Goal: Contribute content: Contribute content

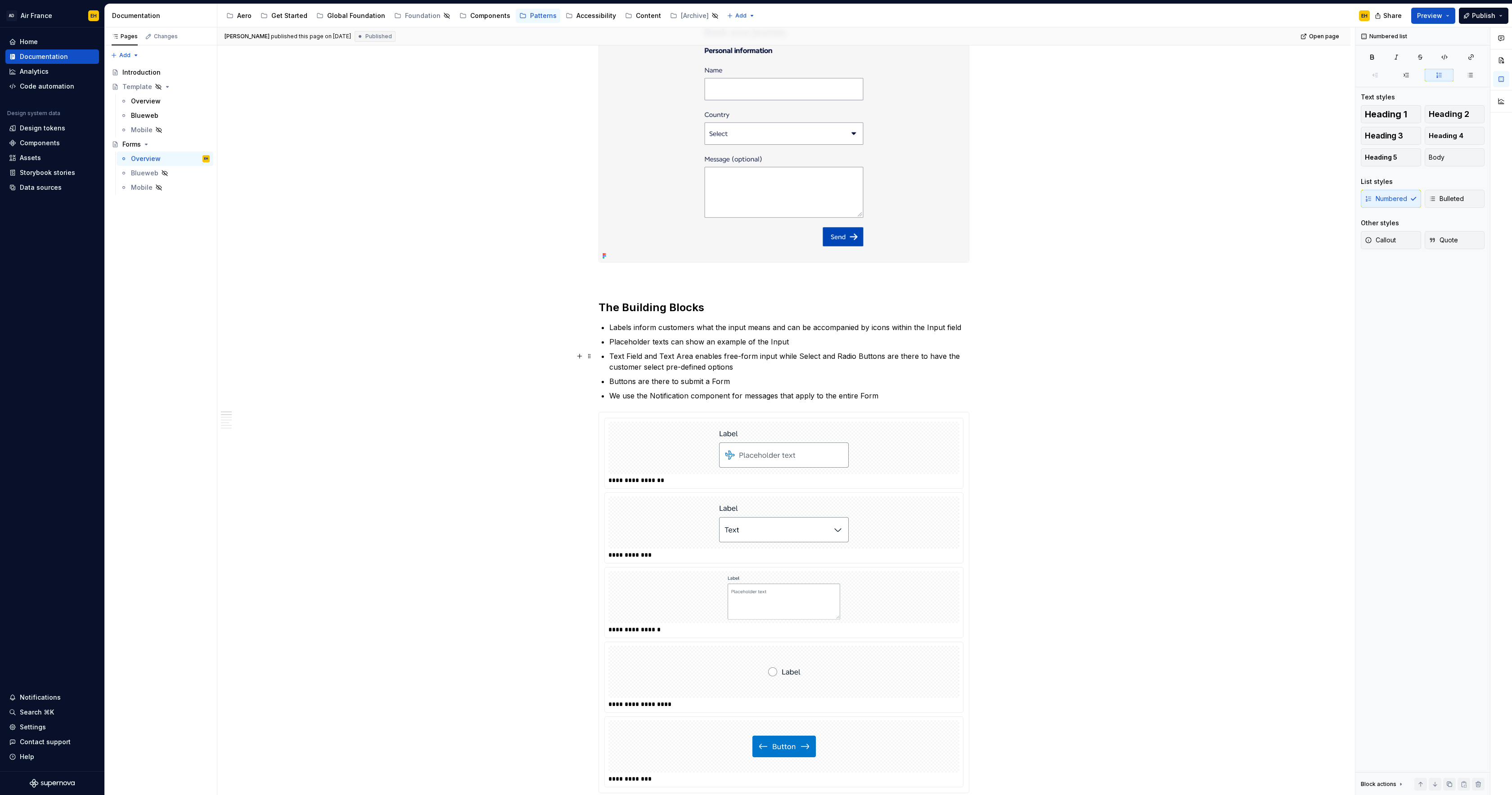
scroll to position [335, 0]
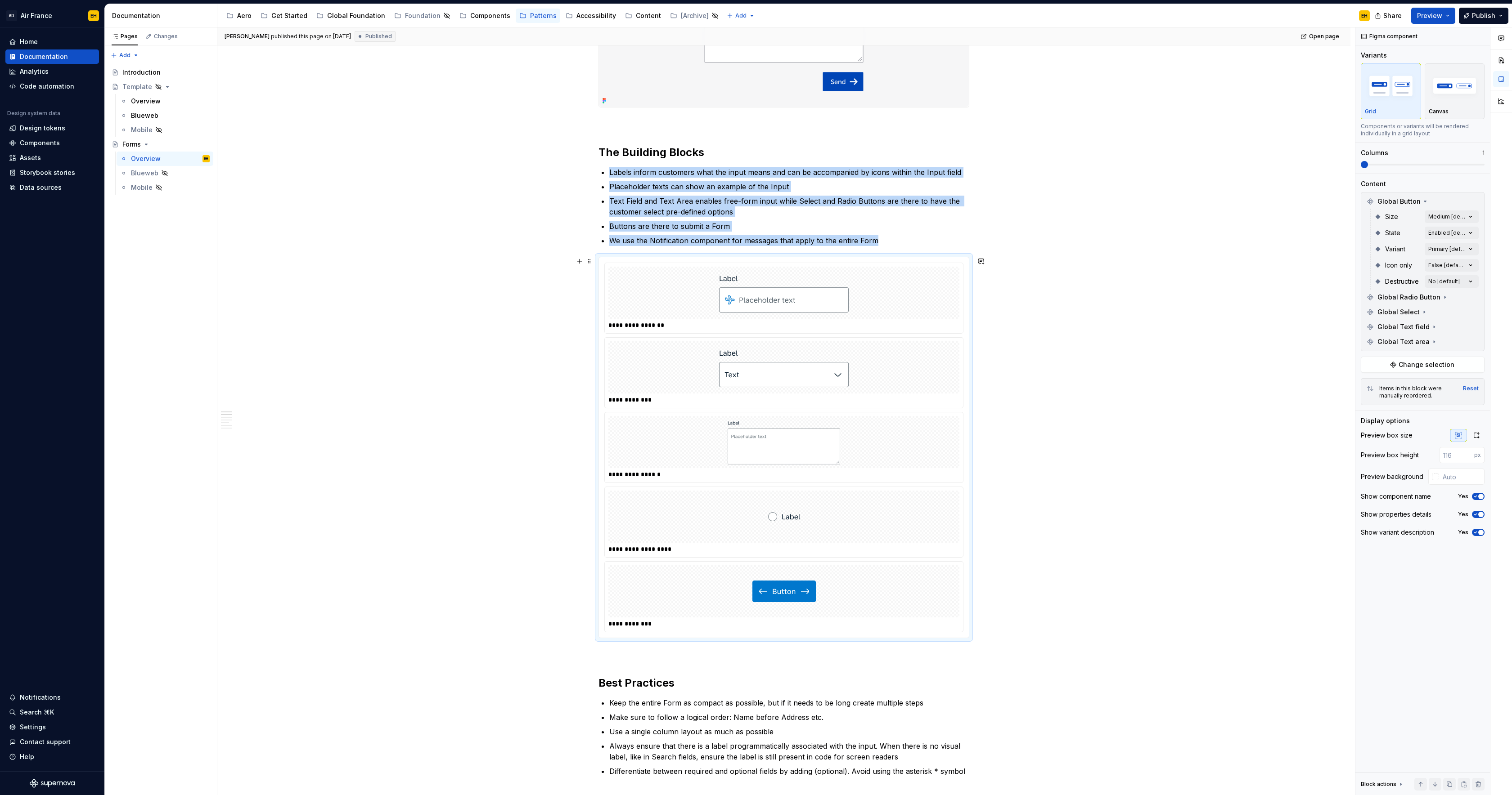
click at [782, 291] on img at bounding box center [784, 293] width 130 height 45
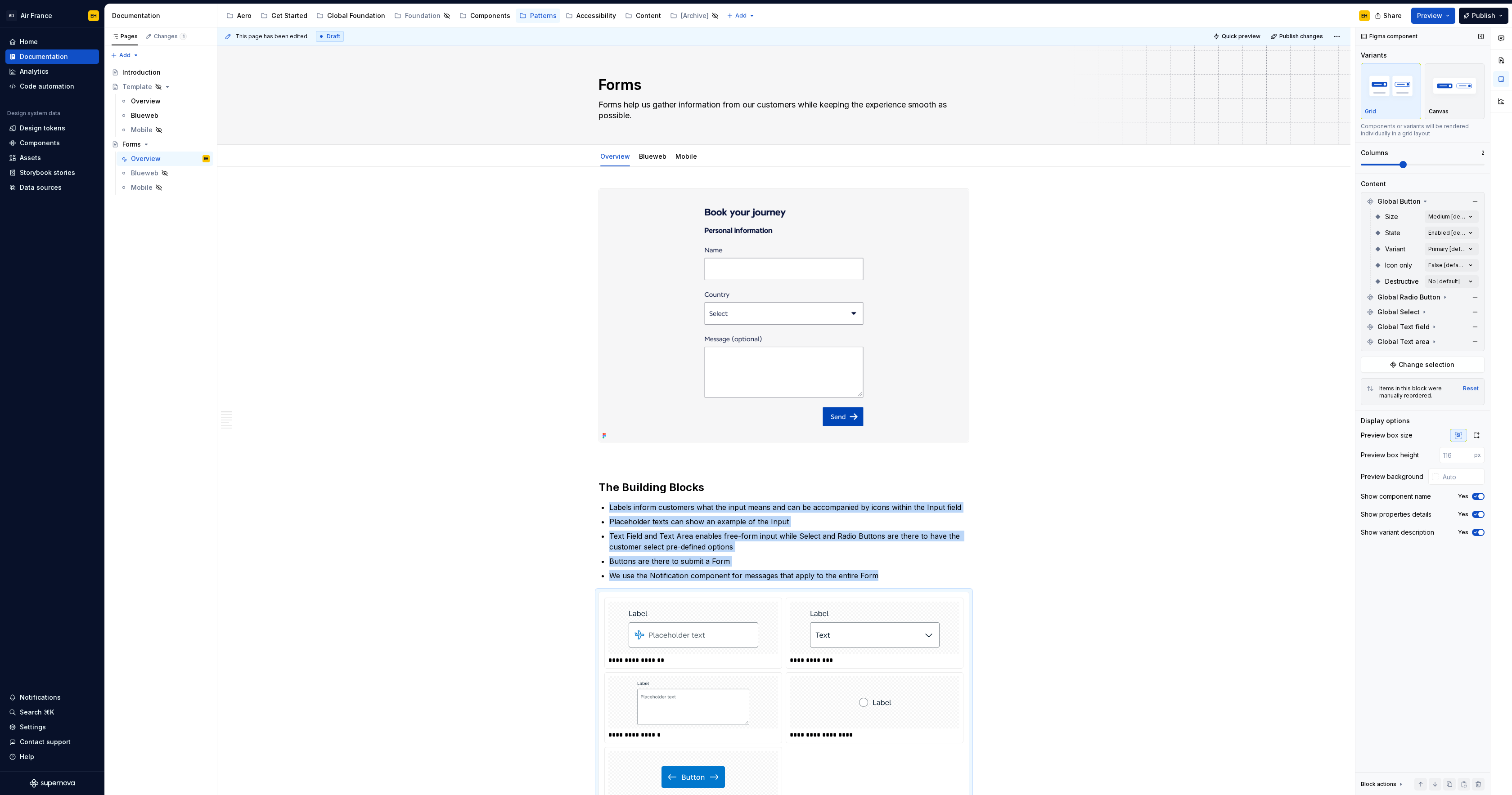
scroll to position [28, 0]
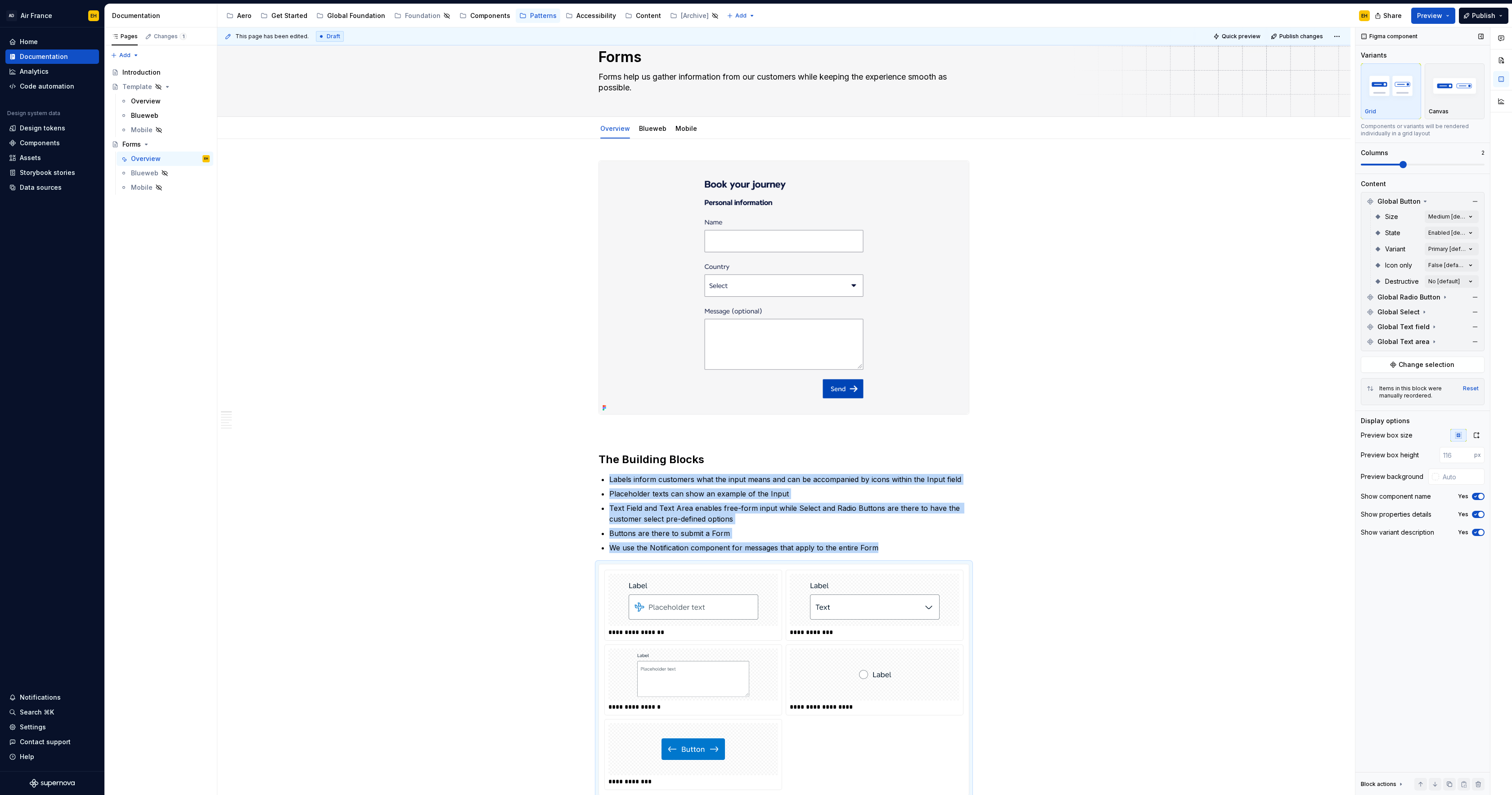
click at [1400, 167] on span at bounding box center [1403, 164] width 7 height 7
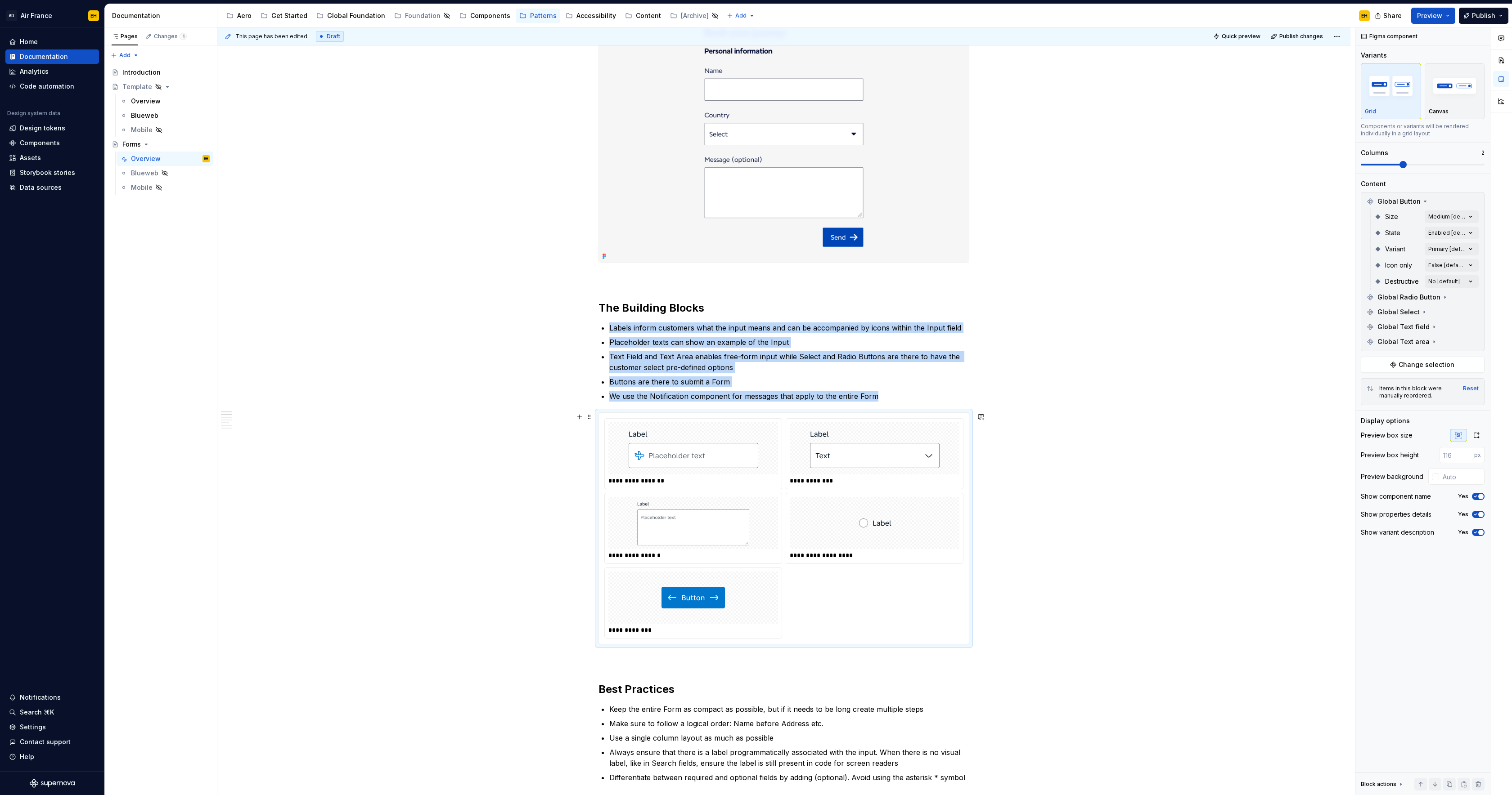
scroll to position [277, 0]
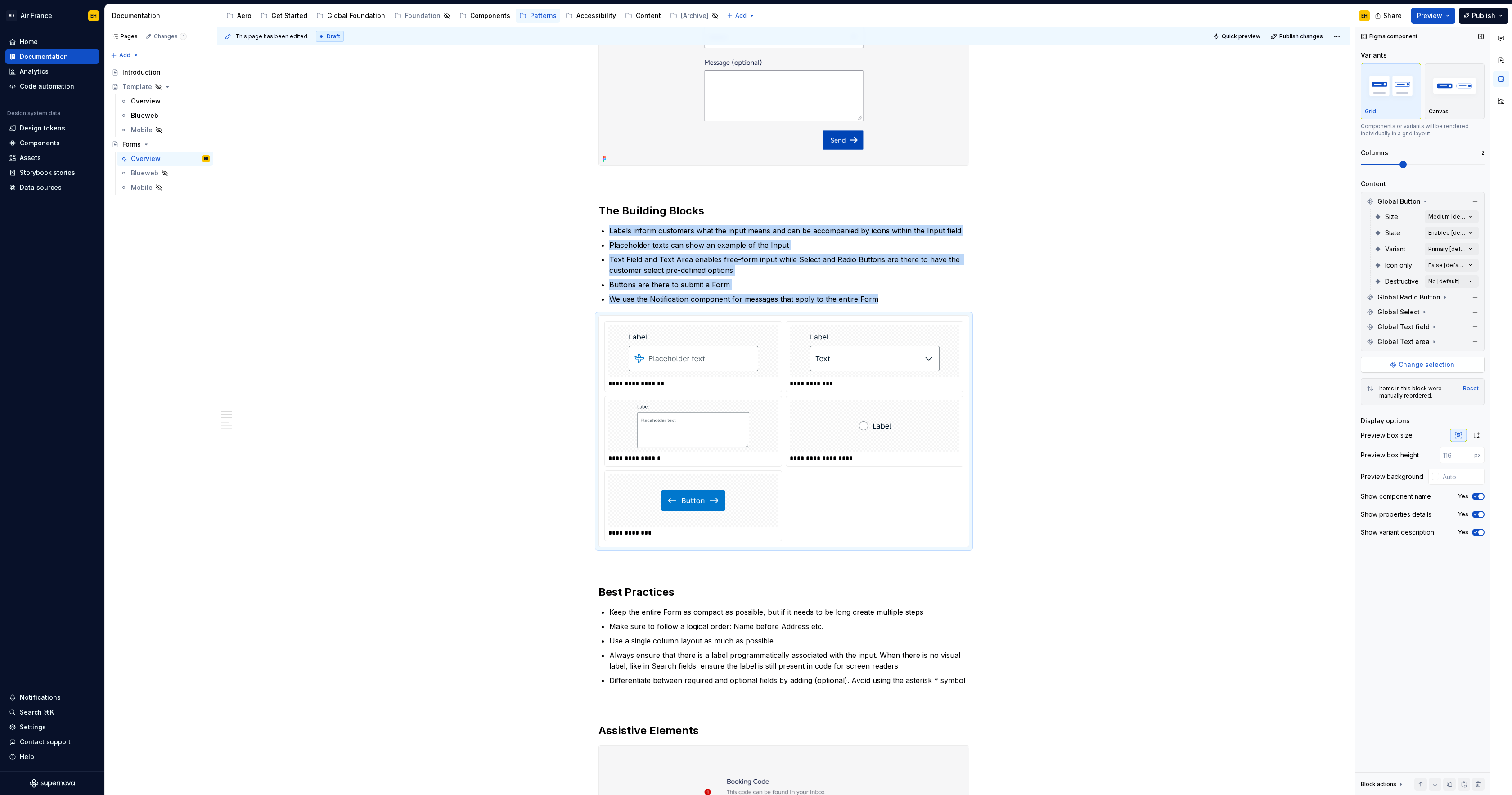
click at [1415, 366] on span "Change selection" at bounding box center [1426, 364] width 56 height 9
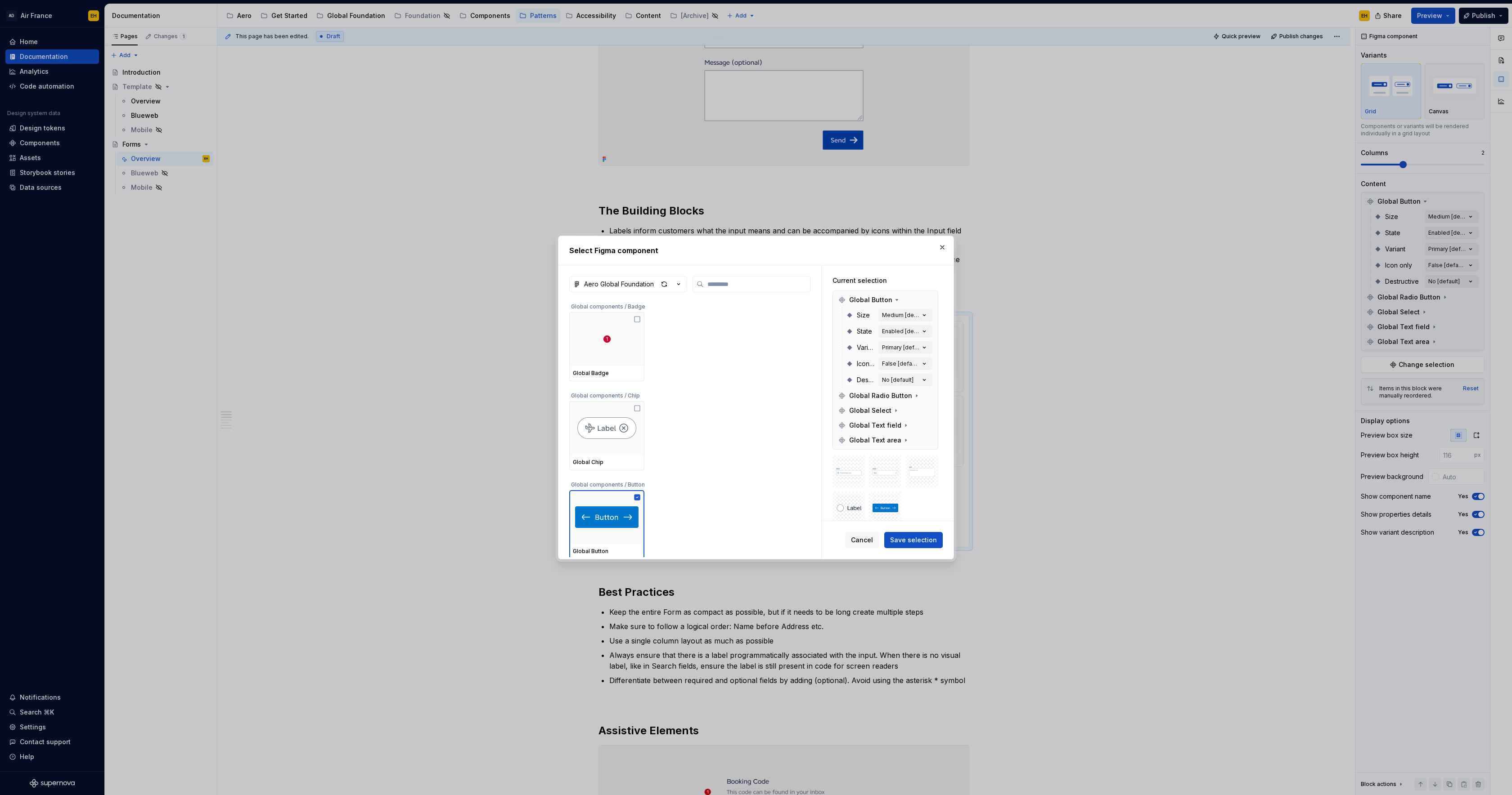
click at [679, 283] on icon "button" at bounding box center [678, 284] width 9 height 9
drag, startPoint x: 819, startPoint y: 251, endPoint x: 853, endPoint y: 263, distance: 36.1
click at [819, 251] on div "Select Figma component Aero Global Foundation Global components / Badge Global …" at bounding box center [756, 397] width 1512 height 795
click at [901, 377] on div "No [default]" at bounding box center [898, 380] width 32 height 7
click at [923, 379] on button "No [default]" at bounding box center [906, 380] width 54 height 12
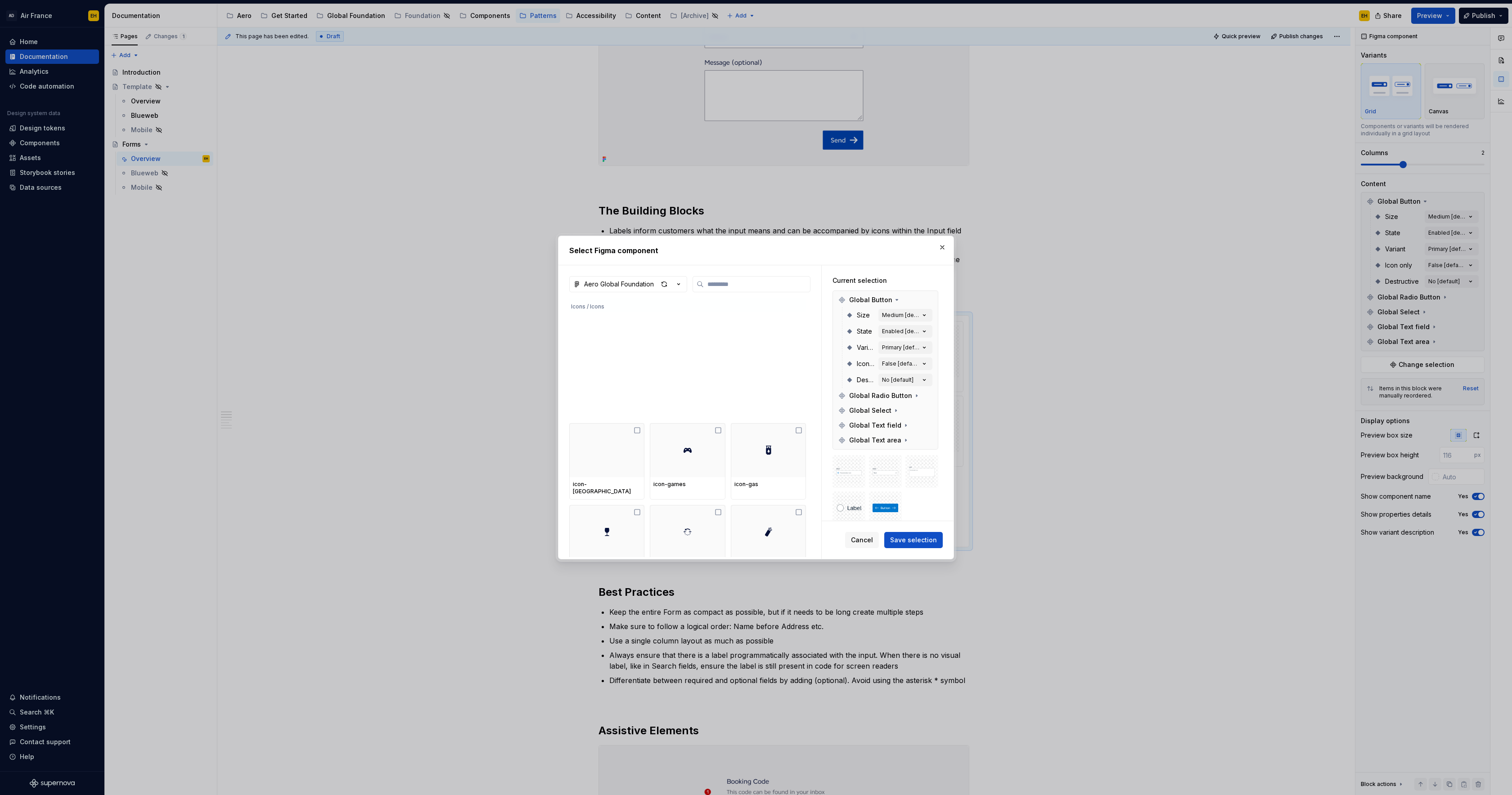
scroll to position [4579, 0]
click at [914, 539] on span "Save selection" at bounding box center [913, 540] width 47 height 9
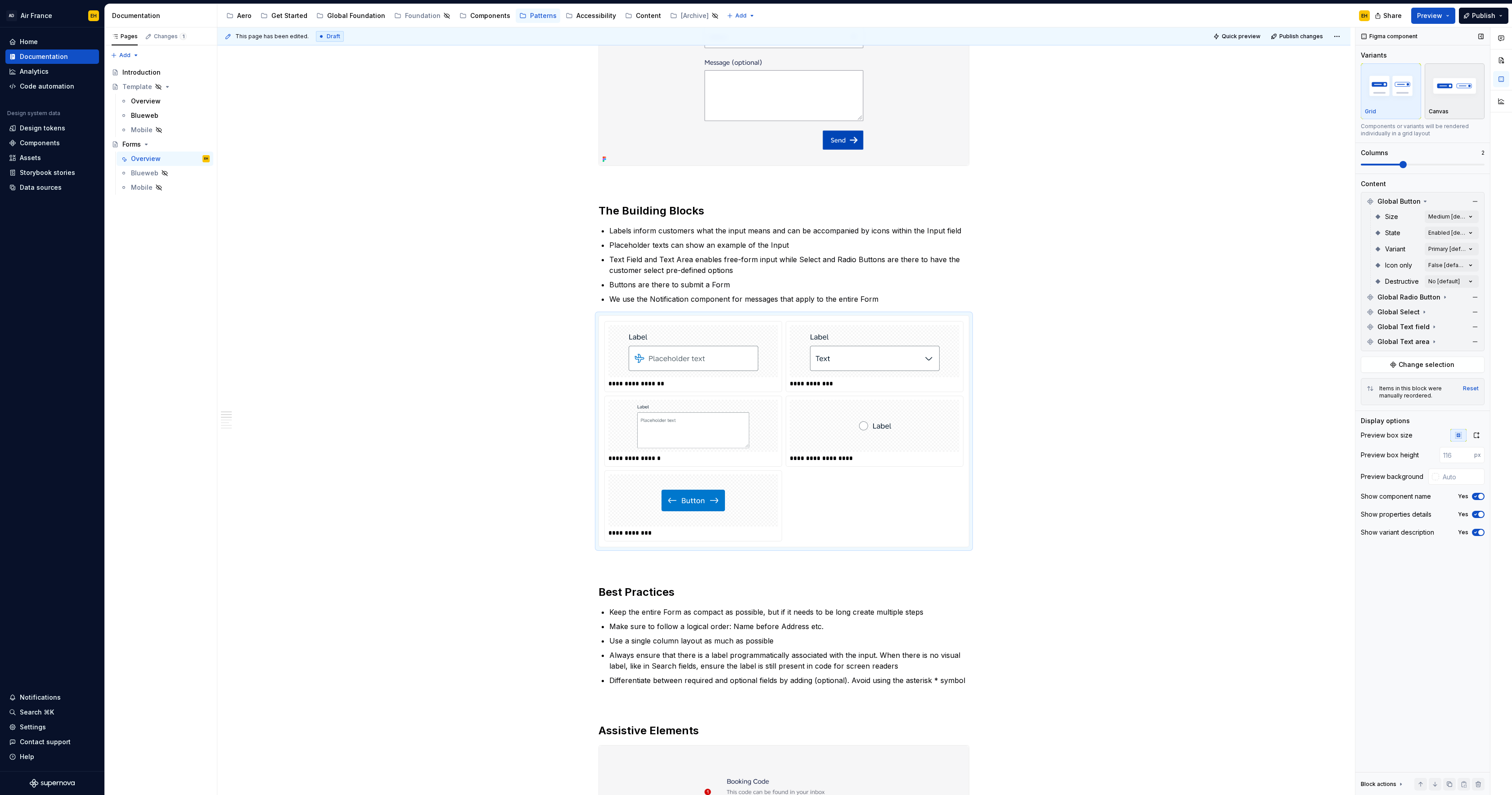
click at [1439, 107] on div "Canvas" at bounding box center [1454, 91] width 52 height 48
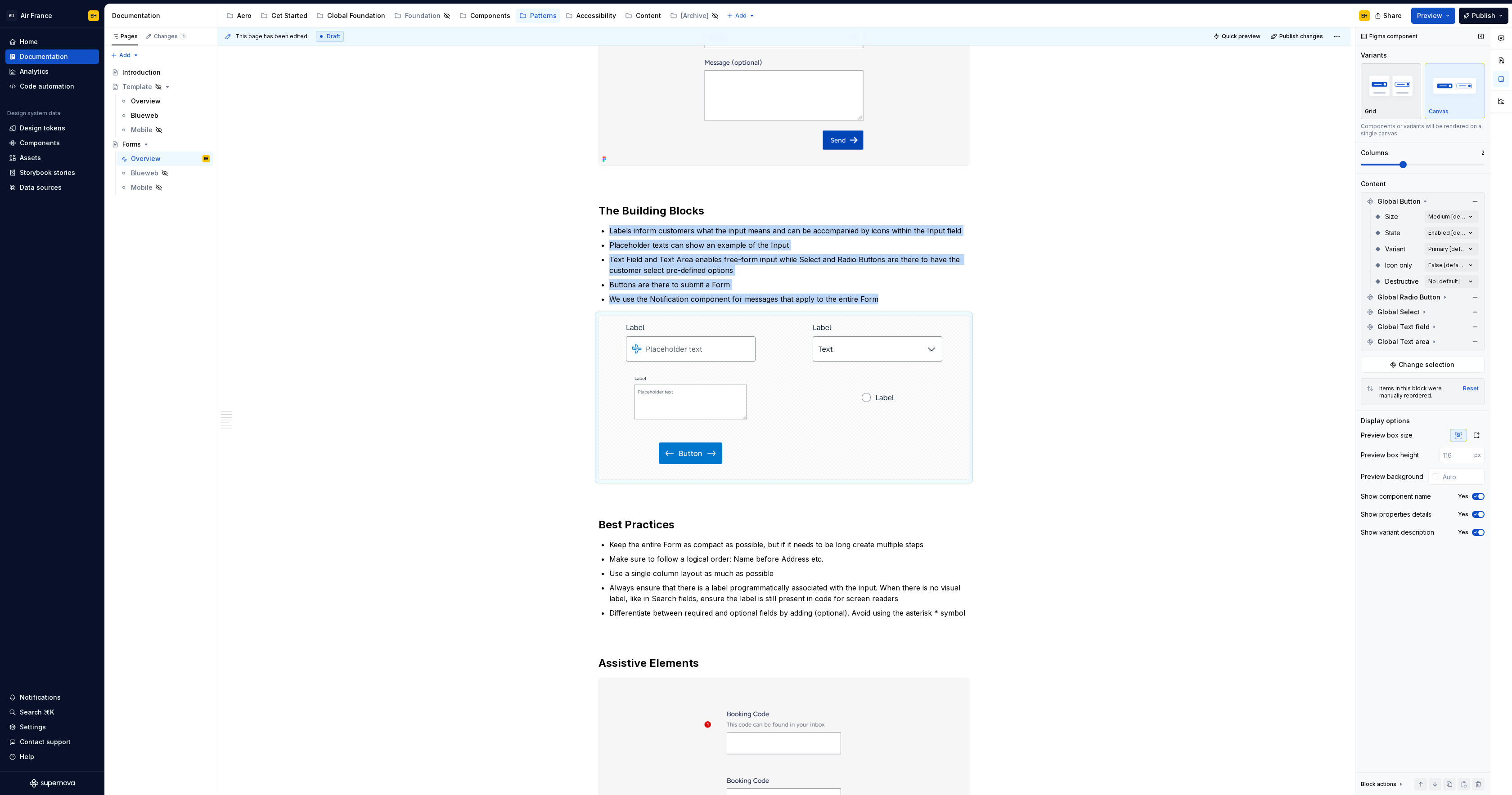
click at [1412, 106] on div "Grid" at bounding box center [1391, 91] width 52 height 48
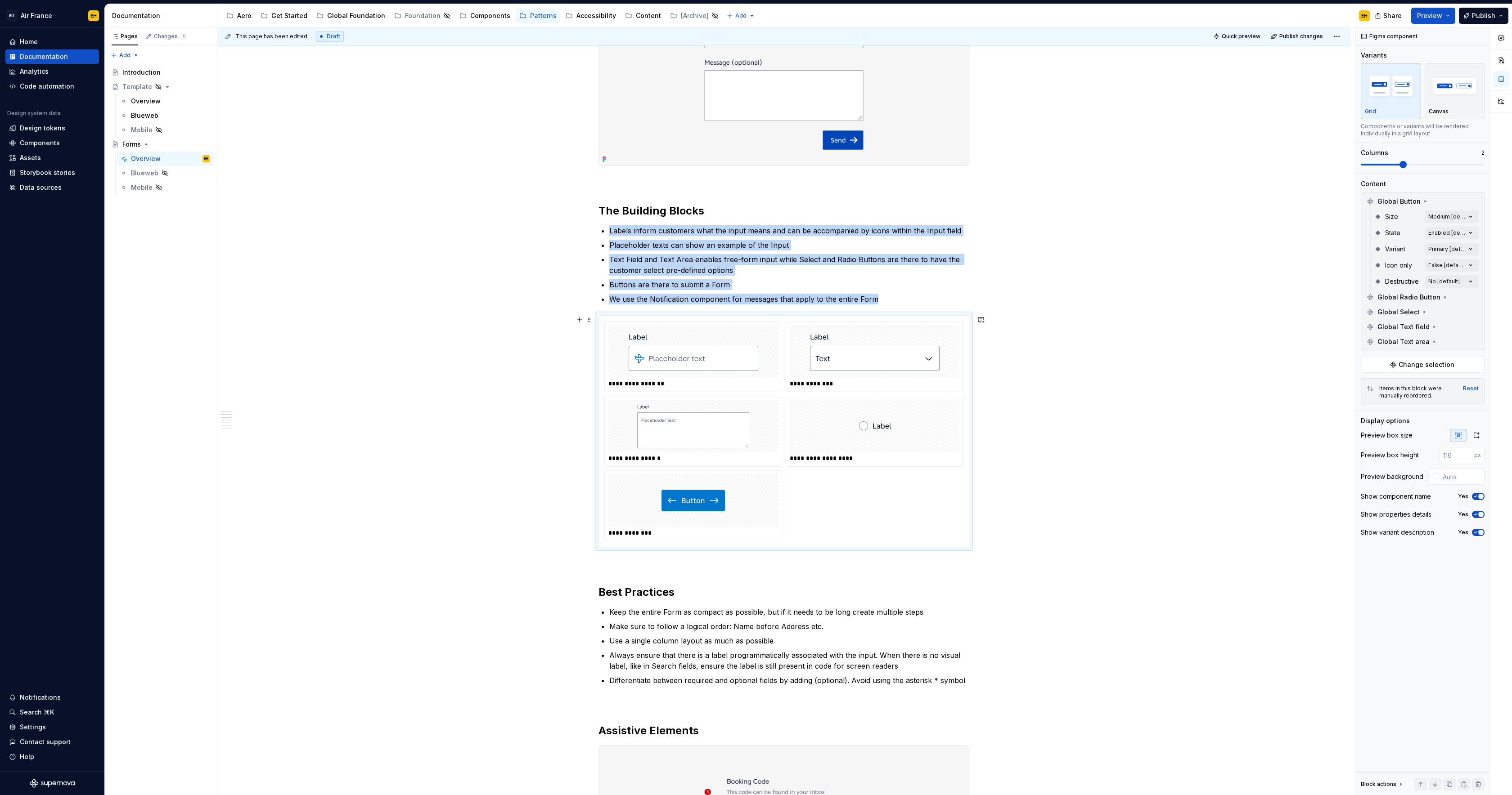
click at [626, 315] on div "**********" at bounding box center [784, 431] width 371 height 232
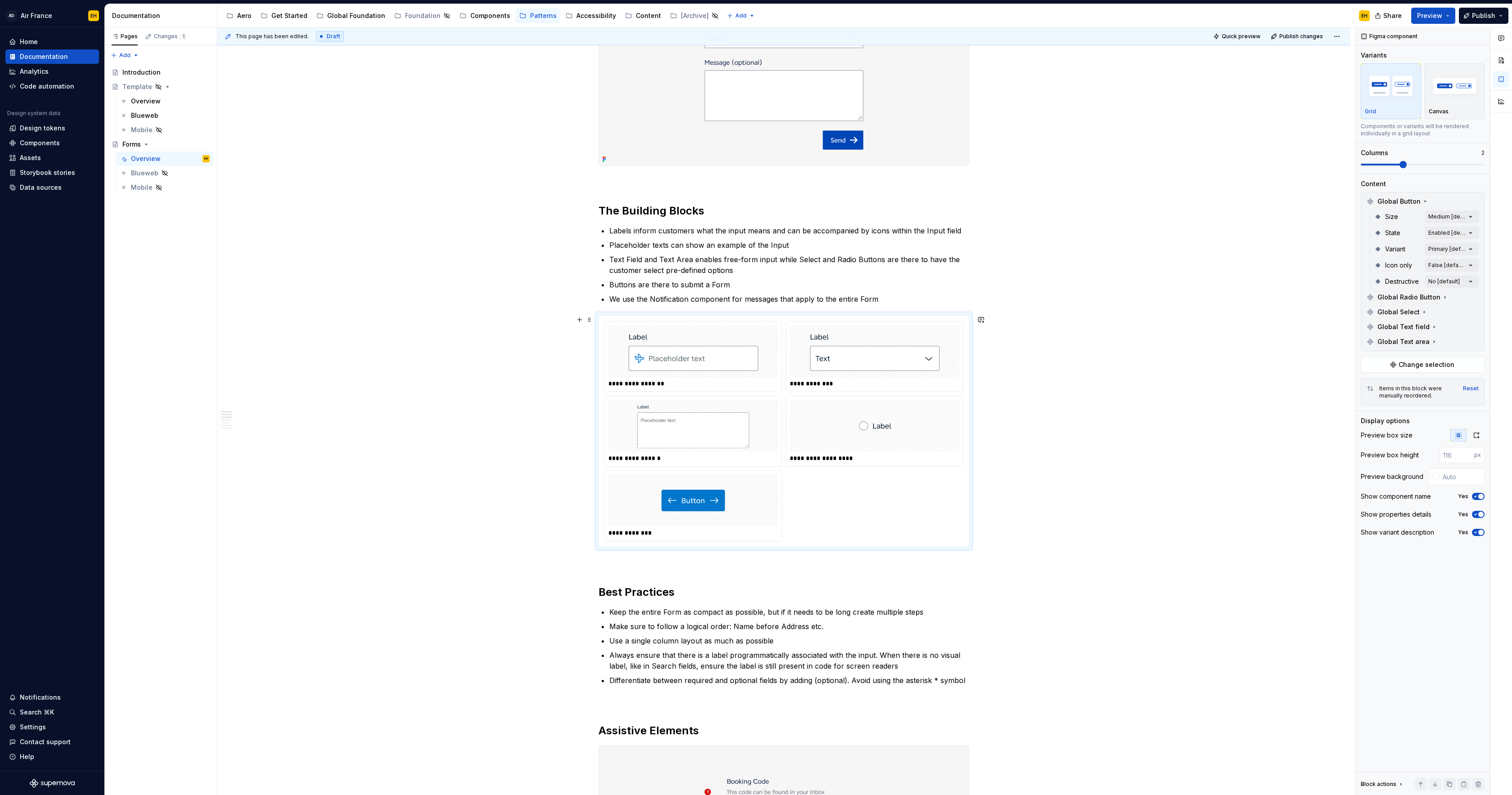
click at [626, 315] on div "**********" at bounding box center [784, 431] width 371 height 232
click at [591, 319] on span at bounding box center [589, 319] width 7 height 12
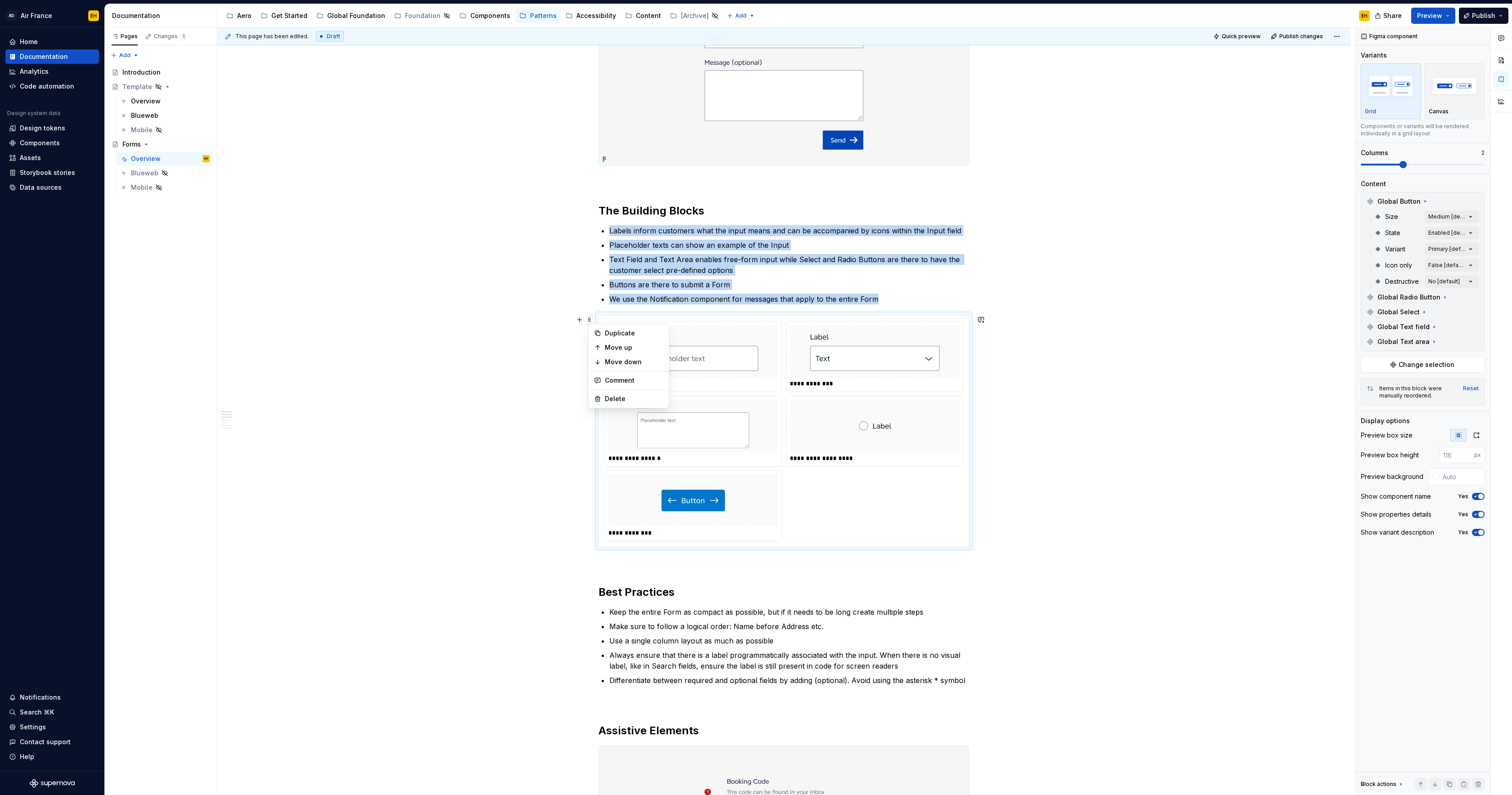
click at [591, 319] on span at bounding box center [589, 319] width 7 height 12
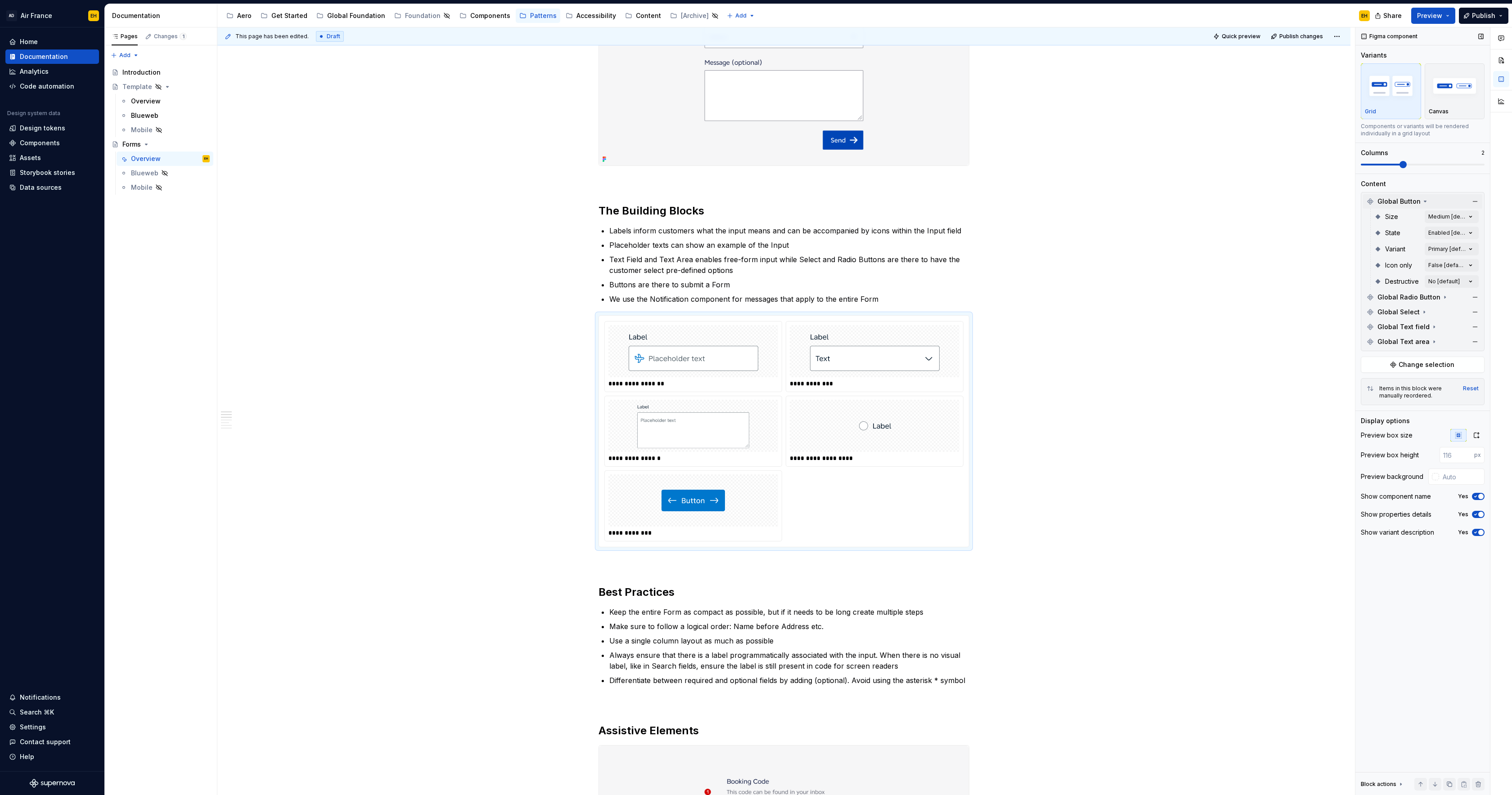
click at [1415, 200] on span "Global Button" at bounding box center [1399, 201] width 43 height 9
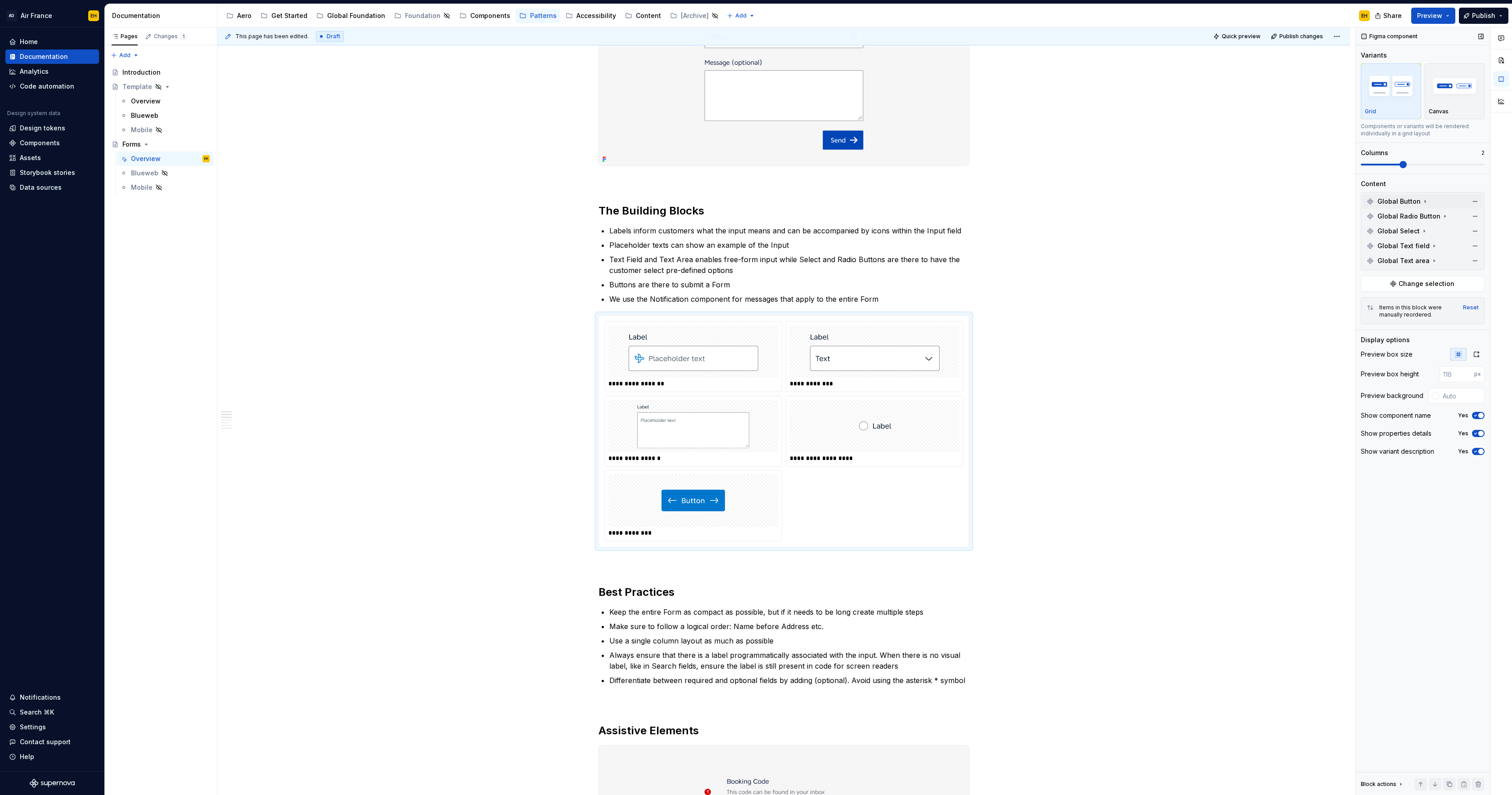
click at [1415, 200] on span "Global Button" at bounding box center [1399, 201] width 43 height 9
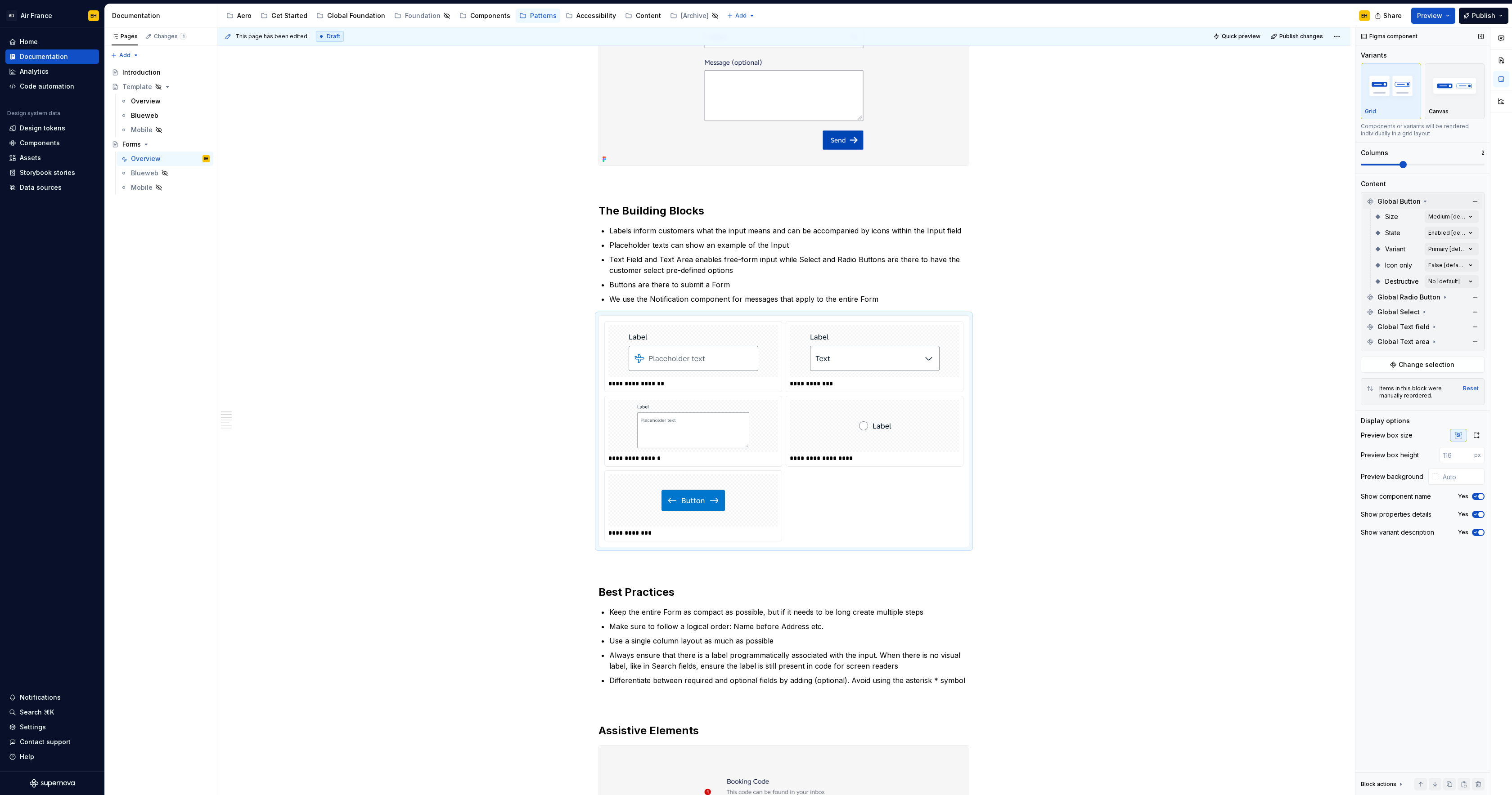
click at [1415, 200] on span "Global Button" at bounding box center [1399, 201] width 43 height 9
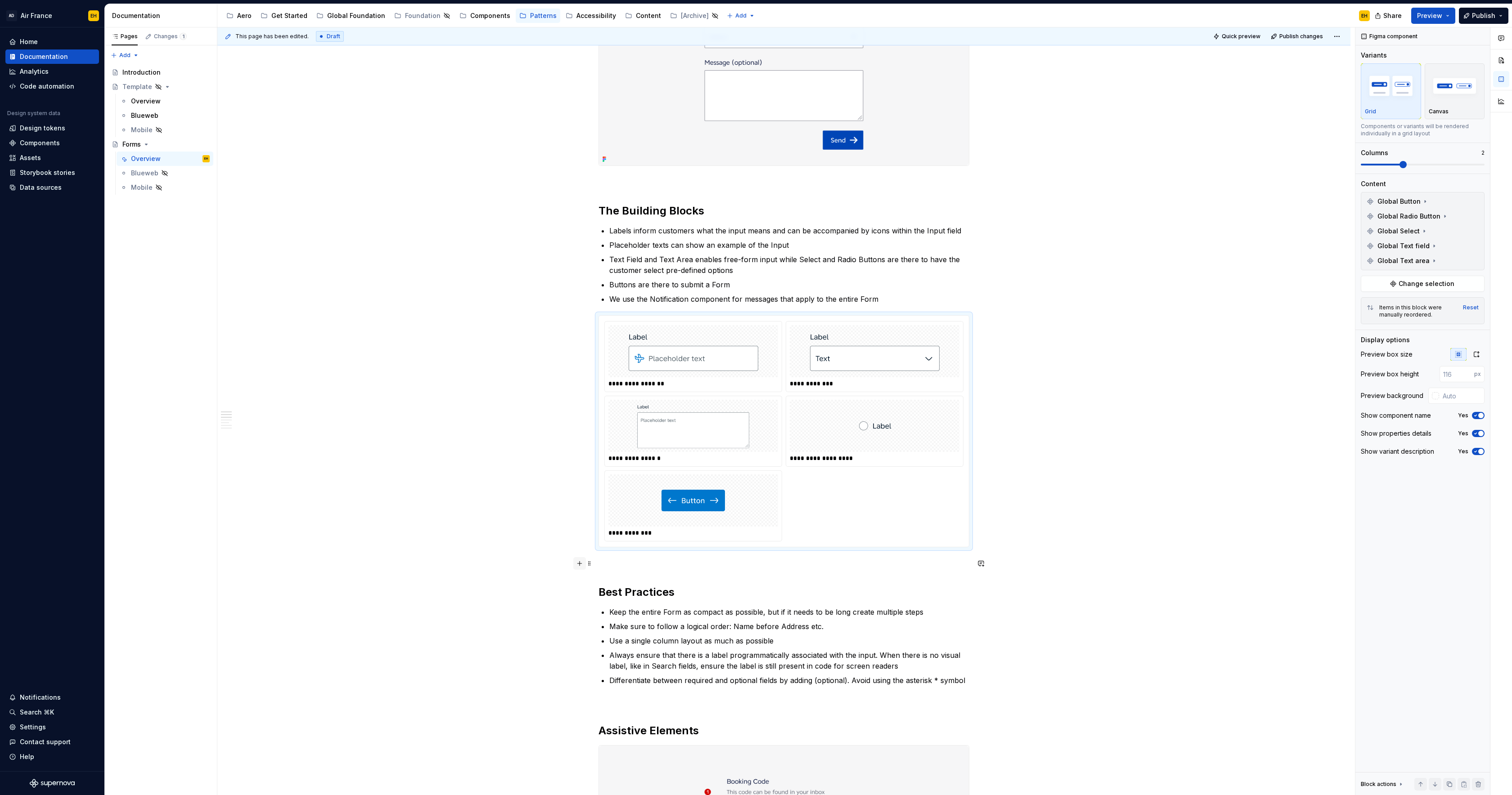
click at [580, 563] on button "button" at bounding box center [579, 563] width 12 height 12
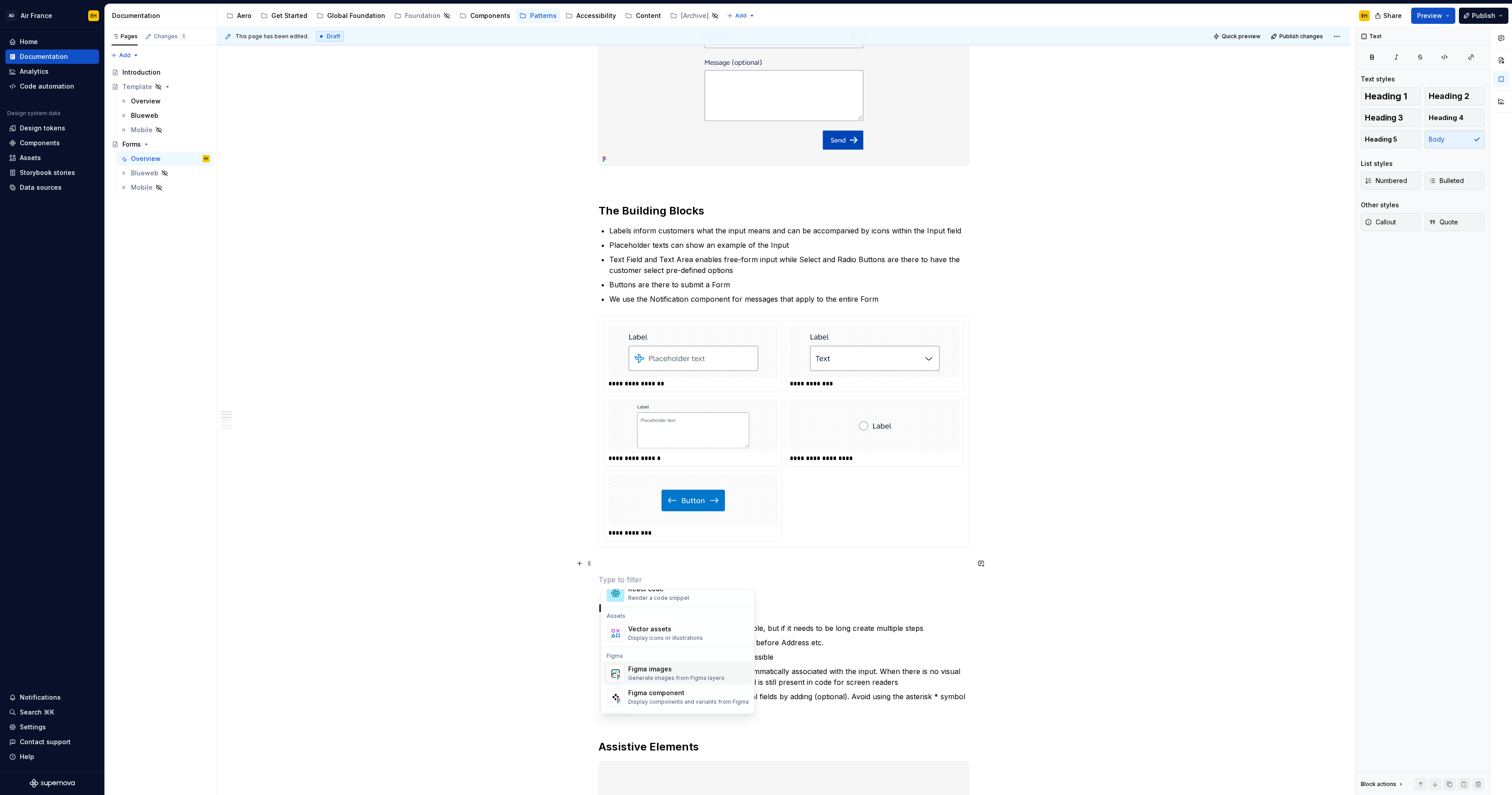
scroll to position [816, 0]
click at [676, 668] on div "Figma component" at bounding box center [688, 664] width 120 height 9
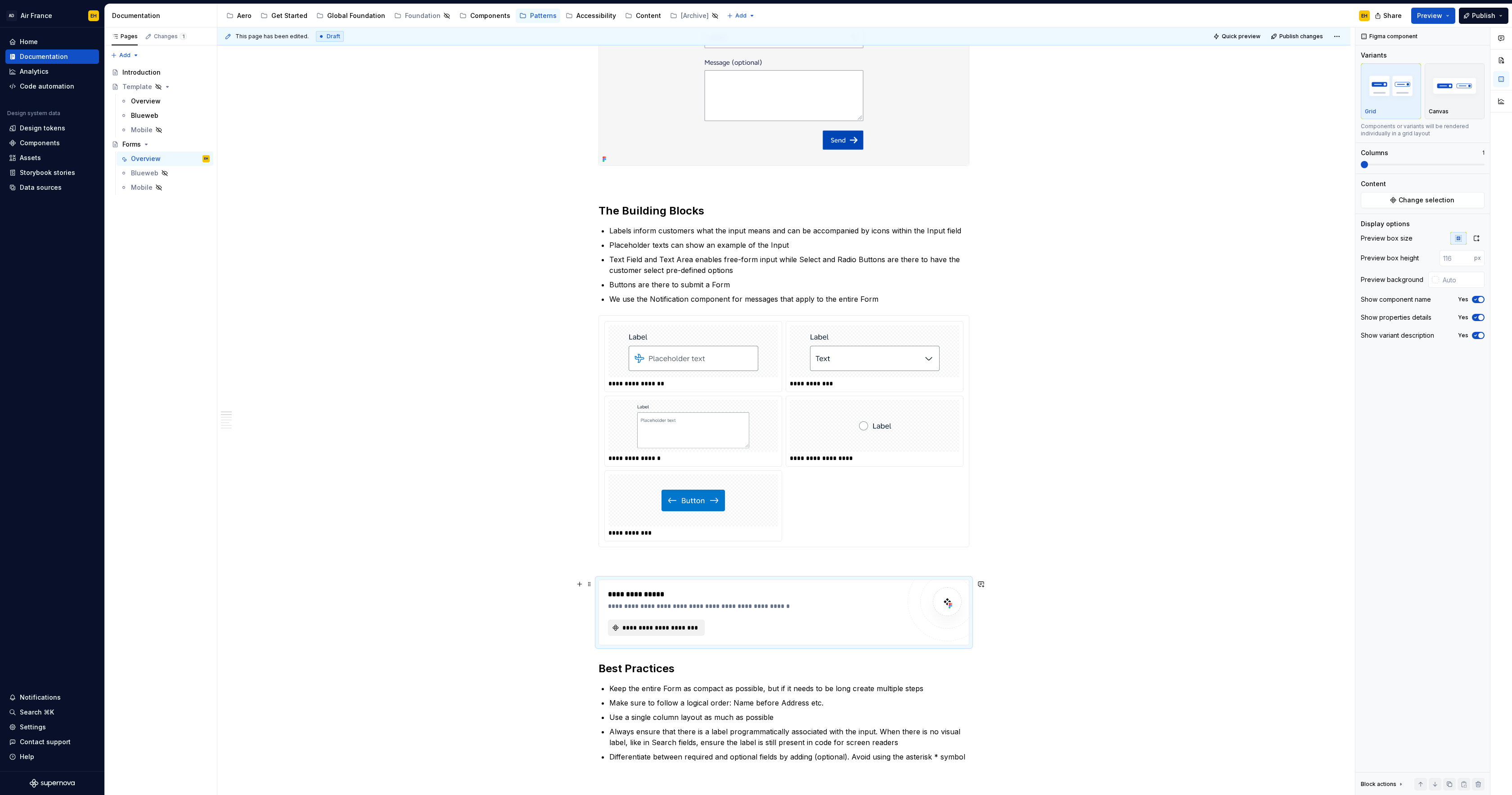
click at [666, 627] on span "**********" at bounding box center [660, 628] width 78 height 9
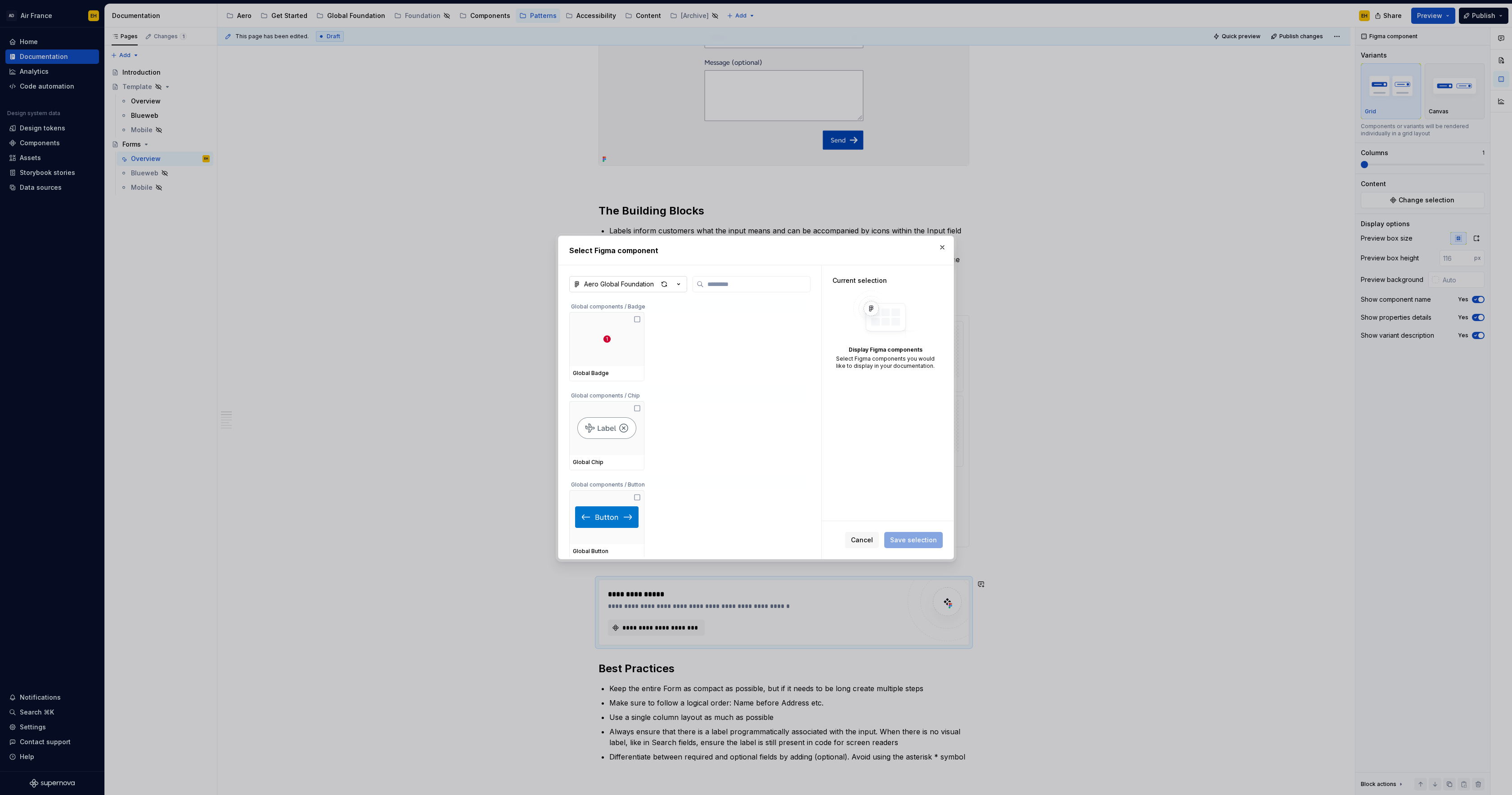
click at [677, 283] on icon "button" at bounding box center [678, 284] width 9 height 9
click at [651, 317] on div "Aero Global Foundation" at bounding box center [632, 318] width 75 height 9
click at [603, 522] on img at bounding box center [607, 516] width 63 height 22
click at [859, 537] on span "Cancel" at bounding box center [862, 540] width 22 height 9
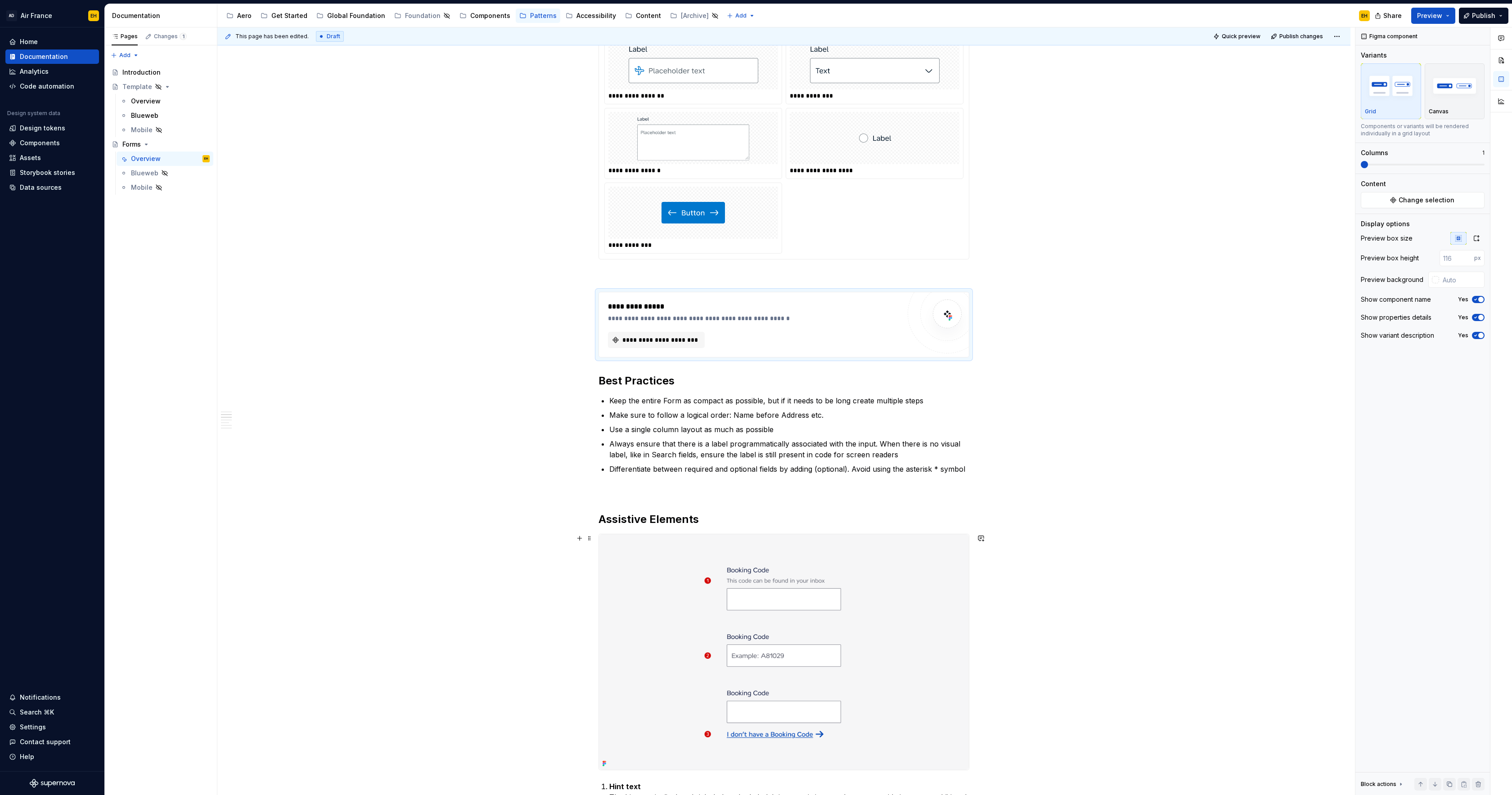
scroll to position [547, 0]
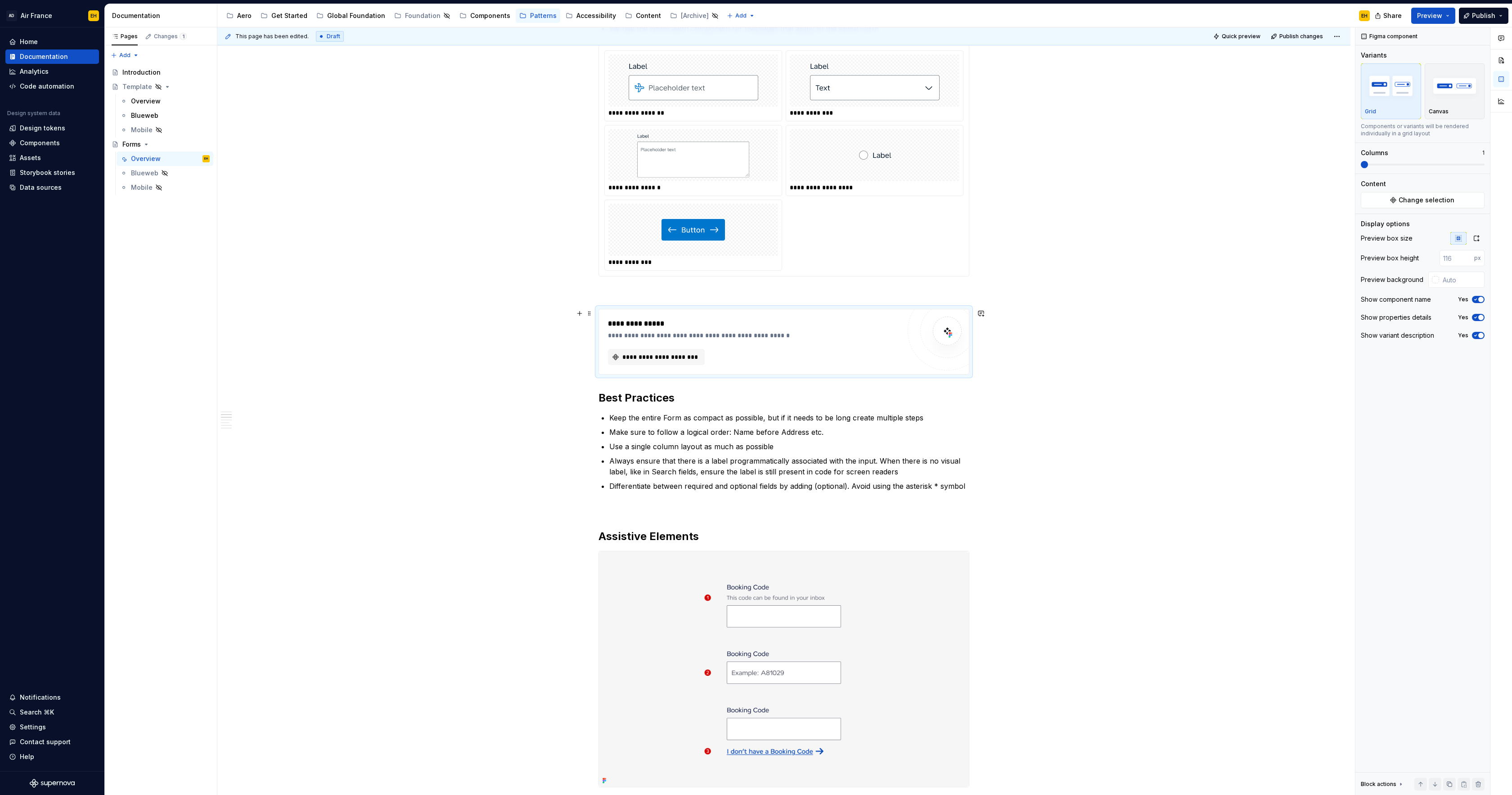
click at [828, 331] on div "**********" at bounding box center [754, 335] width 292 height 9
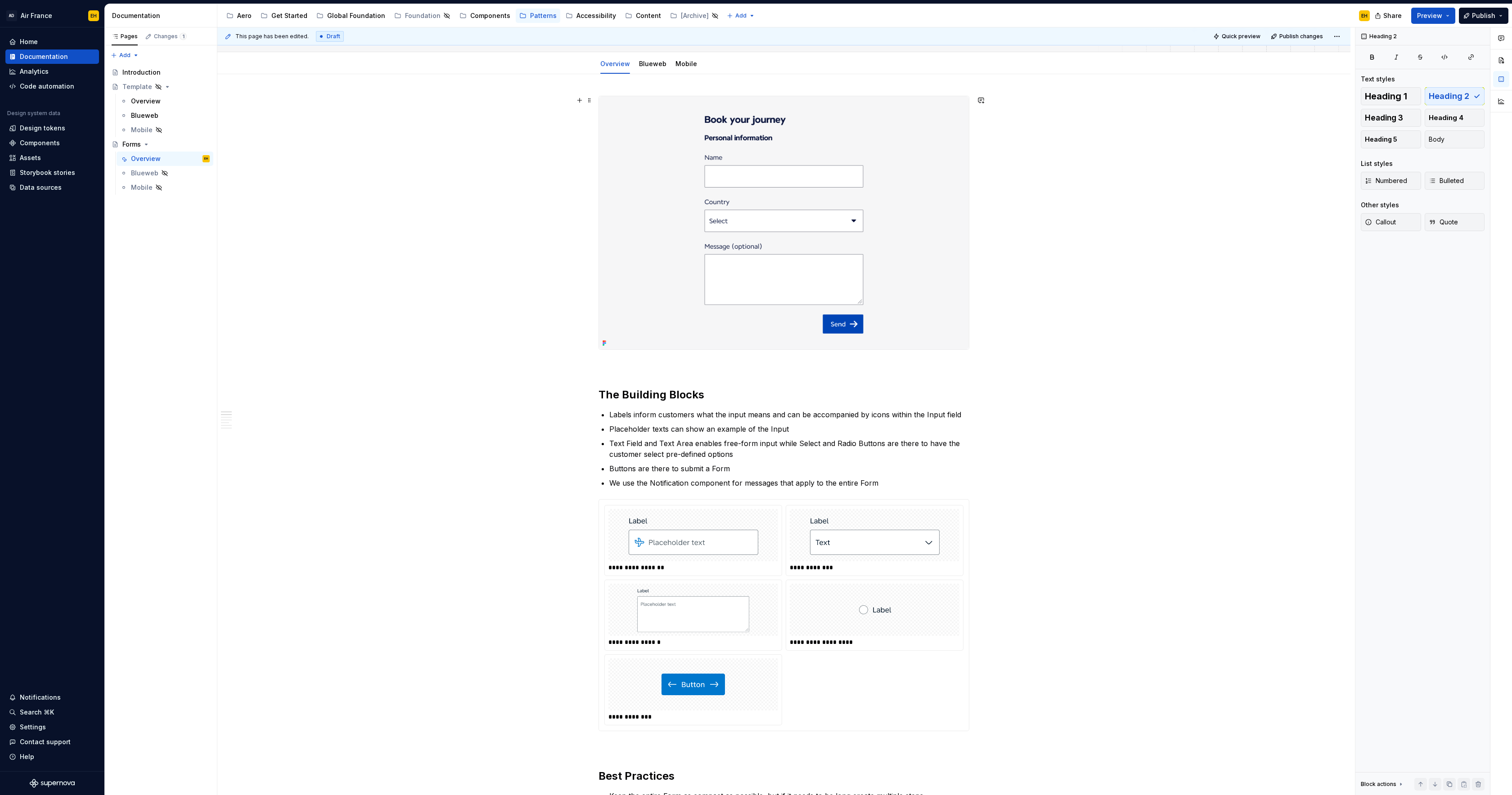
scroll to position [0, 0]
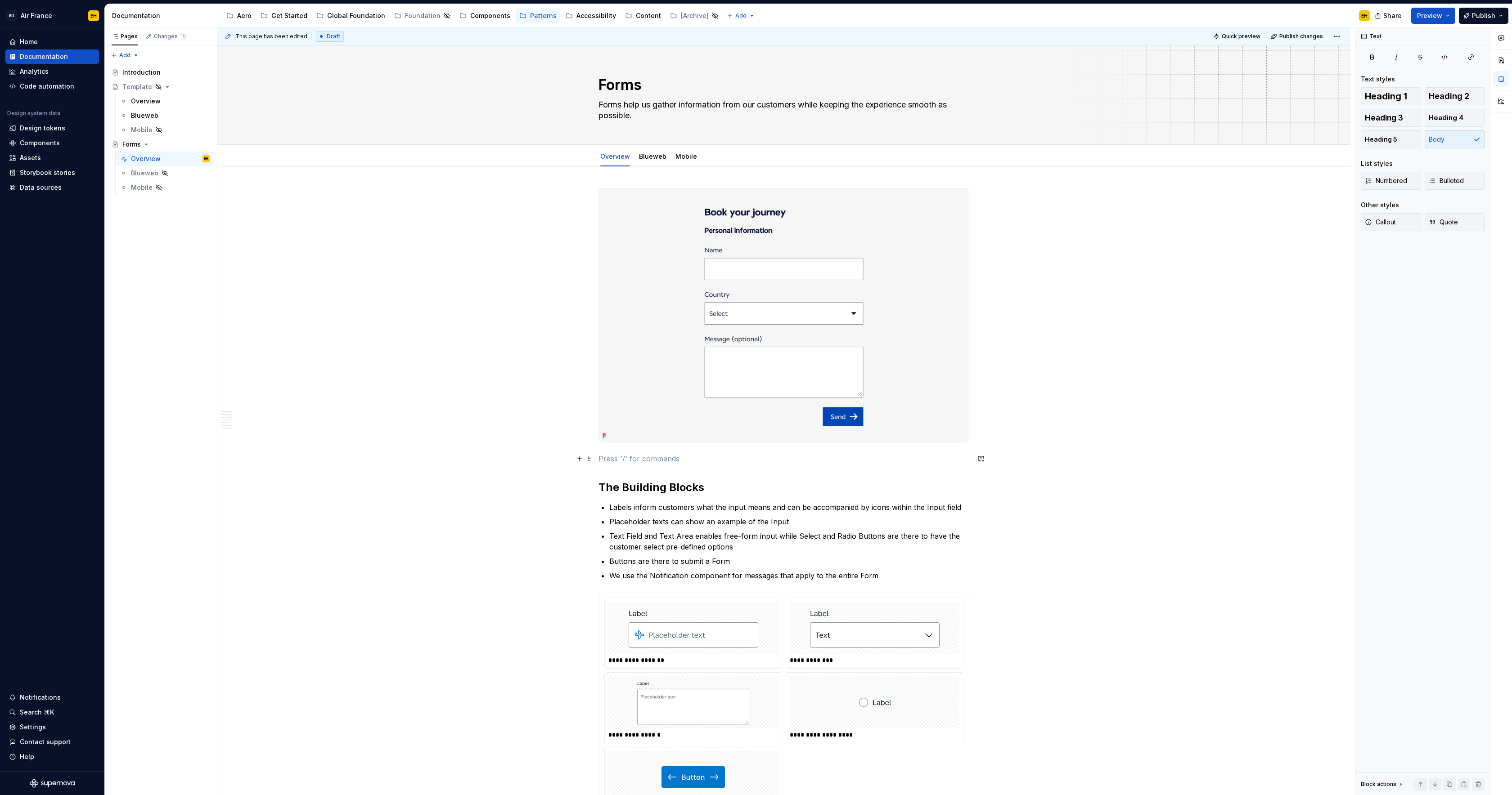
click at [614, 461] on p at bounding box center [784, 459] width 371 height 11
type textarea "*"
click at [647, 114] on textarea "Forms help us gather information from our customers while keeping the experienc…" at bounding box center [782, 110] width 371 height 25
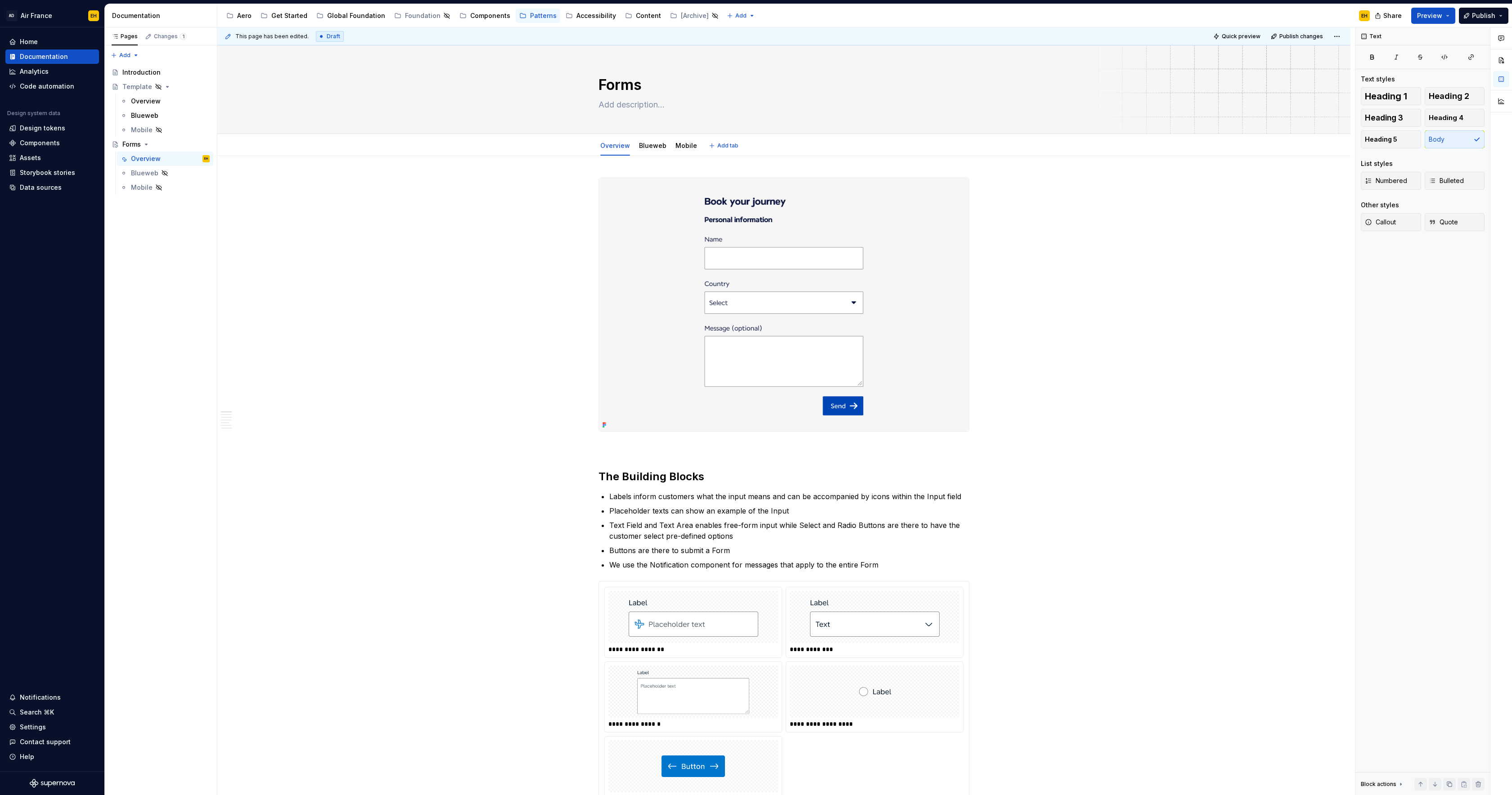
type textarea "*"
click at [626, 444] on p at bounding box center [784, 448] width 371 height 11
click at [624, 448] on p "Forms help us gather information from our customers while keeping the experienc…" at bounding box center [784, 448] width 371 height 11
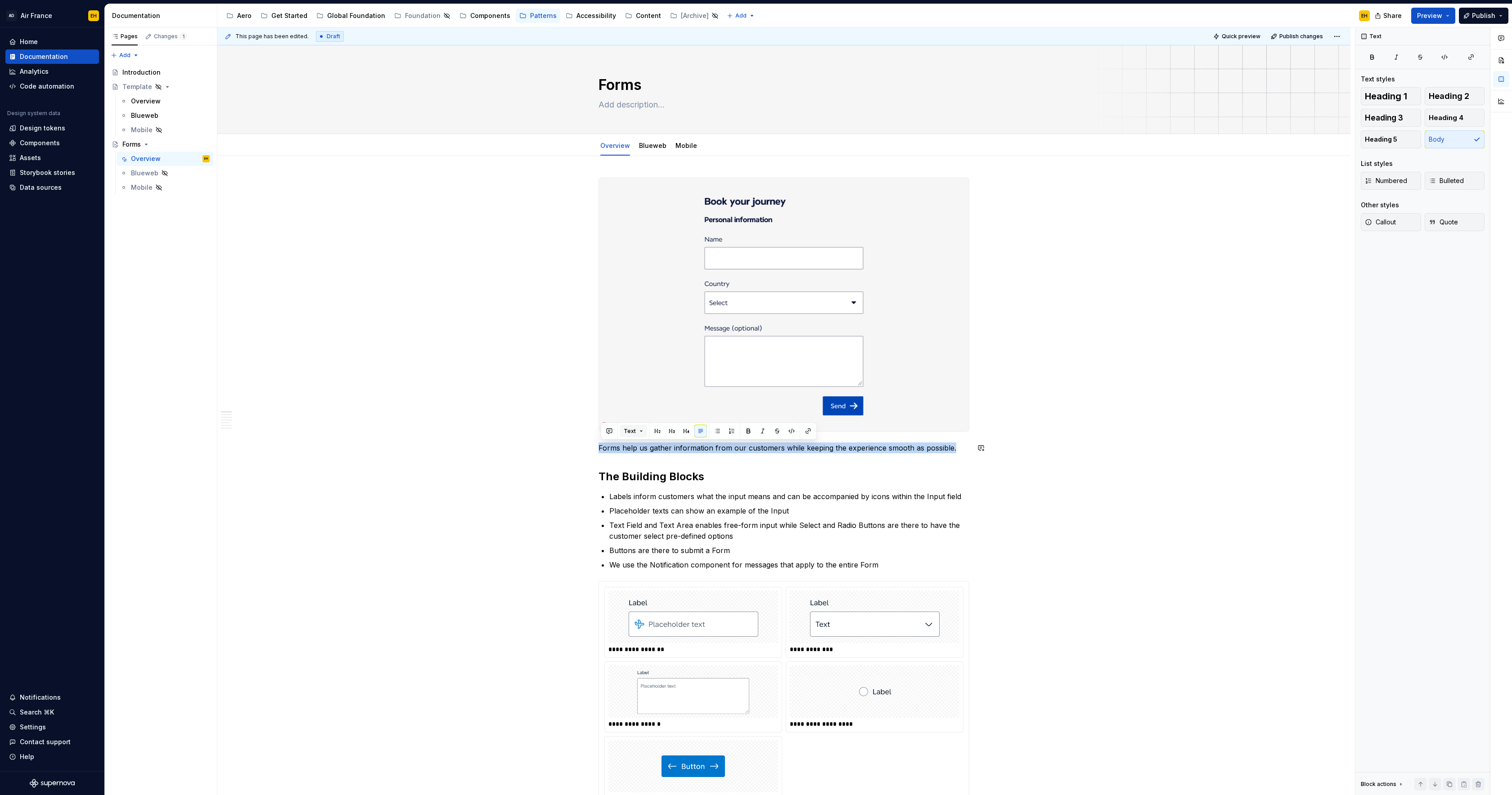
click at [633, 431] on span "Text" at bounding box center [630, 431] width 12 height 7
click at [678, 534] on div "Heading 5" at bounding box center [670, 537] width 49 height 9
click at [632, 449] on p "Forms help us gather information from our customers while keeping the experienc…" at bounding box center [784, 448] width 371 height 11
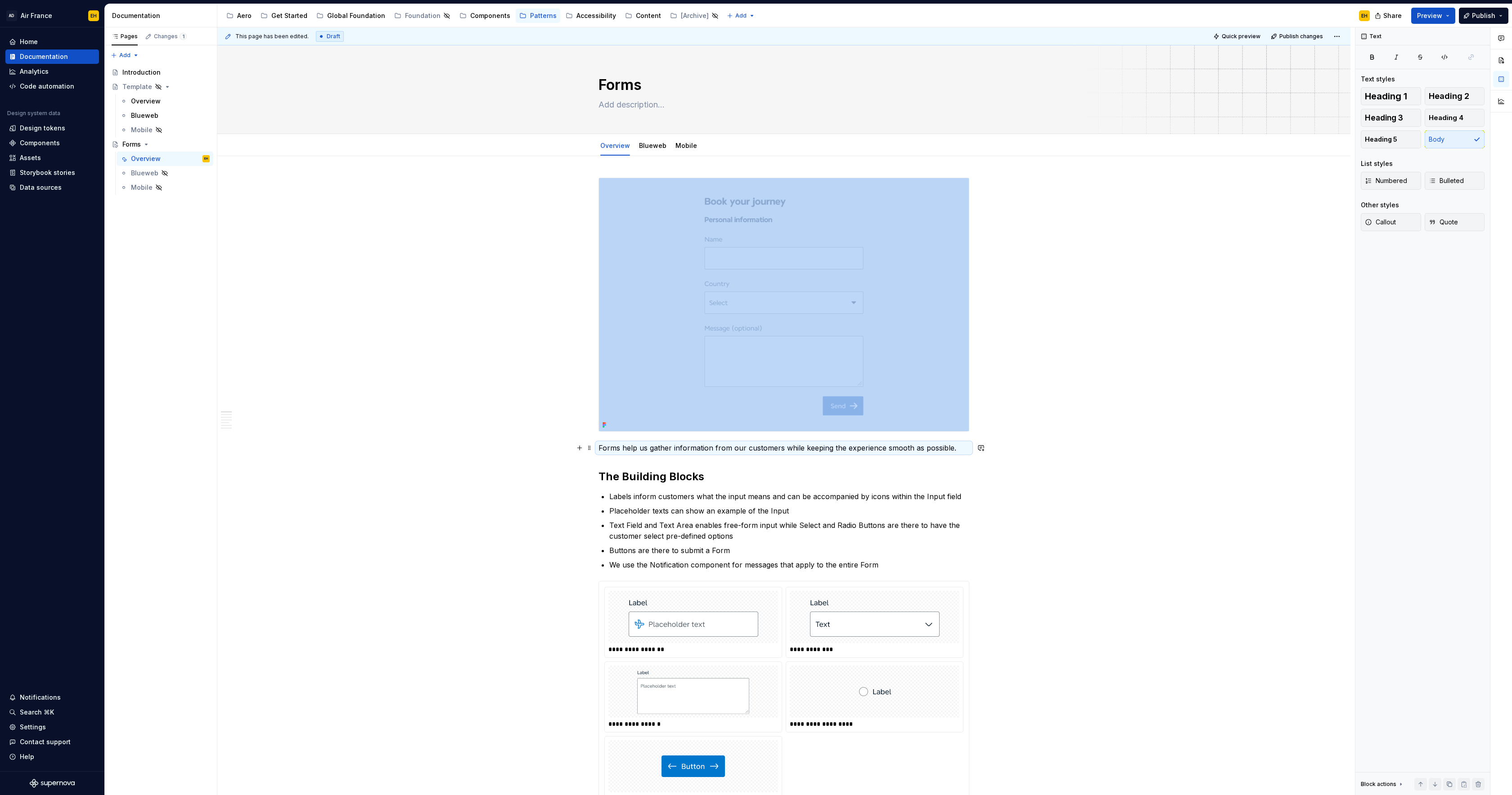
click at [632, 449] on p "Forms help us gather information from our customers while keeping the experienc…" at bounding box center [784, 448] width 371 height 11
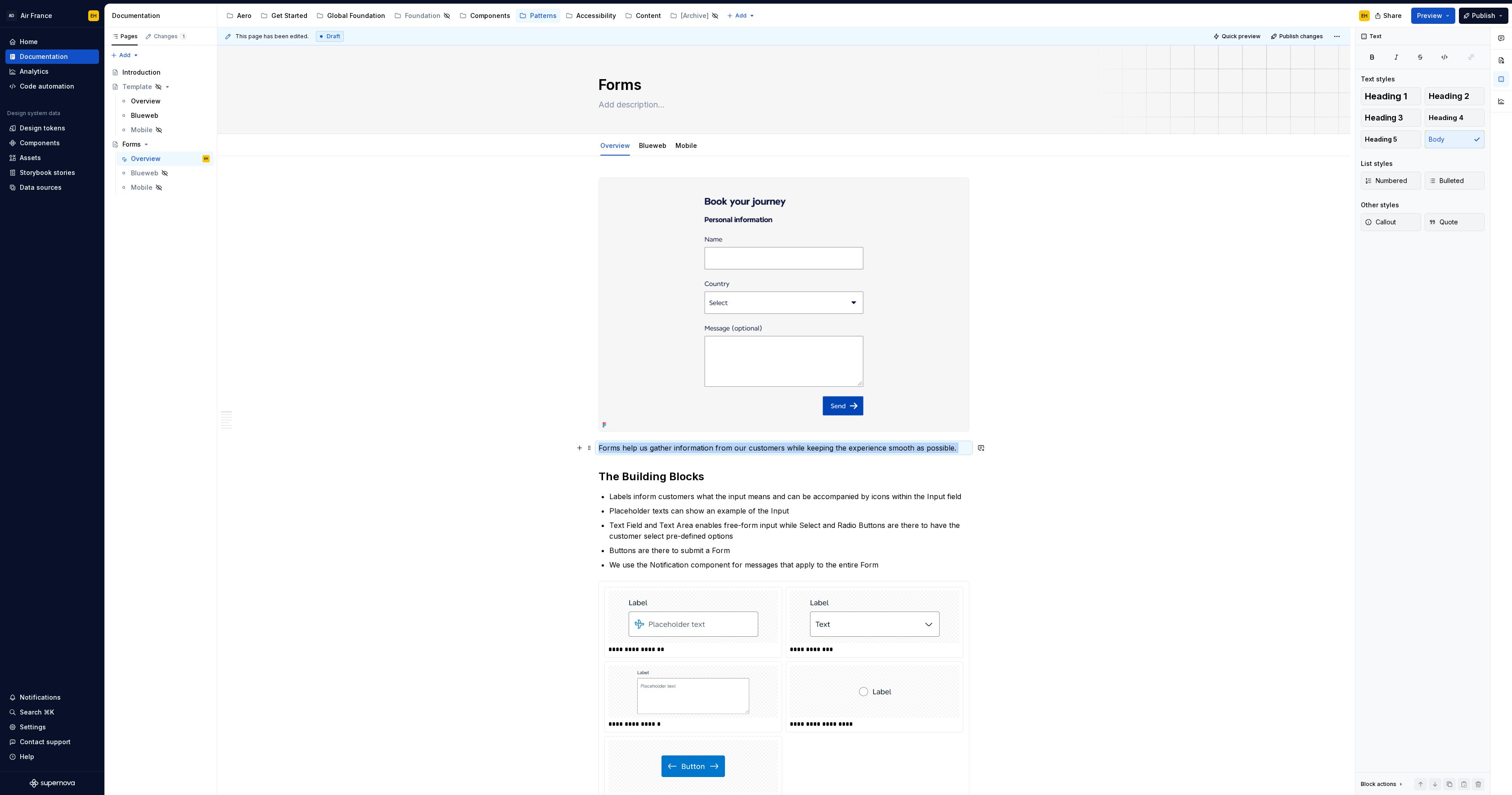
click at [632, 449] on p "Forms help us gather information from our customers while keeping the experienc…" at bounding box center [784, 448] width 371 height 11
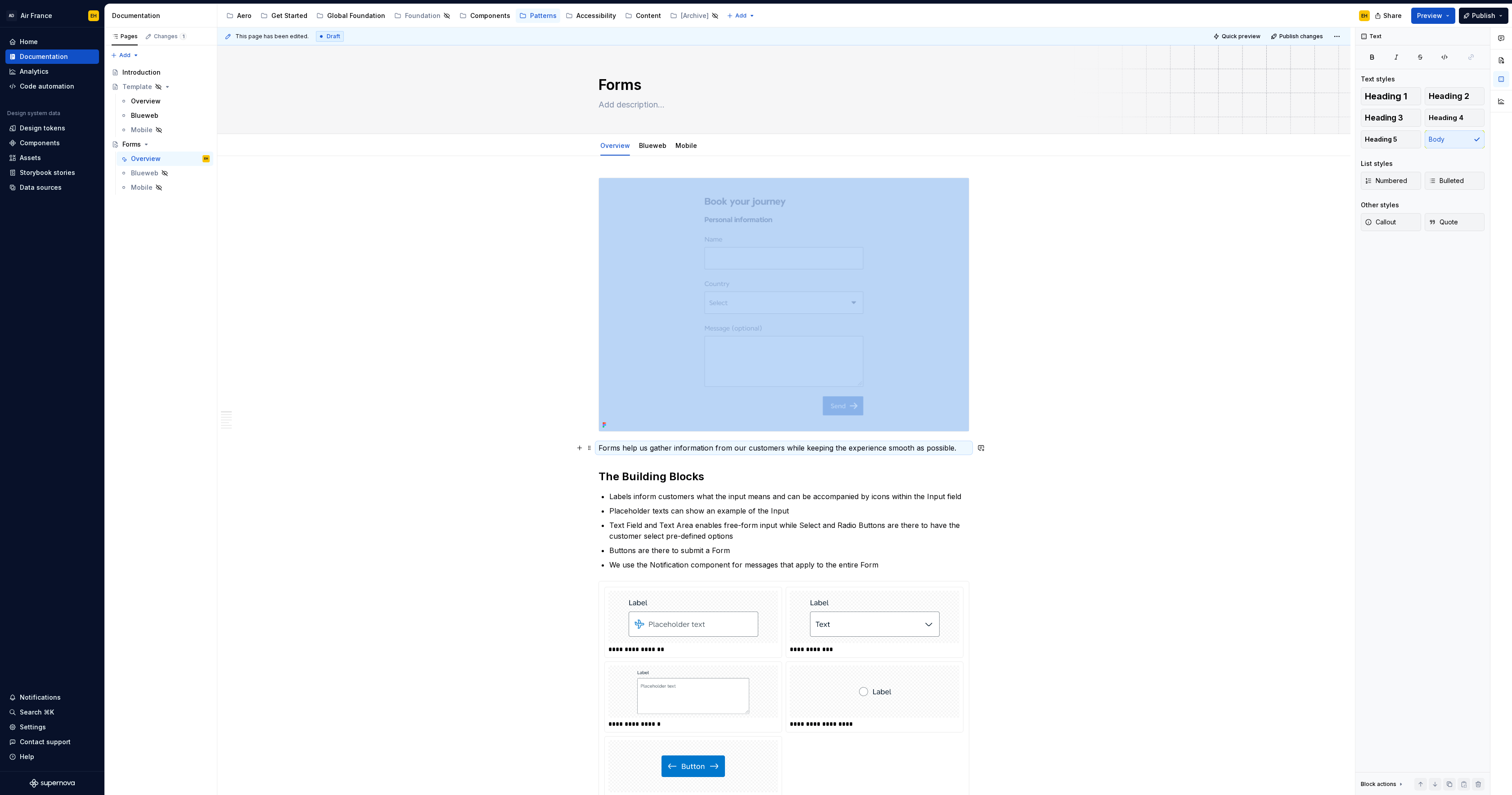
click at [960, 444] on p "Forms help us gather information from our customers while keeping the experienc…" at bounding box center [784, 448] width 371 height 11
click at [1082, 397] on div "**********" at bounding box center [786, 411] width 1138 height 768
click at [882, 442] on p "Forms help us gather information from our customers while keeping the experienc…" at bounding box center [784, 448] width 371 height 11
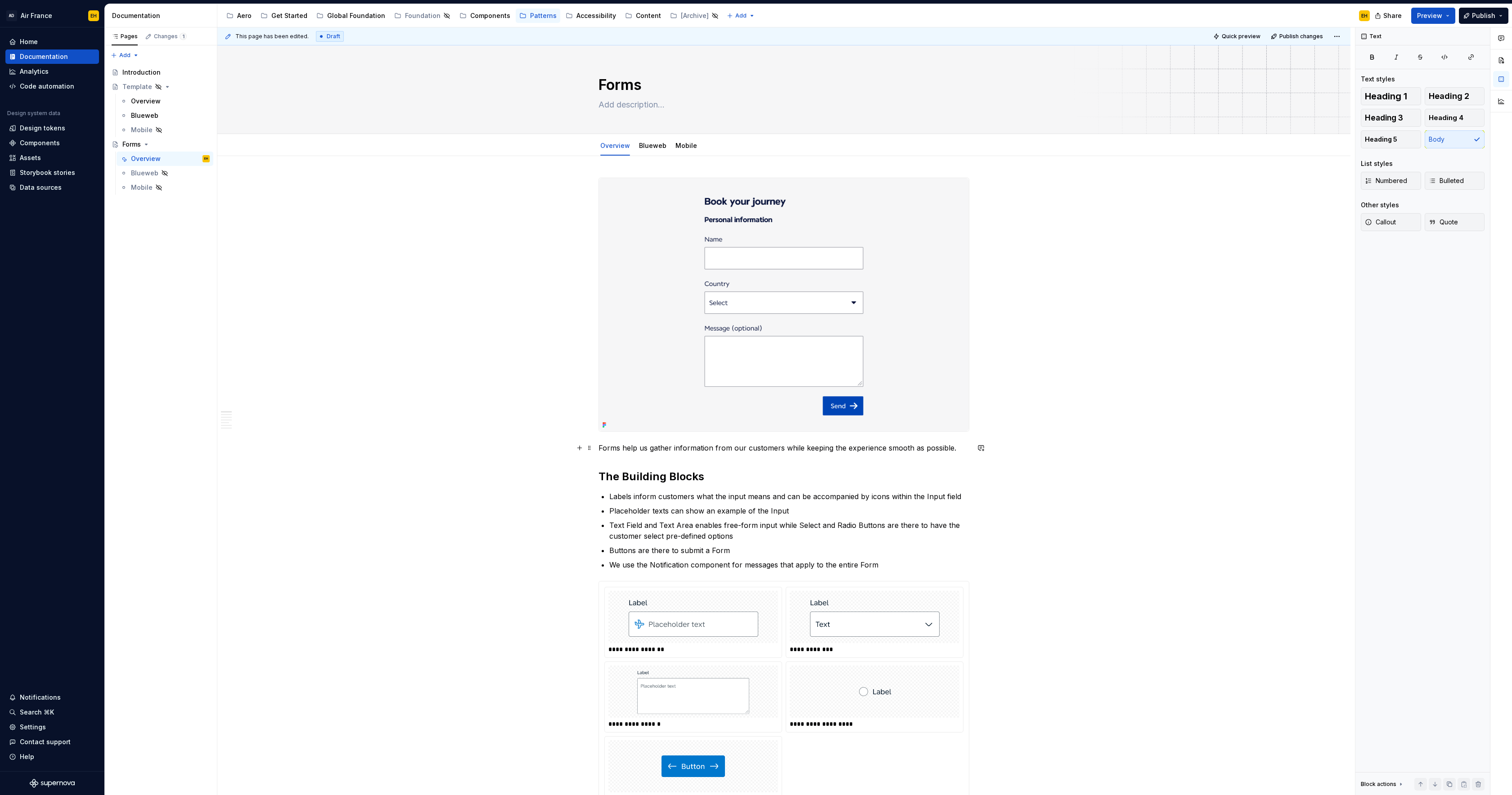
click at [866, 448] on p "Forms help us gather information from our customers while keeping the experienc…" at bounding box center [784, 448] width 371 height 11
copy p "Forms help us gather information from our customers while keeping the experienc…"
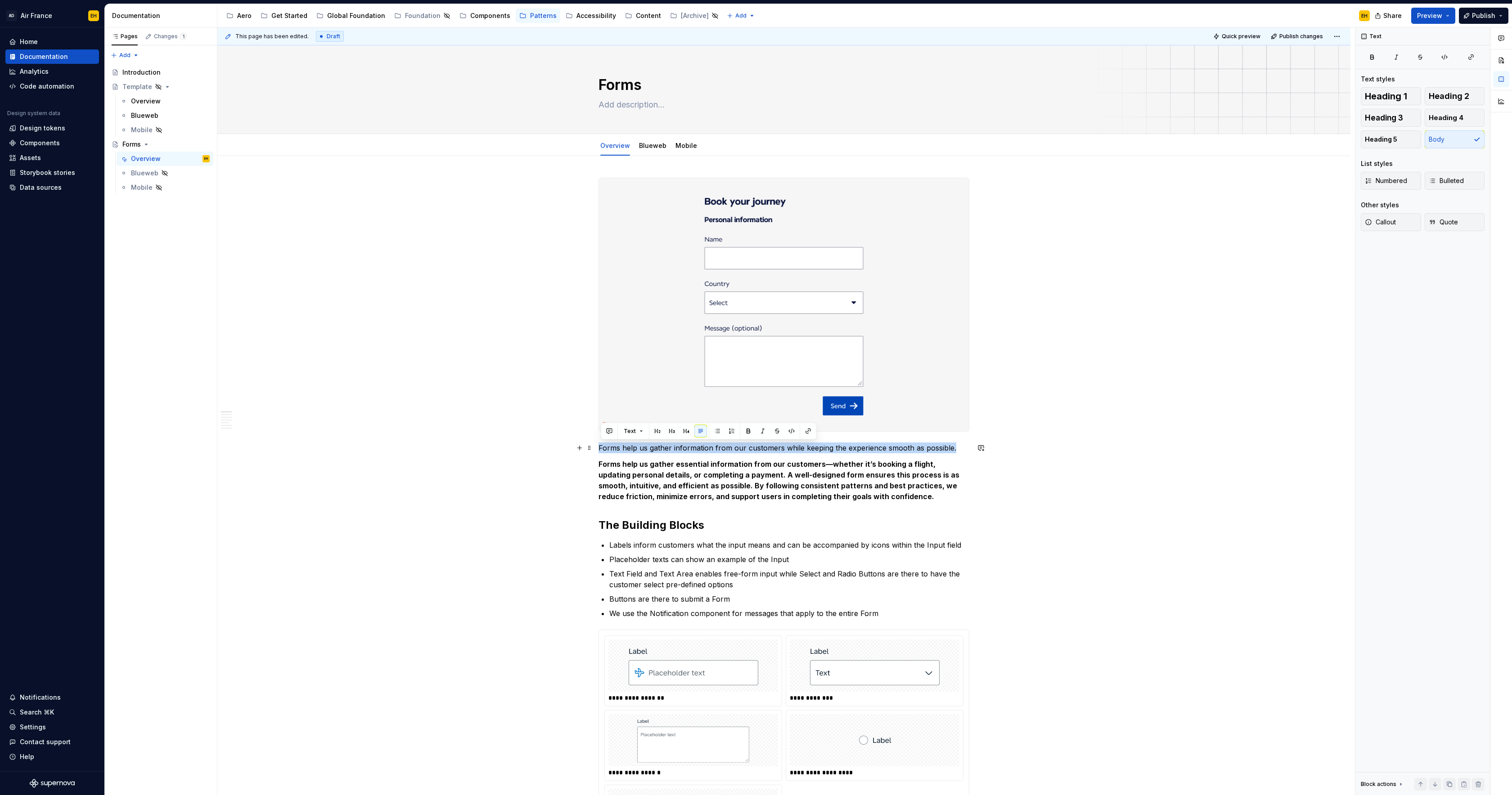
drag, startPoint x: 944, startPoint y: 445, endPoint x: 570, endPoint y: 448, distance: 374.0
type textarea "*"
click at [636, 109] on textarea at bounding box center [782, 104] width 371 height 15
paste textarea "Forms help us gather information from our customers while keeping the experienc…"
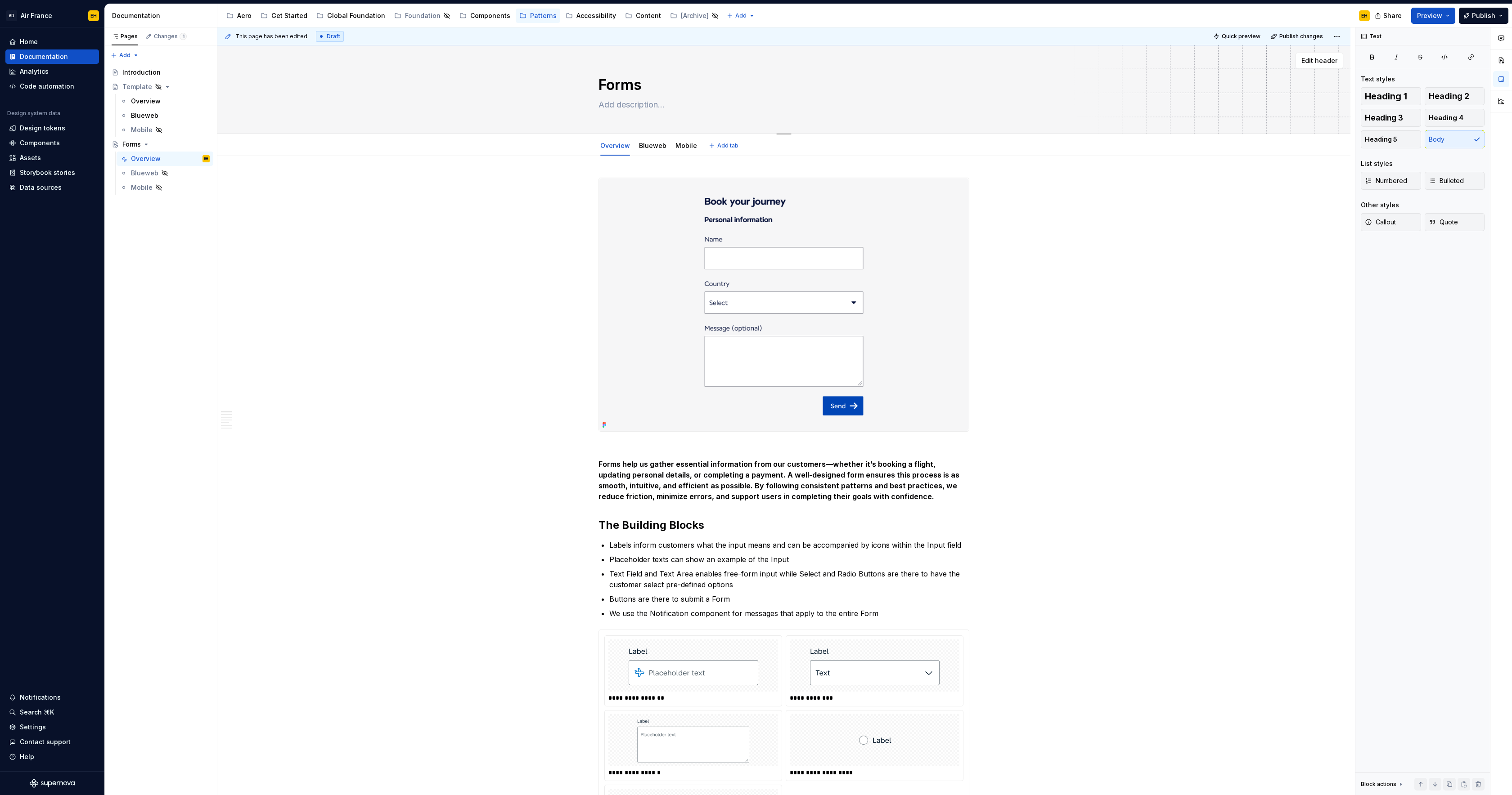
type textarea "Forms help us gather information from our customers while keeping the experienc…"
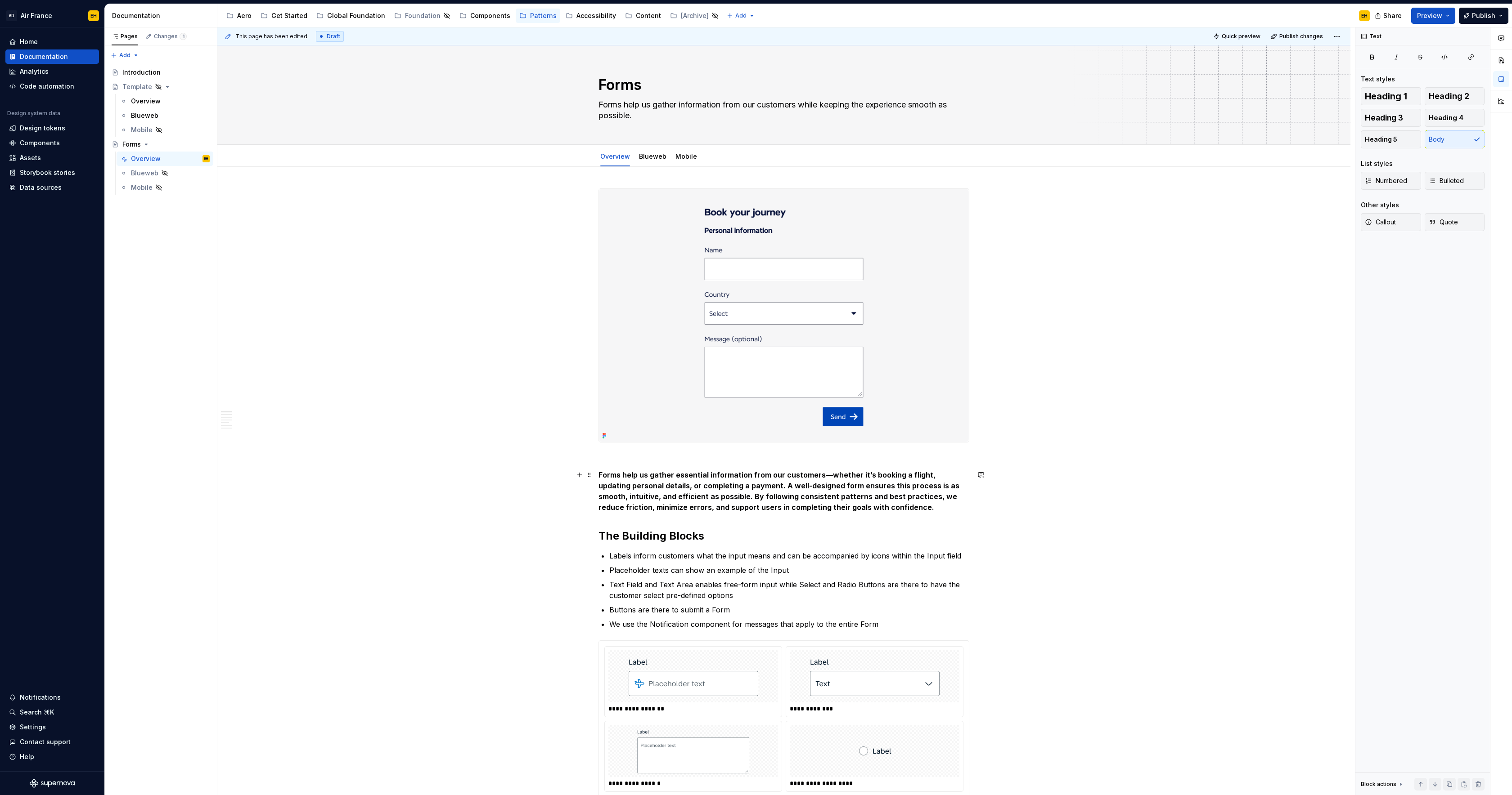
type textarea "*"
type textarea "Forms help us gather information from our customers while keeping the experienc…"
click at [828, 477] on strong "Forms help us gather essential information from our customers—whether it’s book…" at bounding box center [780, 491] width 363 height 42
drag, startPoint x: 826, startPoint y: 475, endPoint x: 868, endPoint y: 477, distance: 42.0
click at [867, 477] on strong "Forms help us gather essential information from our customers. whether it’s boo…" at bounding box center [783, 491] width 369 height 42
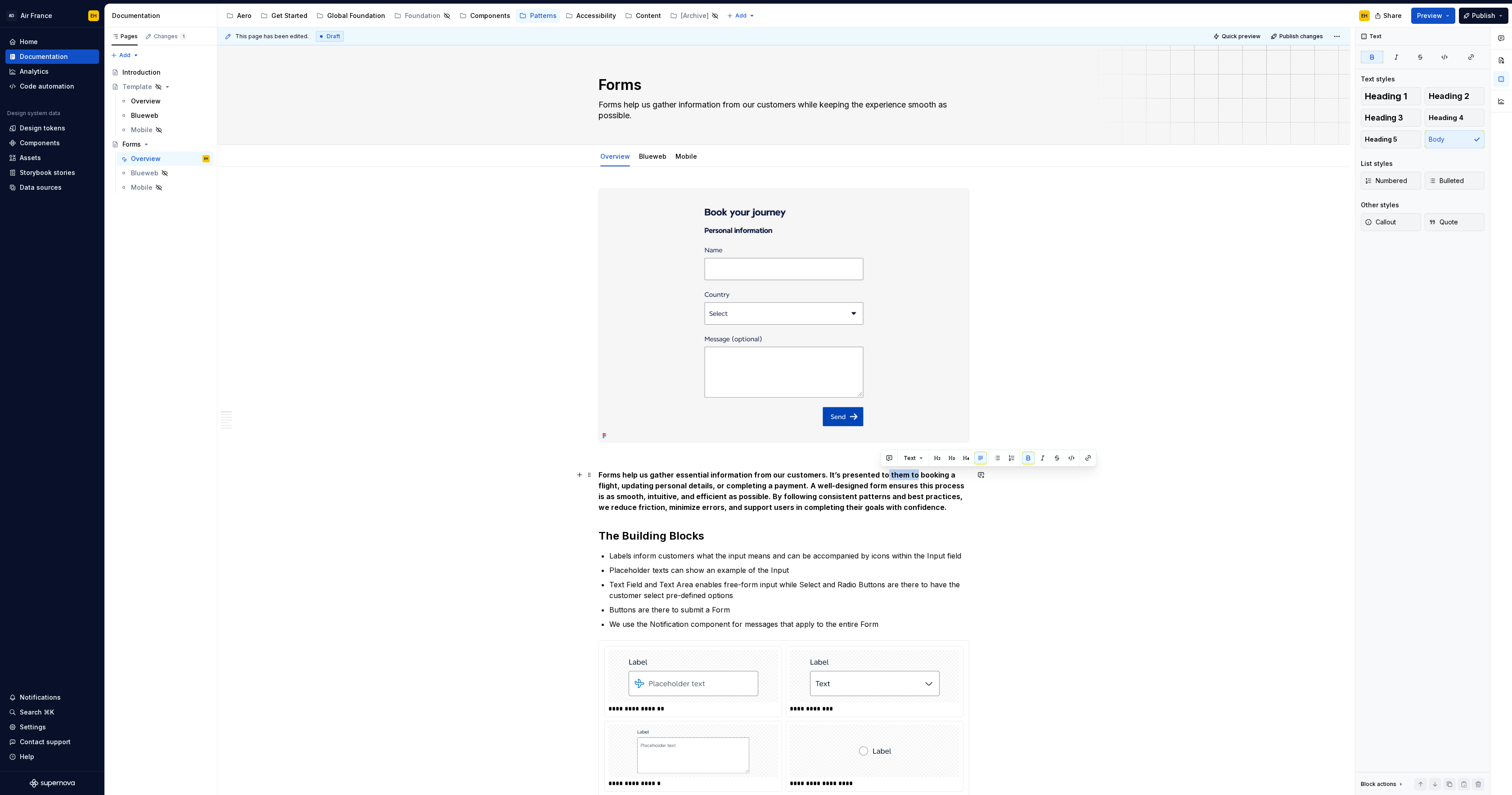
drag, startPoint x: 909, startPoint y: 475, endPoint x: 881, endPoint y: 476, distance: 28.0
click at [881, 476] on strong "Forms help us gather essential information from our customers. It’s presented t…" at bounding box center [782, 491] width 367 height 42
click at [947, 477] on strong "Forms help us gather essential information from our customers. It’s presented t…" at bounding box center [782, 491] width 367 height 42
click at [630, 489] on strong "Forms help us gather essential information from our customers. It’s presented t…" at bounding box center [782, 491] width 367 height 42
click at [685, 487] on strong "Forms help us gather essential information from our customers. It’s presented t…" at bounding box center [784, 491] width 371 height 42
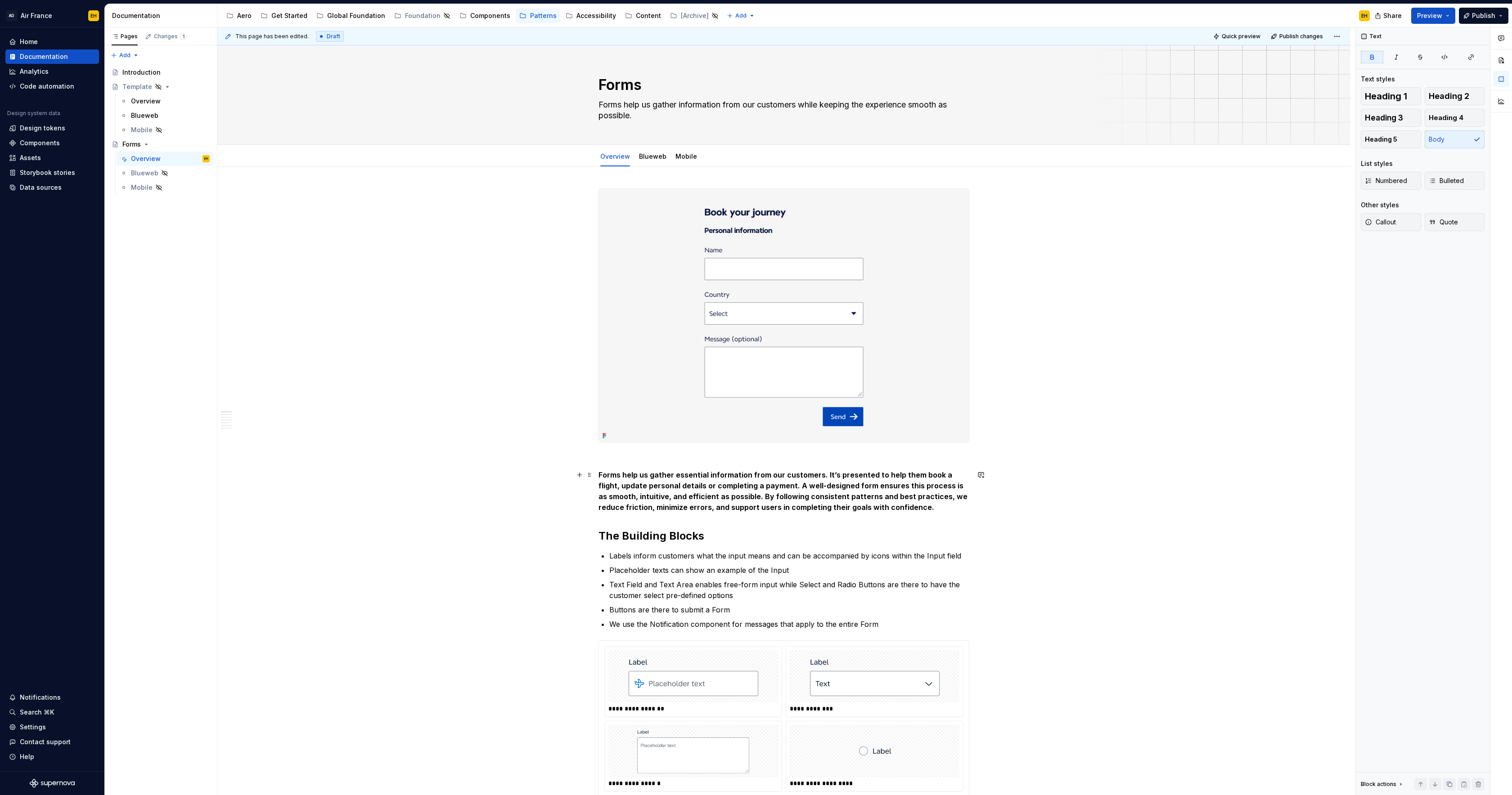
click at [775, 486] on strong "Forms help us gather essential information from our customers. It’s presented t…" at bounding box center [784, 491] width 371 height 42
drag, startPoint x: 669, startPoint y: 498, endPoint x: 717, endPoint y: 498, distance: 48.0
click at [717, 498] on strong "Forms help us gather essential information from our customers. It’s presented t…" at bounding box center [784, 491] width 371 height 42
drag, startPoint x: 717, startPoint y: 496, endPoint x: 905, endPoint y: 504, distance: 188.2
click at [905, 504] on p "Forms help us gather essential information from our customers. It’s presented t…" at bounding box center [784, 491] width 371 height 43
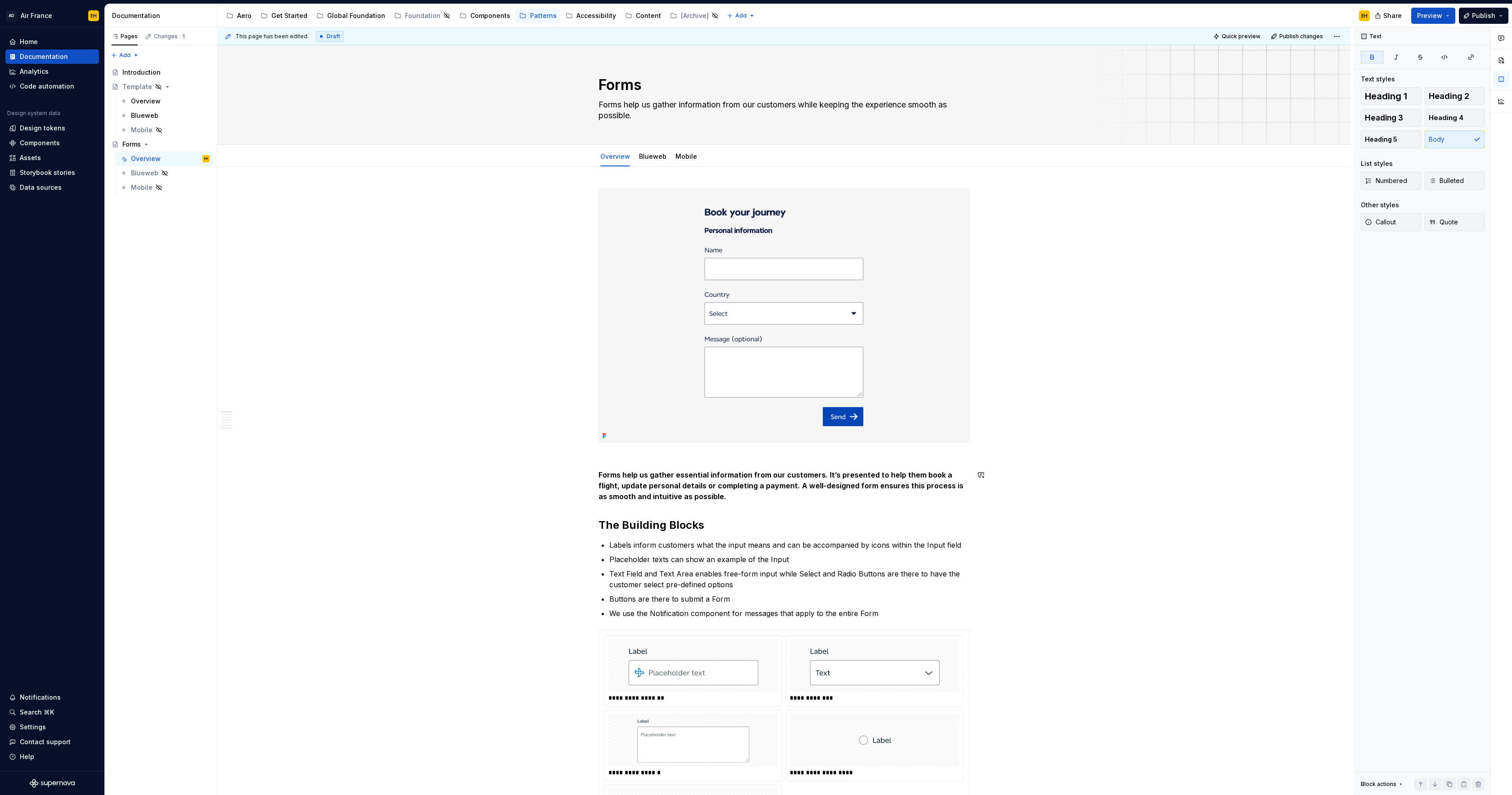
click at [716, 462] on p at bounding box center [784, 459] width 371 height 11
click at [601, 475] on strong "Forms help us gather essential information from our customers. It’s presented t…" at bounding box center [782, 486] width 367 height 31
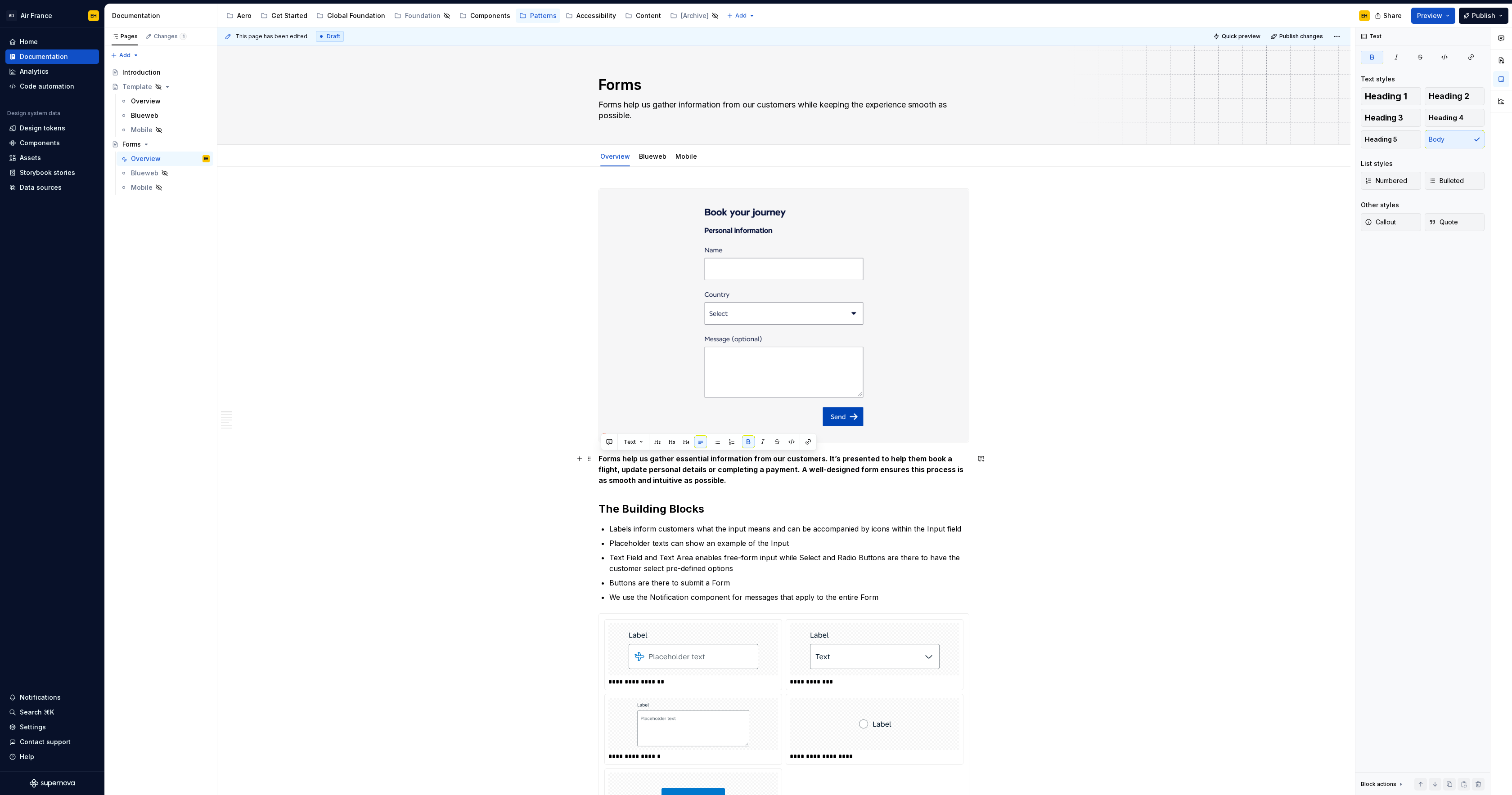
drag, startPoint x: 588, startPoint y: 460, endPoint x: 559, endPoint y: 456, distance: 29.3
click at [685, 444] on button "button" at bounding box center [686, 442] width 12 height 12
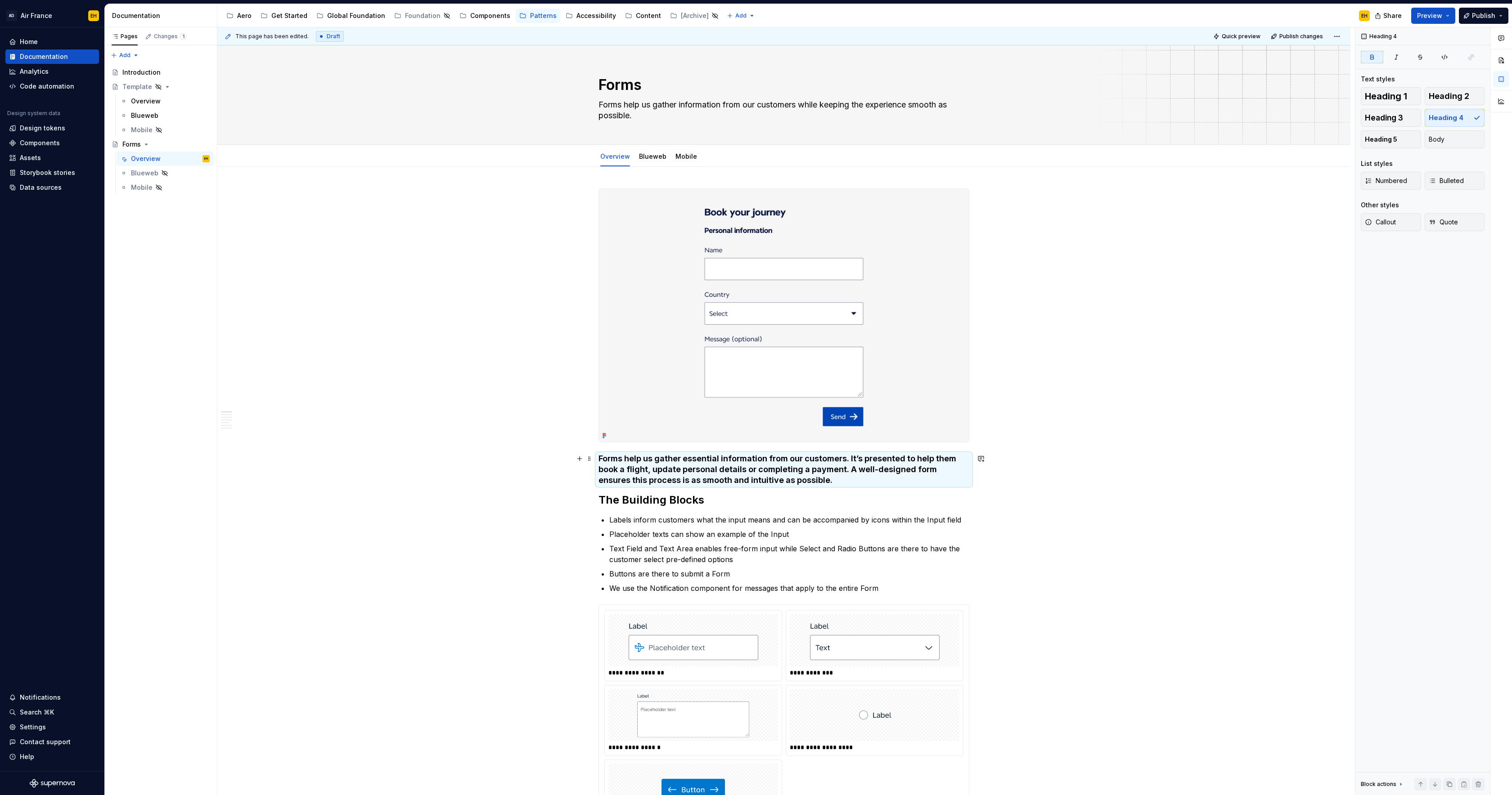
click at [821, 479] on h4 "Forms help us gather essential information from our customers. It’s presented t…" at bounding box center [784, 469] width 371 height 32
click at [808, 483] on h4 "Forms help us gather essential information from our customers. It’s presented t…" at bounding box center [784, 469] width 371 height 32
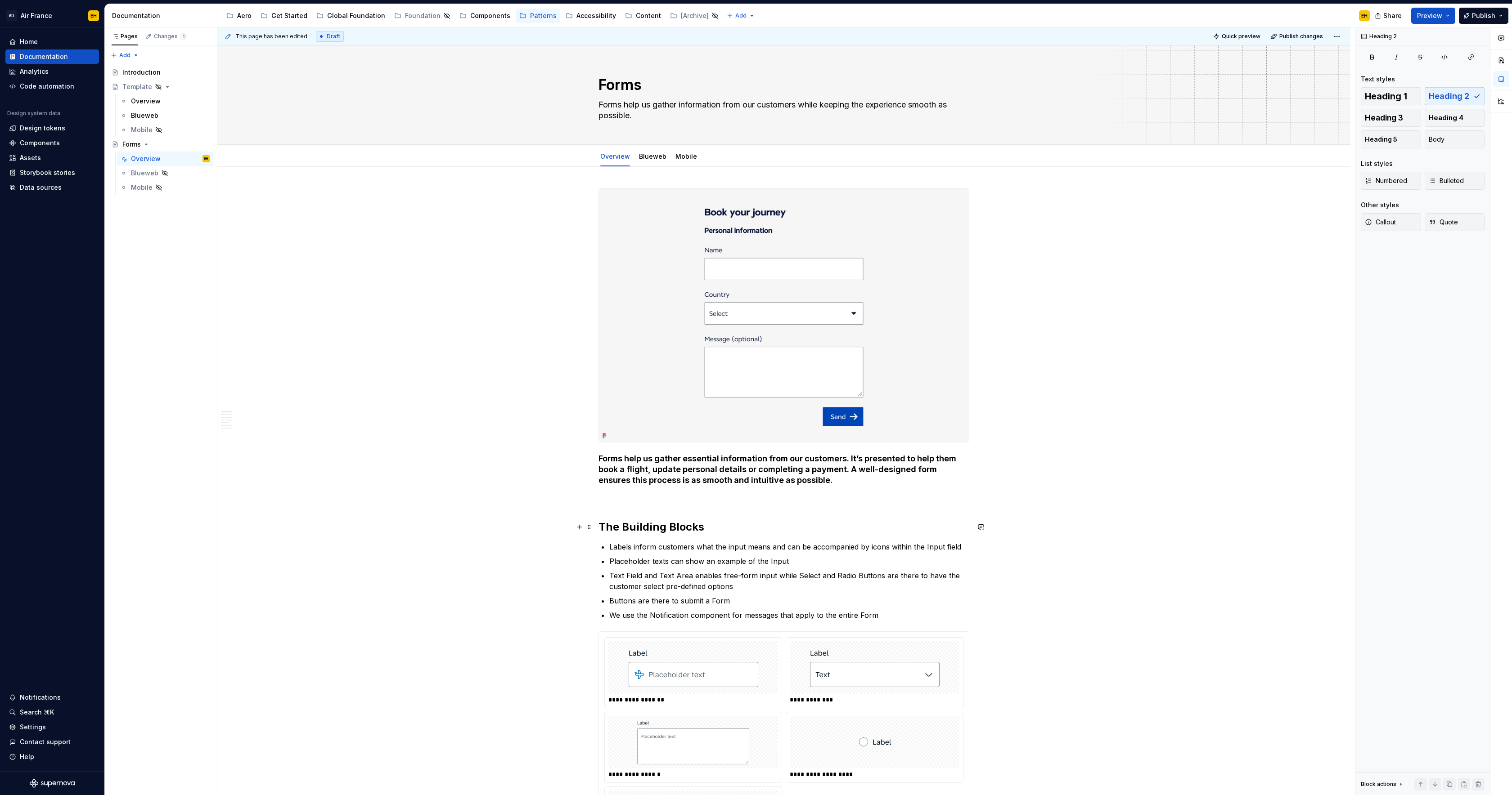
click at [755, 522] on h2 "The Building Blocks" at bounding box center [784, 527] width 371 height 15
drag, startPoint x: 817, startPoint y: 485, endPoint x: 539, endPoint y: 478, distance: 278.1
click at [1473, 16] on span "Publish" at bounding box center [1484, 15] width 23 height 9
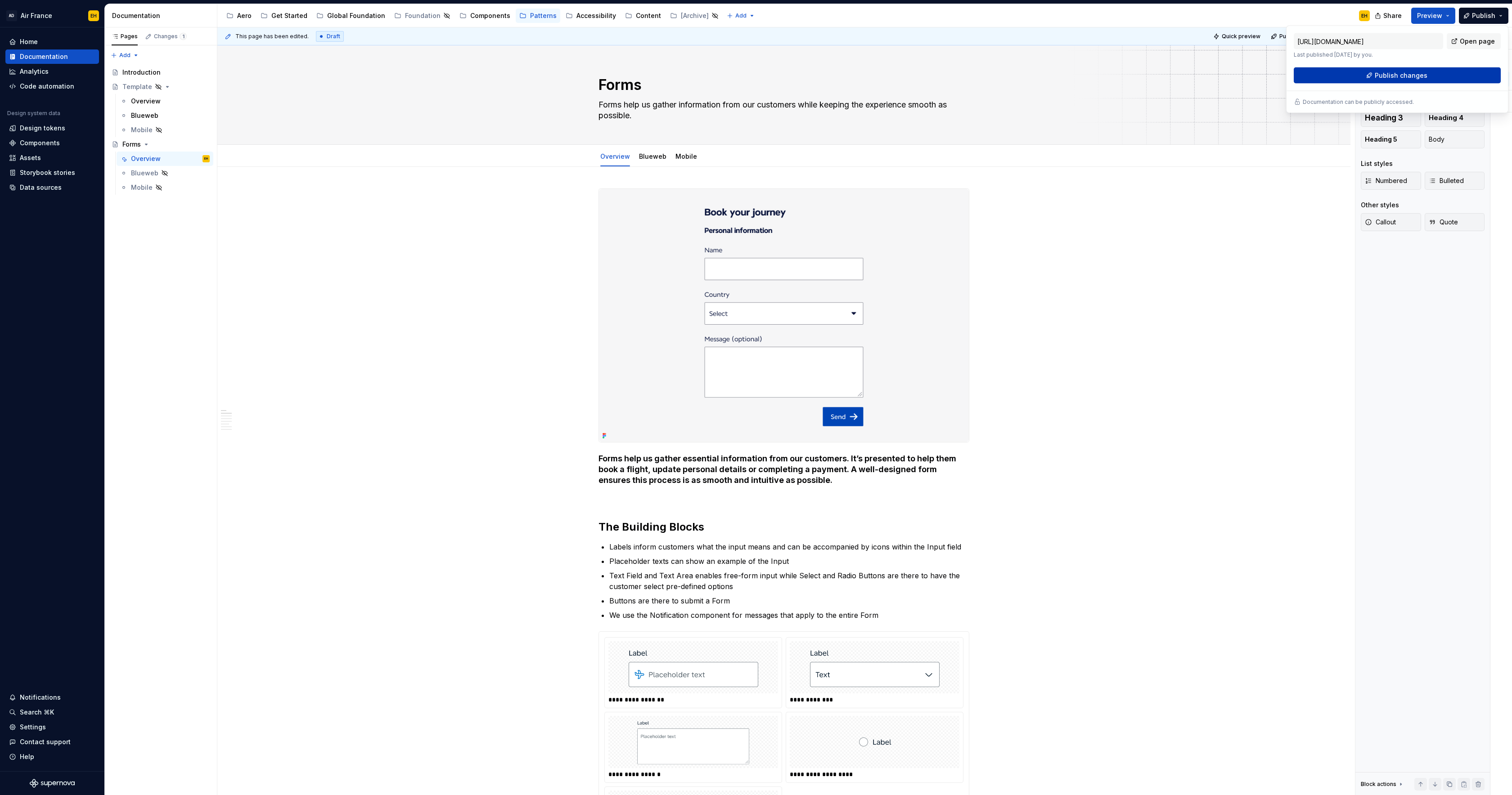
click at [1399, 76] on span "Publish changes" at bounding box center [1401, 75] width 53 height 9
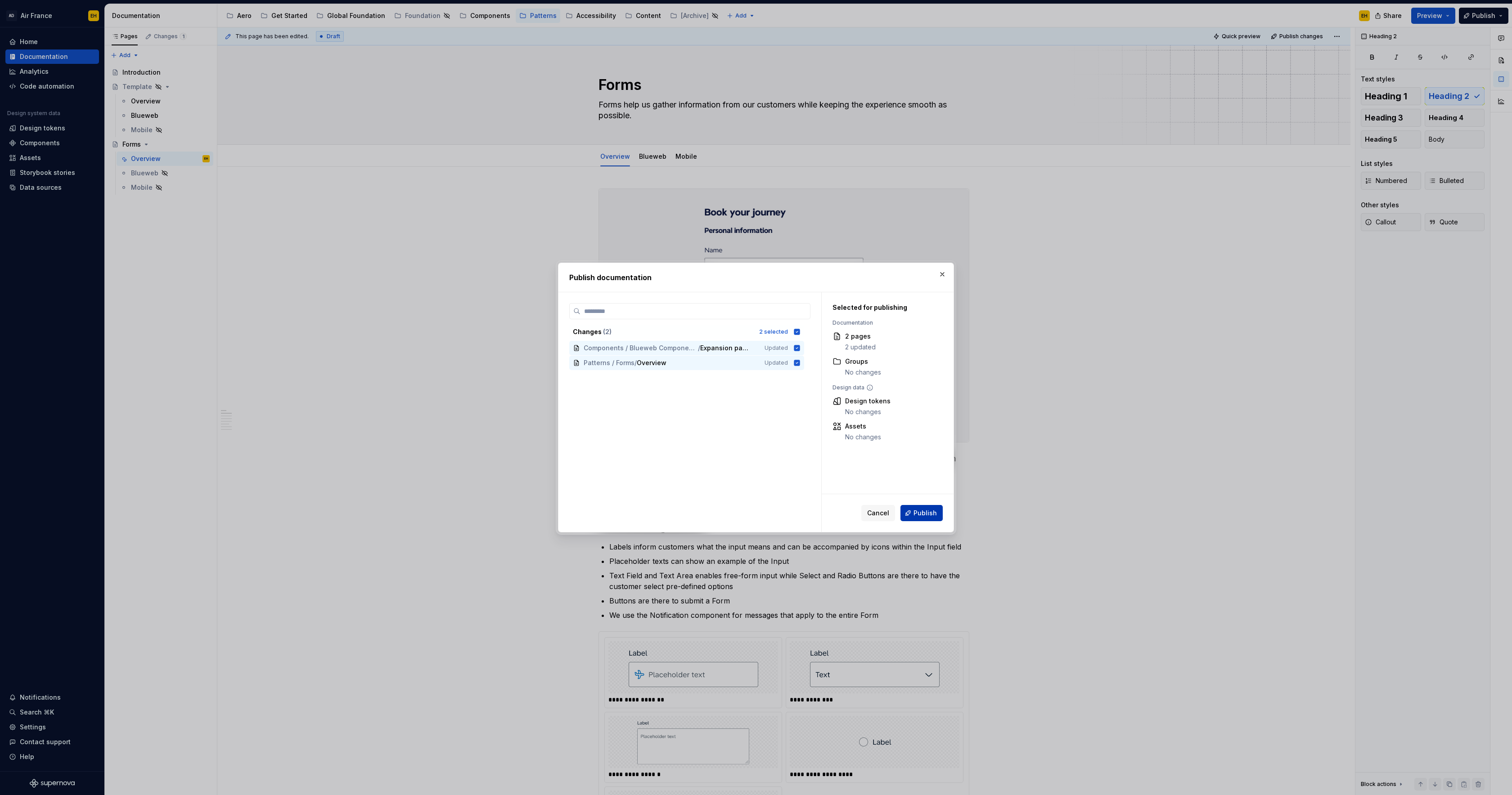
click at [917, 512] on span "Publish" at bounding box center [925, 513] width 23 height 9
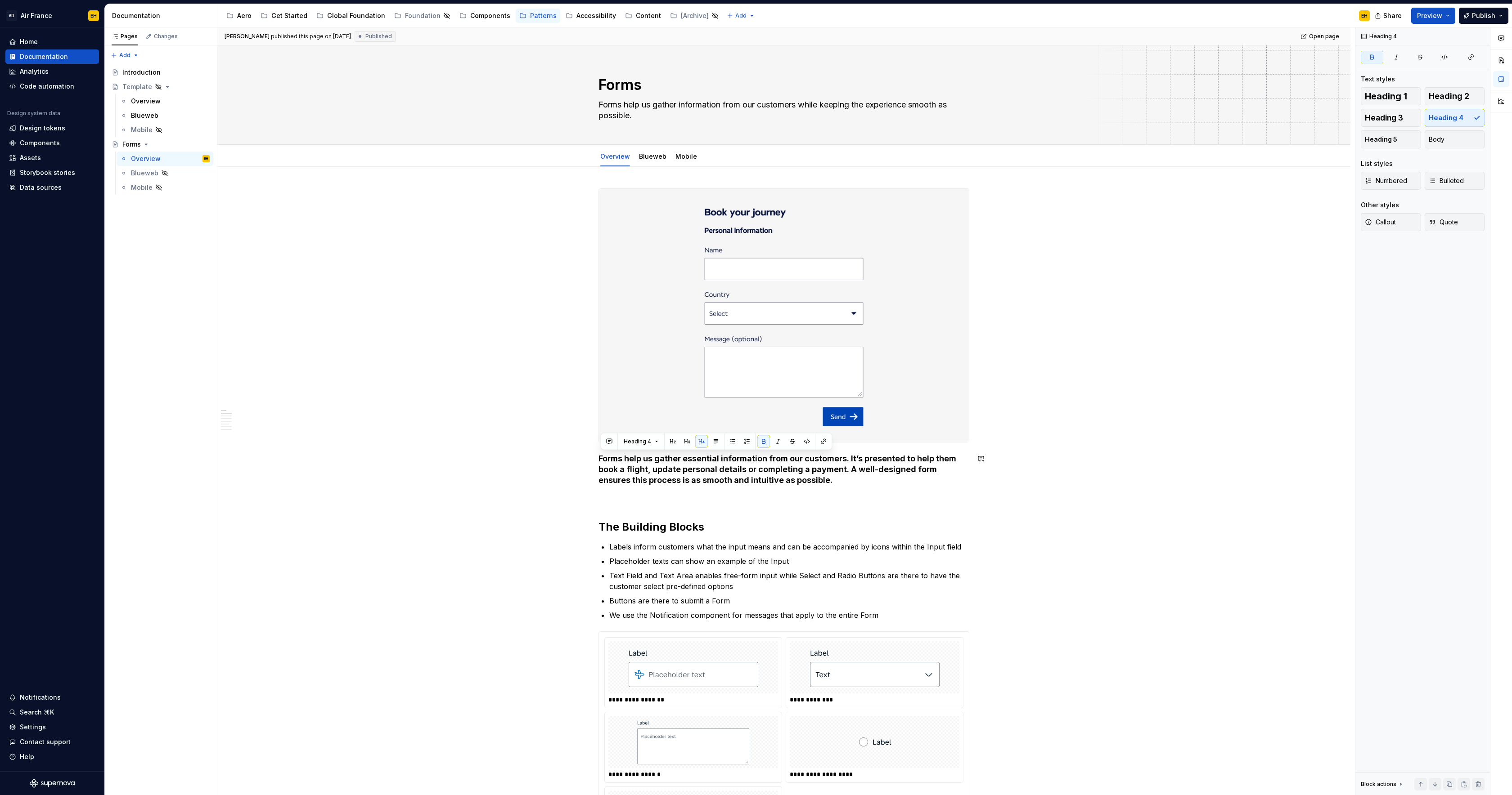
drag, startPoint x: 709, startPoint y: 471, endPoint x: 549, endPoint y: 448, distance: 161.6
click at [650, 441] on button "Heading 4" at bounding box center [641, 441] width 43 height 12
click at [663, 590] on div "Blockquote" at bounding box center [663, 591] width 36 height 9
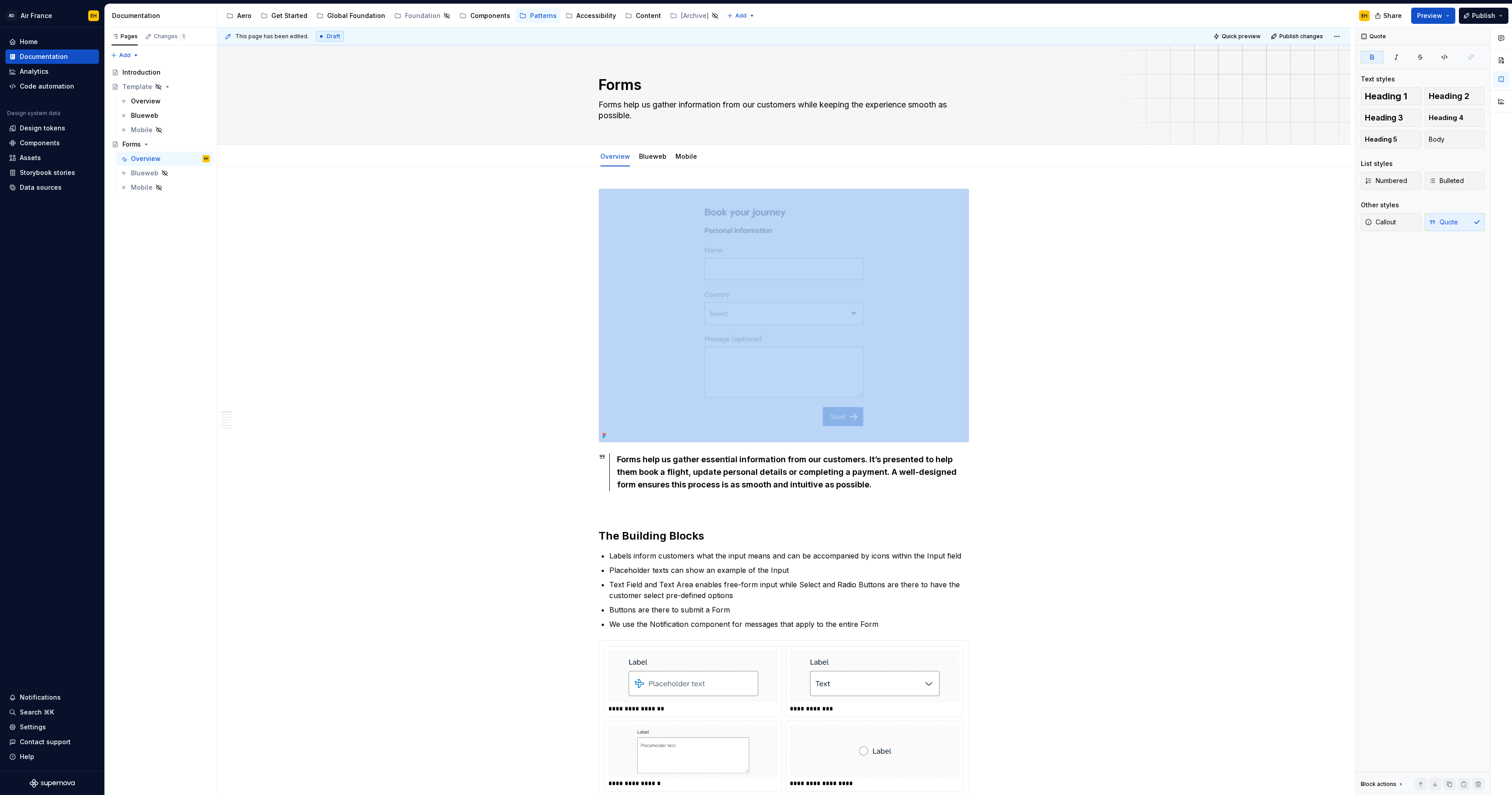
drag, startPoint x: 881, startPoint y: 487, endPoint x: 876, endPoint y: 486, distance: 5.1
click at [809, 471] on strong "Forms help us gather essential information from our customers. It’s presented t…" at bounding box center [788, 472] width 342 height 35
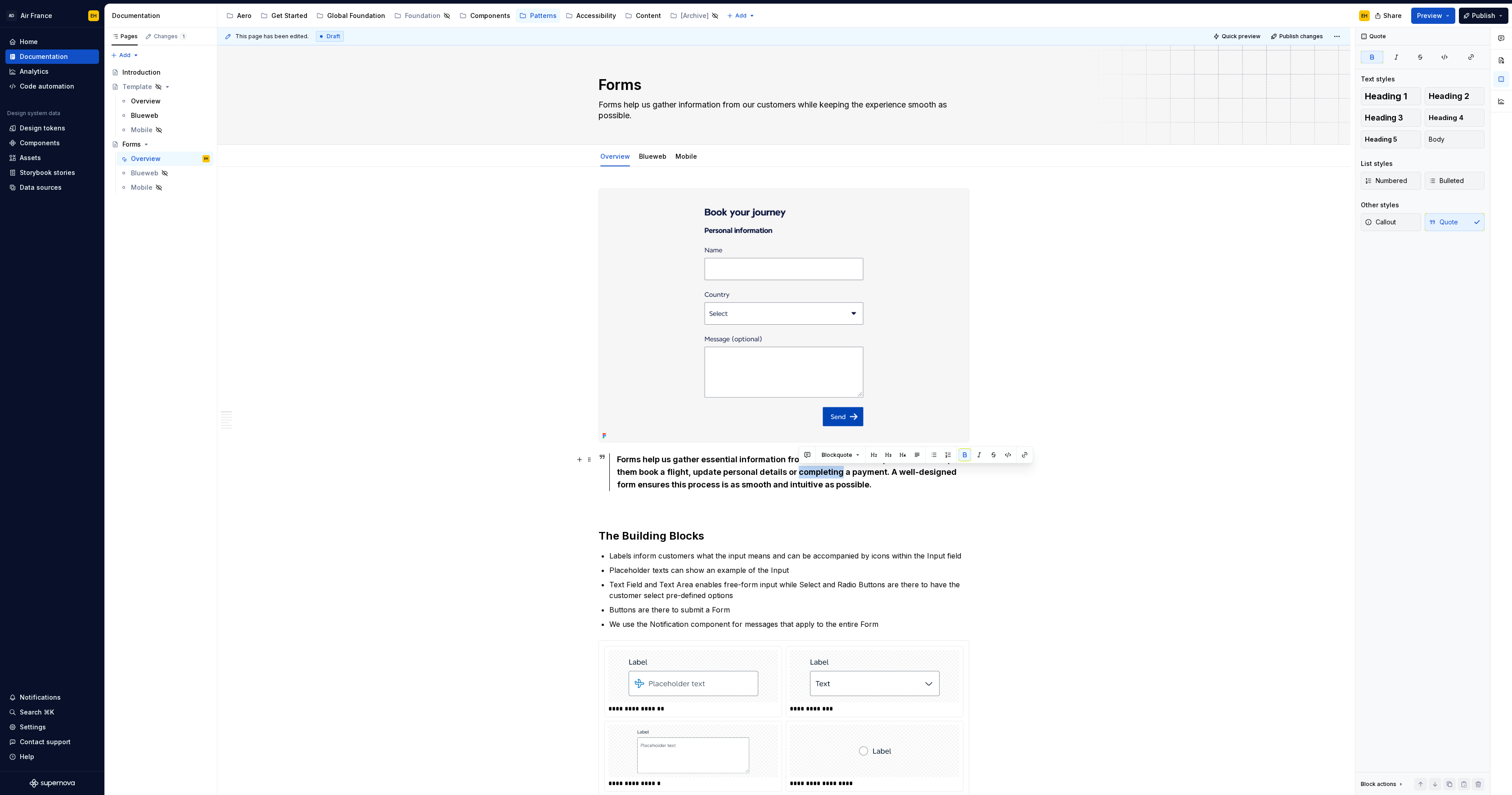
click at [809, 471] on strong "Forms help us gather essential information from our customers. It’s presented t…" at bounding box center [788, 472] width 342 height 35
click at [781, 442] on button "button" at bounding box center [785, 442] width 12 height 12
click at [660, 438] on button "Blockquote" at bounding box center [661, 442] width 46 height 12
click at [684, 607] on div "Callout" at bounding box center [675, 606] width 22 height 9
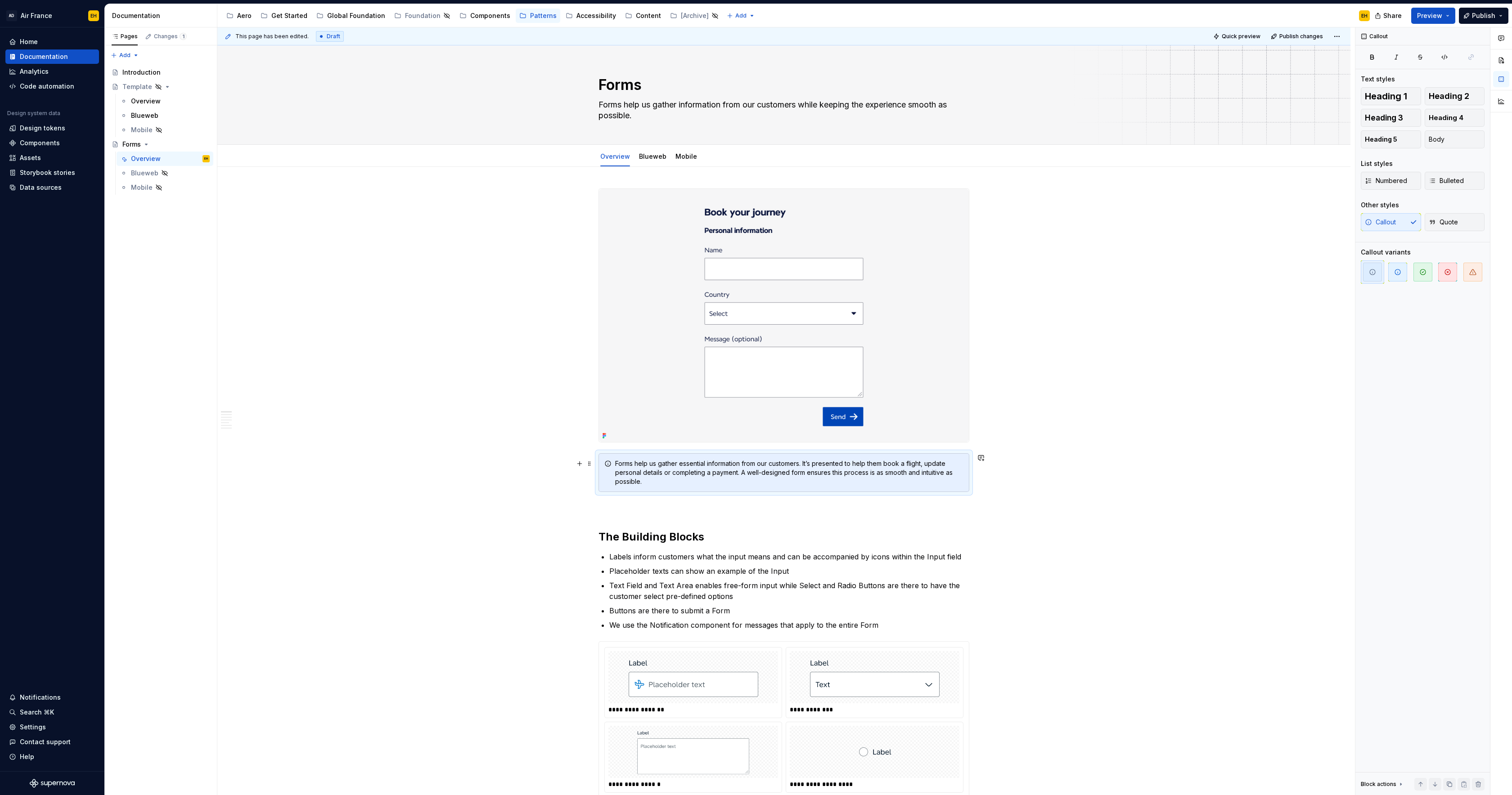
click at [698, 479] on div "Forms help us gather essential information from our customers. It’s presented t…" at bounding box center [789, 473] width 348 height 27
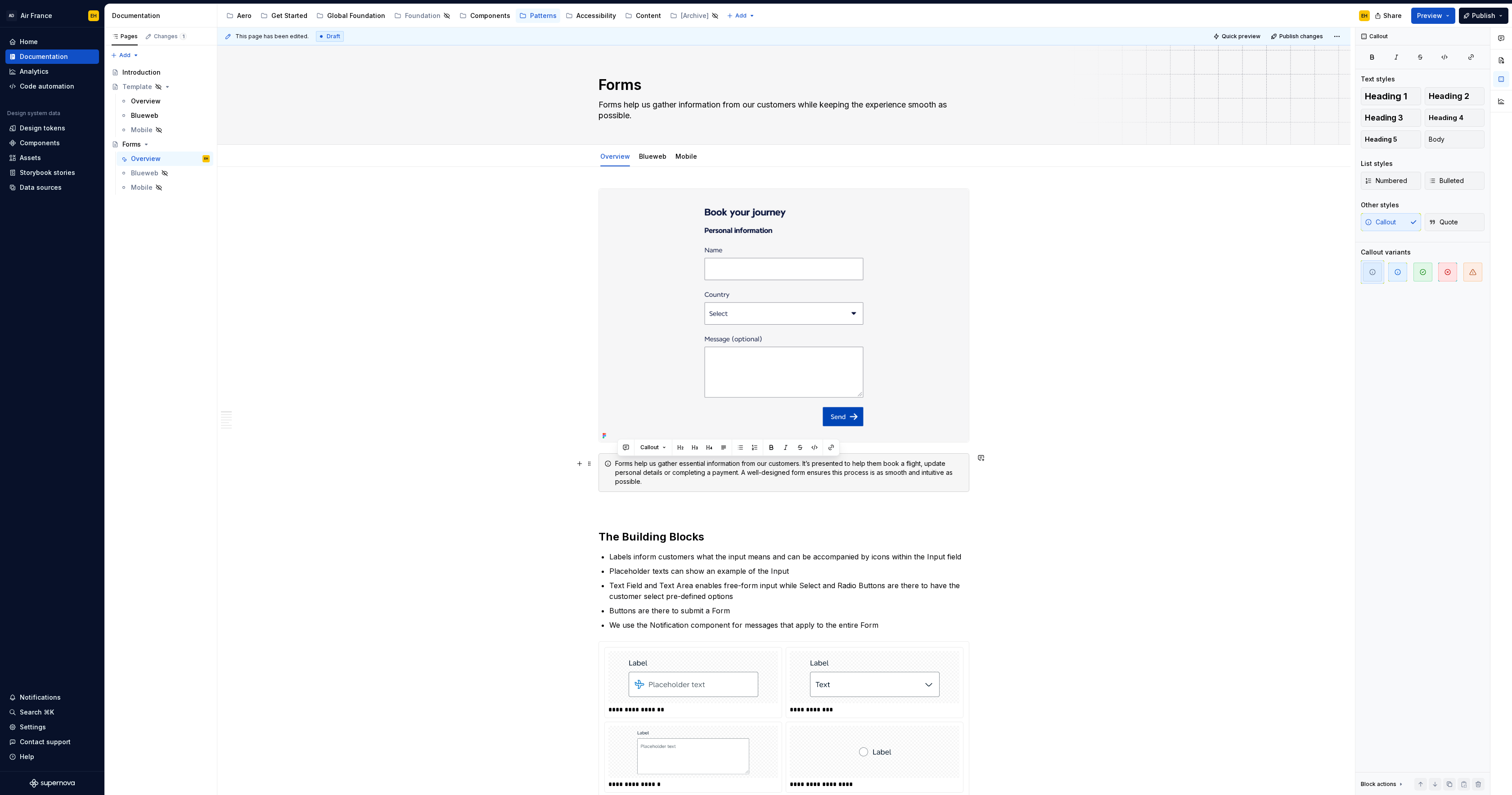
click at [698, 479] on div "Forms help us gather essential information from our customers. It’s presented t…" at bounding box center [789, 473] width 348 height 27
click at [655, 446] on span "Callout" at bounding box center [649, 448] width 18 height 7
click at [671, 479] on div "Text" at bounding box center [669, 481] width 14 height 9
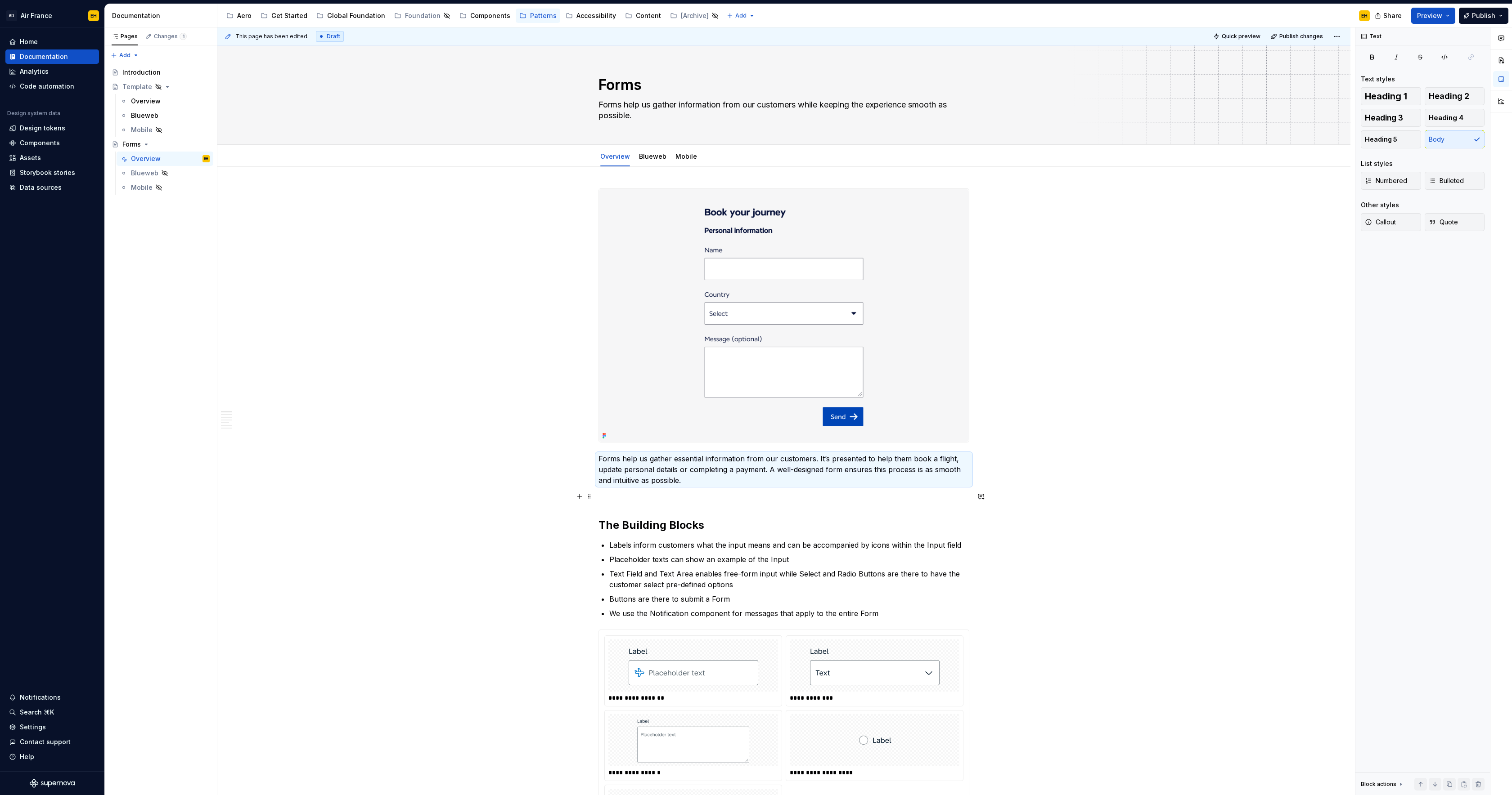
click at [679, 495] on p at bounding box center [784, 496] width 371 height 11
drag, startPoint x: 701, startPoint y: 481, endPoint x: 568, endPoint y: 461, distance: 134.5
click at [740, 481] on p "Forms help us gather essential information from our customers. It’s presented t…" at bounding box center [784, 469] width 371 height 32
drag, startPoint x: 883, startPoint y: 460, endPoint x: 897, endPoint y: 461, distance: 14.0
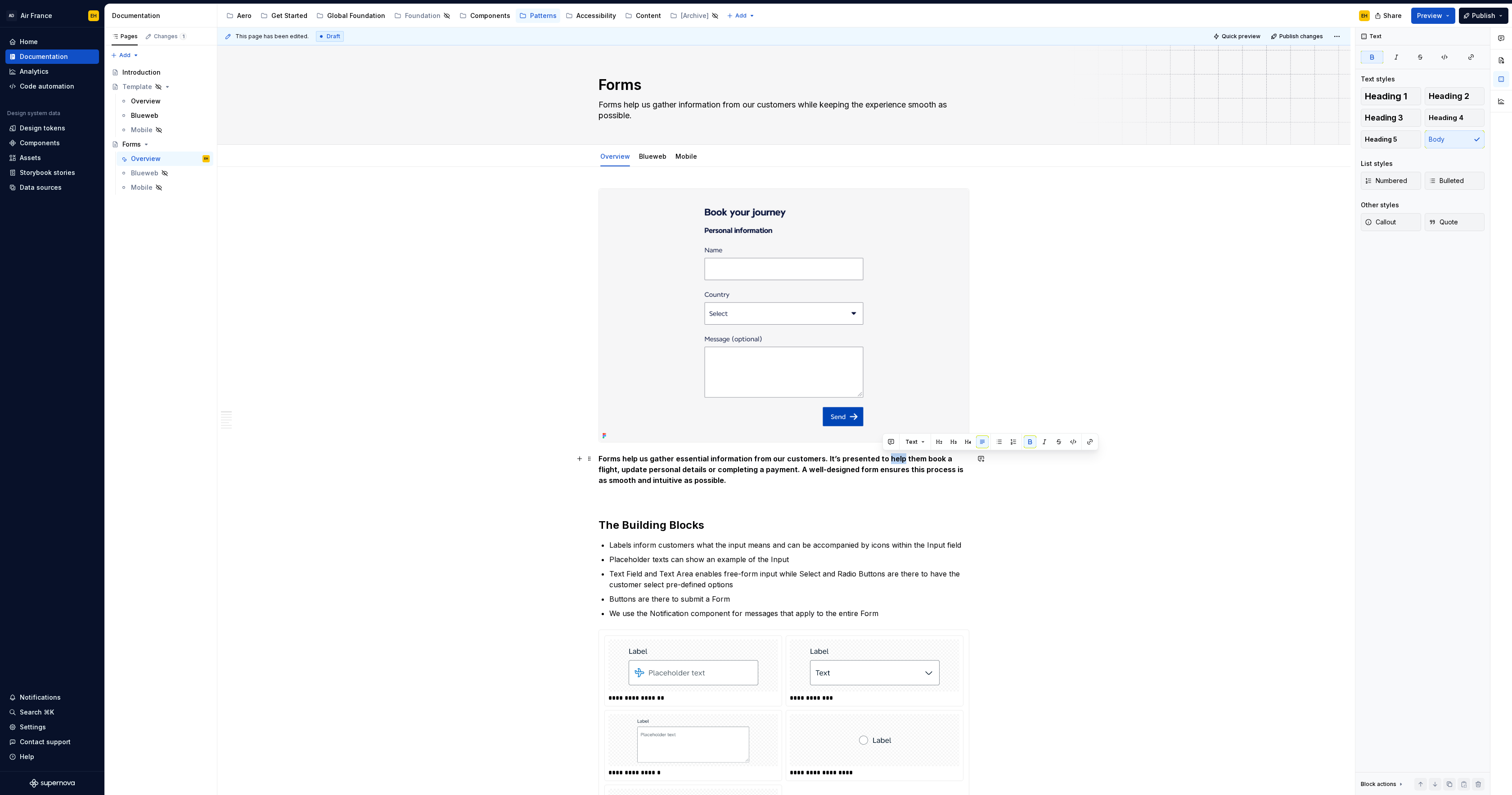
click at [897, 461] on strong "Forms help us gather essential information from our customers. It’s presented t…" at bounding box center [782, 469] width 367 height 31
click at [876, 458] on strong "Forms help us gather essential information from our customers. It guides them b…" at bounding box center [784, 469] width 371 height 31
click at [616, 471] on strong "Forms help us gather essential information from our customers. It guides them t…" at bounding box center [783, 469] width 369 height 31
click at [680, 471] on strong "Forms help us gather essential information from our customers. It guides them t…" at bounding box center [783, 469] width 369 height 31
drag, startPoint x: 623, startPoint y: 481, endPoint x: 595, endPoint y: 481, distance: 28.0
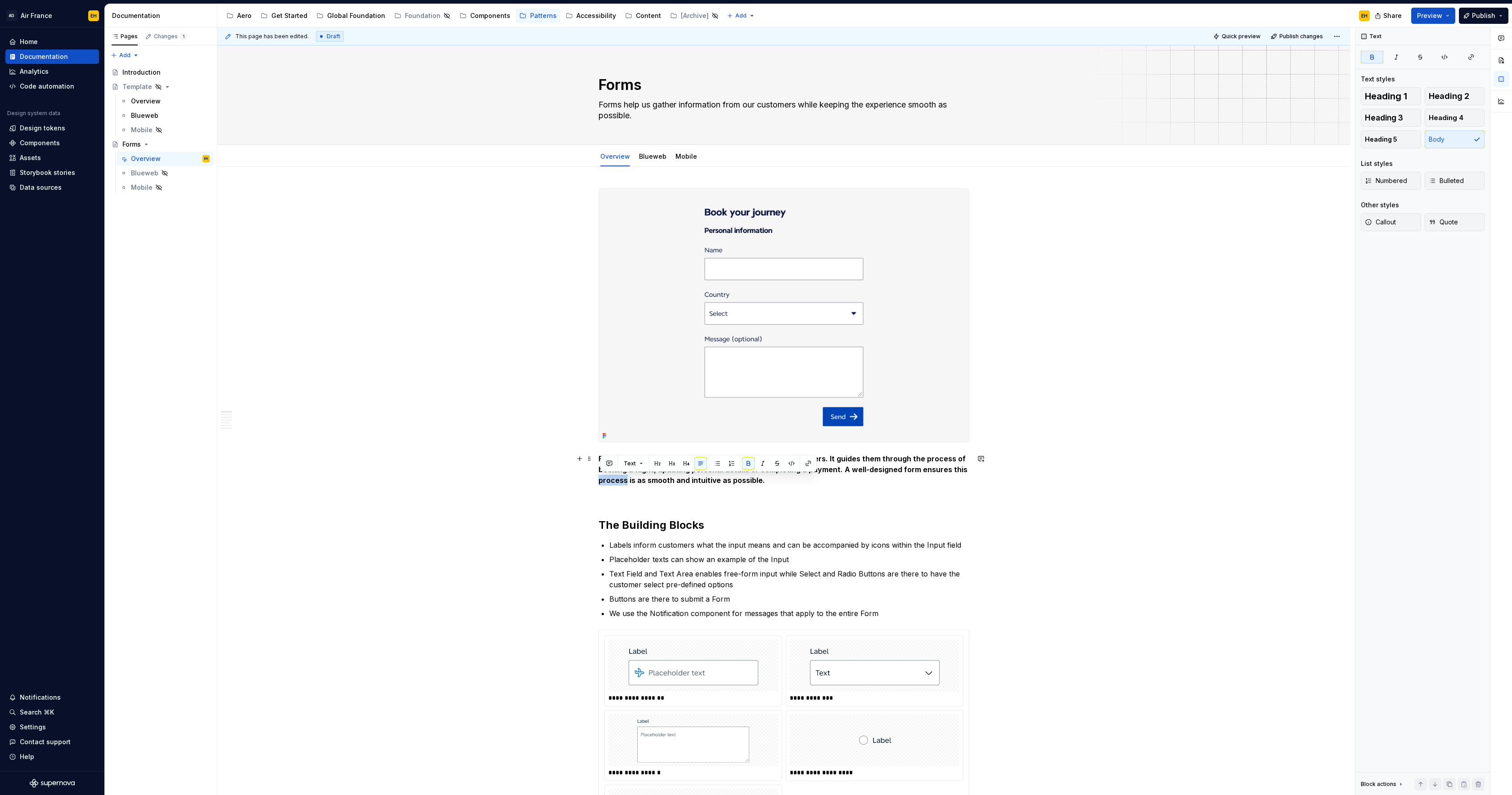
click at [782, 482] on p "Forms help us gather essential information from our customers. It guides them t…" at bounding box center [784, 469] width 371 height 32
click at [622, 500] on p at bounding box center [784, 496] width 371 height 11
click at [1476, 15] on span "Publish" at bounding box center [1484, 15] width 23 height 9
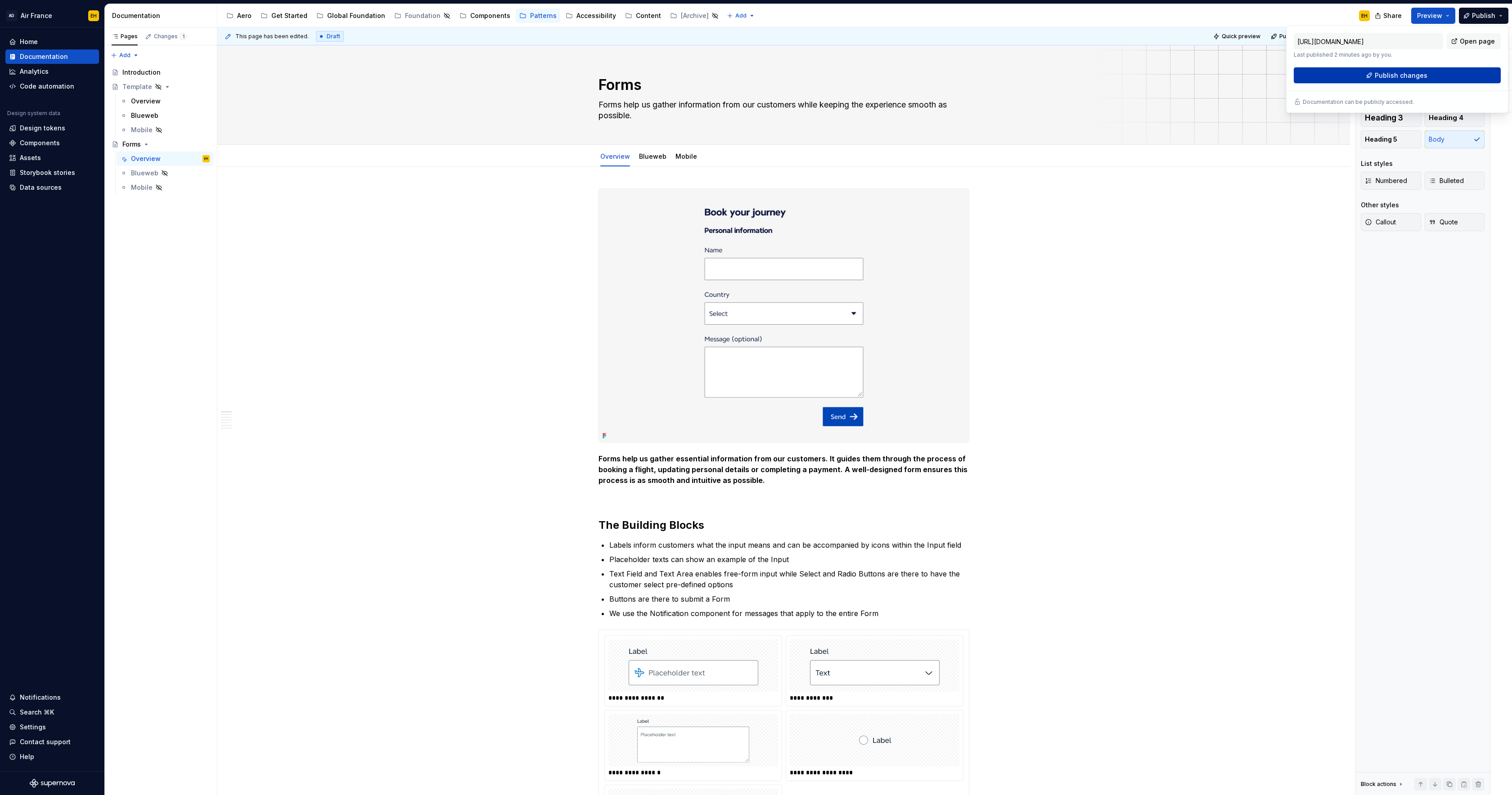
click at [1403, 75] on span "Publish changes" at bounding box center [1401, 75] width 53 height 9
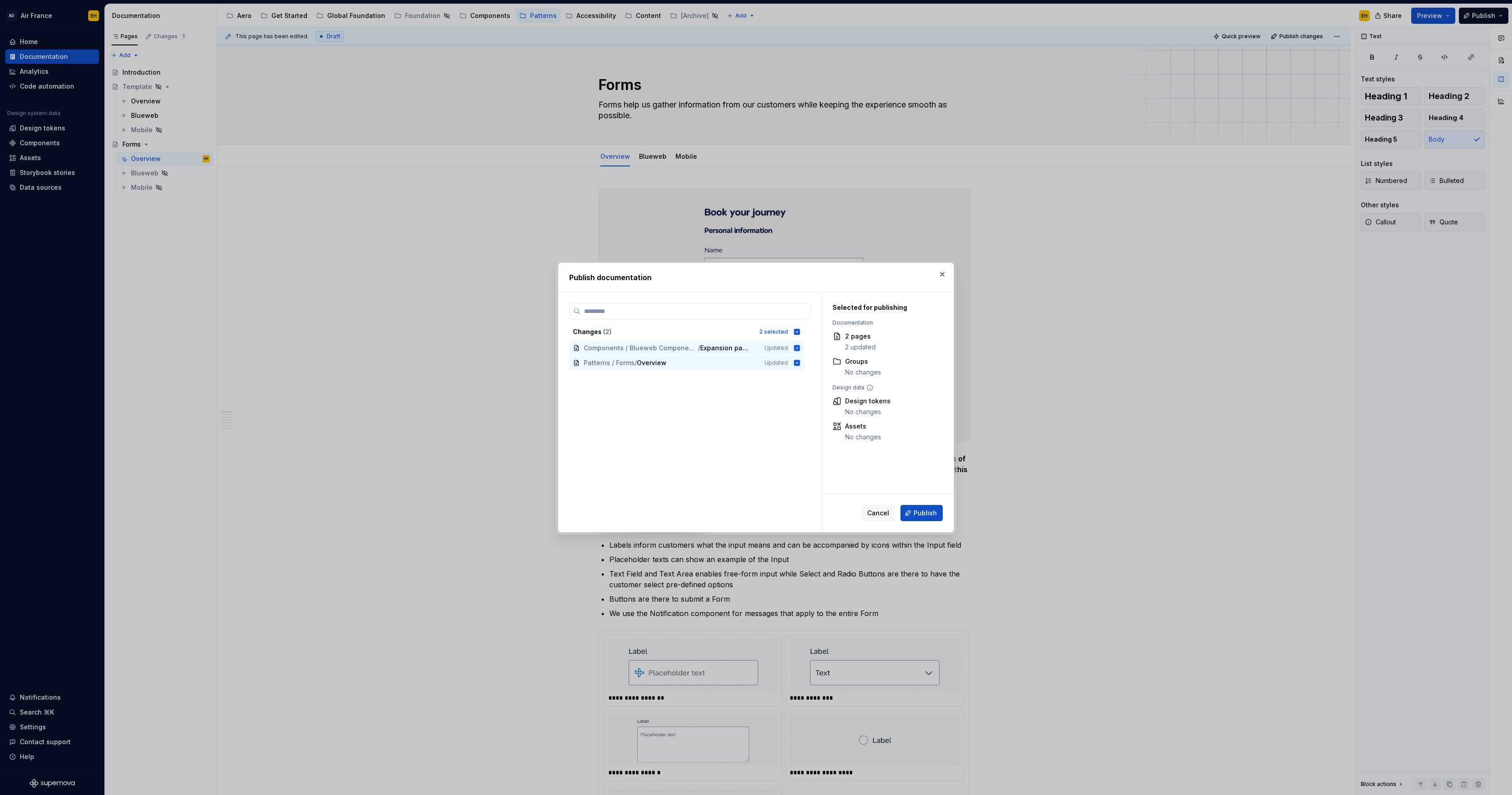
click at [877, 516] on span "Cancel" at bounding box center [878, 513] width 22 height 9
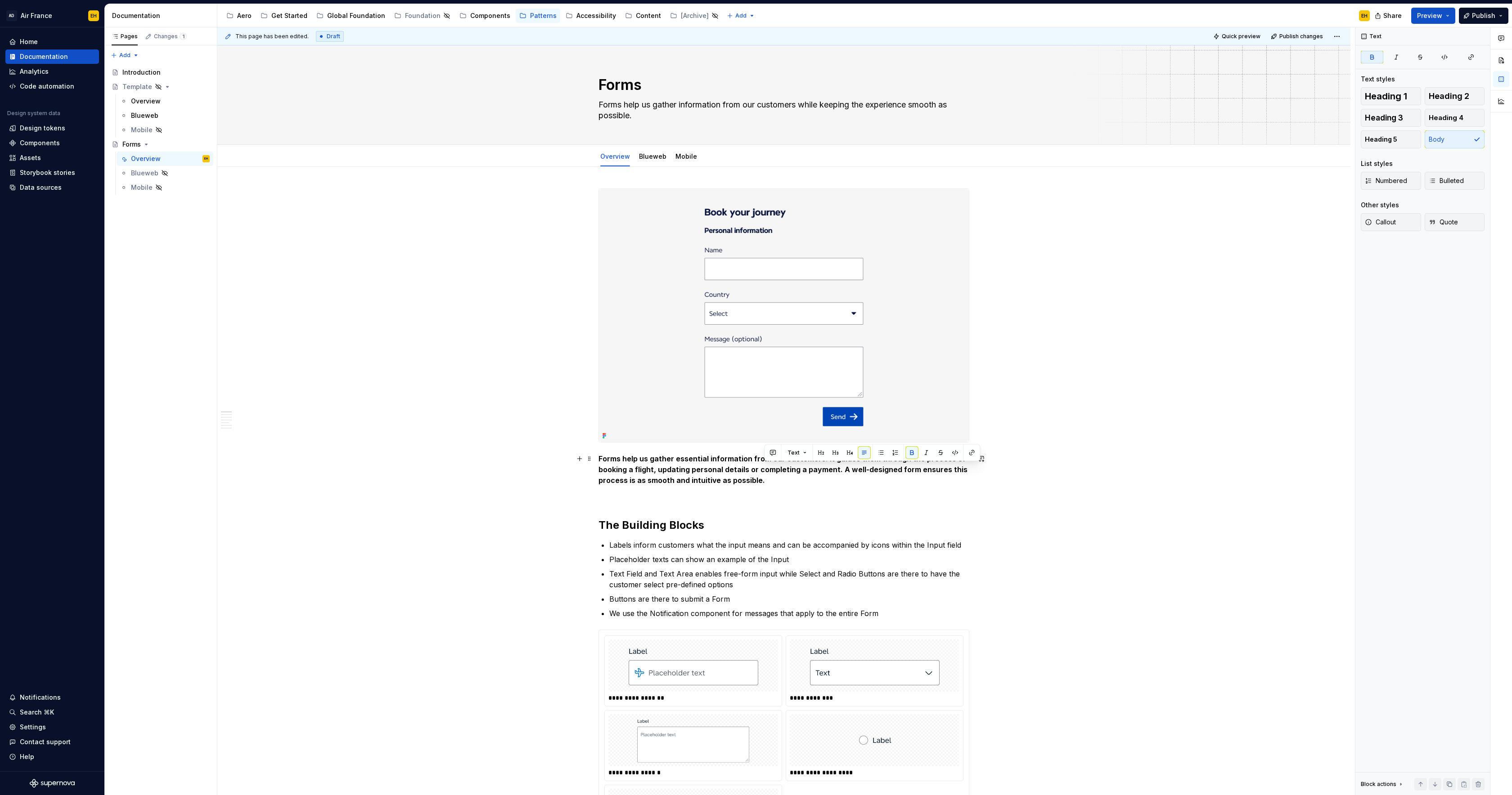
drag, startPoint x: 841, startPoint y: 469, endPoint x: 850, endPoint y: 483, distance: 16.6
click at [850, 483] on p "Forms help us gather essential information from our customers. It guides them t…" at bounding box center [784, 469] width 371 height 32
drag, startPoint x: 647, startPoint y: 482, endPoint x: 841, endPoint y: 471, distance: 194.3
click at [841, 471] on strong "Forms help us gather essential information from our customers. It guides them t…" at bounding box center [784, 469] width 371 height 31
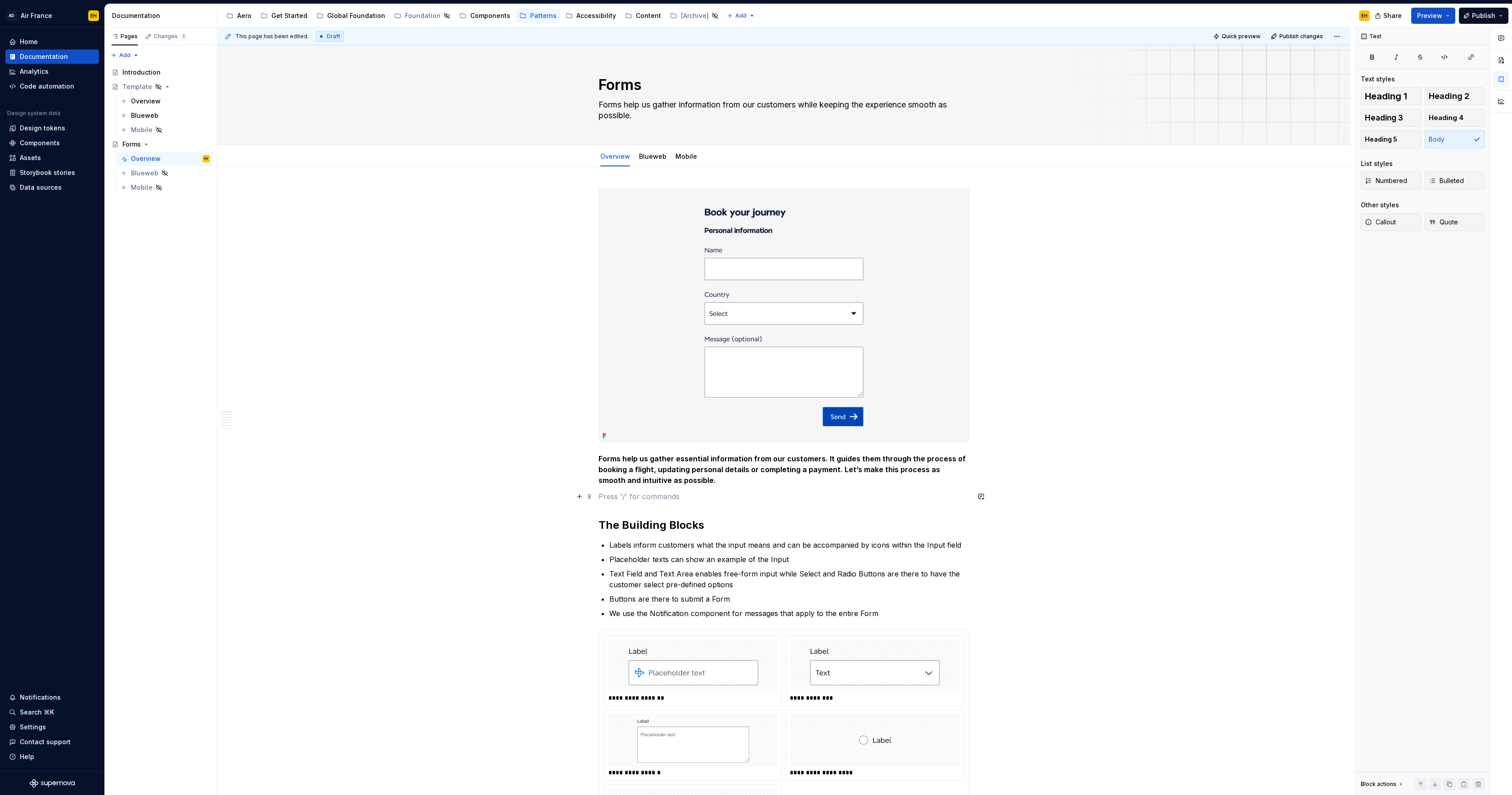
click at [701, 498] on p at bounding box center [784, 496] width 371 height 11
click at [824, 460] on strong "Forms help us gather essential information from our customers. It guides them t…" at bounding box center [783, 469] width 369 height 31
drag, startPoint x: 692, startPoint y: 470, endPoint x: 755, endPoint y: 472, distance: 63.0
click at [755, 472] on strong "Forms help us gather essential information from our customers. We can’t ignore …" at bounding box center [782, 469] width 367 height 31
click at [757, 472] on strong "Forms help us gather essential information from our customers. We can’t ignore …" at bounding box center [782, 469] width 367 height 31
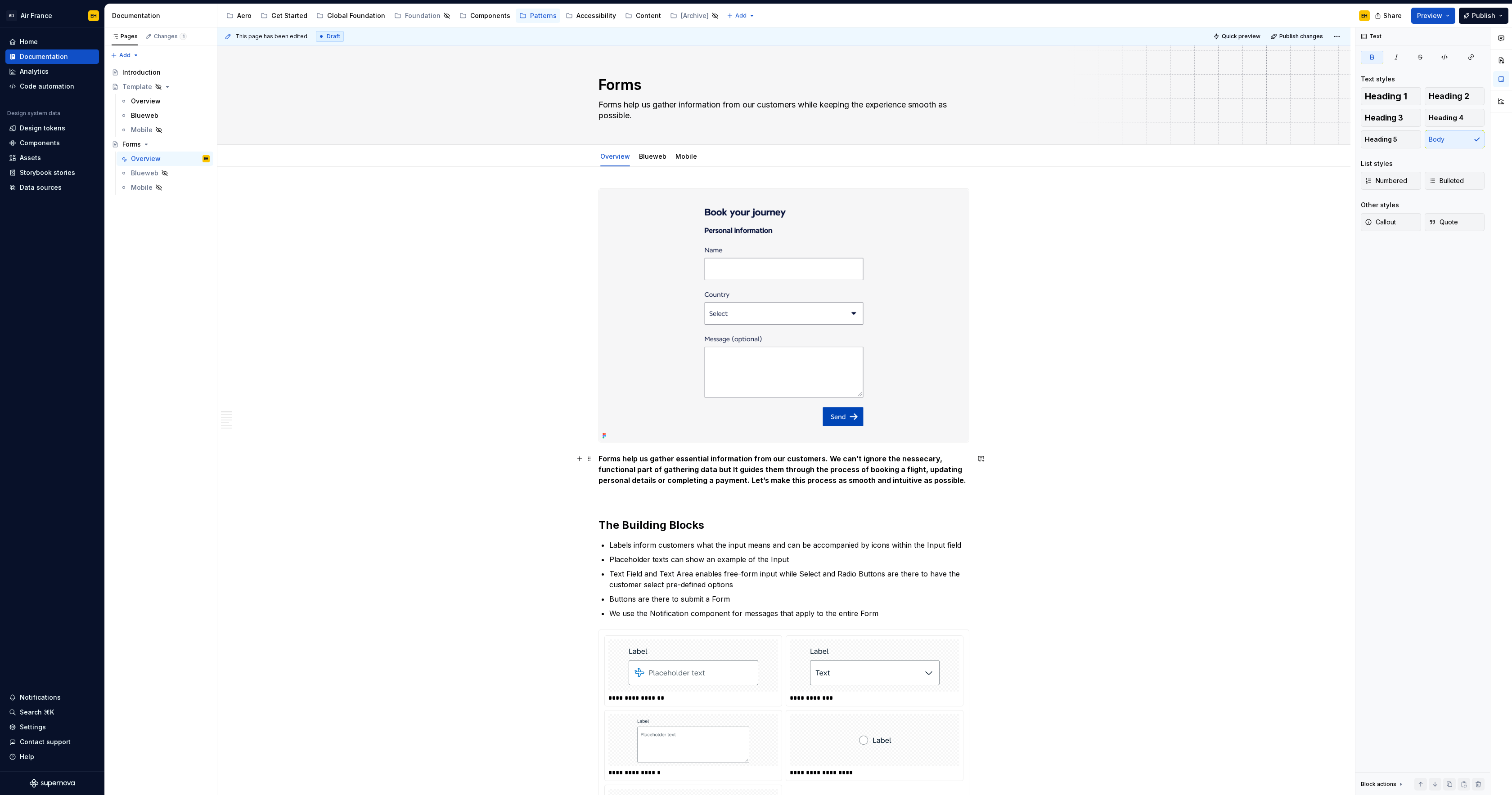
click at [820, 458] on strong "Forms help us gather essential information from our customers. We can’t ignore …" at bounding box center [782, 469] width 367 height 31
drag, startPoint x: 826, startPoint y: 471, endPoint x: 717, endPoint y: 482, distance: 109.6
click at [717, 482] on strong "Forms help us gather essential information from our customers. We can’t ignore …" at bounding box center [782, 469] width 367 height 31
drag, startPoint x: 928, startPoint y: 460, endPoint x: 894, endPoint y: 460, distance: 34.0
click at [894, 460] on strong "Forms help us gather essential information from our customers. We can’t ignore …" at bounding box center [783, 469] width 369 height 31
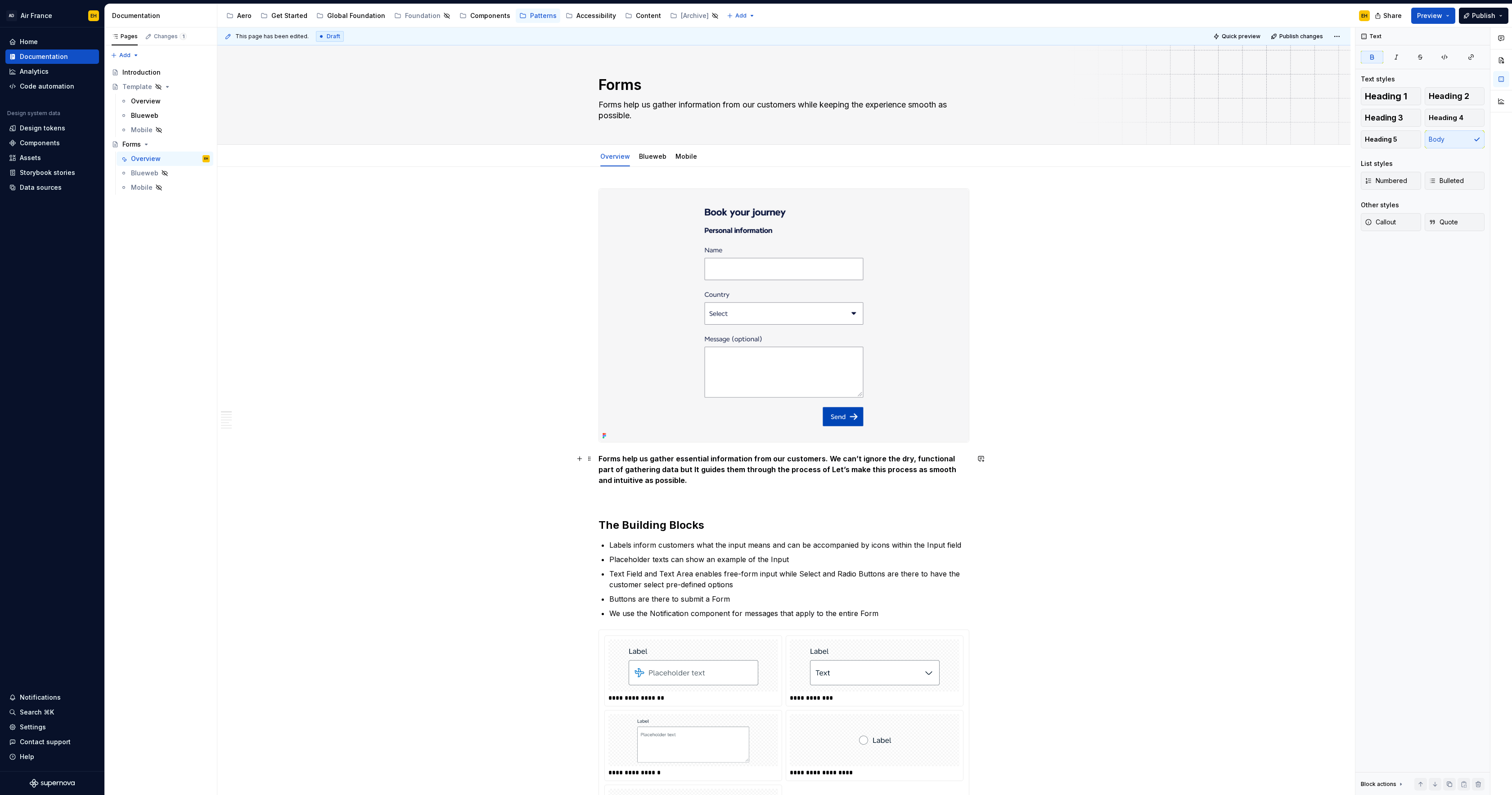
click at [666, 471] on strong "Forms help us gather essential information from our customers. We can’t ignore …" at bounding box center [778, 469] width 360 height 31
drag, startPoint x: 672, startPoint y: 471, endPoint x: 690, endPoint y: 471, distance: 18.0
click at [672, 471] on strong "Forms help us gather essential information from our customers. We can’t ignore …" at bounding box center [778, 469] width 360 height 31
drag, startPoint x: 696, startPoint y: 469, endPoint x: 797, endPoint y: 472, distance: 101.0
click at [666, 472] on strong "Forms help us gather essential information from our customers. We can’t ignore …" at bounding box center [778, 469] width 360 height 31
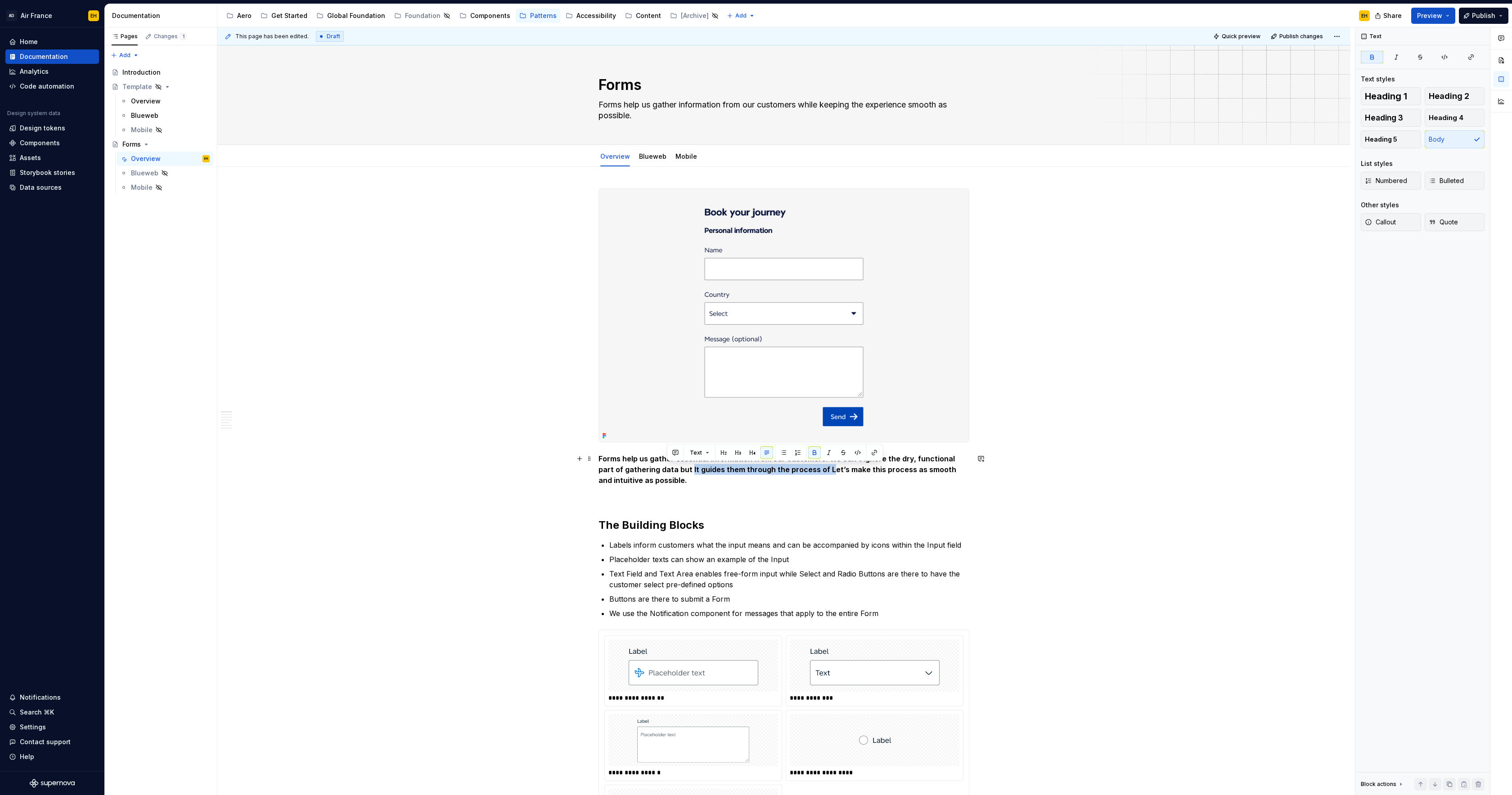
drag, startPoint x: 799, startPoint y: 471, endPoint x: 668, endPoint y: 472, distance: 131.0
click at [668, 472] on strong "Forms help us gather essential information from our customers. We can’t ignore …" at bounding box center [778, 469] width 360 height 31
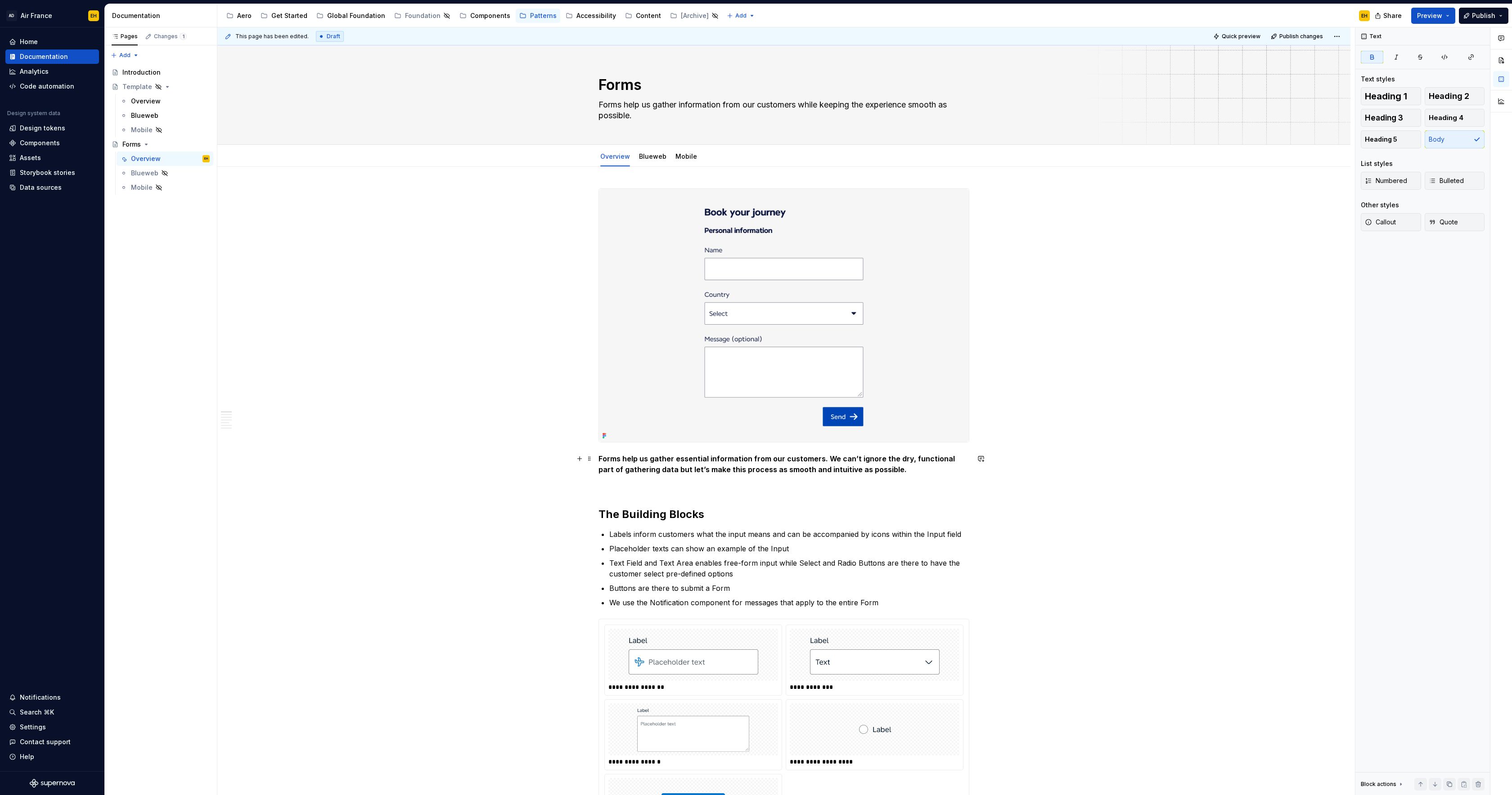
click at [703, 471] on strong "Forms help us gather essential information from our customers. We can’t ignore …" at bounding box center [778, 464] width 358 height 20
drag, startPoint x: 764, startPoint y: 472, endPoint x: 805, endPoint y: 477, distance: 41.3
click at [764, 472] on strong "Forms help us gather essential information from our customers. We can’t ignore …" at bounding box center [778, 464] width 358 height 20
click at [825, 460] on strong "Forms help us gather essential information from our customers. We can’t ignore …" at bounding box center [778, 464] width 358 height 20
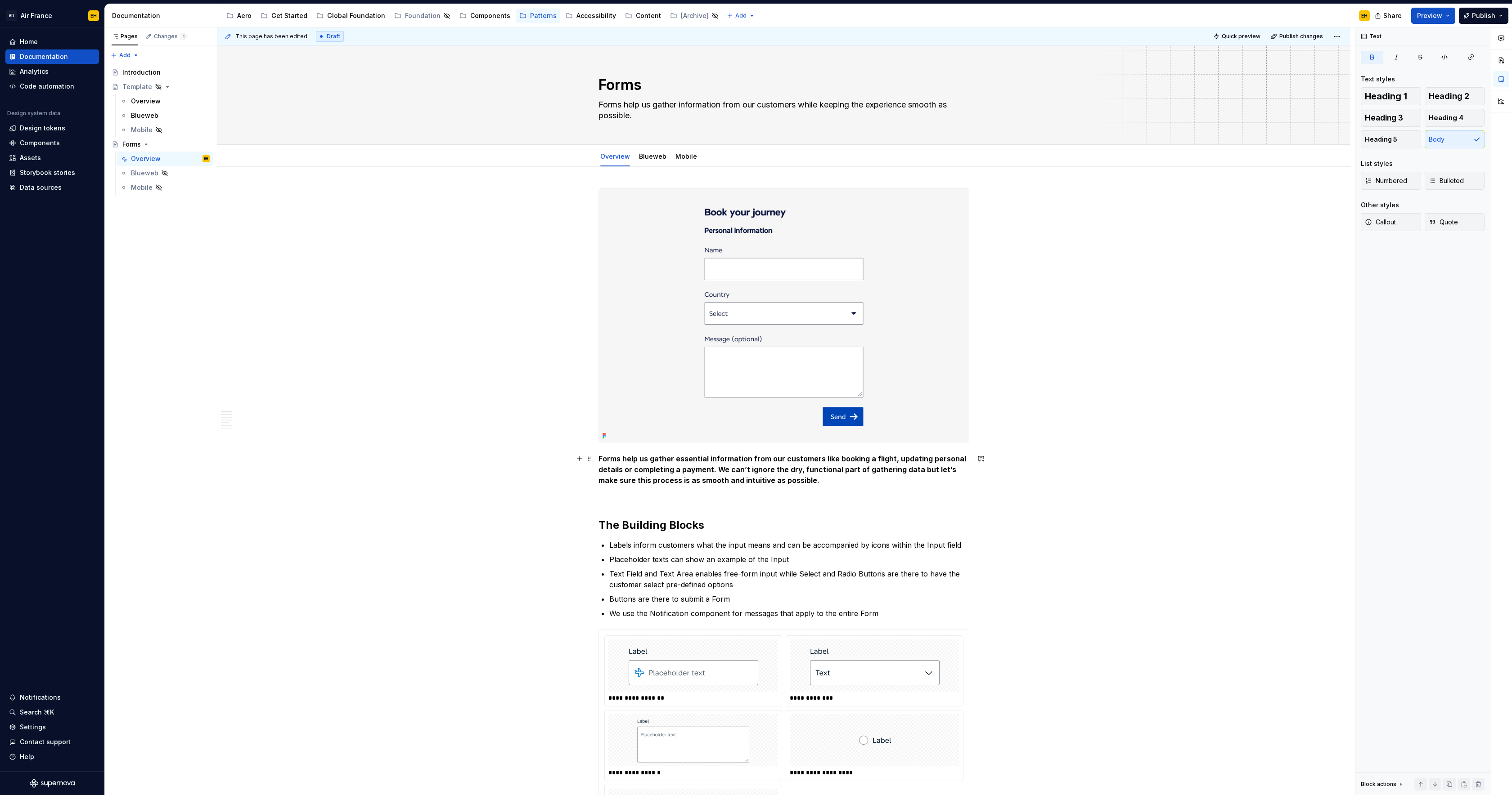
click at [836, 459] on strong "Forms help us gather essential information from our customers like booking a fl…" at bounding box center [783, 469] width 369 height 31
drag, startPoint x: 843, startPoint y: 481, endPoint x: 579, endPoint y: 463, distance: 264.6
copy strong "Forms help us gather essential information from our customers like when booking…"
click at [831, 479] on strong "Forms help us gather essential information from our customers like when booking…" at bounding box center [779, 469] width 362 height 31
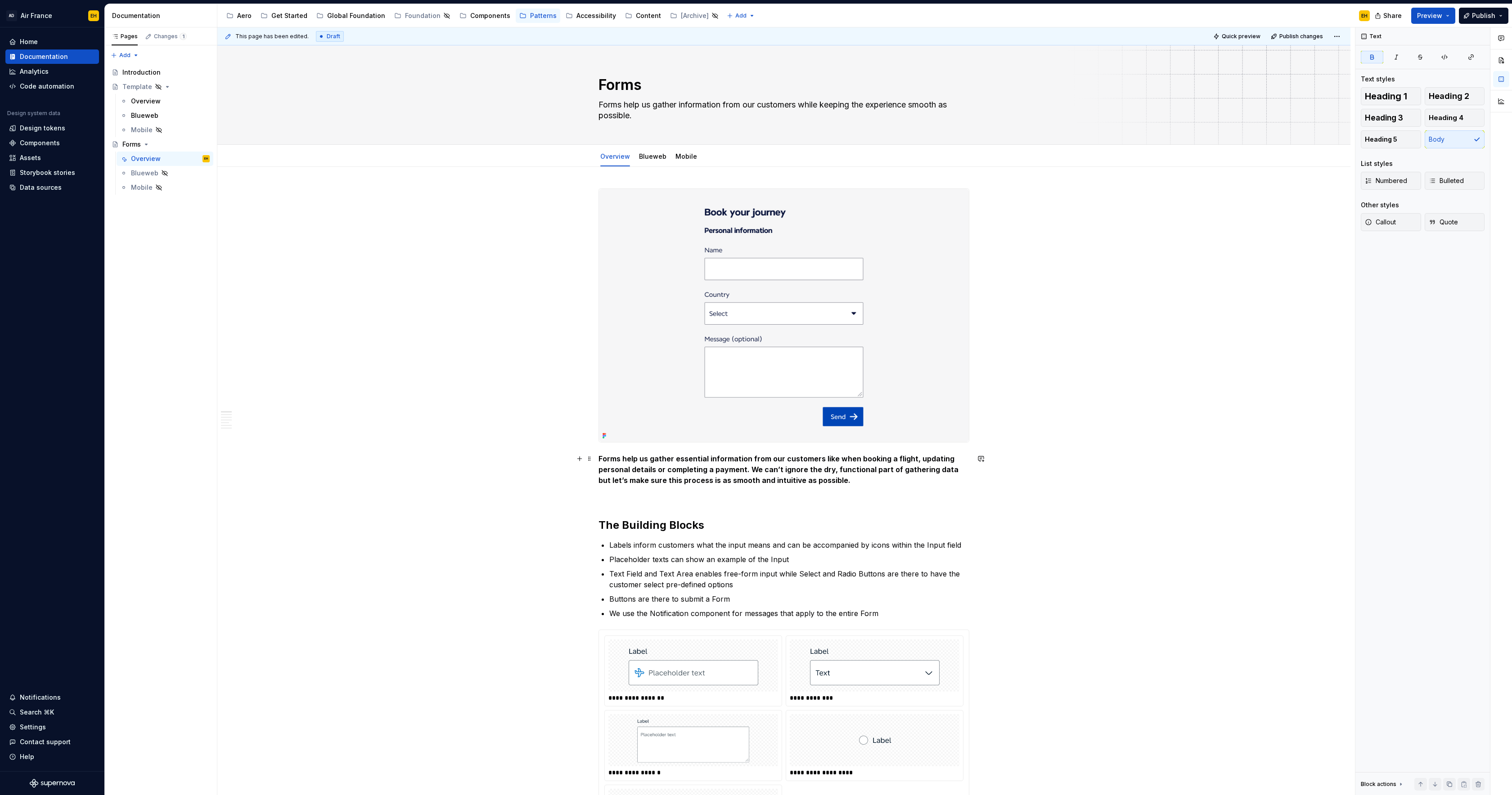
scroll to position [1, 0]
drag, startPoint x: 750, startPoint y: 473, endPoint x: 632, endPoint y: 468, distance: 118.1
click at [828, 458] on strong "Forms help us gather essential information from our customers—whether they’re b…" at bounding box center [781, 469] width 366 height 31
drag, startPoint x: 852, startPoint y: 459, endPoint x: 821, endPoint y: 459, distance: 31.0
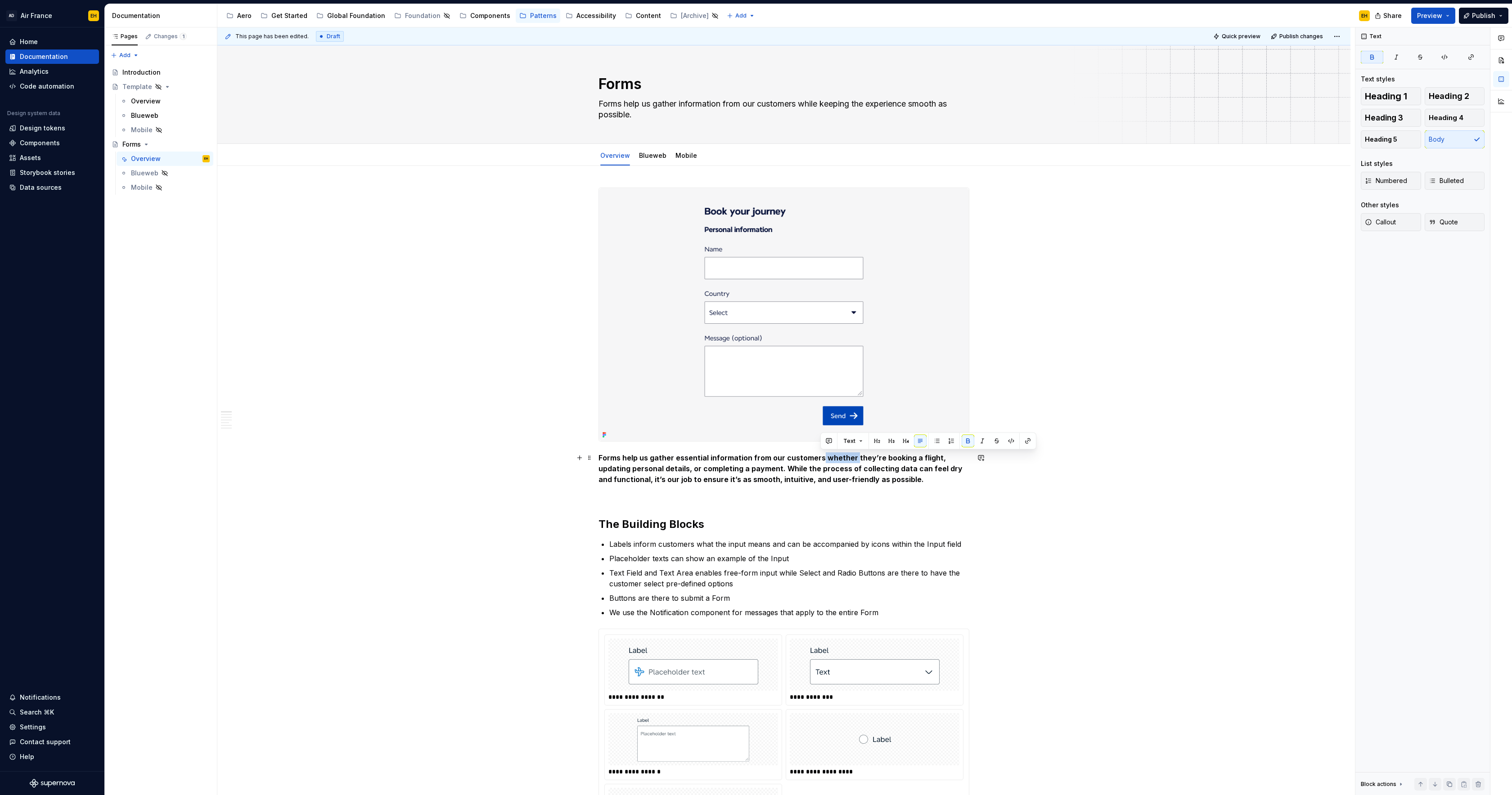
click at [821, 459] on strong "Forms help us gather essential information from our customers whether they’re b…" at bounding box center [781, 469] width 366 height 31
click at [692, 471] on strong "Forms help us gather essential information from our customers, like when they’r…" at bounding box center [781, 469] width 366 height 31
drag, startPoint x: 884, startPoint y: 459, endPoint x: 825, endPoint y: 460, distance: 59.0
click at [825, 460] on strong "Forms help us gather essential information from our customers, like when they’r…" at bounding box center [780, 469] width 363 height 31
drag, startPoint x: 762, startPoint y: 481, endPoint x: 859, endPoint y: 482, distance: 97.0
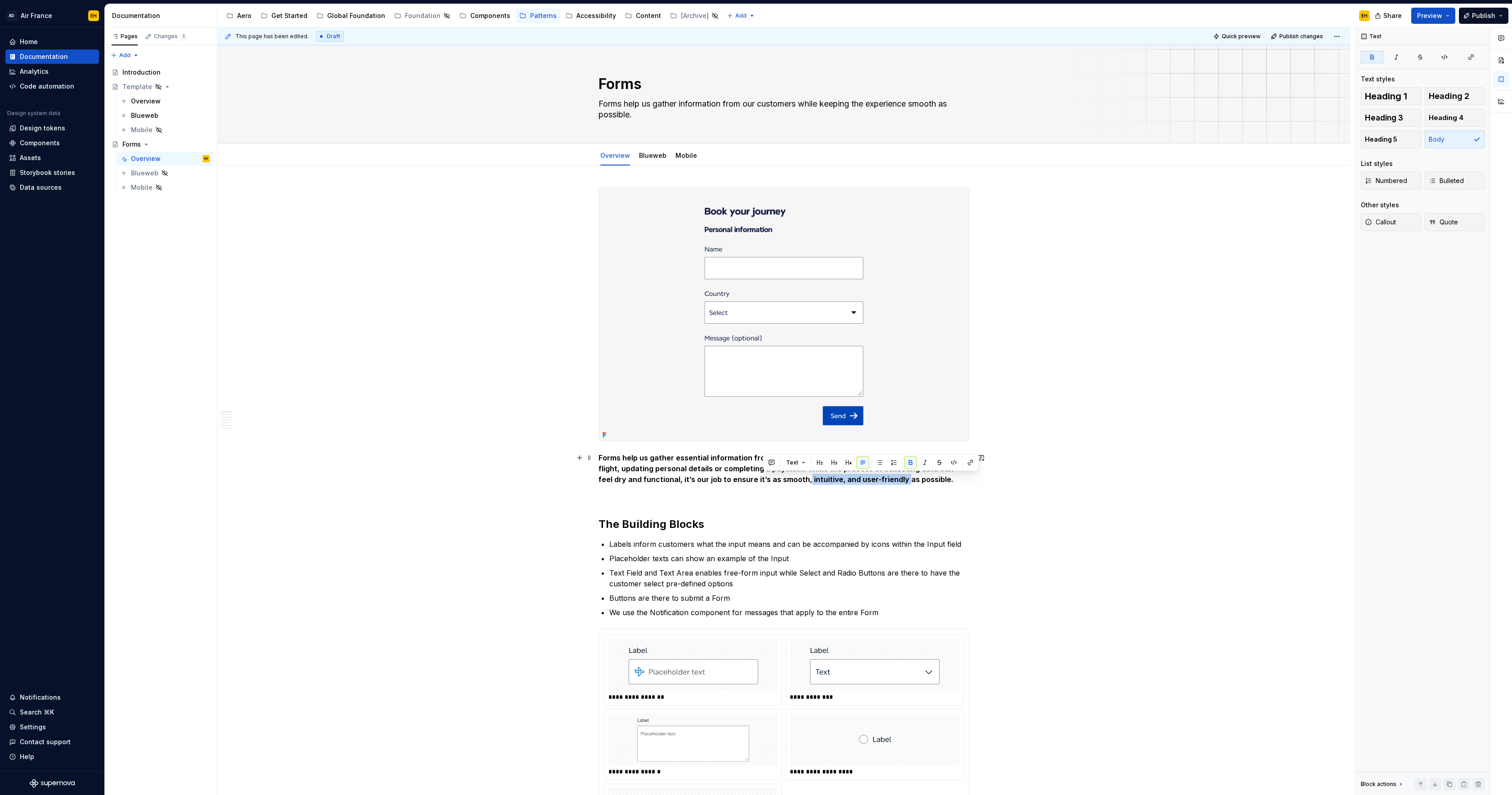
click at [859, 482] on strong "Forms help us gather essential information from our customers, like during the …" at bounding box center [778, 469] width 359 height 31
click at [804, 481] on strong "Forms help us gather essential information from our customers, like during the …" at bounding box center [778, 469] width 359 height 31
drag, startPoint x: 798, startPoint y: 482, endPoint x: 768, endPoint y: 482, distance: 30.0
click at [768, 482] on strong "Forms help us gather essential information from our customers, like during the …" at bounding box center [778, 469] width 359 height 31
click at [903, 482] on p "Forms help us gather essential information from our customers, like during the …" at bounding box center [784, 468] width 371 height 32
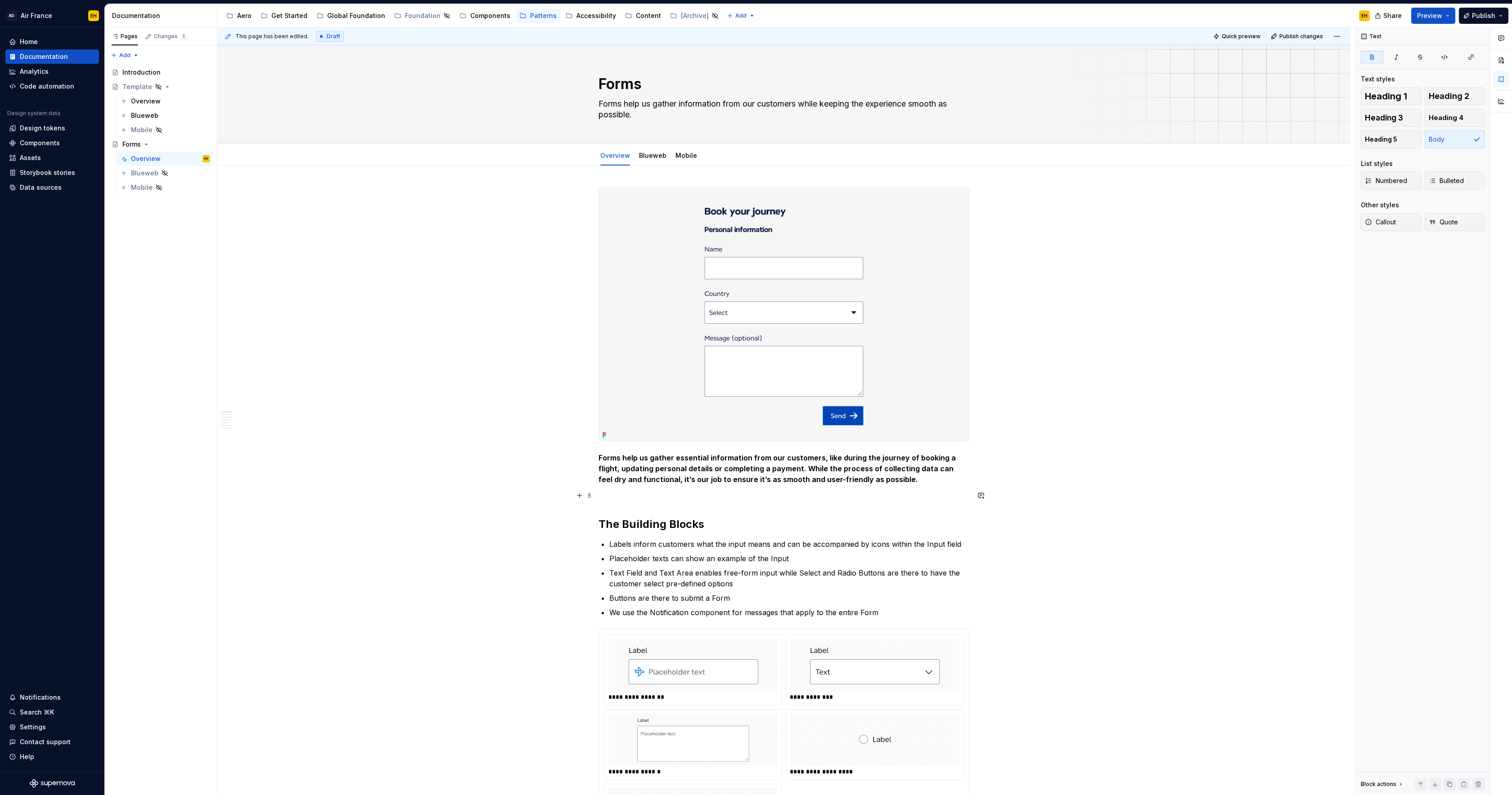
click at [775, 493] on p at bounding box center [784, 496] width 371 height 11
click at [718, 479] on strong "Forms help us gather essential information from our customers, like during the …" at bounding box center [778, 469] width 359 height 31
click at [716, 493] on p at bounding box center [784, 496] width 371 height 11
click at [1483, 12] on span "Publish" at bounding box center [1484, 15] width 23 height 9
click at [1411, 79] on span "Publish changes" at bounding box center [1401, 75] width 53 height 9
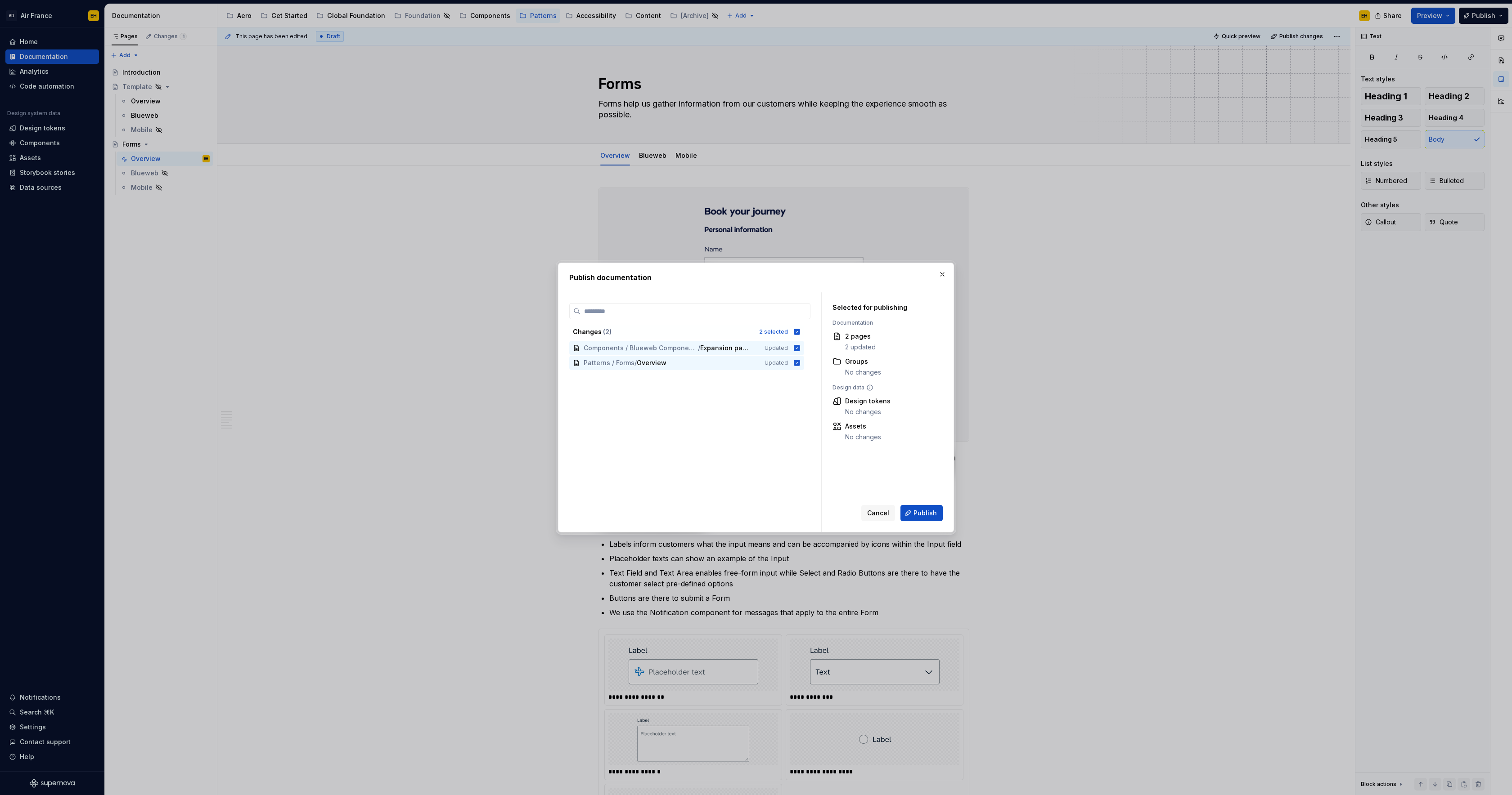
click at [921, 516] on span "Publish" at bounding box center [925, 513] width 23 height 9
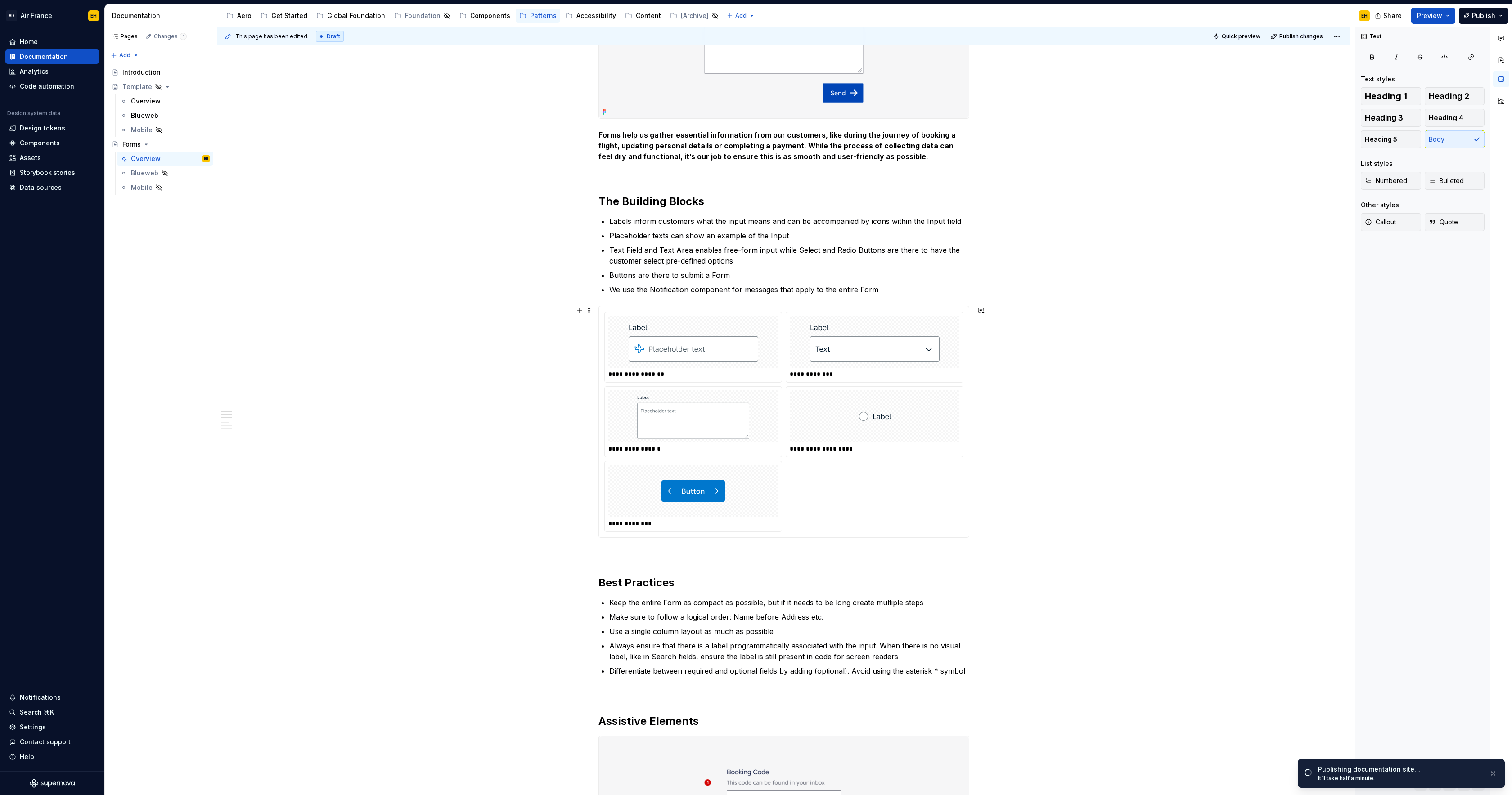
scroll to position [377, 0]
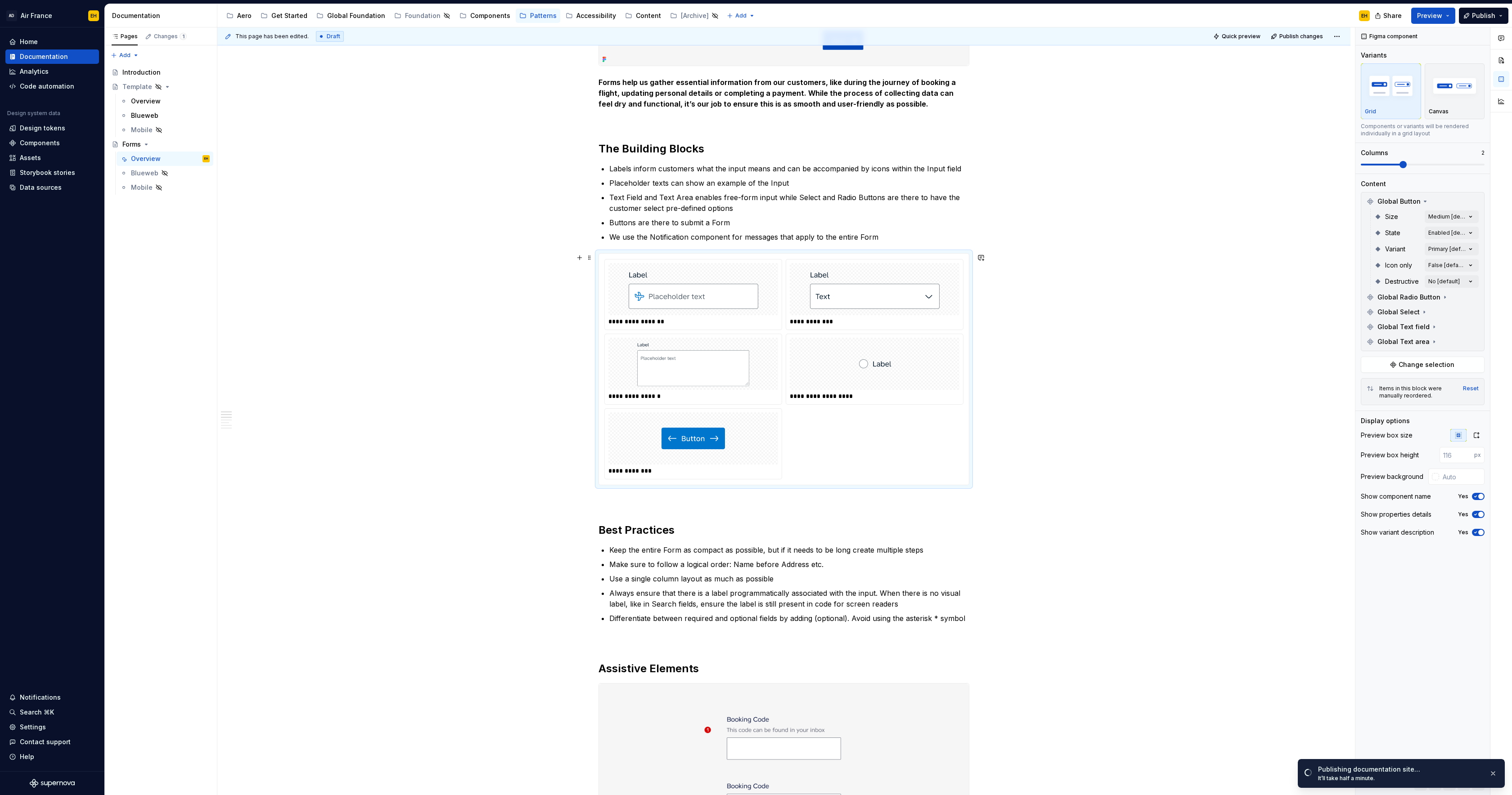
click at [869, 441] on div "**********" at bounding box center [784, 370] width 359 height 221
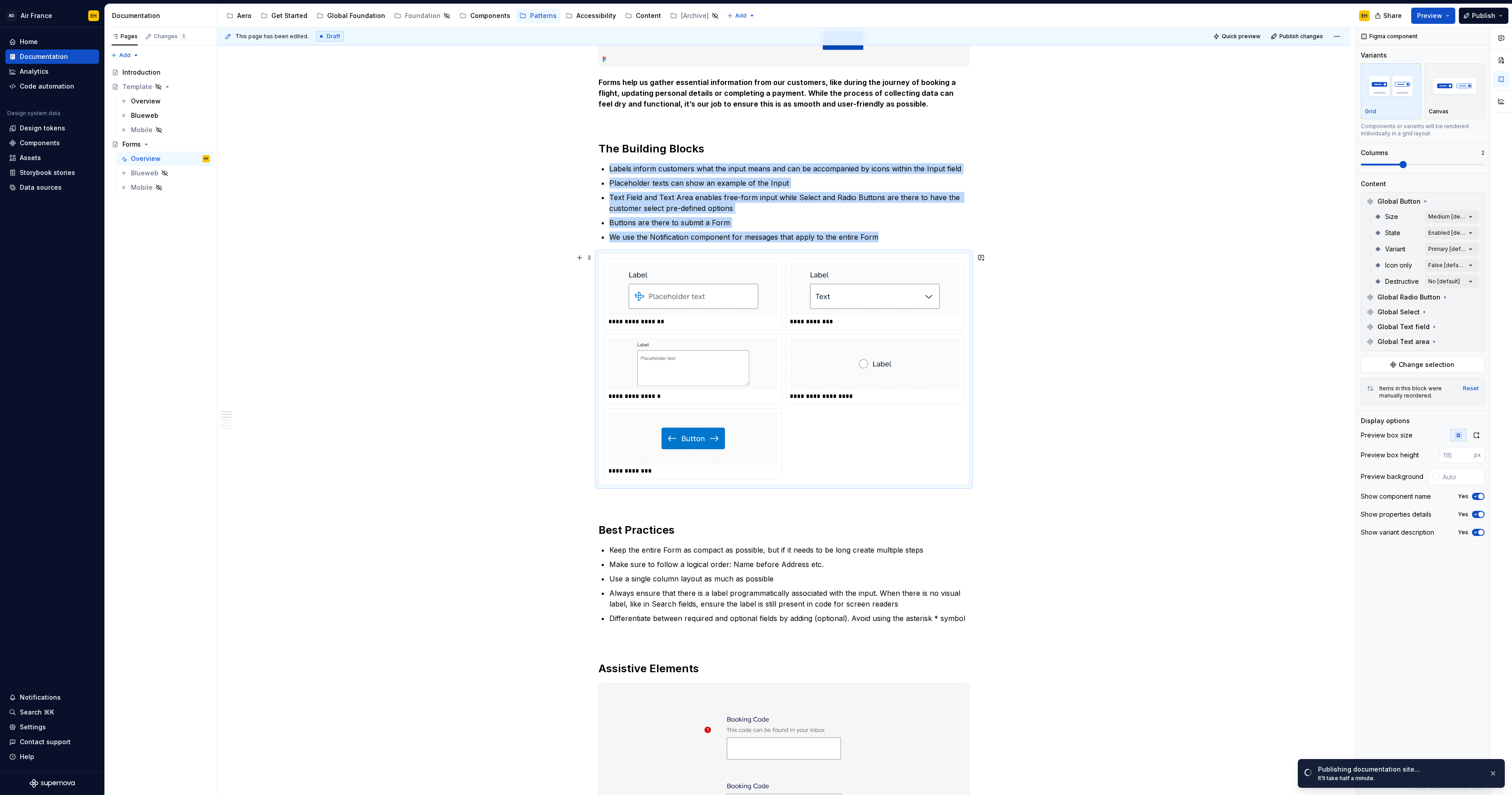
click at [638, 267] on img at bounding box center [693, 289] width 130 height 45
click at [741, 269] on img at bounding box center [693, 289] width 130 height 45
click at [741, 270] on img at bounding box center [693, 289] width 130 height 45
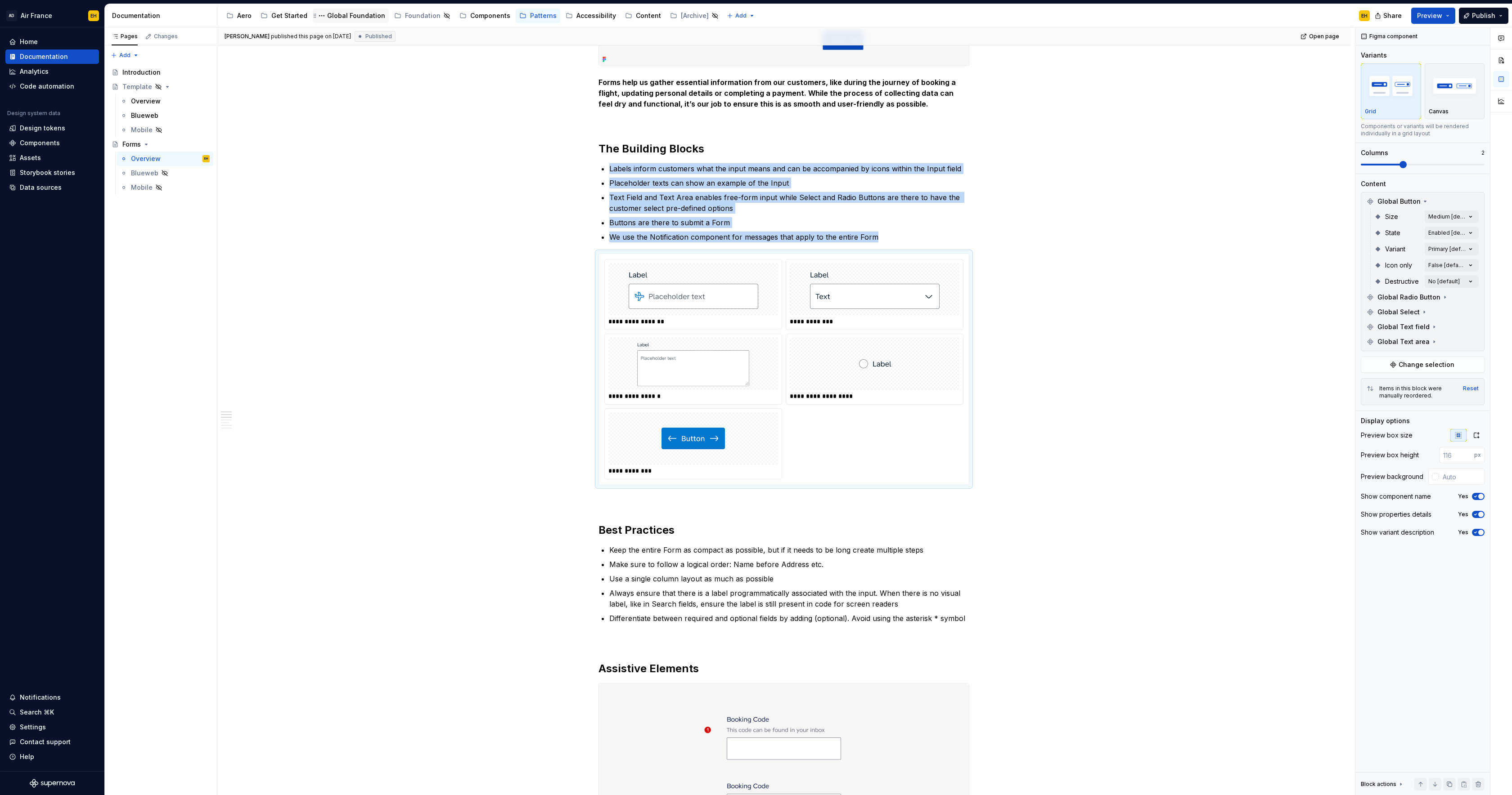
click at [373, 15] on div "Global Foundation" at bounding box center [356, 15] width 58 height 9
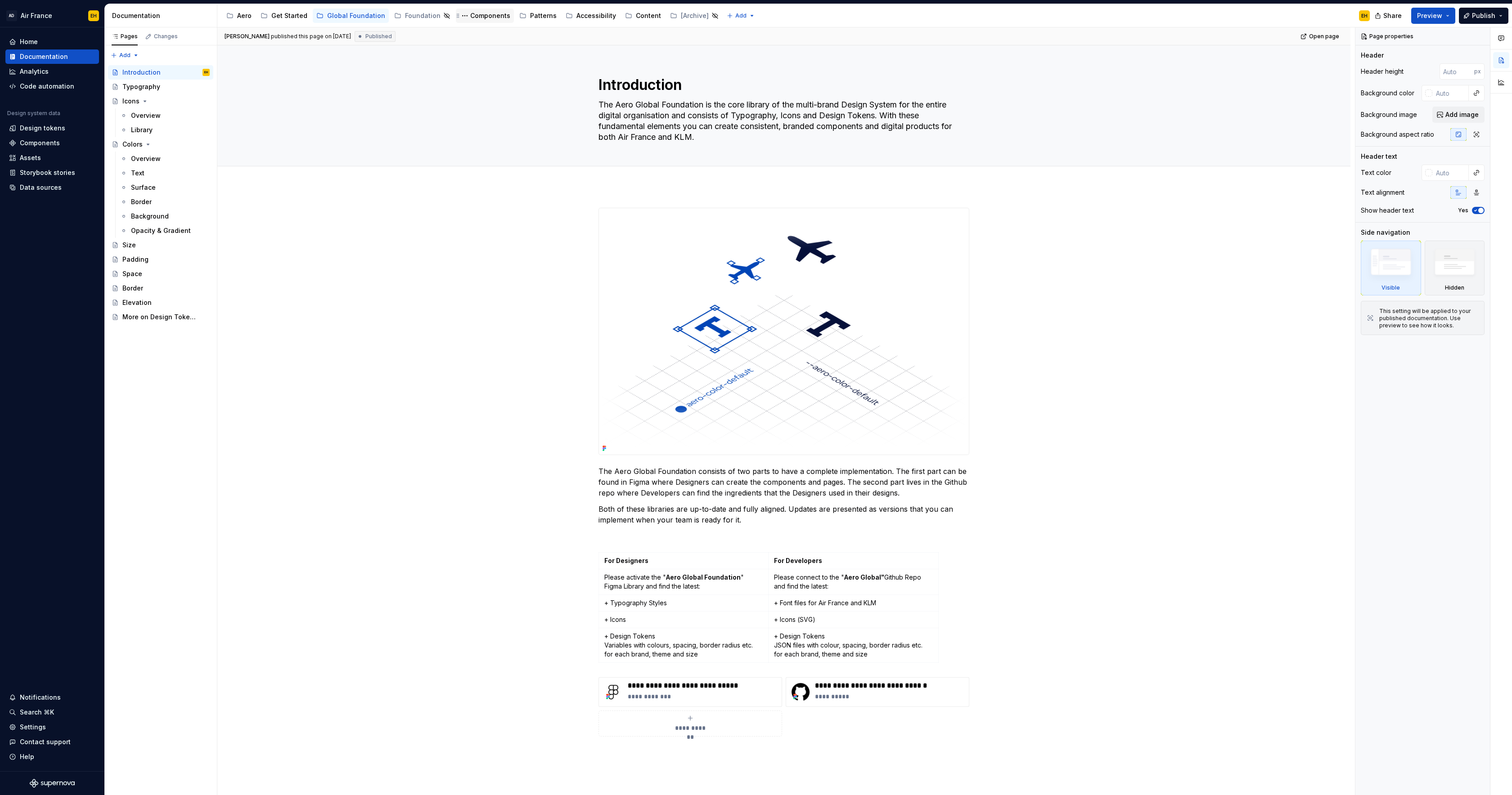
click at [470, 15] on div "Components" at bounding box center [490, 15] width 40 height 9
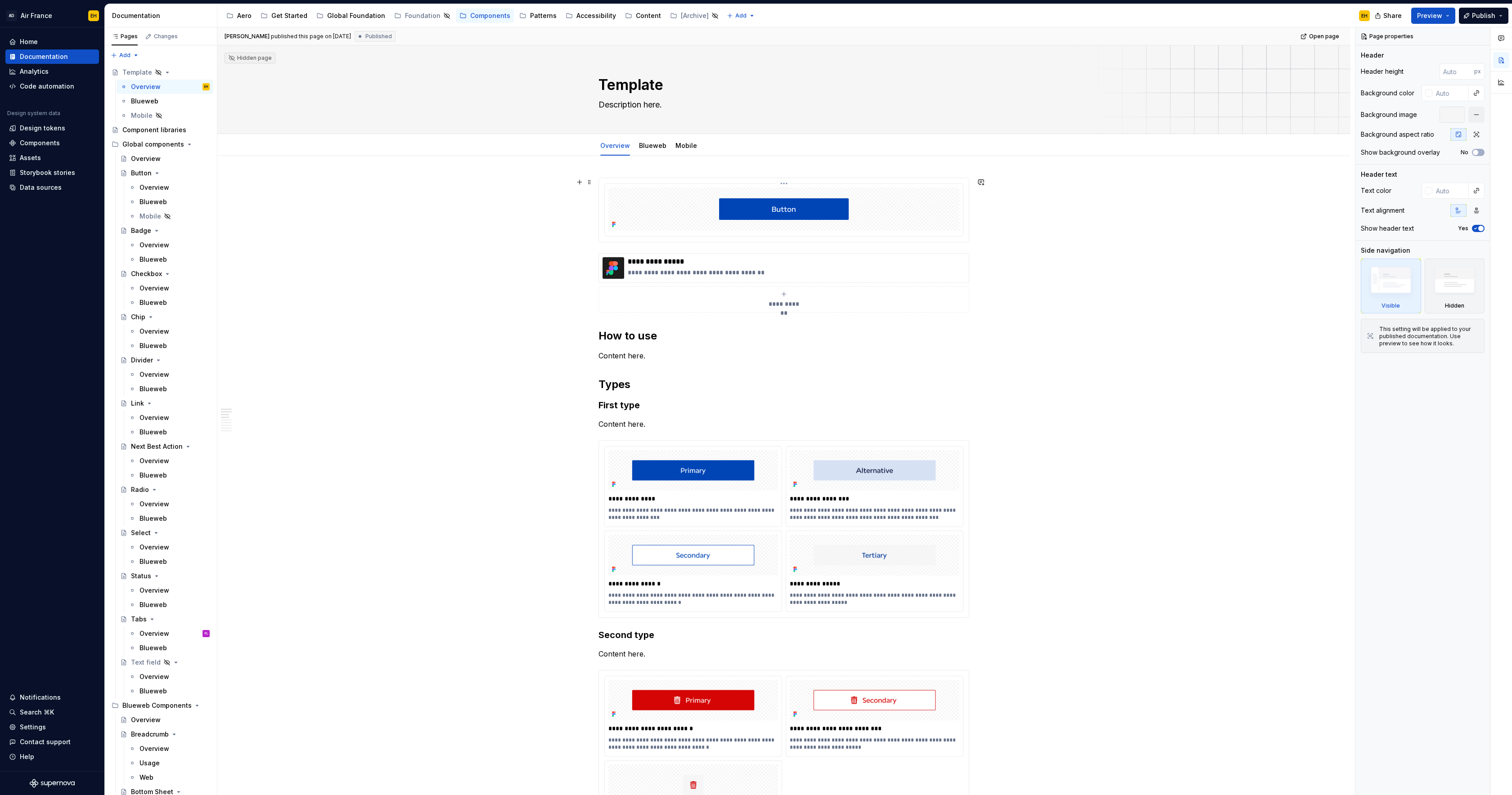
click at [945, 201] on div at bounding box center [784, 209] width 351 height 43
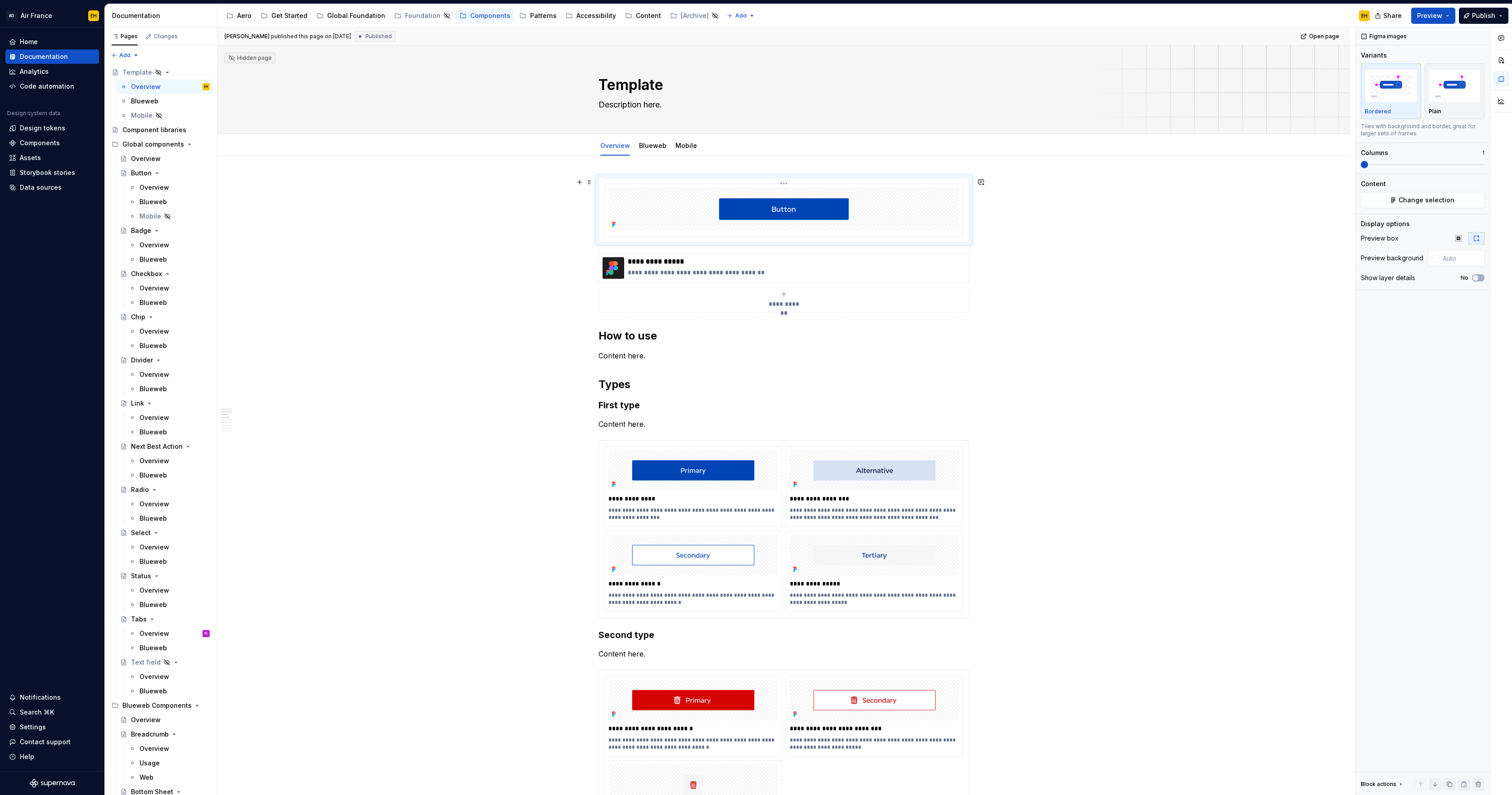
click at [934, 202] on div at bounding box center [784, 209] width 351 height 43
click at [1374, 201] on button "Change selection" at bounding box center [1422, 200] width 124 height 16
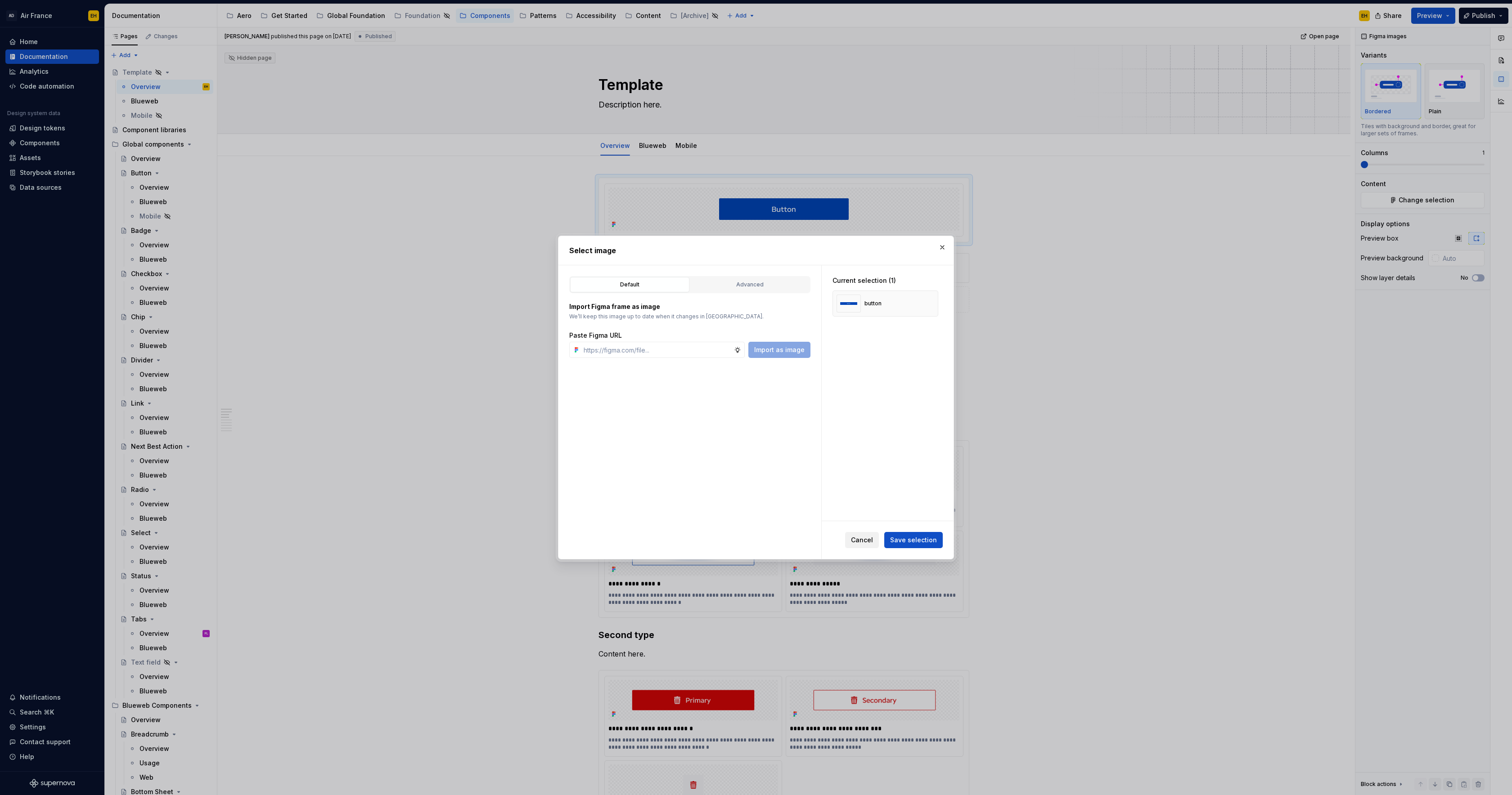
click at [863, 542] on span "Cancel" at bounding box center [862, 540] width 22 height 9
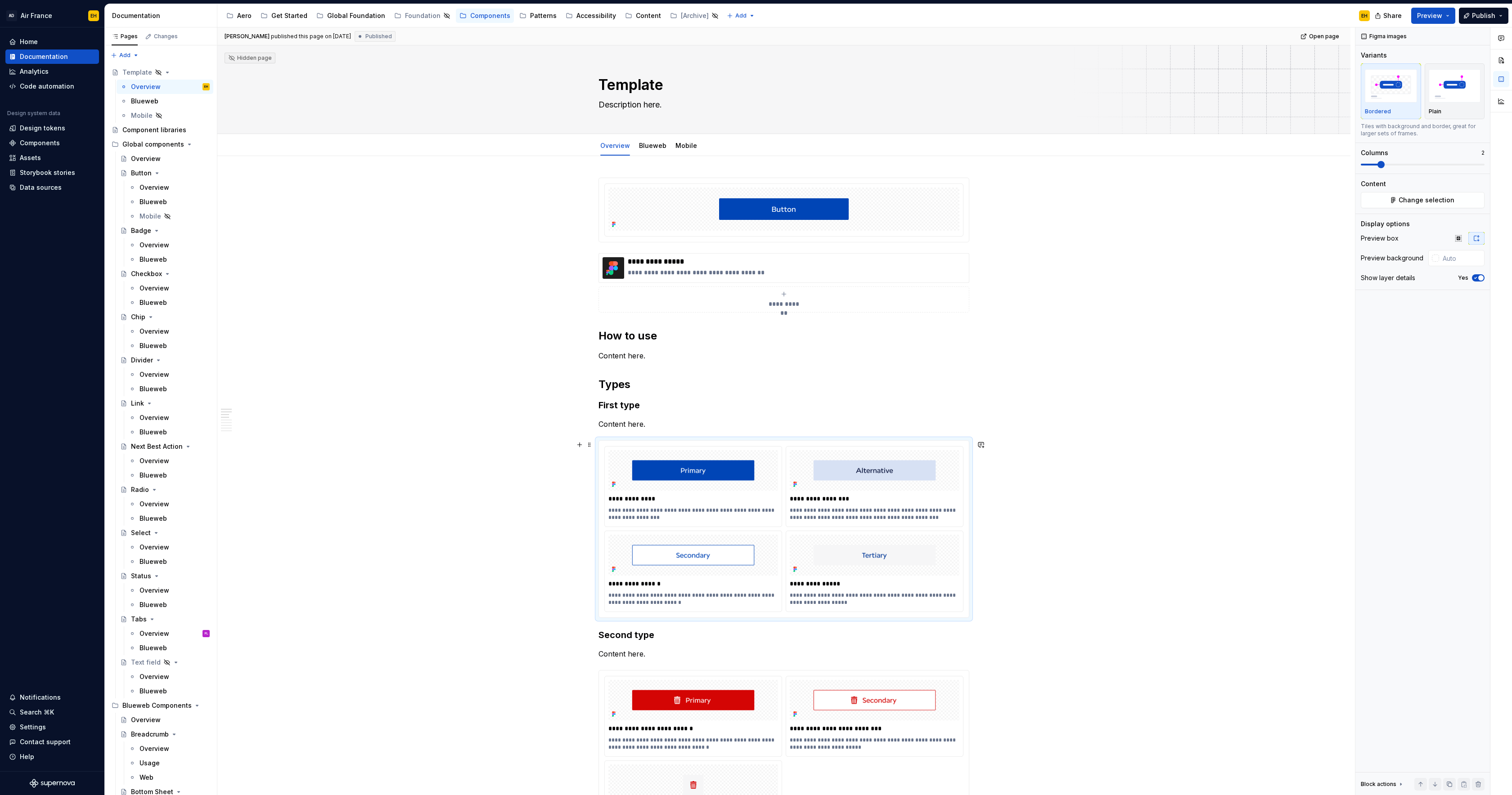
click at [768, 445] on div "**********" at bounding box center [784, 529] width 370 height 177
click at [1428, 205] on button "Change selection" at bounding box center [1422, 200] width 124 height 16
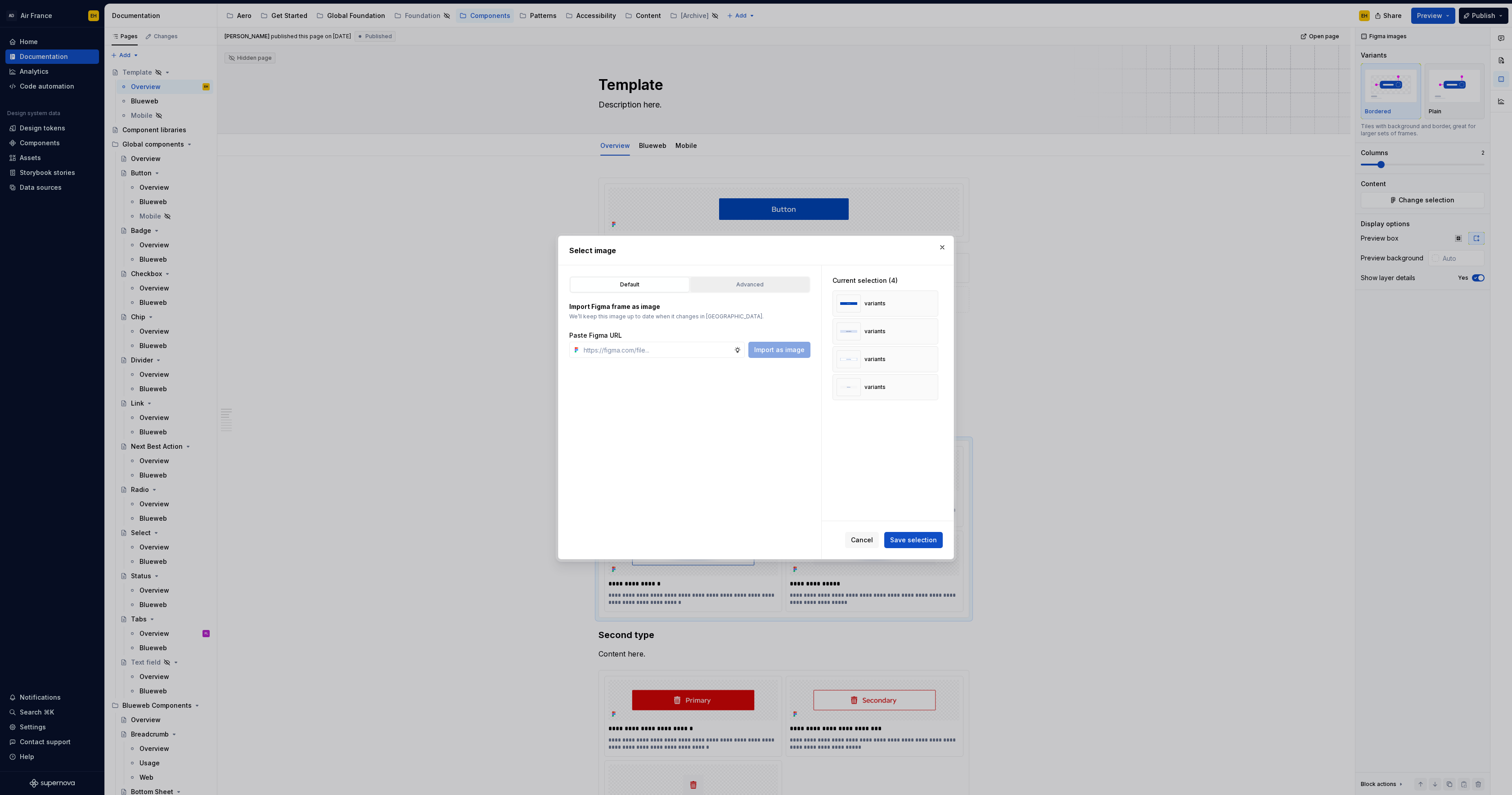
click at [742, 290] on button "Advanced" at bounding box center [750, 285] width 119 height 15
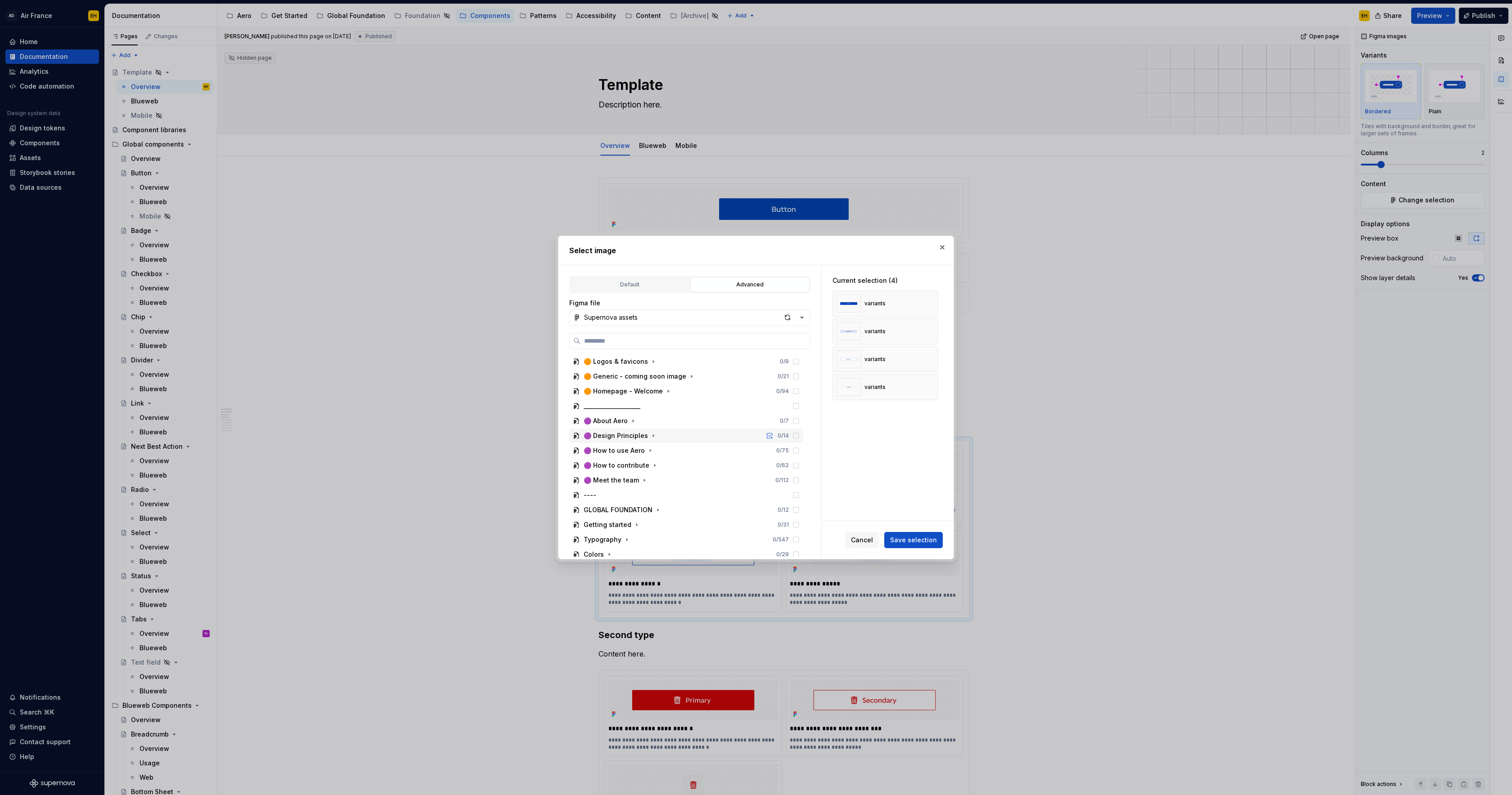
click at [861, 538] on span "Cancel" at bounding box center [862, 540] width 22 height 9
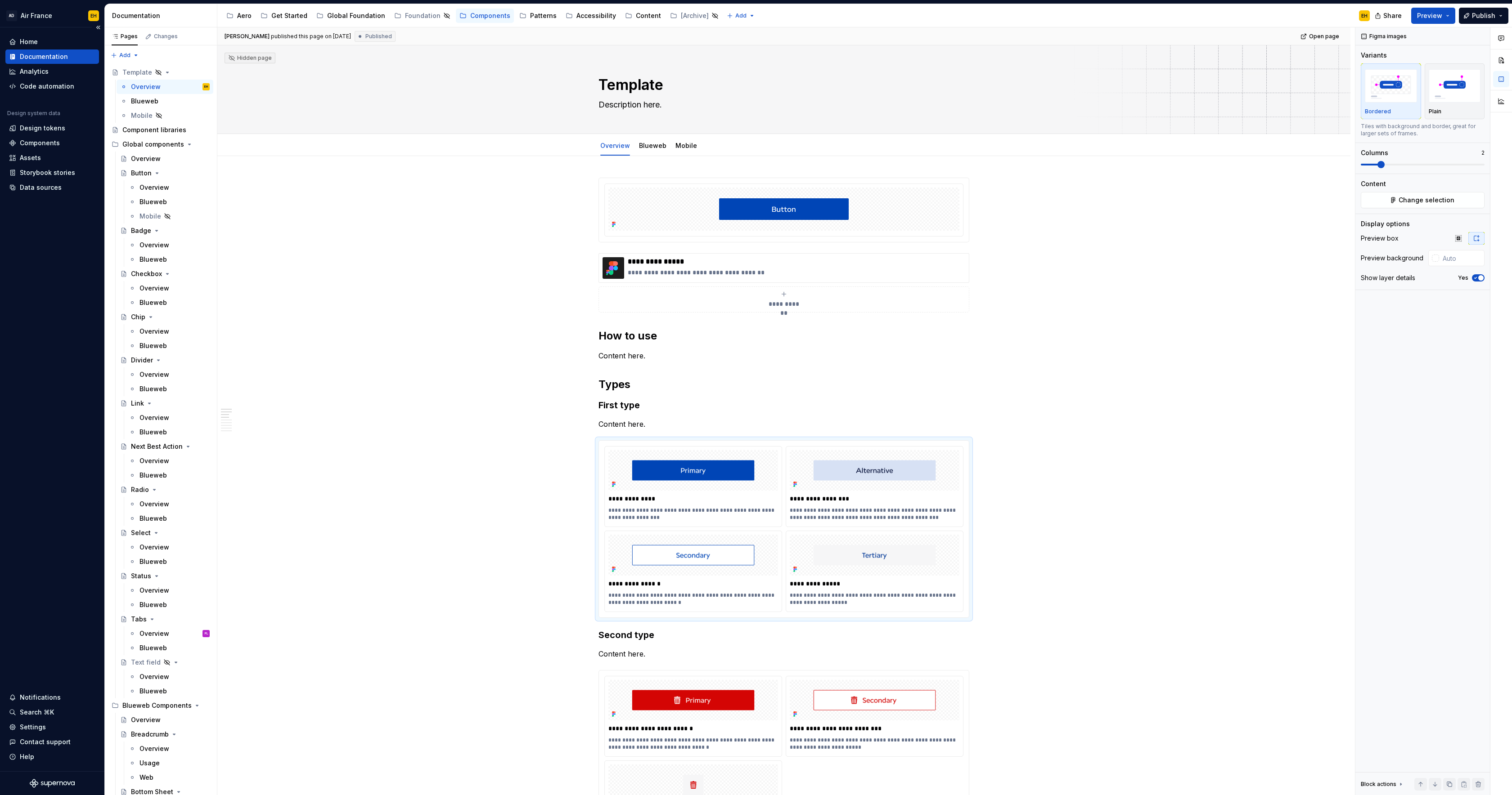
click at [39, 57] on div "Documentation" at bounding box center [44, 56] width 48 height 9
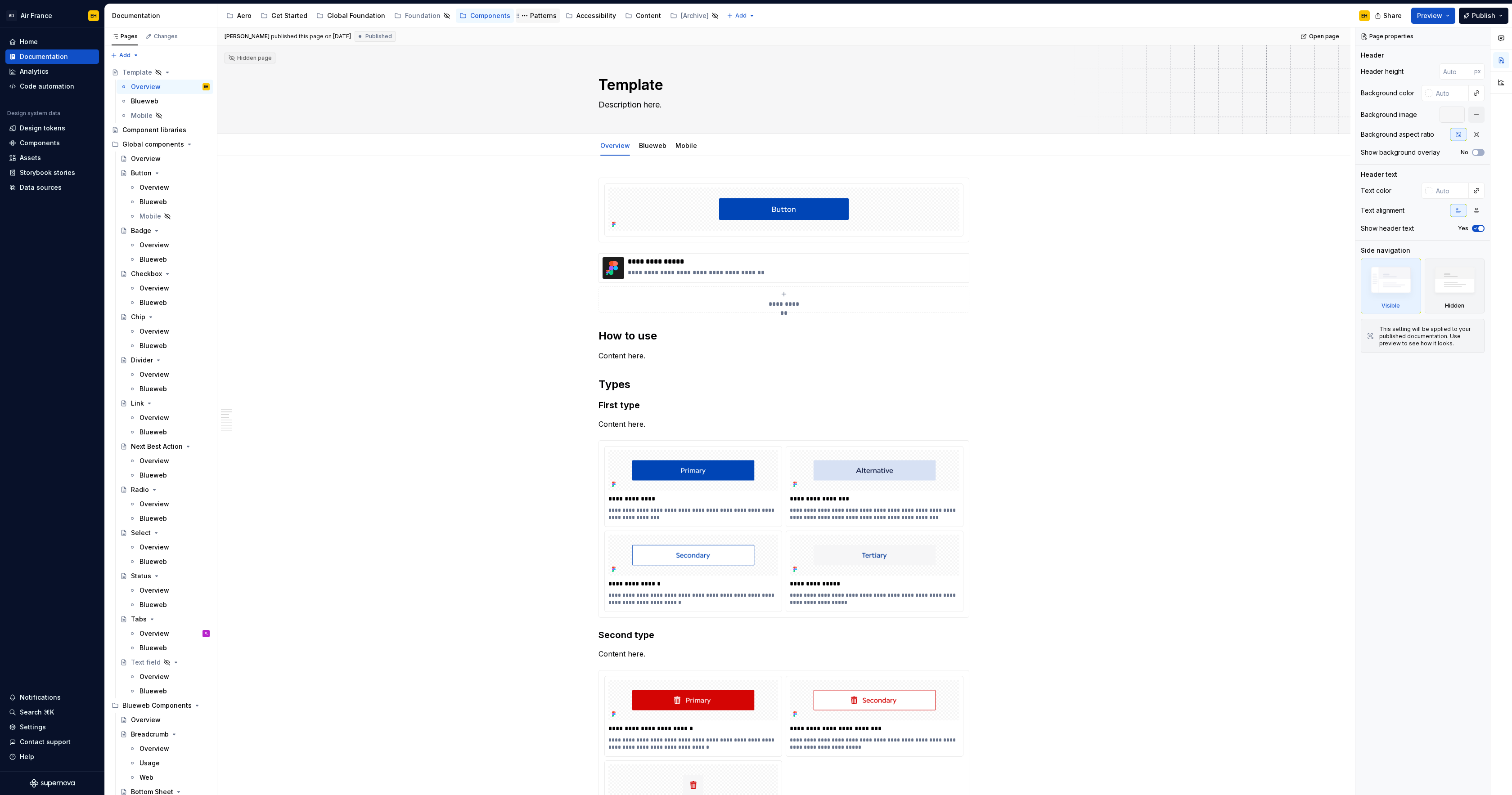
click at [530, 16] on div "Patterns" at bounding box center [543, 15] width 26 height 9
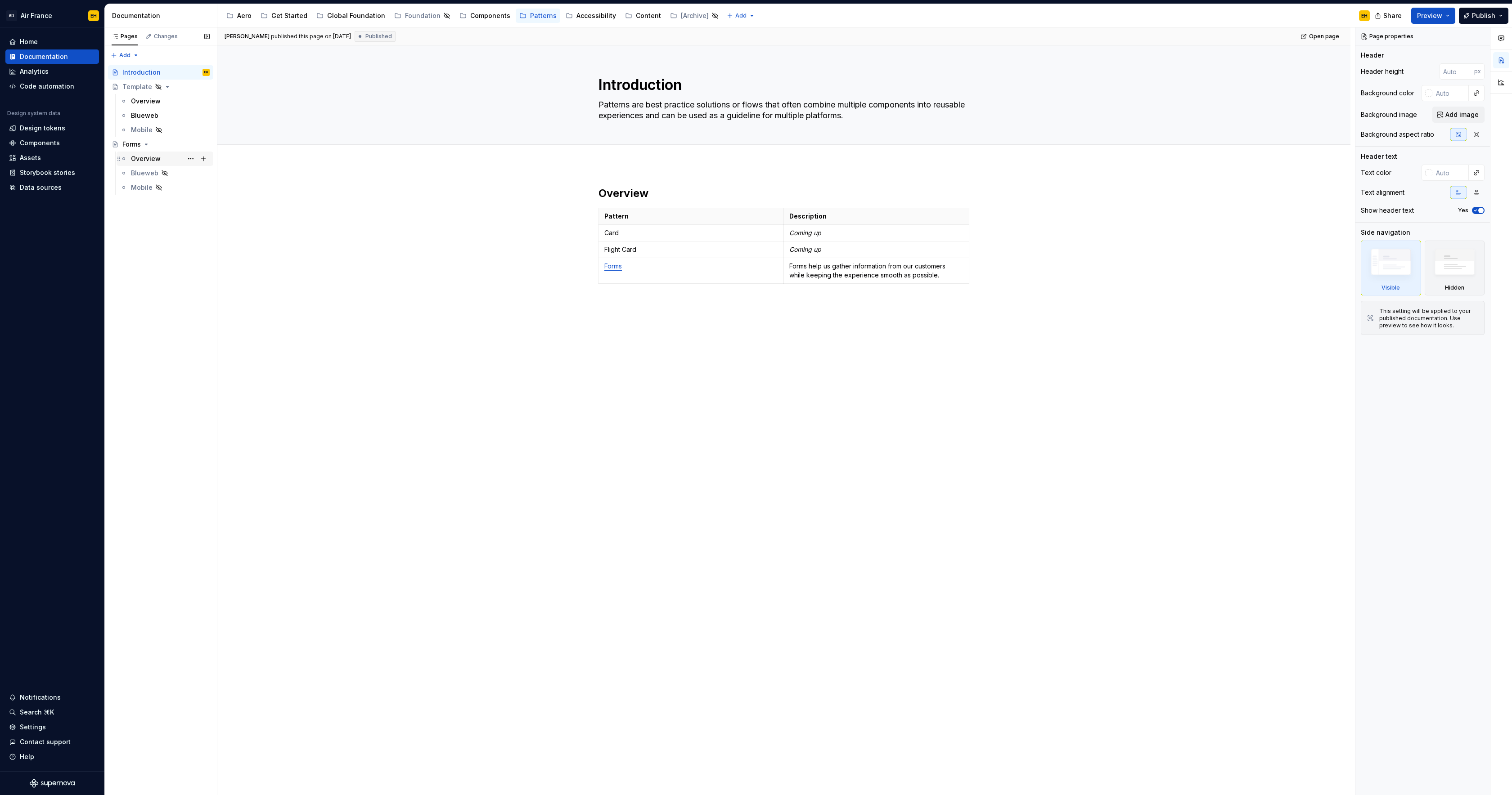
click at [146, 158] on div "Overview" at bounding box center [146, 158] width 30 height 9
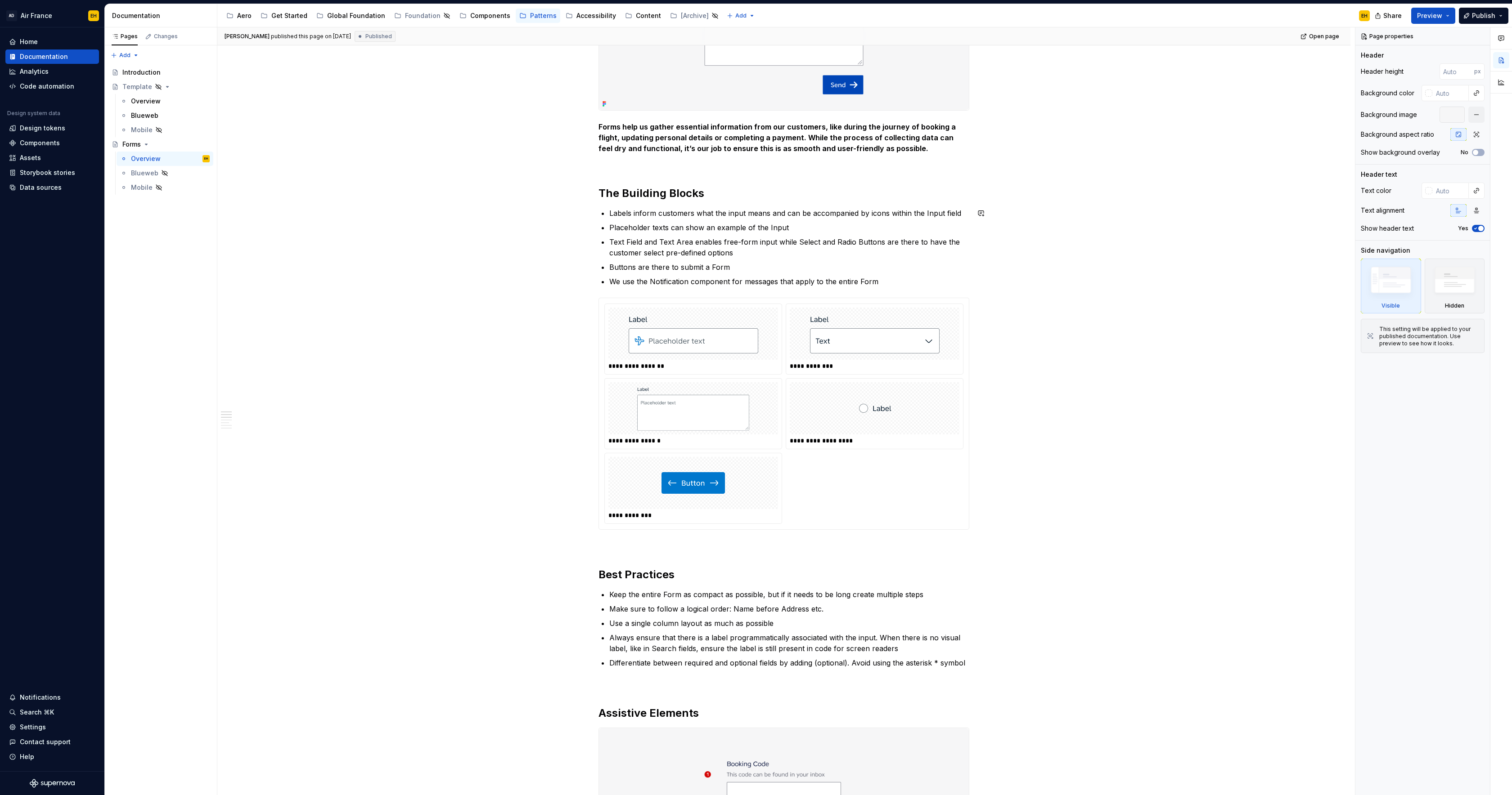
scroll to position [336, 0]
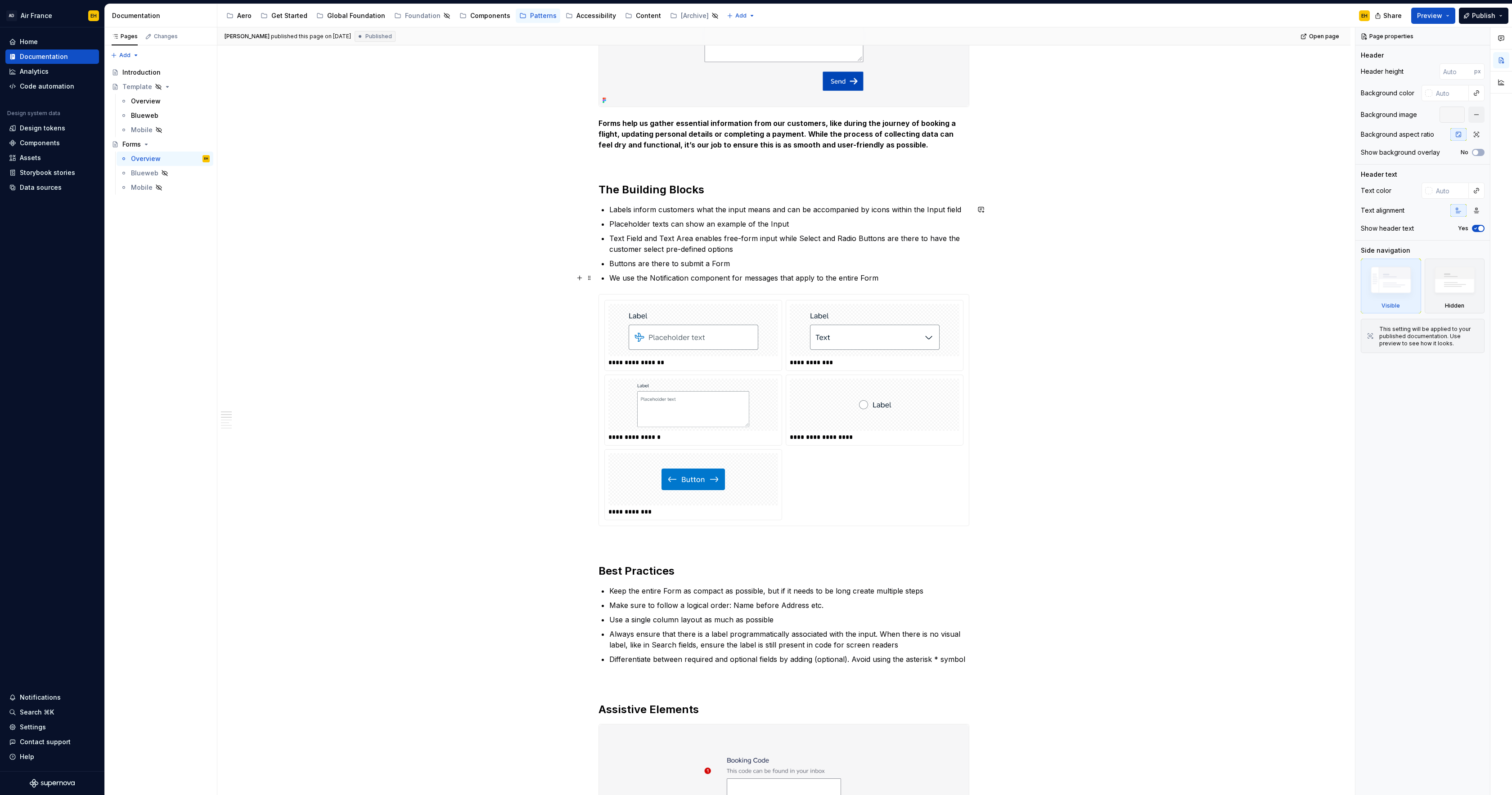
type textarea "*"
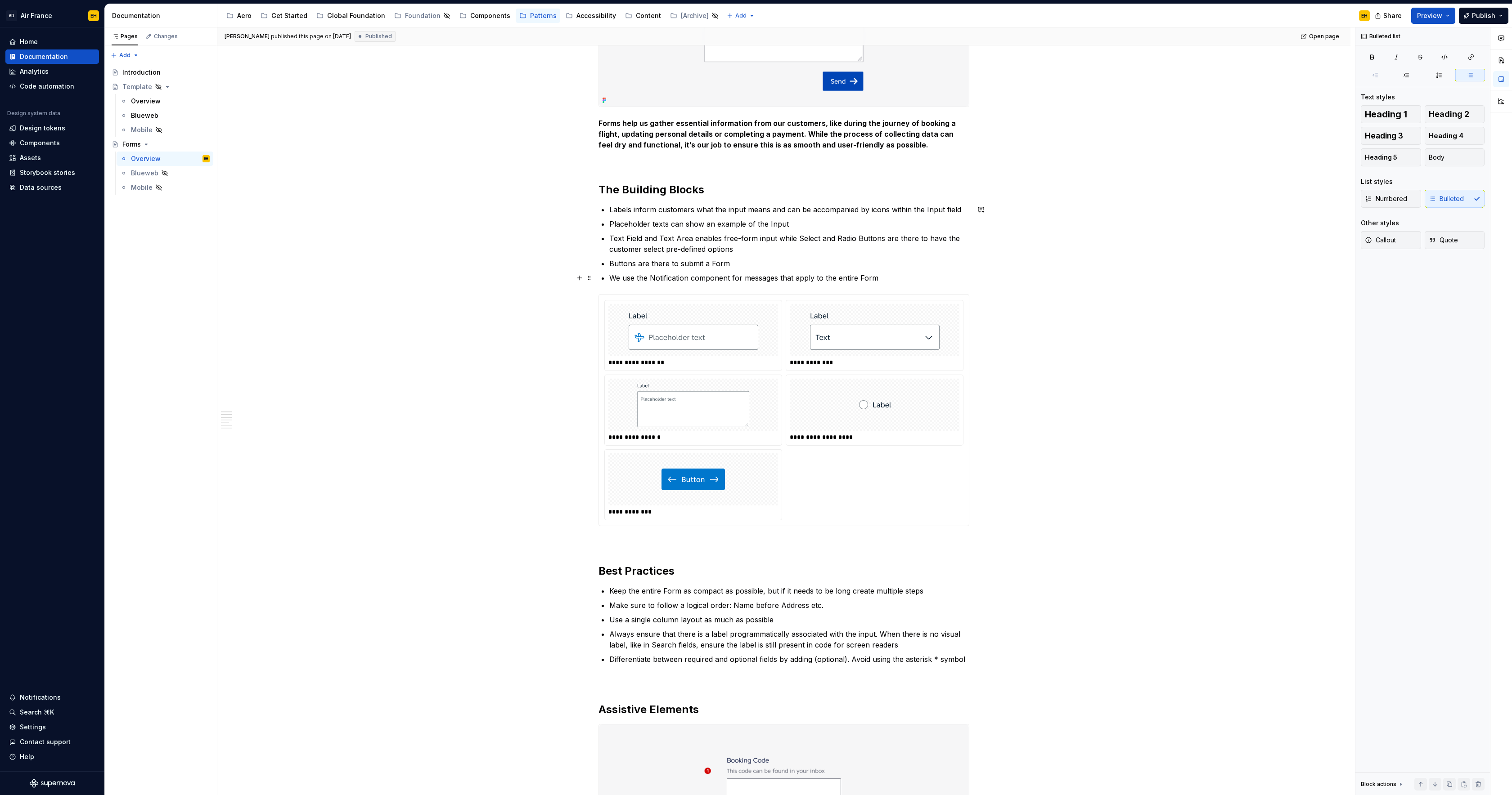
click at [887, 278] on p "We use the Notification component for messages that apply to the entire Form" at bounding box center [789, 278] width 360 height 11
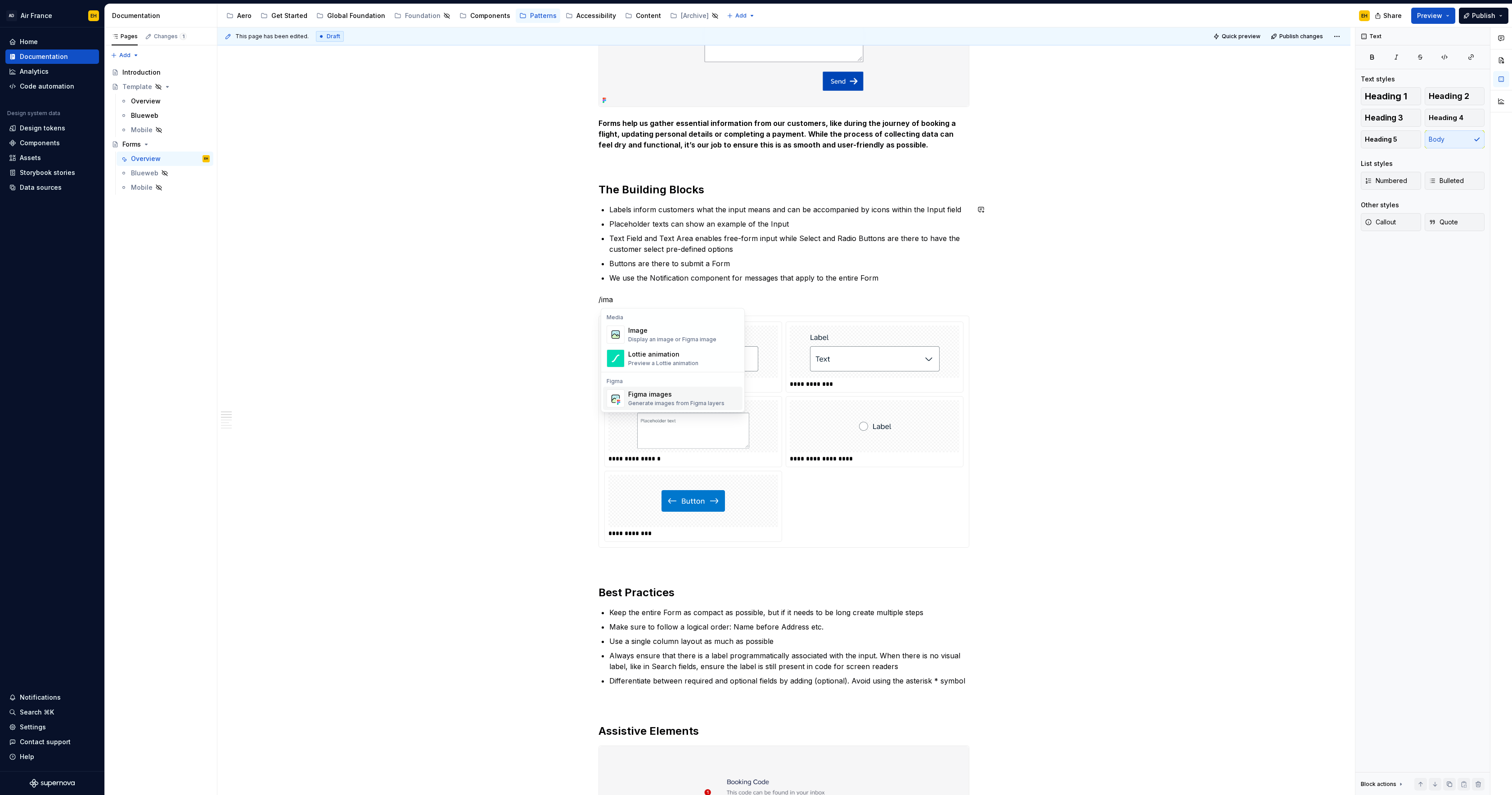
click at [643, 398] on div "Figma images" at bounding box center [676, 394] width 96 height 9
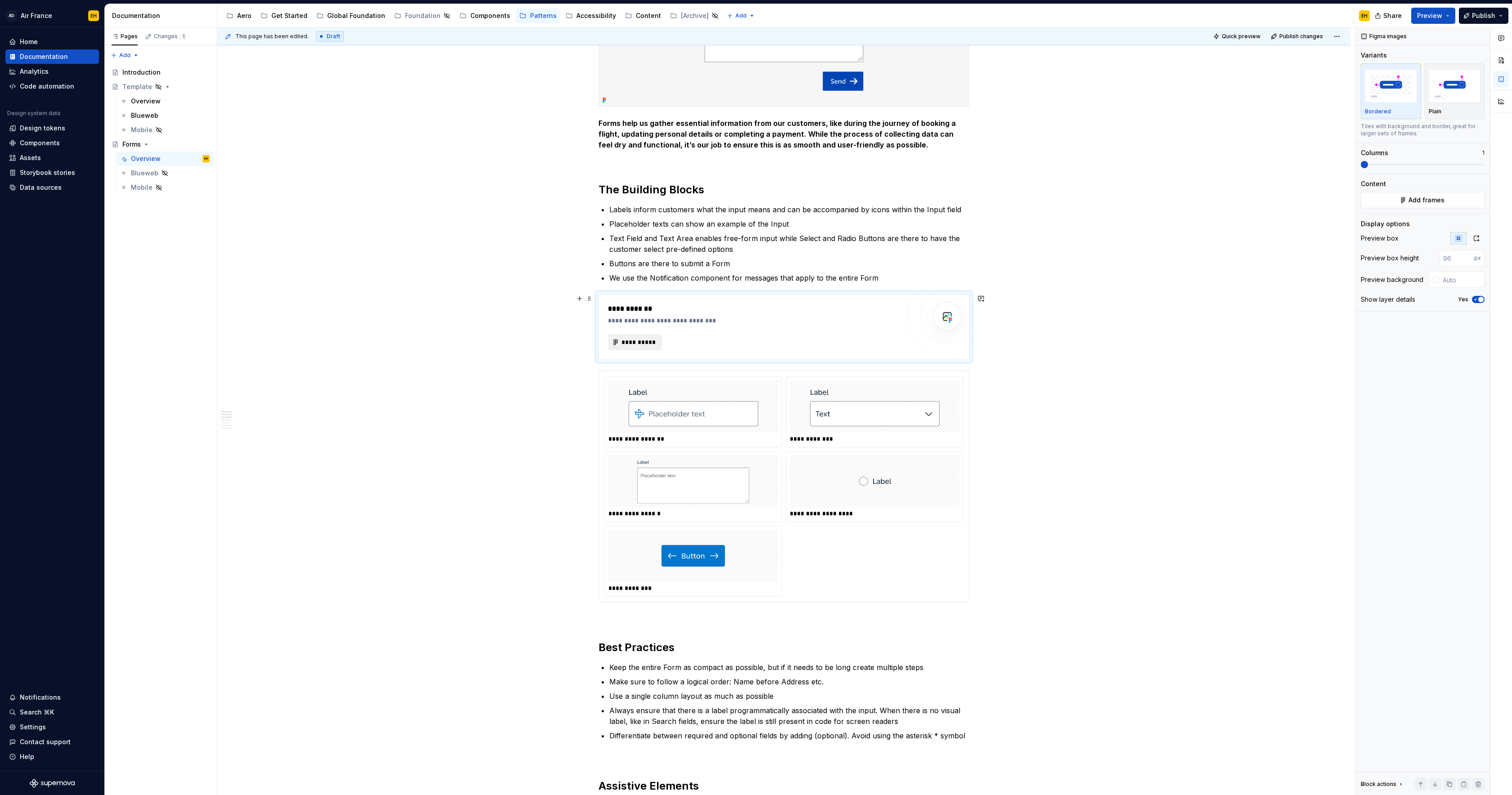
click at [651, 344] on span "**********" at bounding box center [639, 342] width 35 height 9
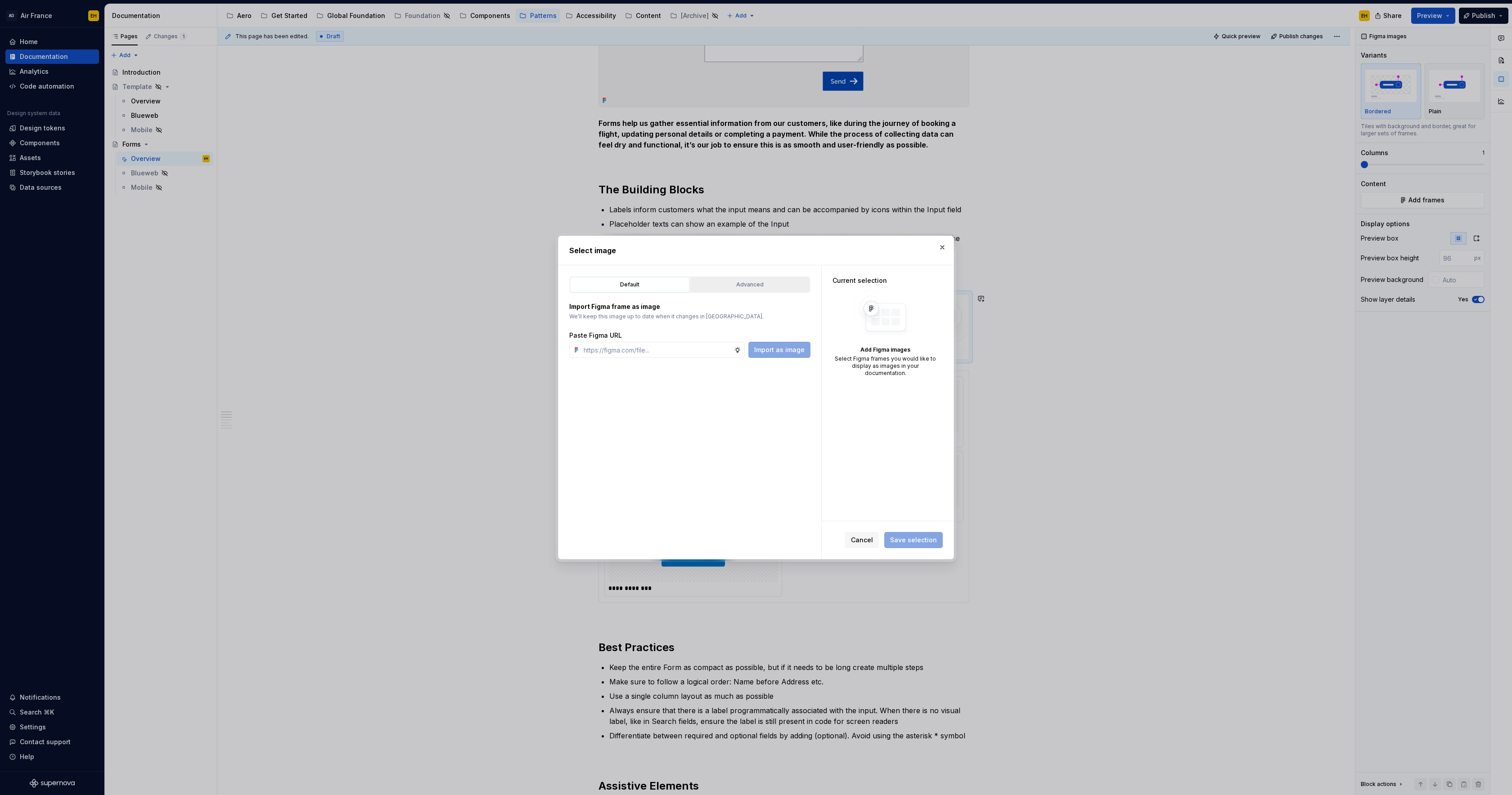
click at [764, 281] on div "Advanced" at bounding box center [750, 285] width 113 height 9
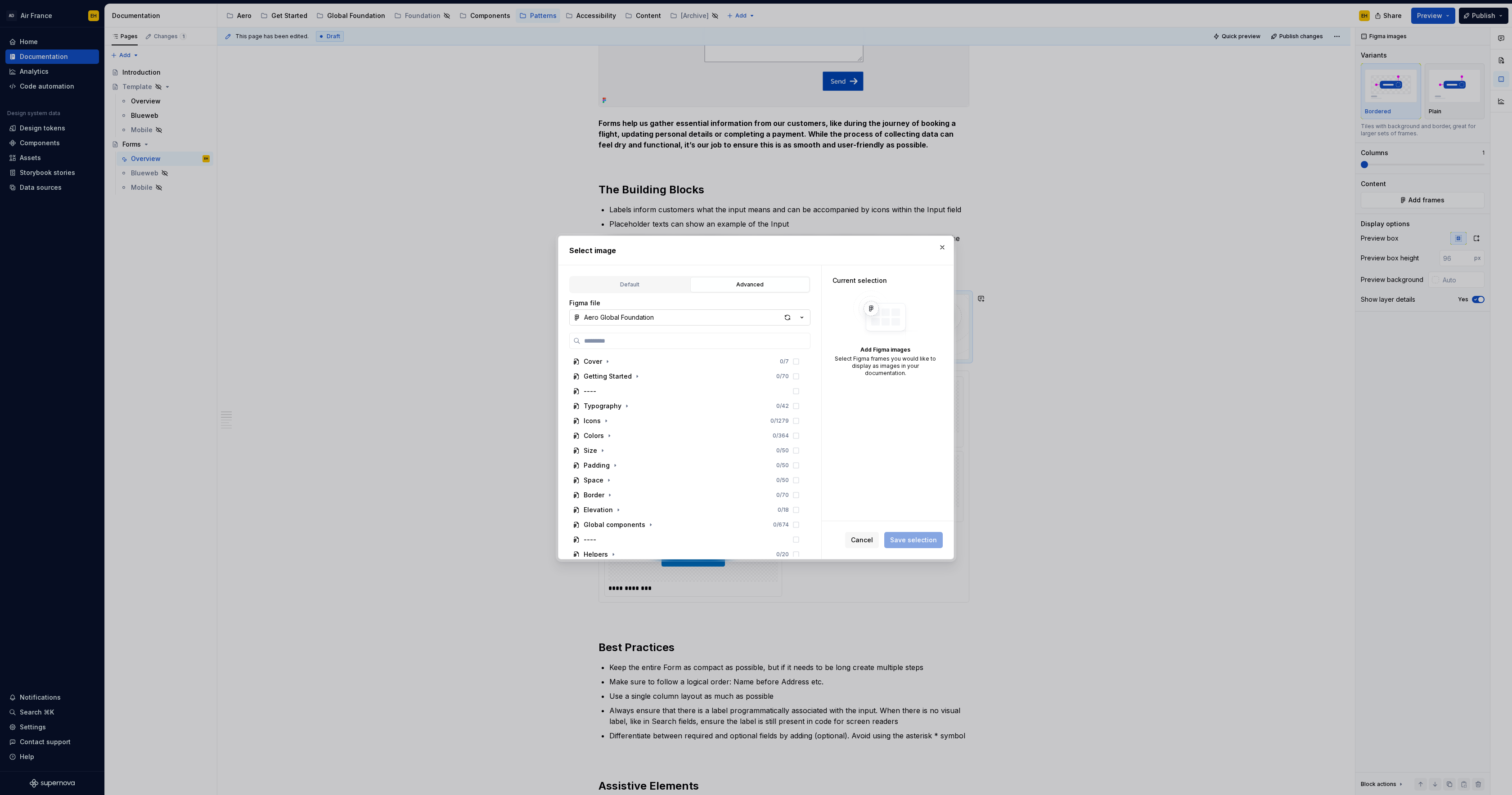
type textarea "*"
click at [622, 340] on input "search" at bounding box center [695, 340] width 230 height 9
type input "****"
click at [799, 519] on icon at bounding box center [796, 519] width 7 height 7
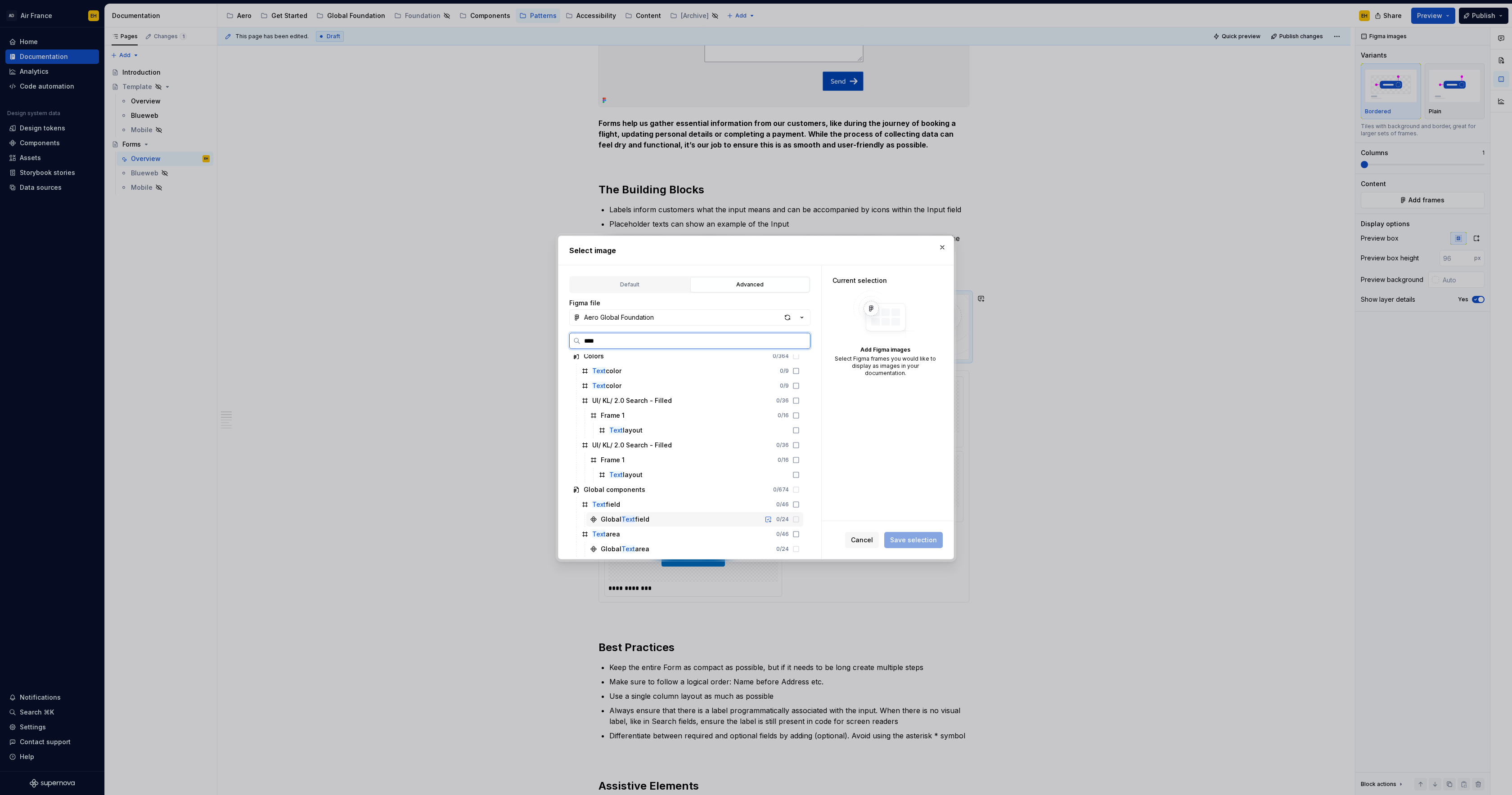
click at [799, 517] on icon at bounding box center [796, 519] width 7 height 7
click at [799, 506] on icon at bounding box center [796, 505] width 7 height 7
click at [799, 535] on icon at bounding box center [796, 534] width 7 height 7
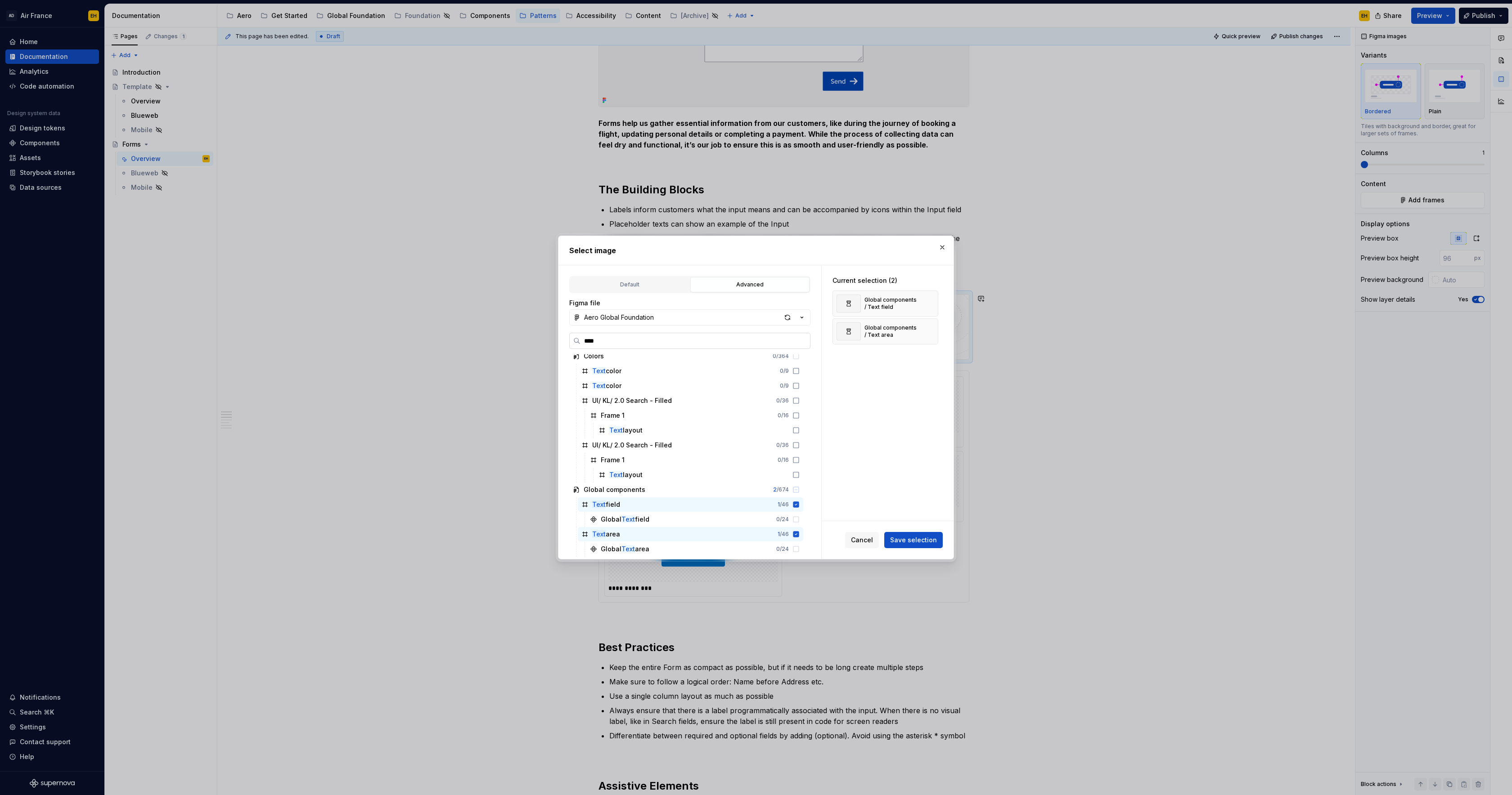
click at [605, 340] on input "****" at bounding box center [695, 340] width 230 height 9
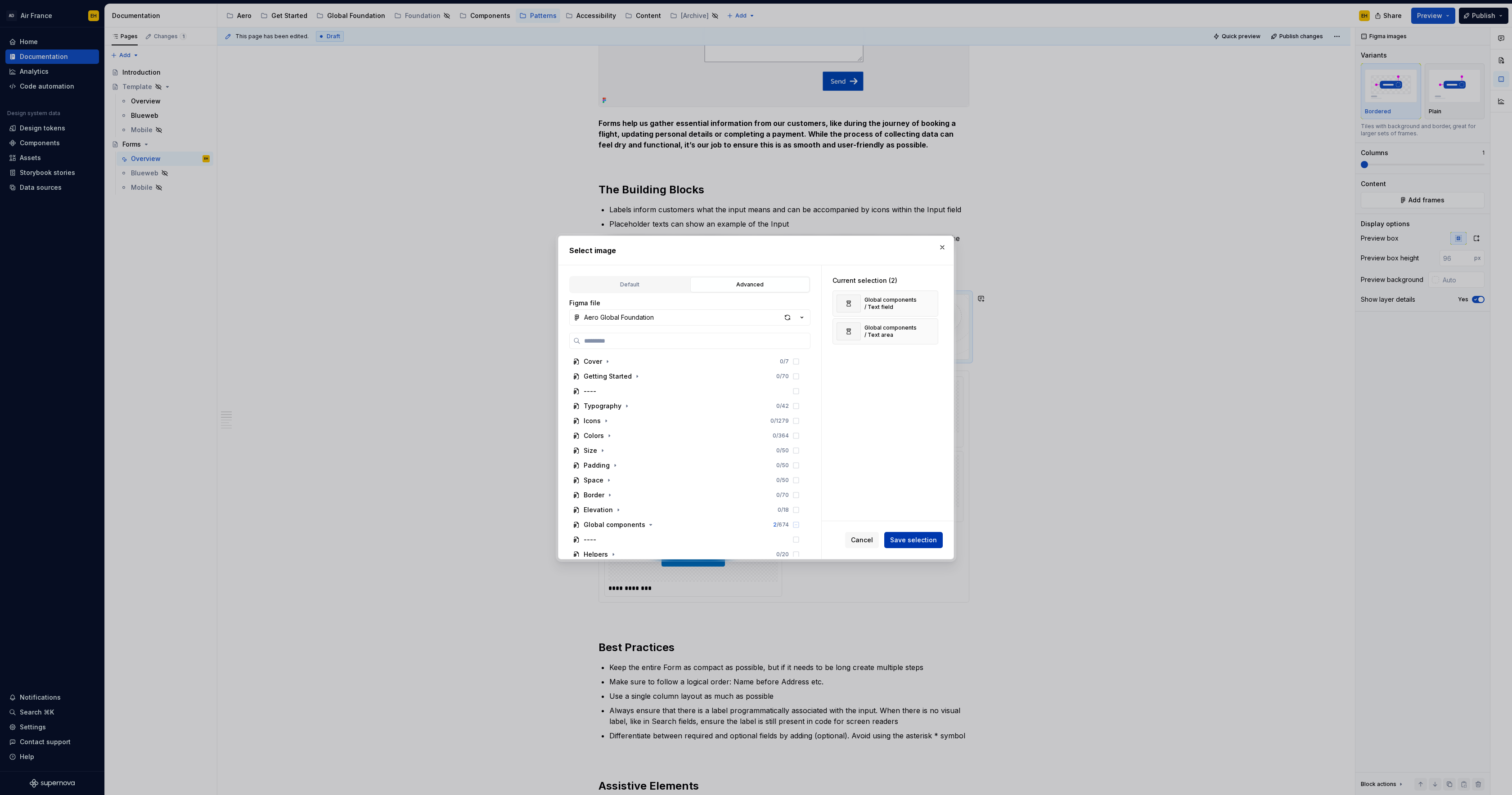
click at [923, 543] on span "Save selection" at bounding box center [913, 540] width 47 height 9
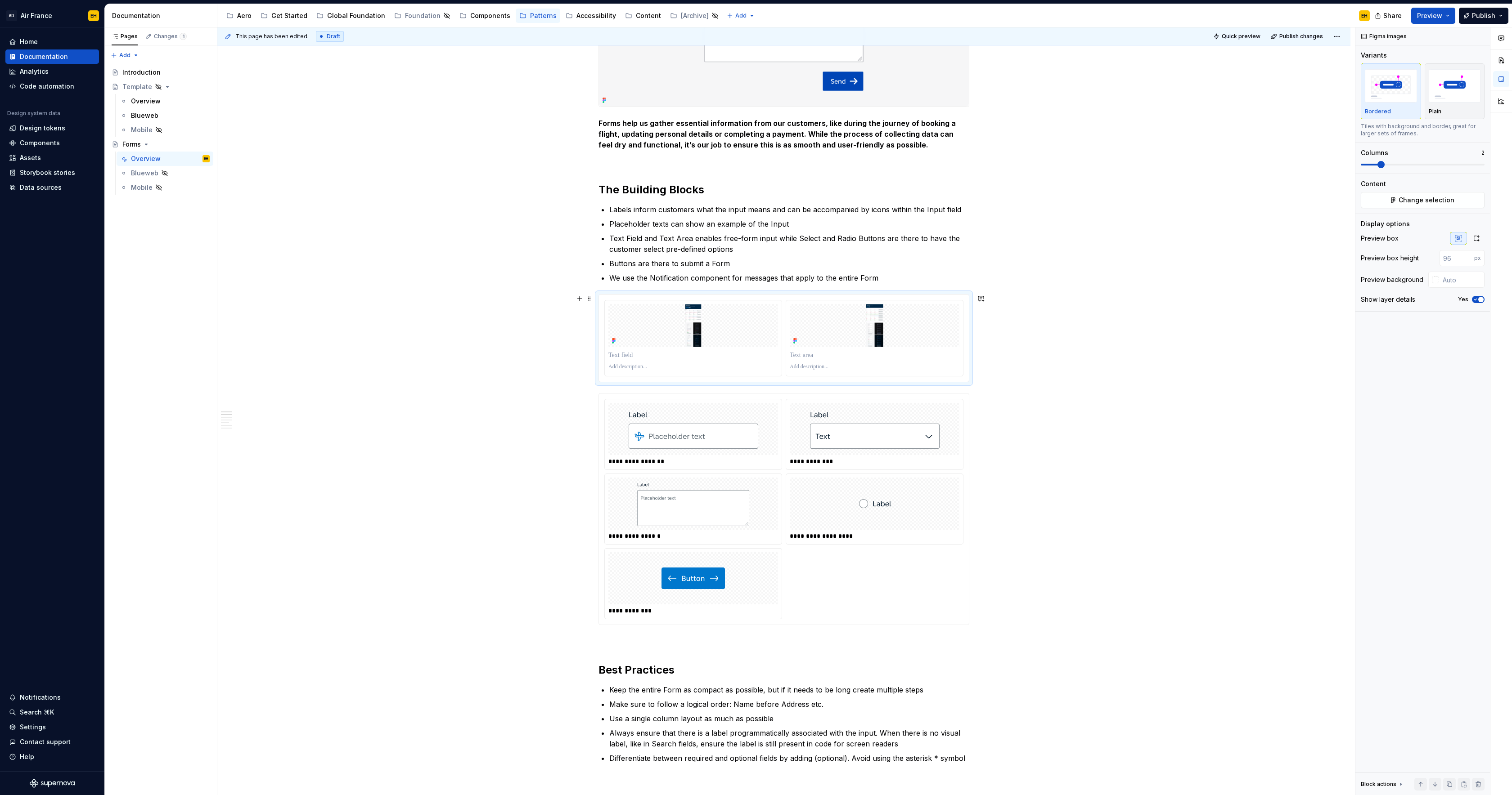
click at [730, 296] on div at bounding box center [784, 338] width 370 height 87
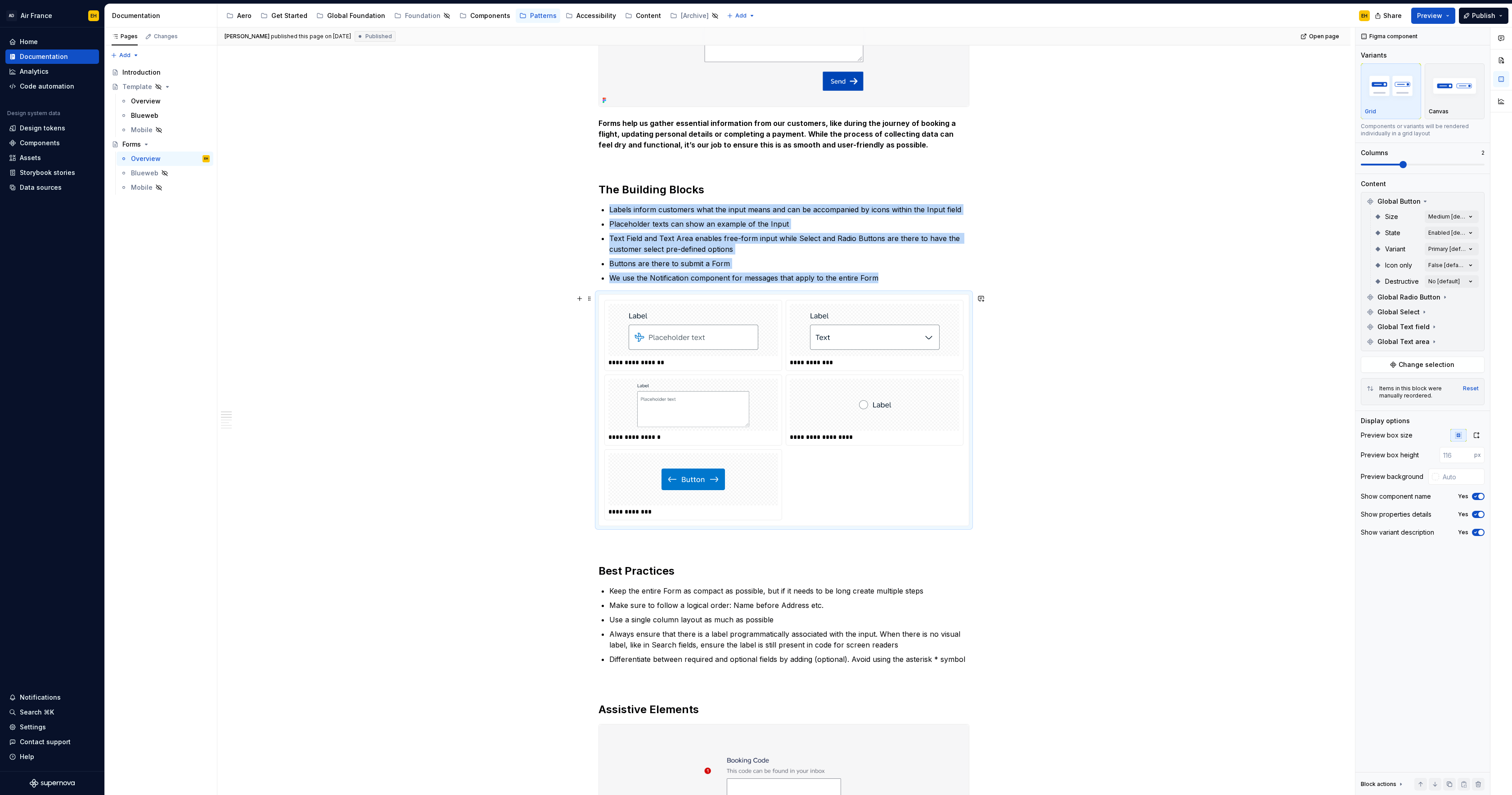
click at [710, 317] on img at bounding box center [693, 330] width 130 height 45
click at [1418, 364] on span "Change selection" at bounding box center [1426, 364] width 56 height 9
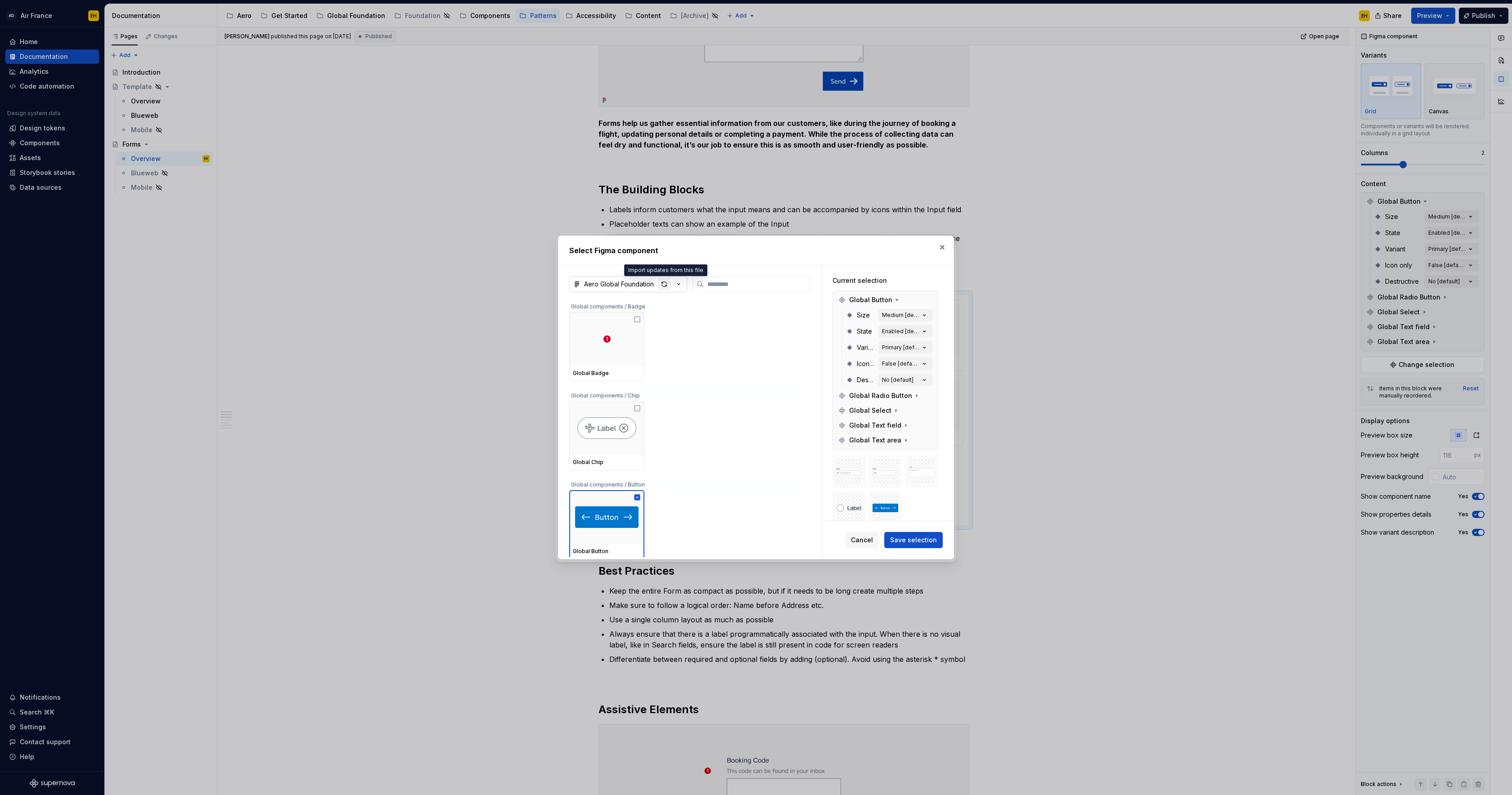
click at [664, 286] on div "button" at bounding box center [664, 284] width 12 height 12
click at [913, 540] on span "Save selection" at bounding box center [913, 540] width 47 height 9
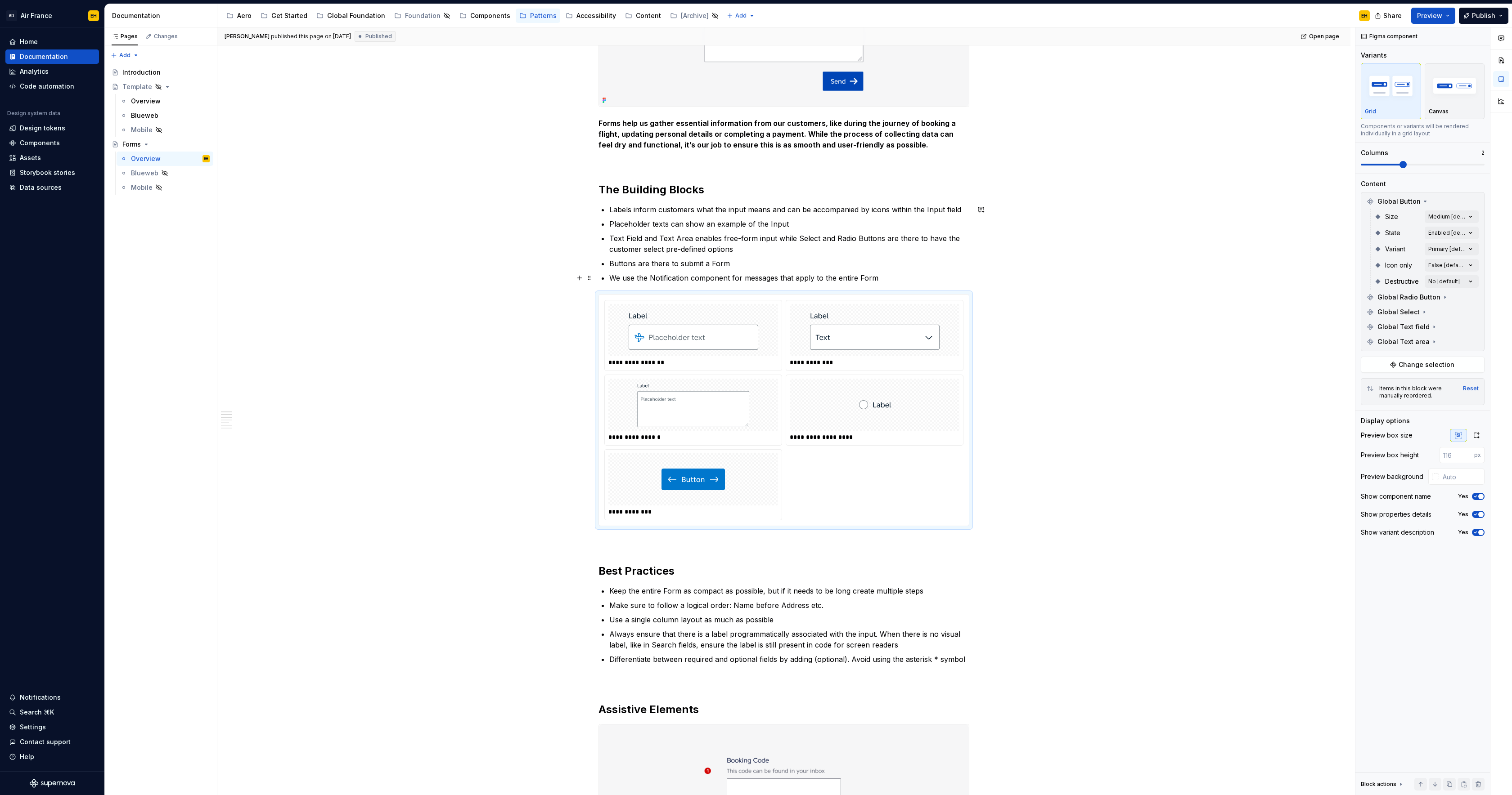
click at [889, 282] on p "We use the Notification component for messages that apply to the entire Form" at bounding box center [789, 278] width 360 height 11
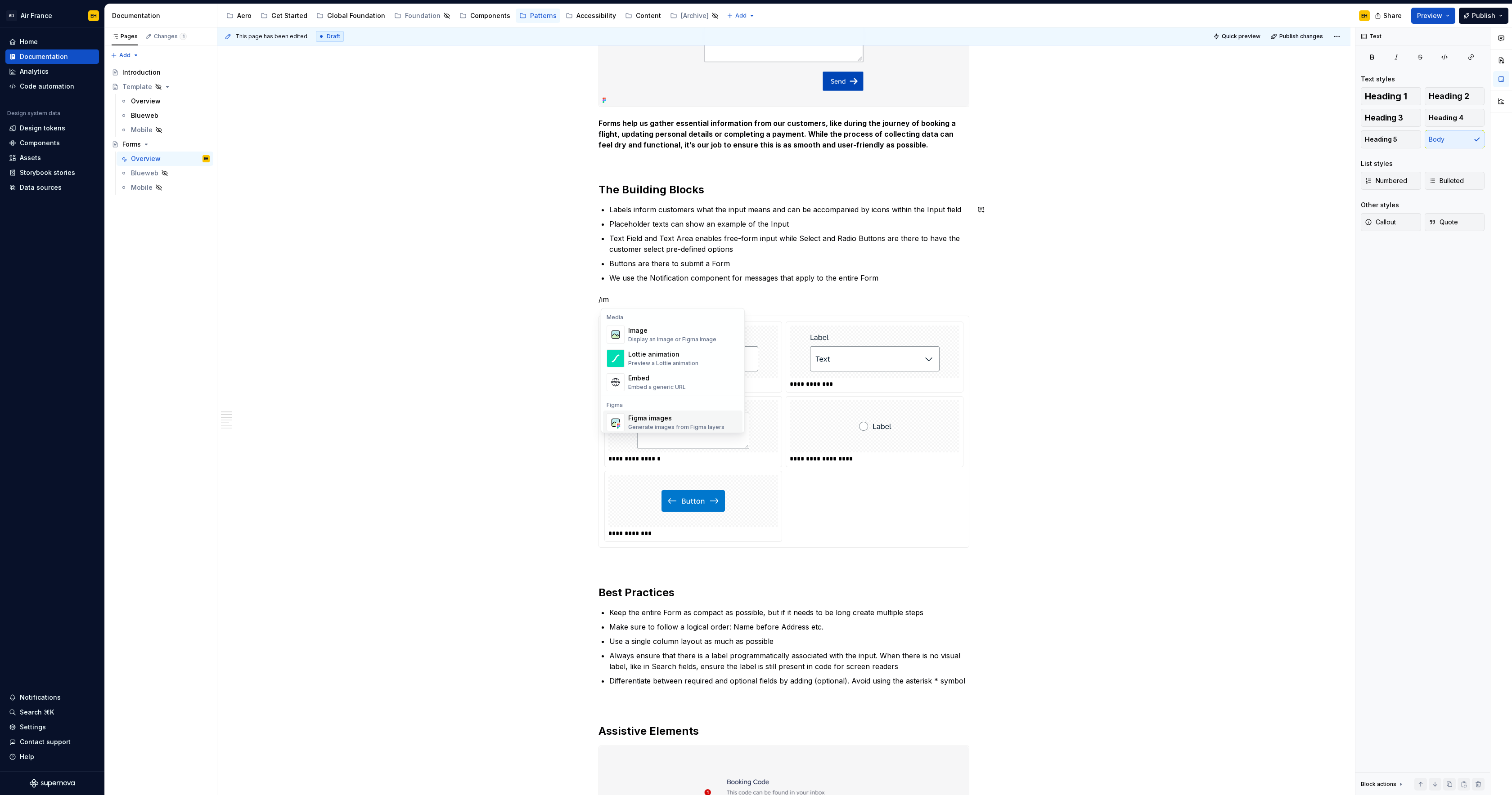
click at [657, 424] on div "Generate images from Figma layers" at bounding box center [676, 427] width 96 height 7
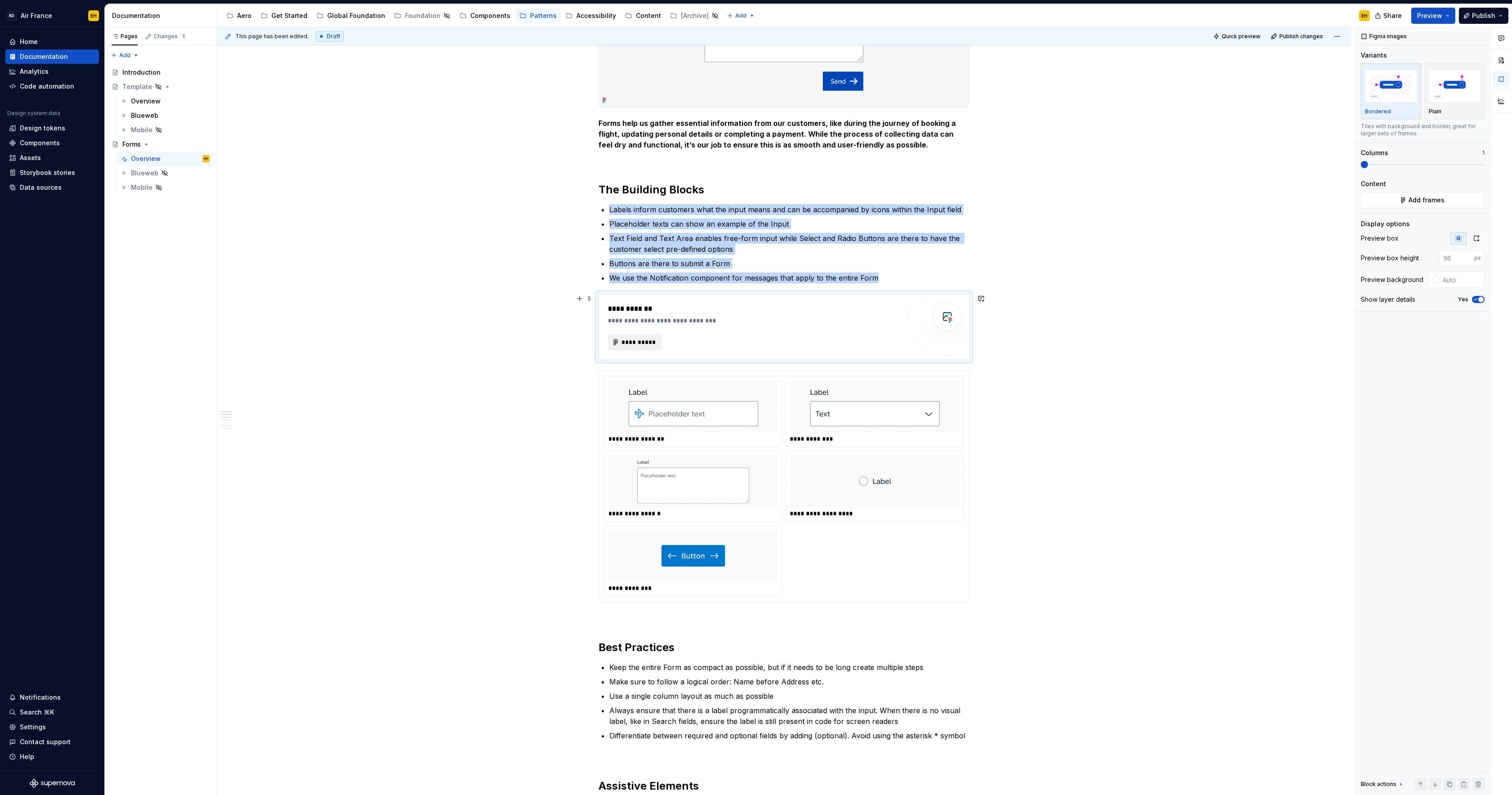
click at [656, 343] on span "**********" at bounding box center [639, 342] width 35 height 9
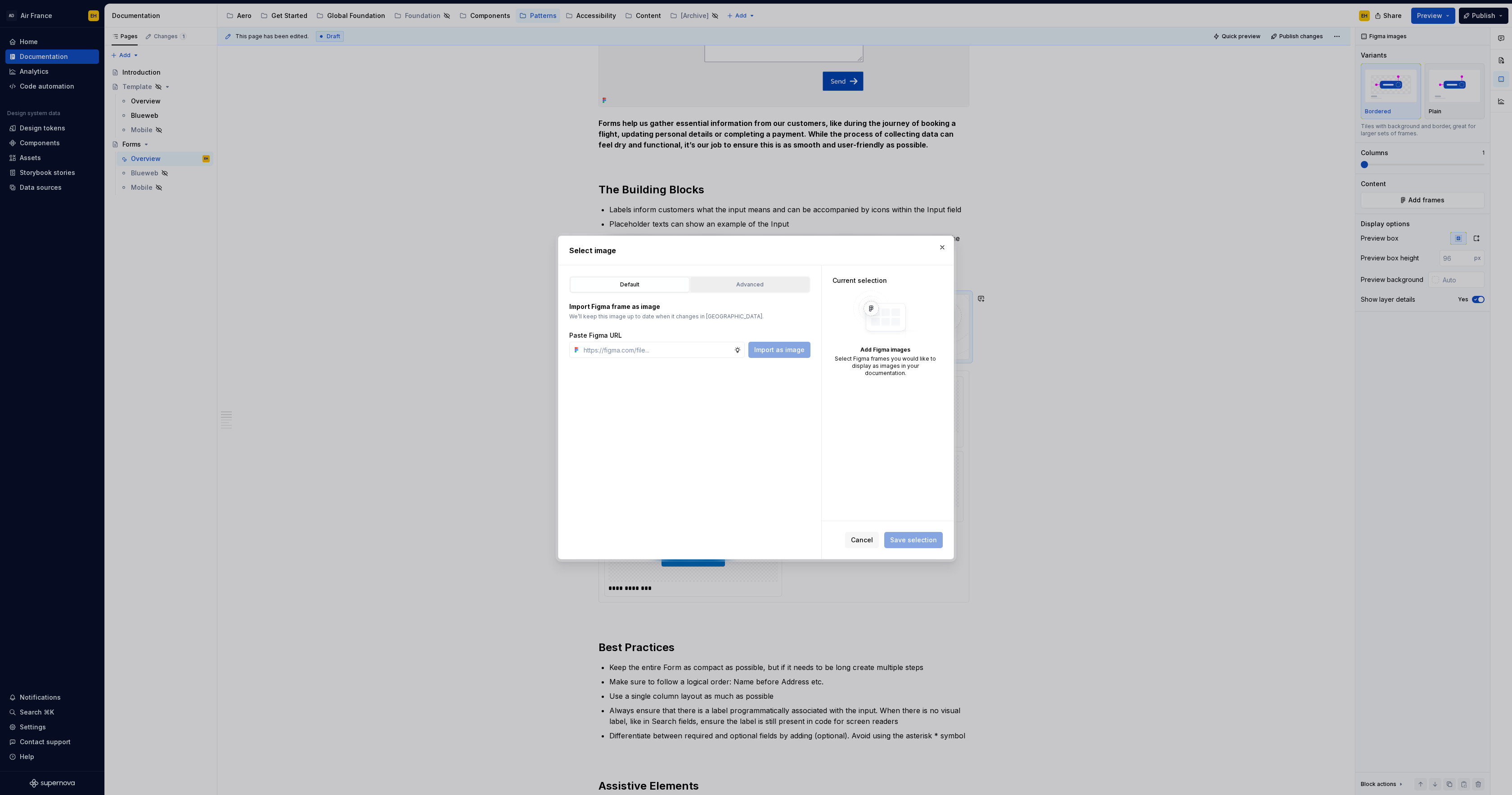
click at [748, 289] on button "Advanced" at bounding box center [750, 285] width 119 height 15
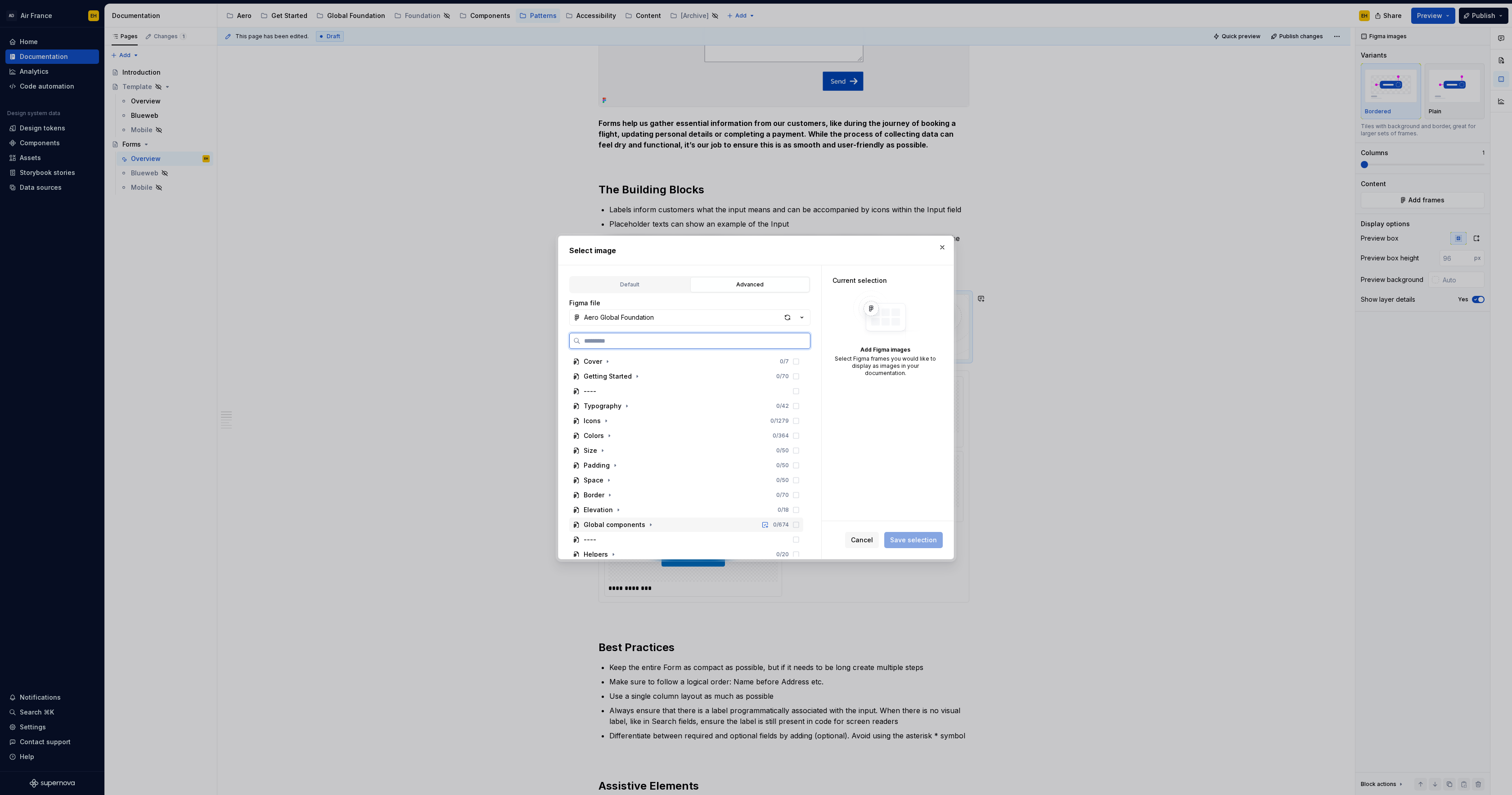
click at [636, 526] on div "Global components" at bounding box center [614, 525] width 62 height 9
click at [628, 439] on icon "button" at bounding box center [629, 439] width 1 height 2
click at [657, 392] on icon "button" at bounding box center [660, 392] width 7 height 7
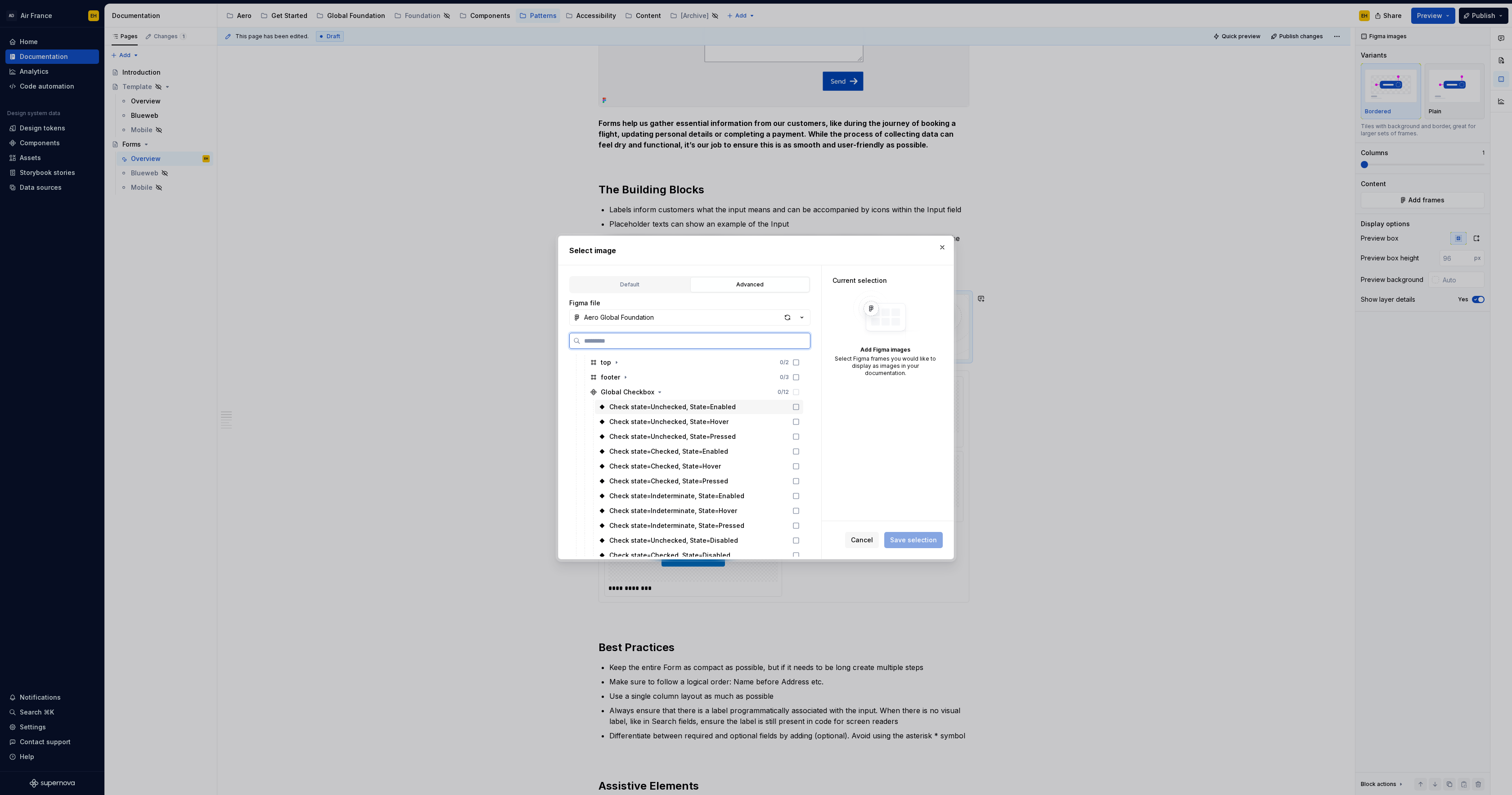
click at [799, 408] on icon at bounding box center [796, 407] width 7 height 7
click at [906, 543] on span "Save selection" at bounding box center [913, 540] width 47 height 9
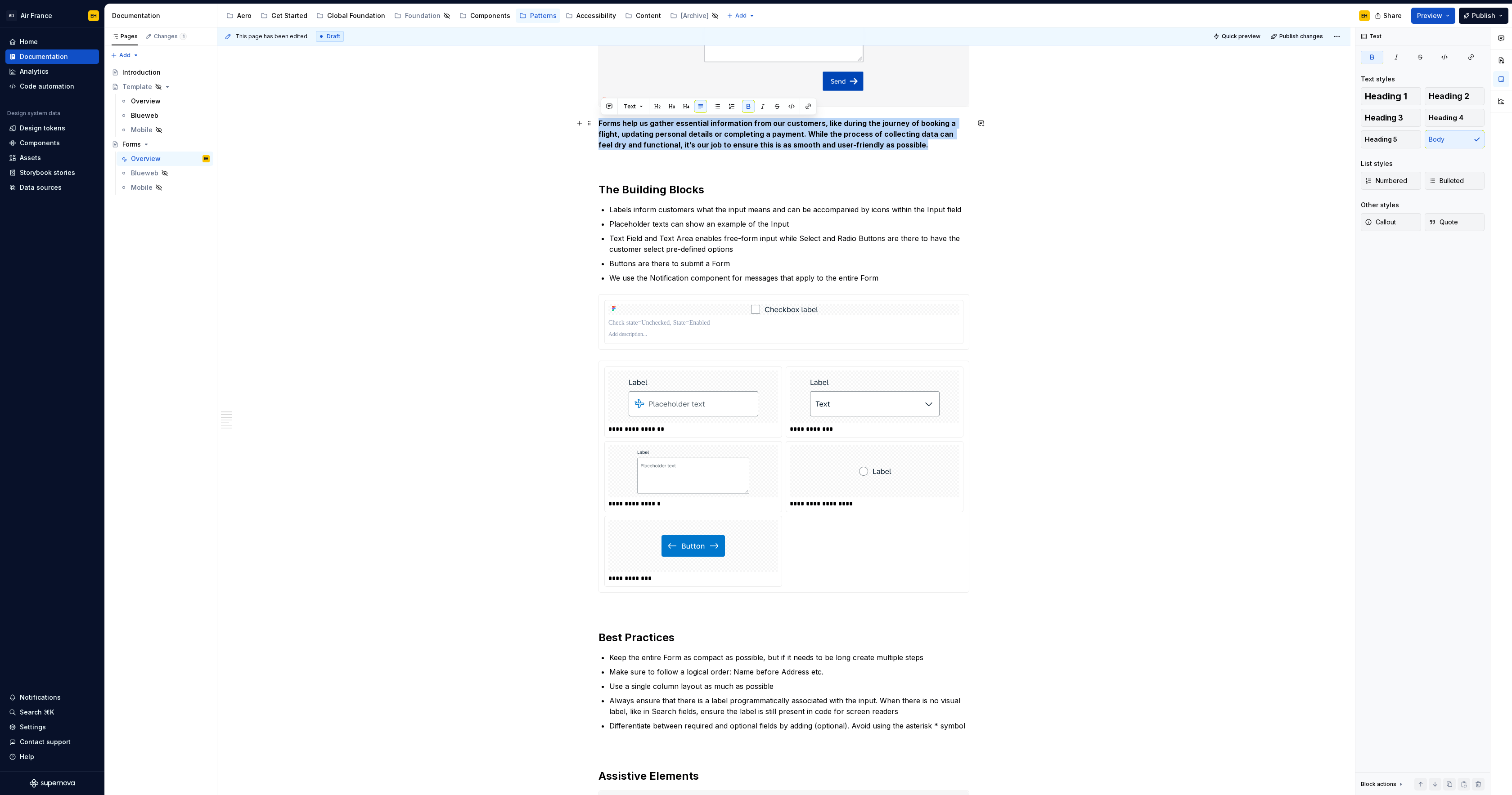
drag, startPoint x: 629, startPoint y: 124, endPoint x: 895, endPoint y: 149, distance: 267.2
click at [895, 149] on p "Forms help us gather essential information from our customers, like during the …" at bounding box center [784, 134] width 371 height 32
copy strong "Forms help us gather essential information from our customers, like during the …"
click at [709, 320] on p at bounding box center [784, 323] width 351 height 9
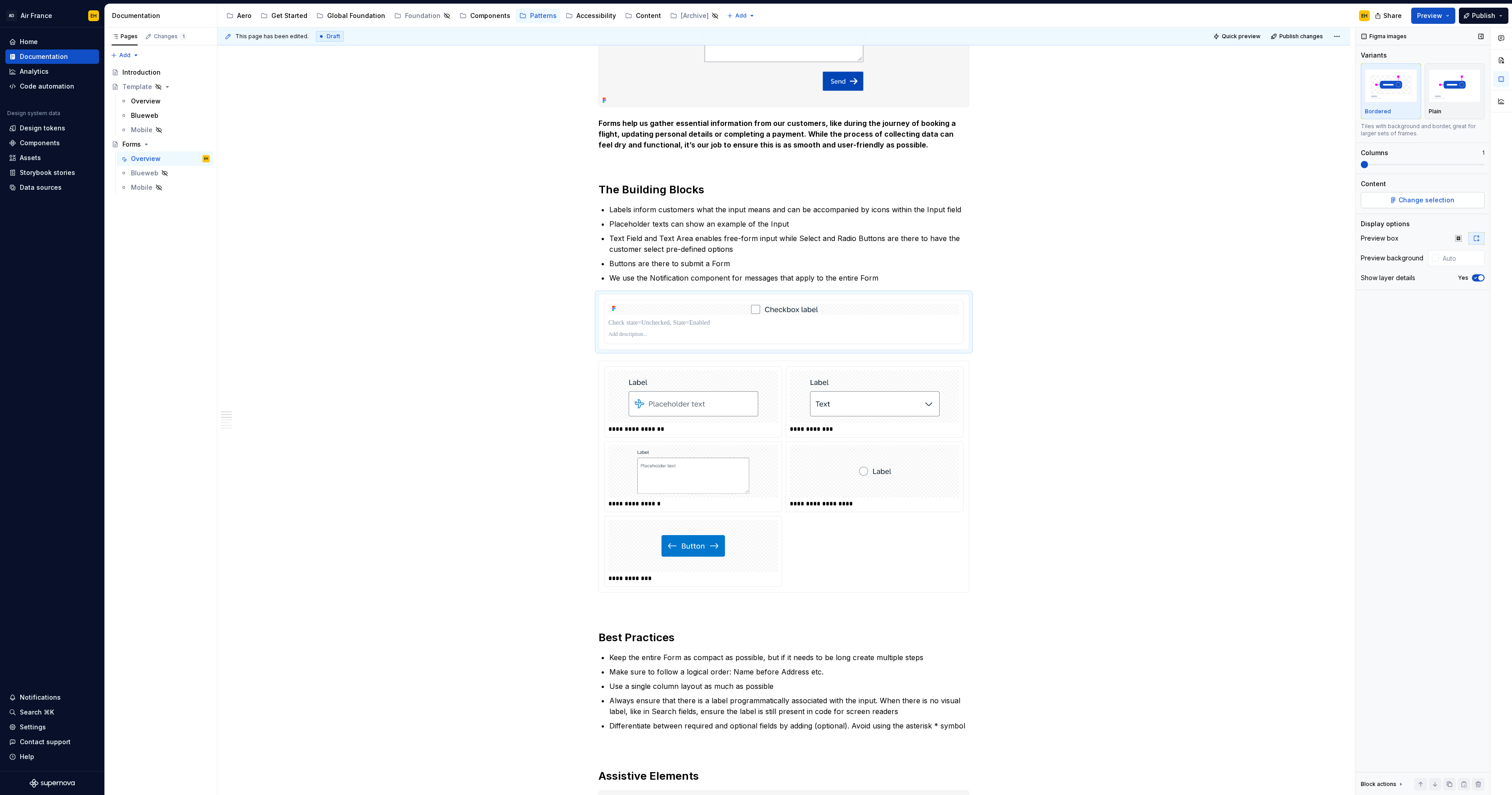
click at [1419, 201] on span "Change selection" at bounding box center [1426, 200] width 56 height 9
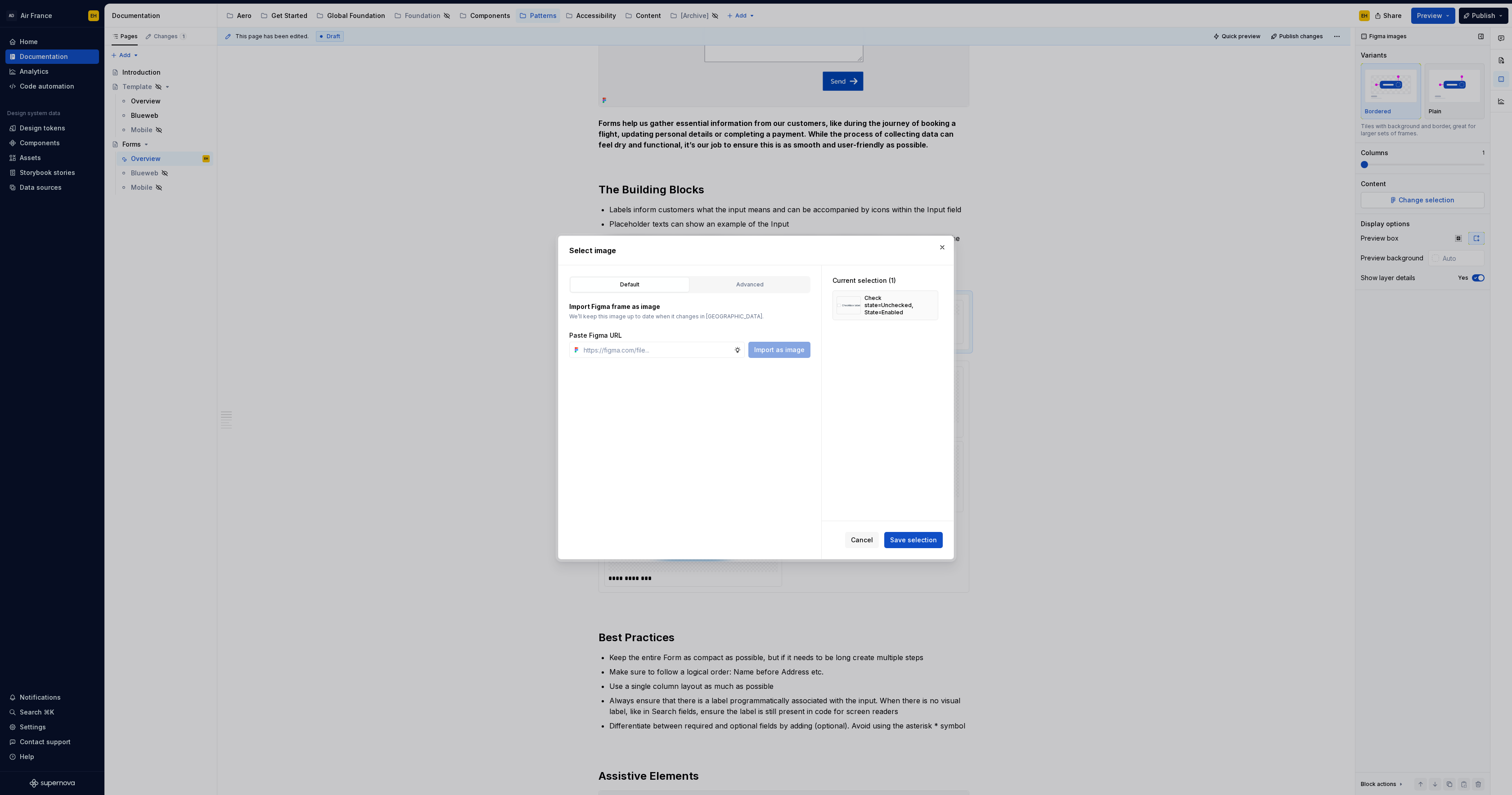
type textarea "*"
click at [757, 287] on div "Advanced" at bounding box center [750, 285] width 113 height 9
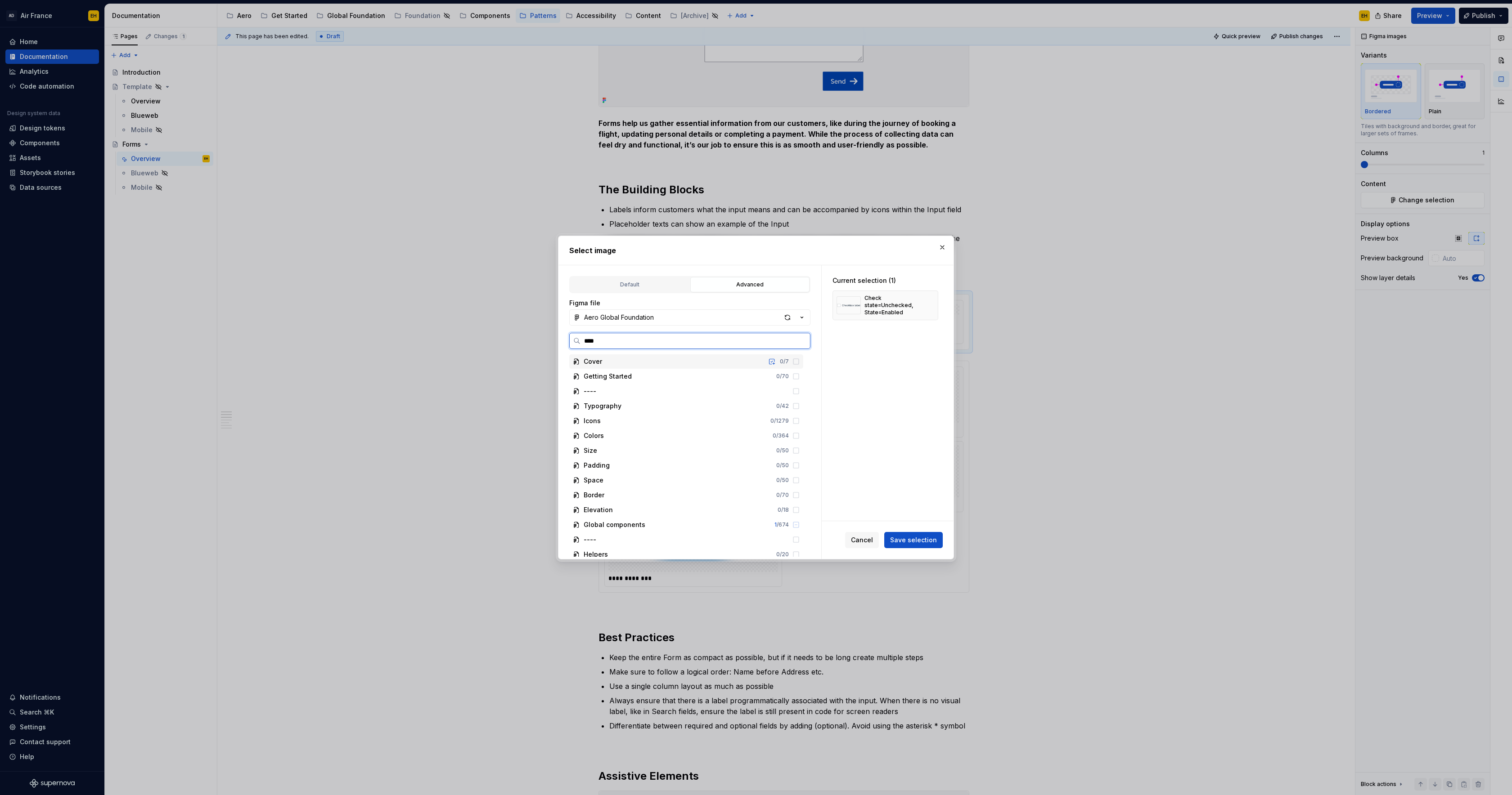
type input "*****"
click at [667, 390] on div "Global Radio Button 0 / 8" at bounding box center [695, 391] width 217 height 15
drag, startPoint x: 603, startPoint y: 391, endPoint x: 629, endPoint y: 391, distance: 26.0
click at [603, 391] on div "Global Radio Button" at bounding box center [630, 391] width 59 height 9
click at [629, 391] on mark "Radio" at bounding box center [630, 391] width 18 height 8
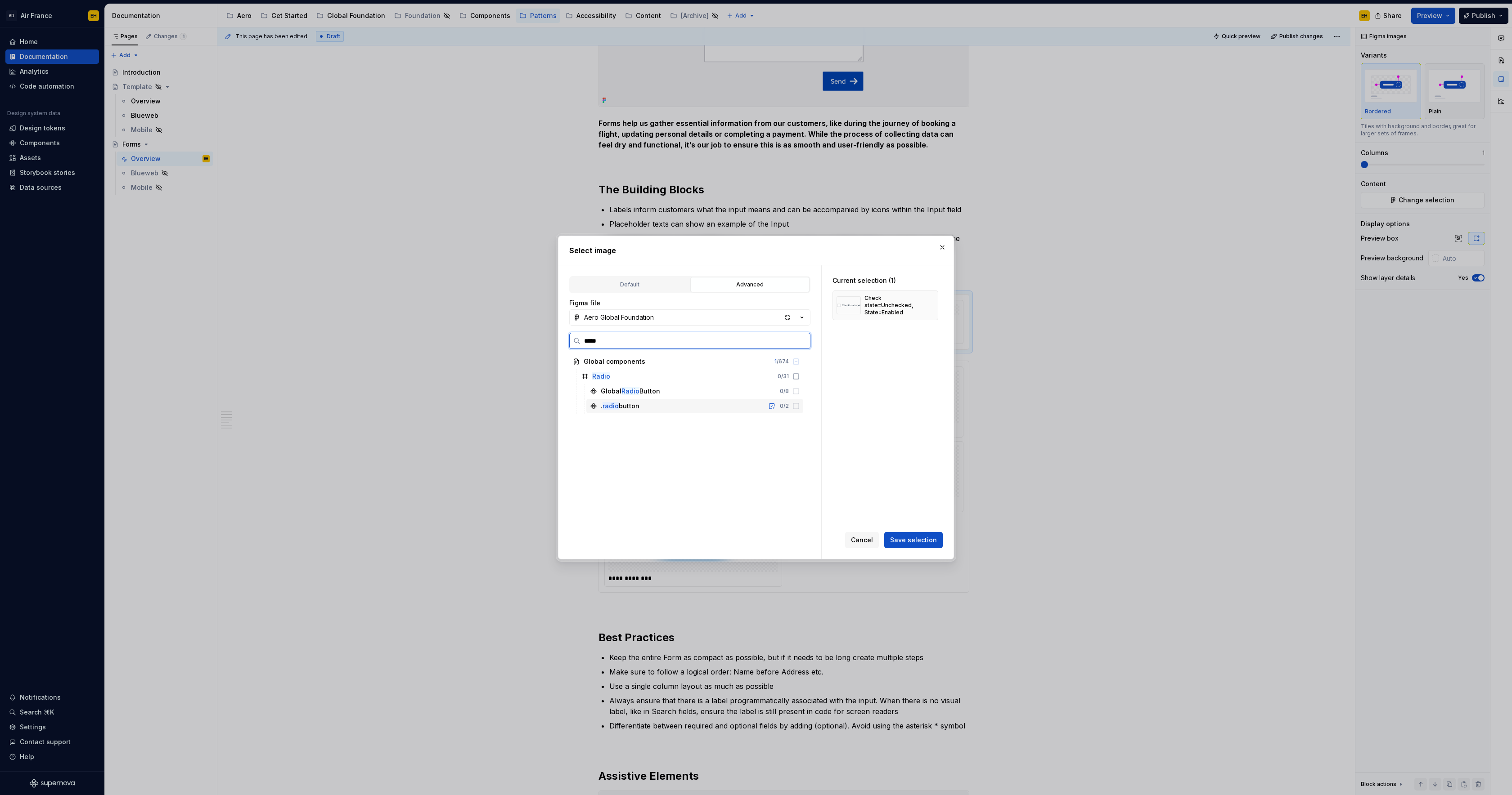
click at [618, 407] on div ". radio button" at bounding box center [620, 406] width 39 height 9
drag, startPoint x: 605, startPoint y: 339, endPoint x: 558, endPoint y: 339, distance: 47.0
click at [558, 339] on div "Default Advanced Import Figma frame as image We’ll keep this image up to date w…" at bounding box center [690, 412] width 263 height 294
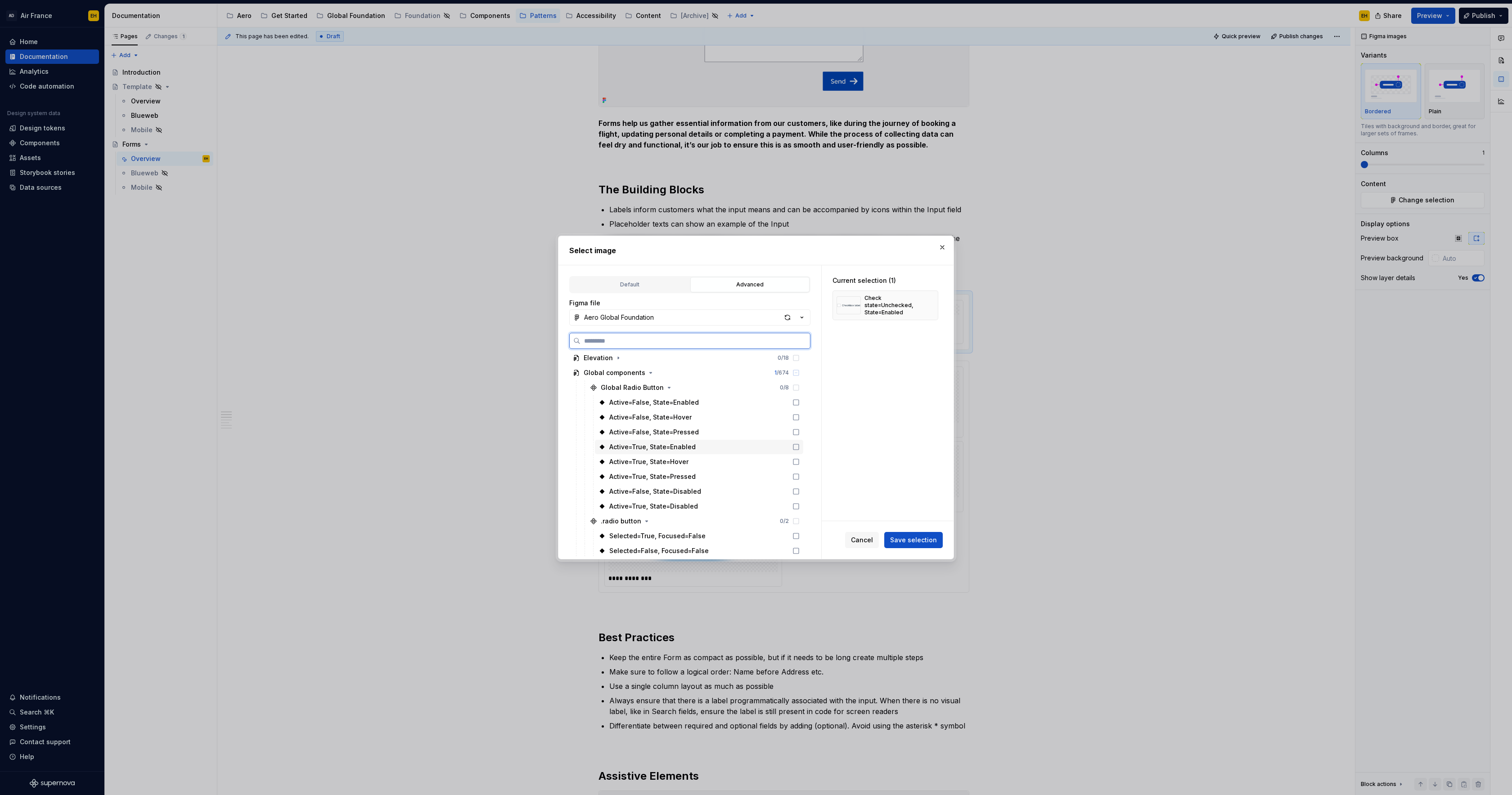
click at [799, 446] on icon at bounding box center [796, 447] width 7 height 7
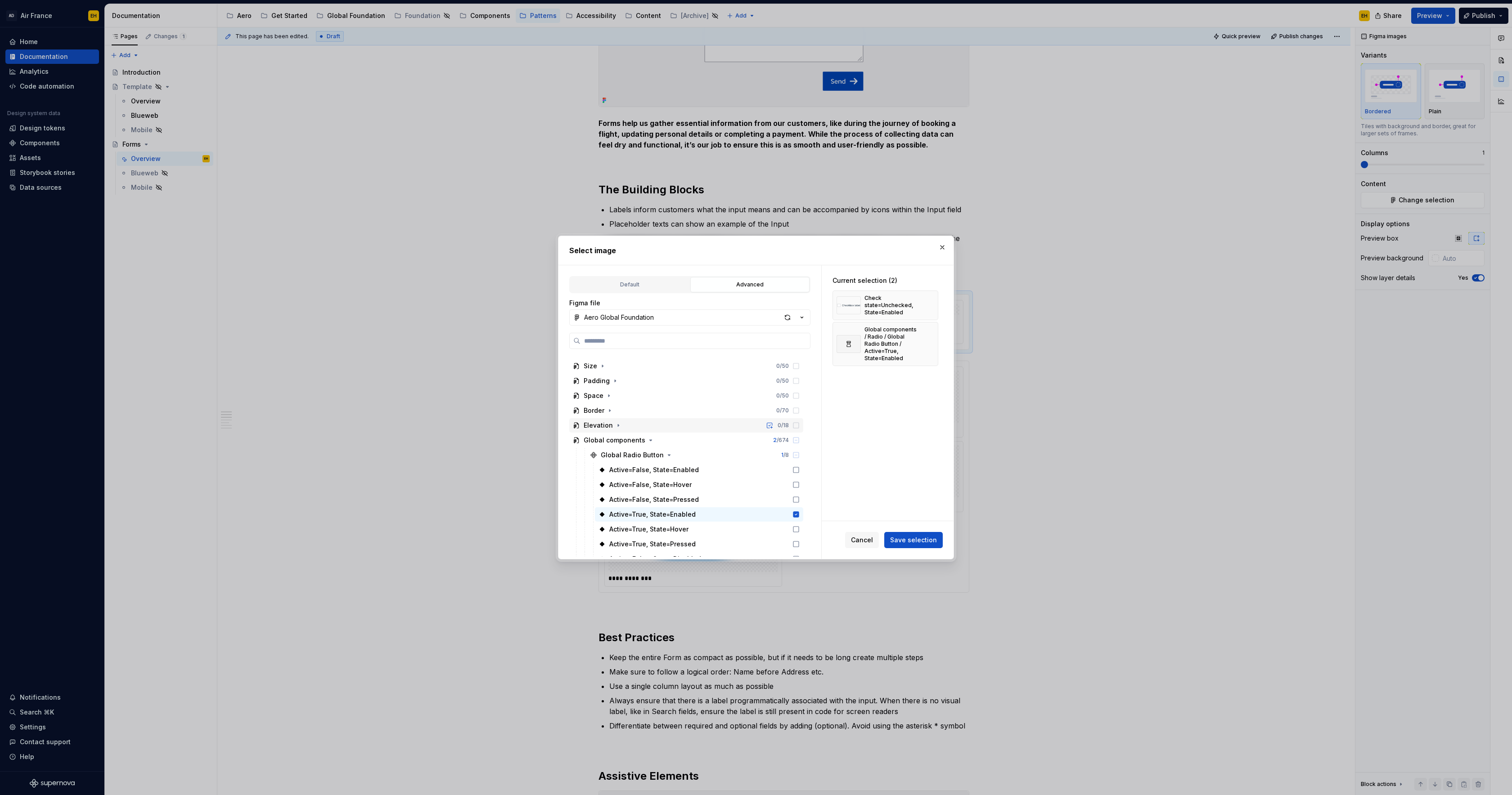
scroll to position [134, 0]
click at [647, 393] on icon "button" at bounding box center [650, 391] width 7 height 7
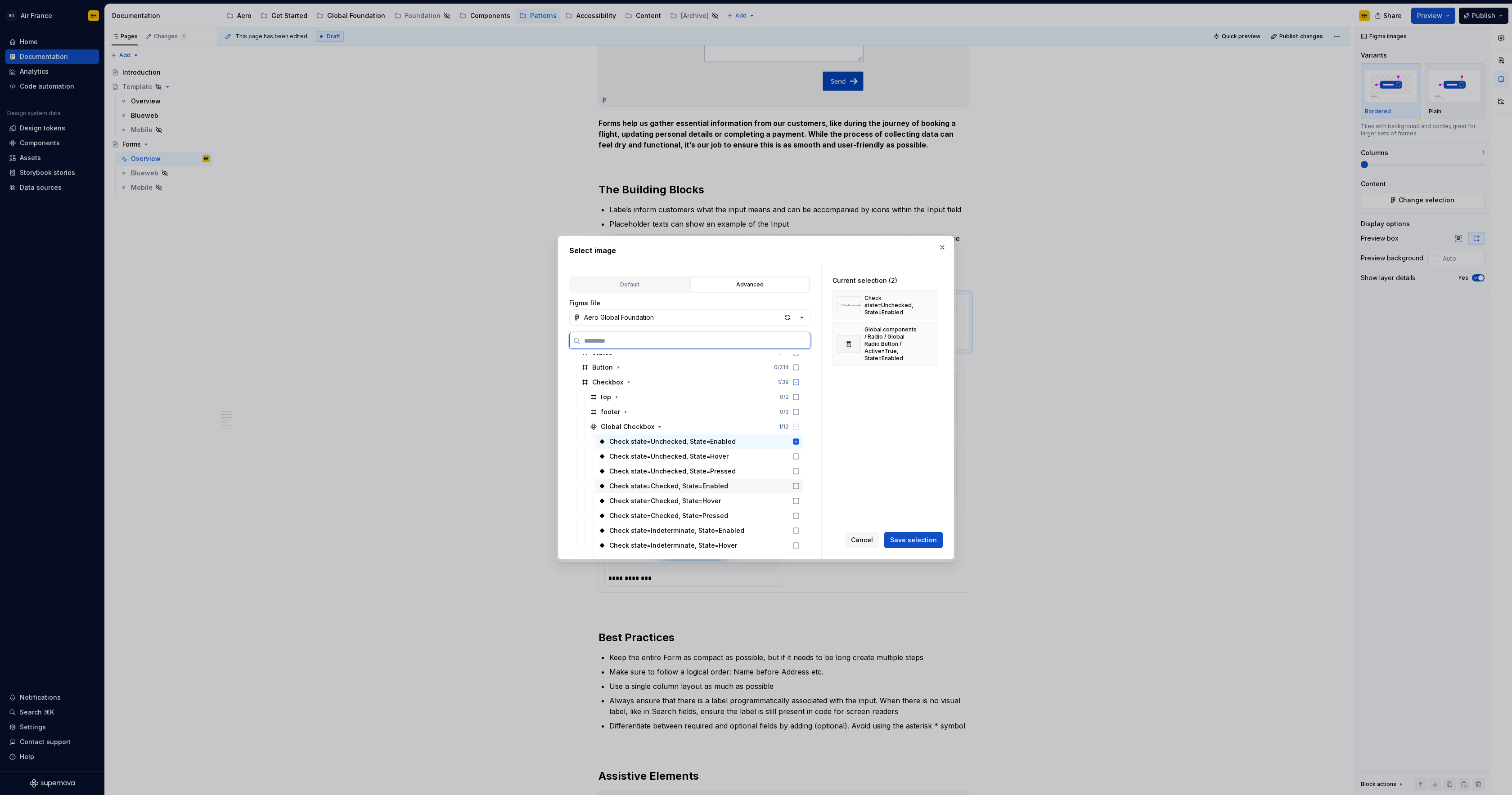
click at [799, 485] on icon at bounding box center [796, 486] width 7 height 7
click at [799, 441] on icon at bounding box center [797, 442] width 6 height 6
click at [628, 383] on icon "button" at bounding box center [629, 383] width 7 height 7
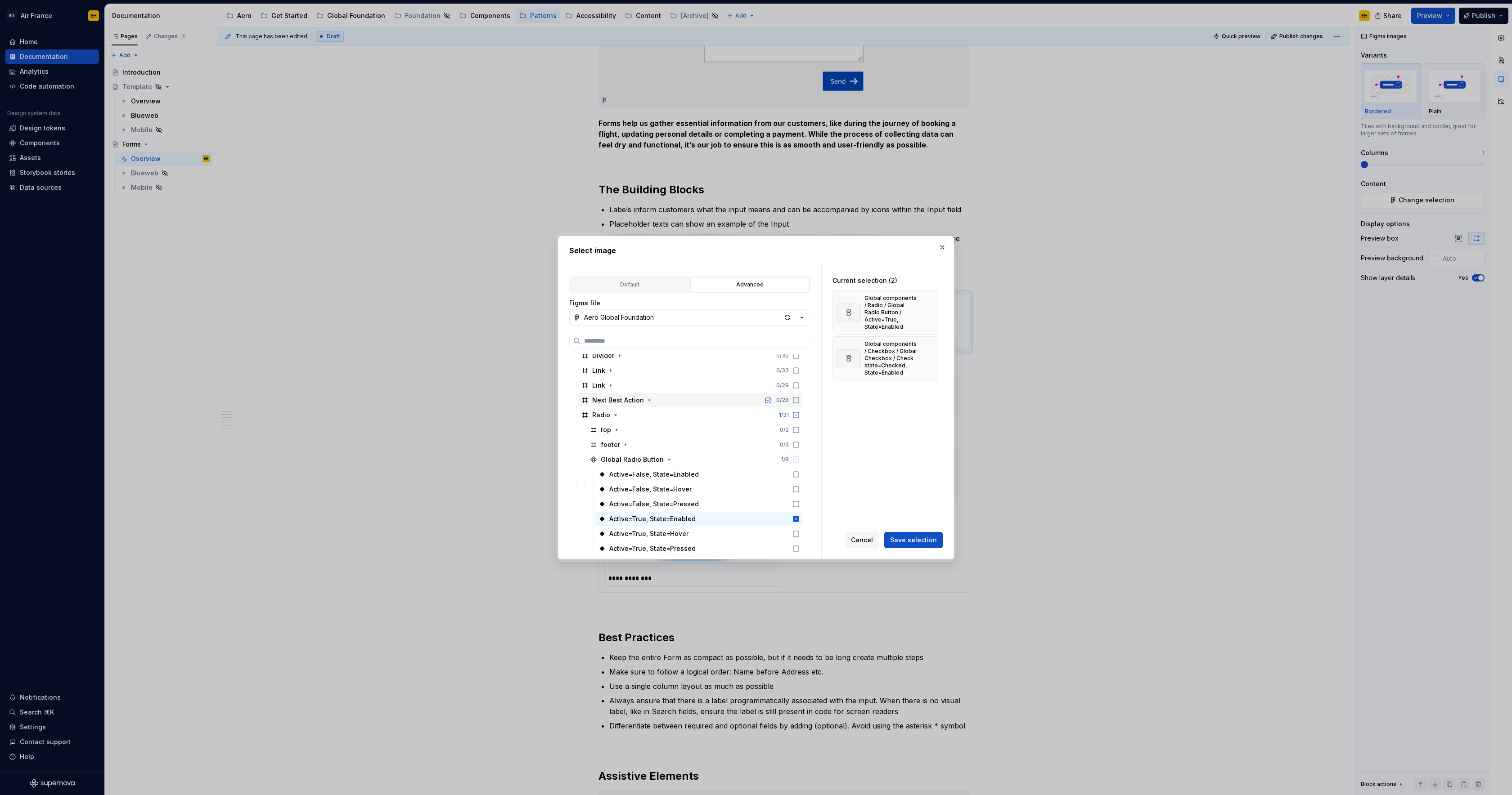
scroll to position [271, 0]
click at [615, 402] on icon "button" at bounding box center [616, 402] width 2 height 1
click at [626, 475] on icon "button" at bounding box center [627, 475] width 7 height 7
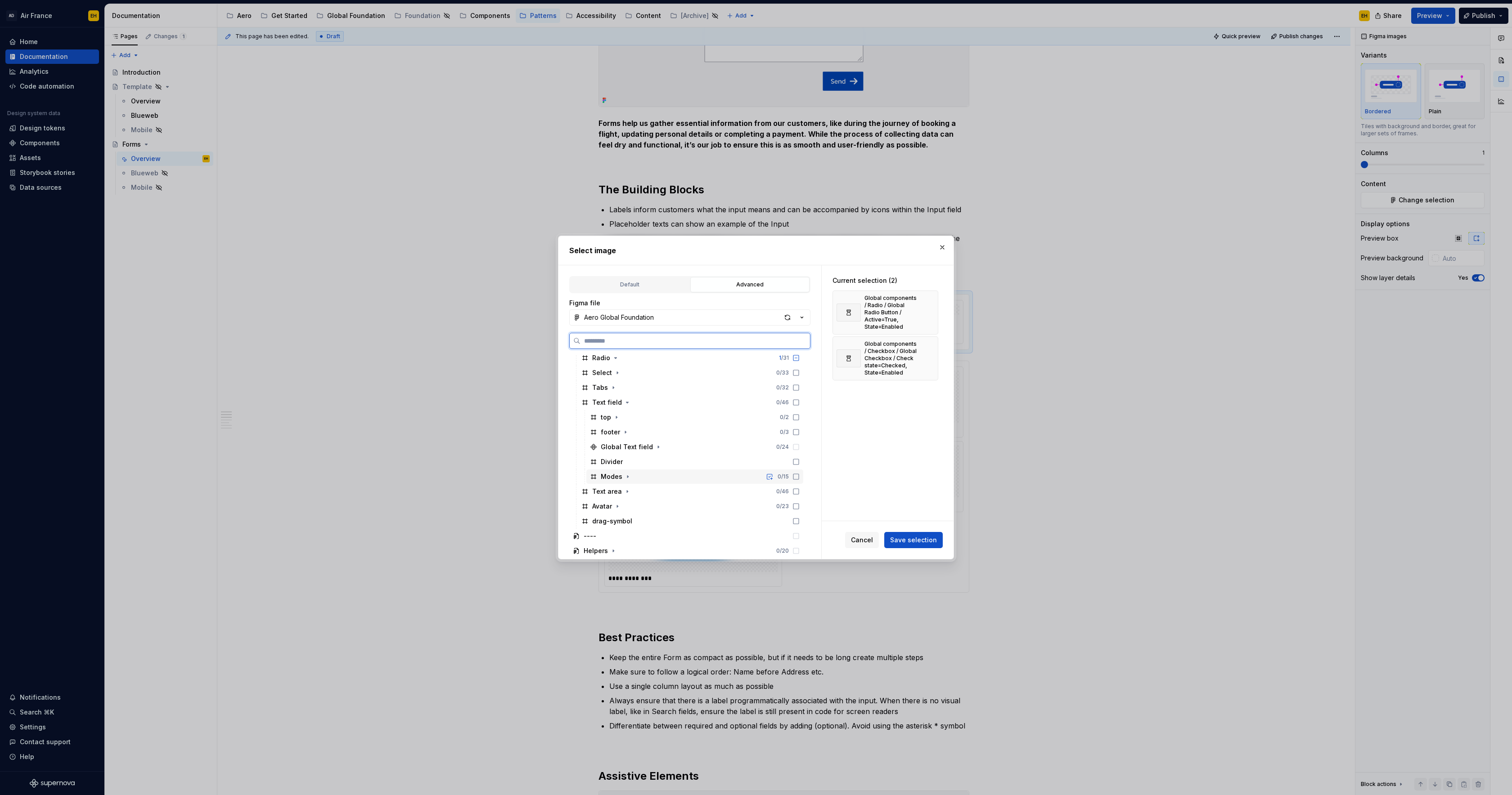
scroll to position [317, 0]
click at [657, 446] on icon "button" at bounding box center [659, 445] width 7 height 7
click at [799, 460] on icon at bounding box center [796, 460] width 7 height 7
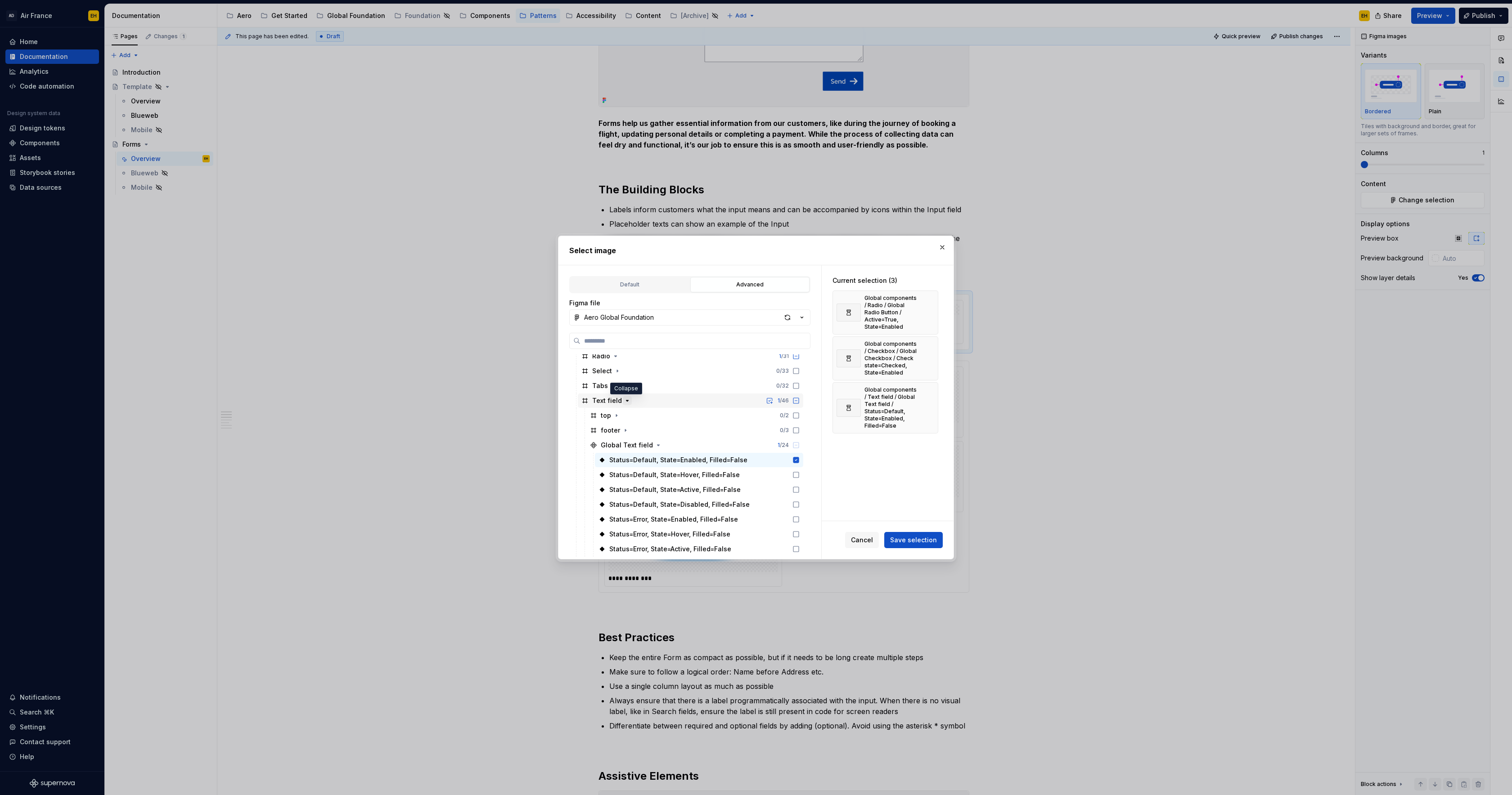
click at [625, 402] on icon "button" at bounding box center [627, 401] width 7 height 7
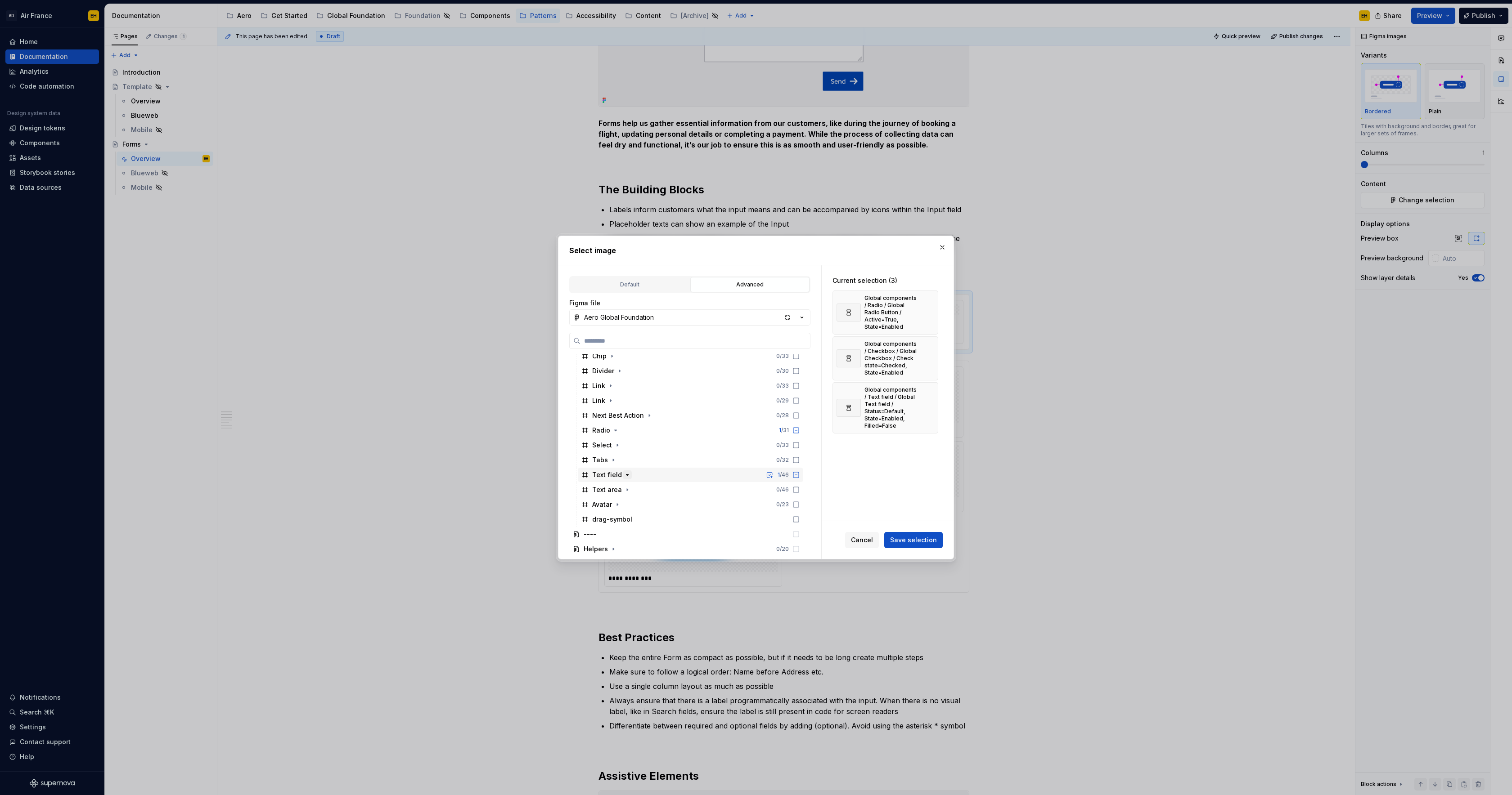
scroll to position [243, 0]
click at [627, 490] on icon "button" at bounding box center [627, 490] width 7 height 7
click at [655, 459] on icon "button" at bounding box center [659, 460] width 7 height 7
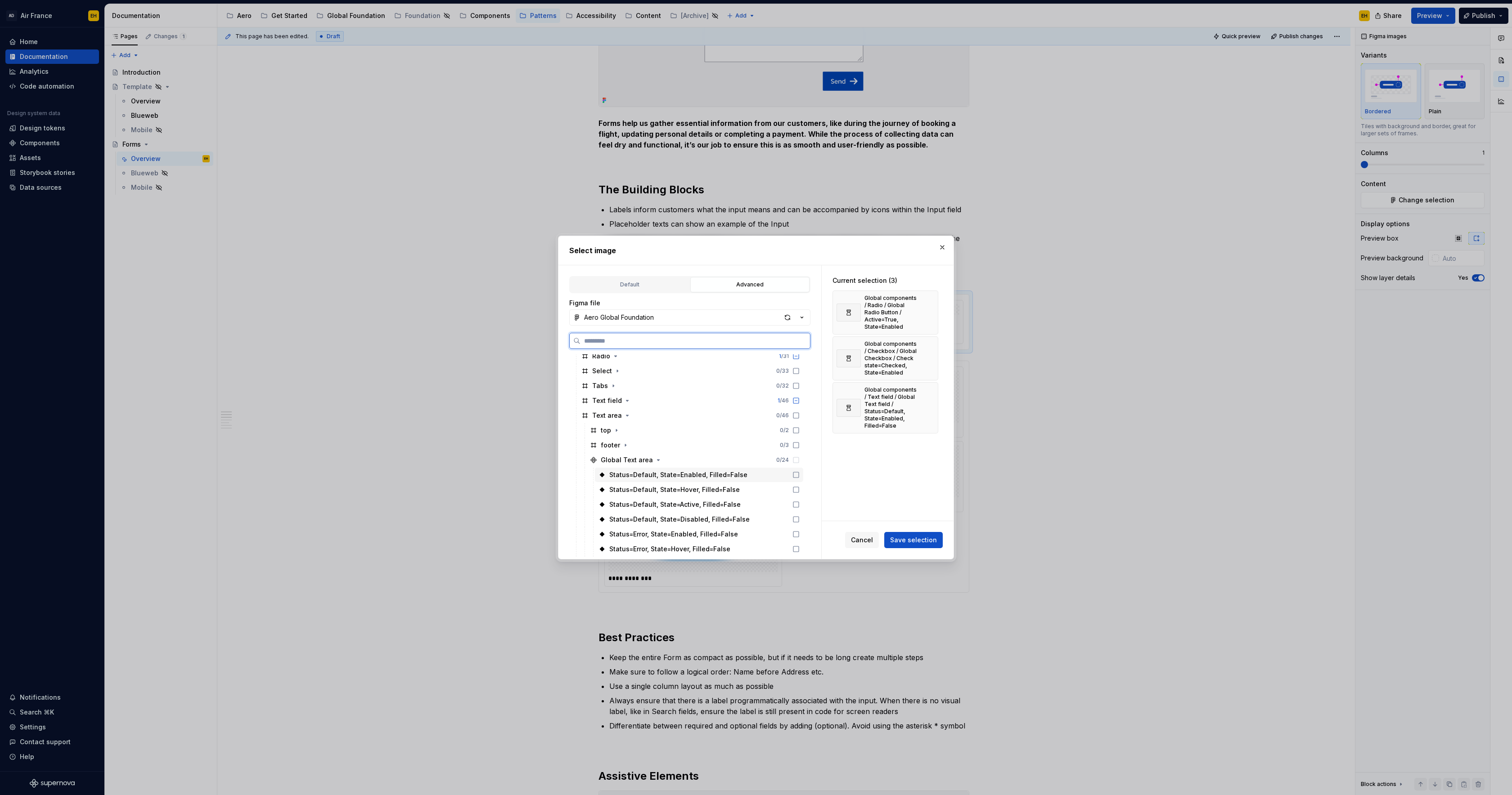
click at [799, 473] on icon at bounding box center [796, 475] width 7 height 7
click at [657, 460] on icon "button" at bounding box center [659, 461] width 2 height 1
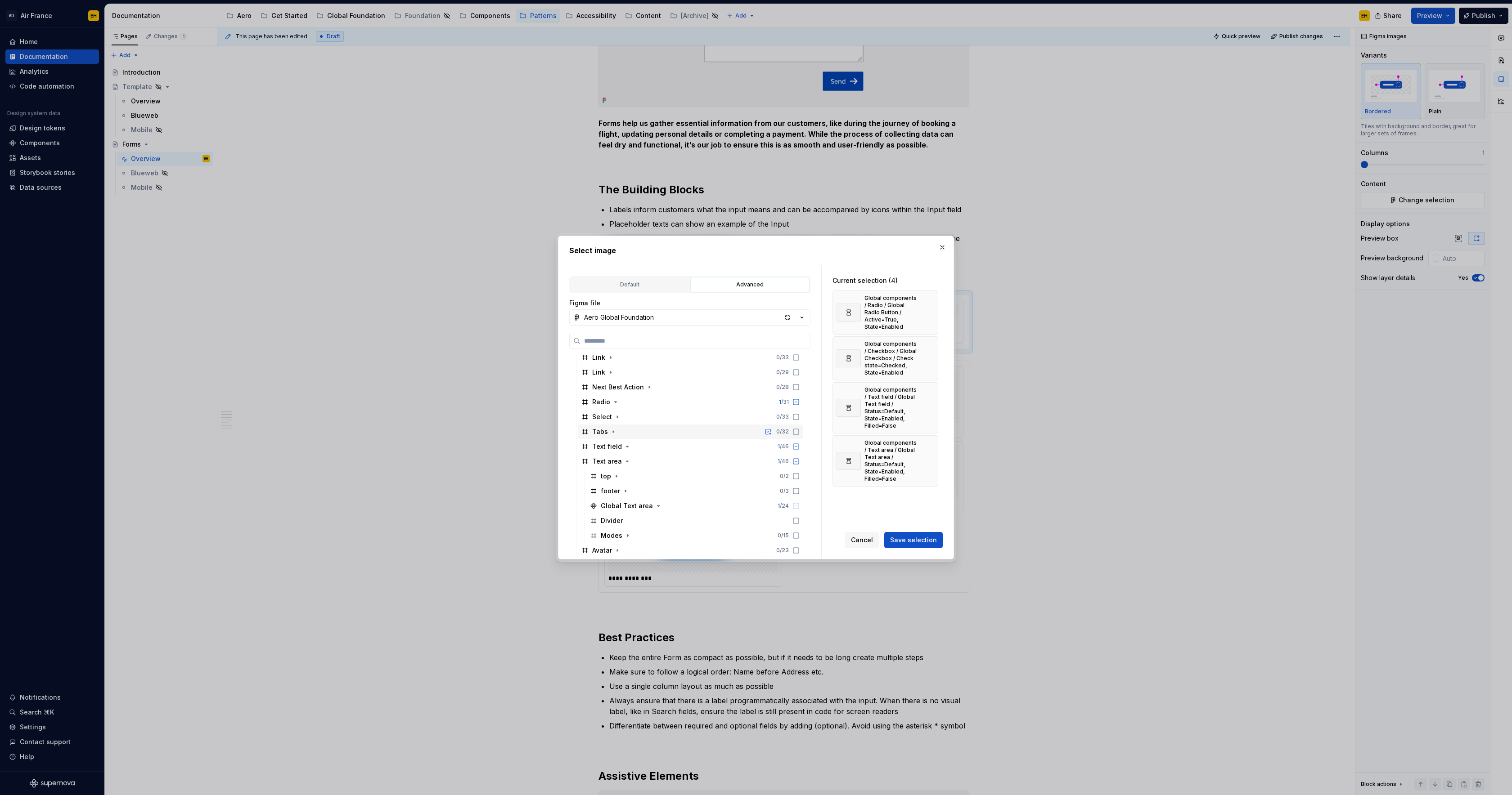
scroll to position [269, 0]
click at [618, 387] on icon "button" at bounding box center [618, 387] width 7 height 7
click at [650, 433] on button "button" at bounding box center [649, 432] width 9 height 9
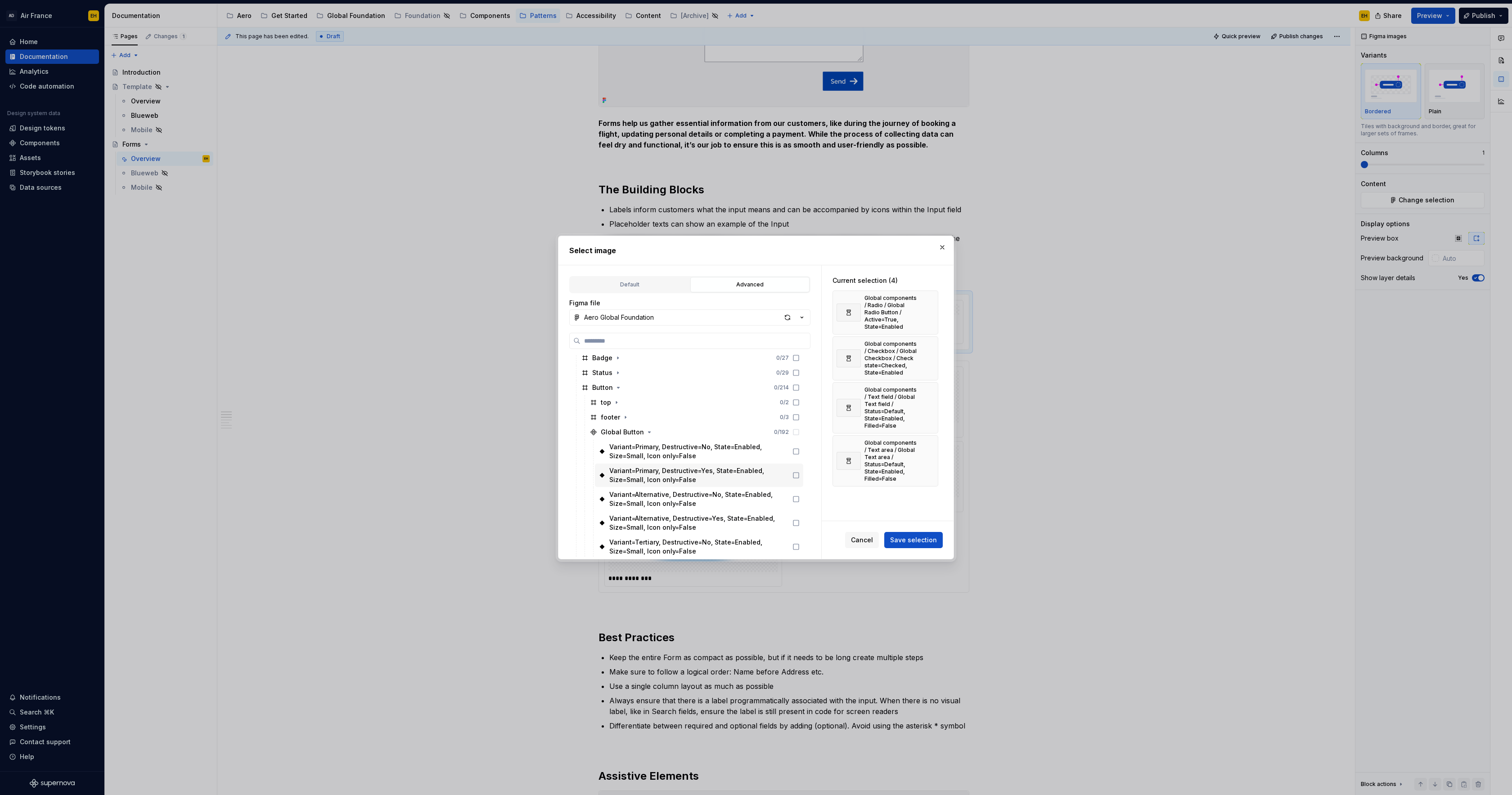
scroll to position [182, 0]
click at [799, 452] on icon at bounding box center [796, 451] width 7 height 7
click at [920, 543] on span "Save selection" at bounding box center [913, 540] width 47 height 9
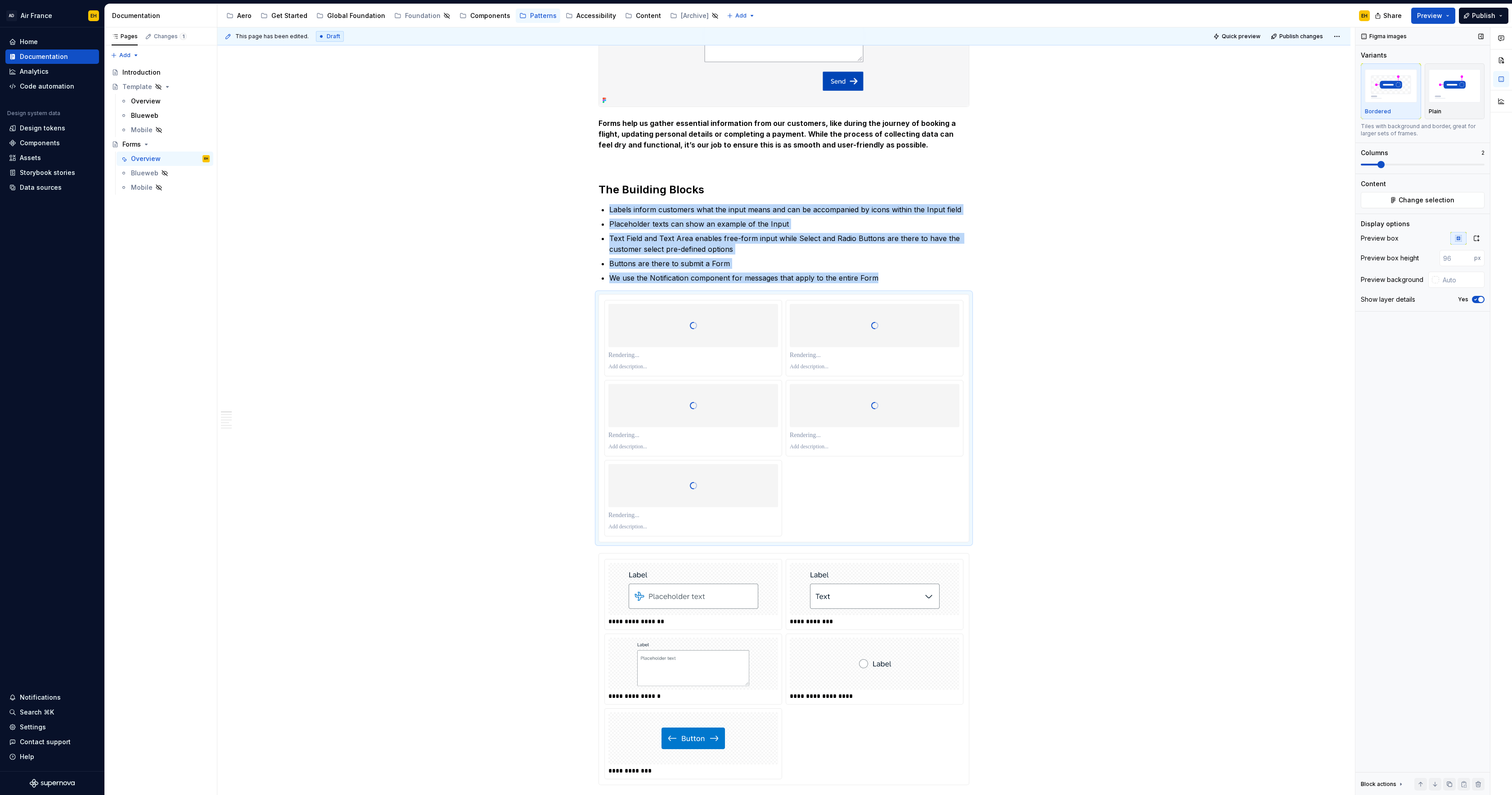
click at [1378, 168] on span at bounding box center [1381, 164] width 7 height 7
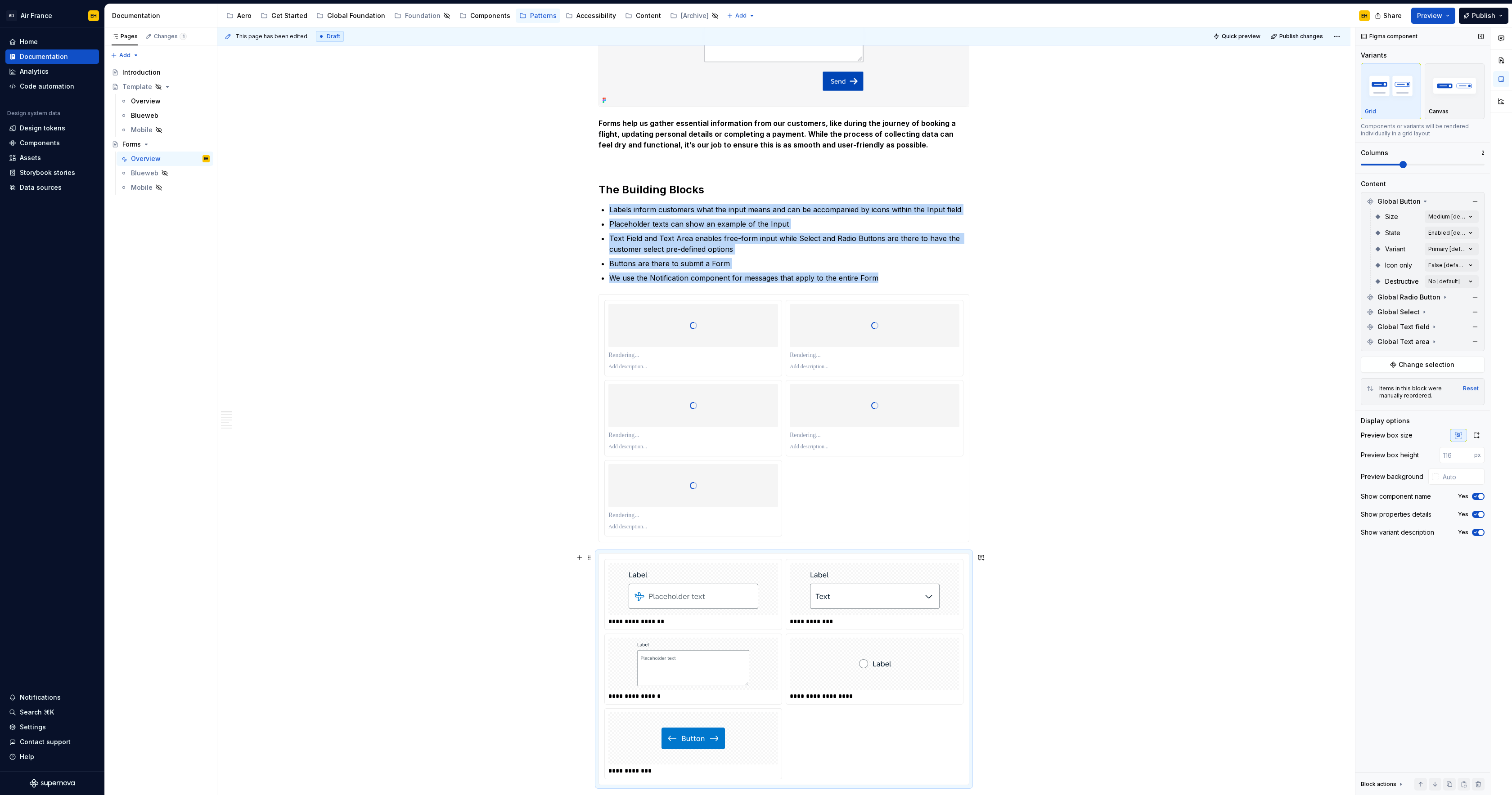
click at [691, 557] on div "**********" at bounding box center [784, 669] width 370 height 231
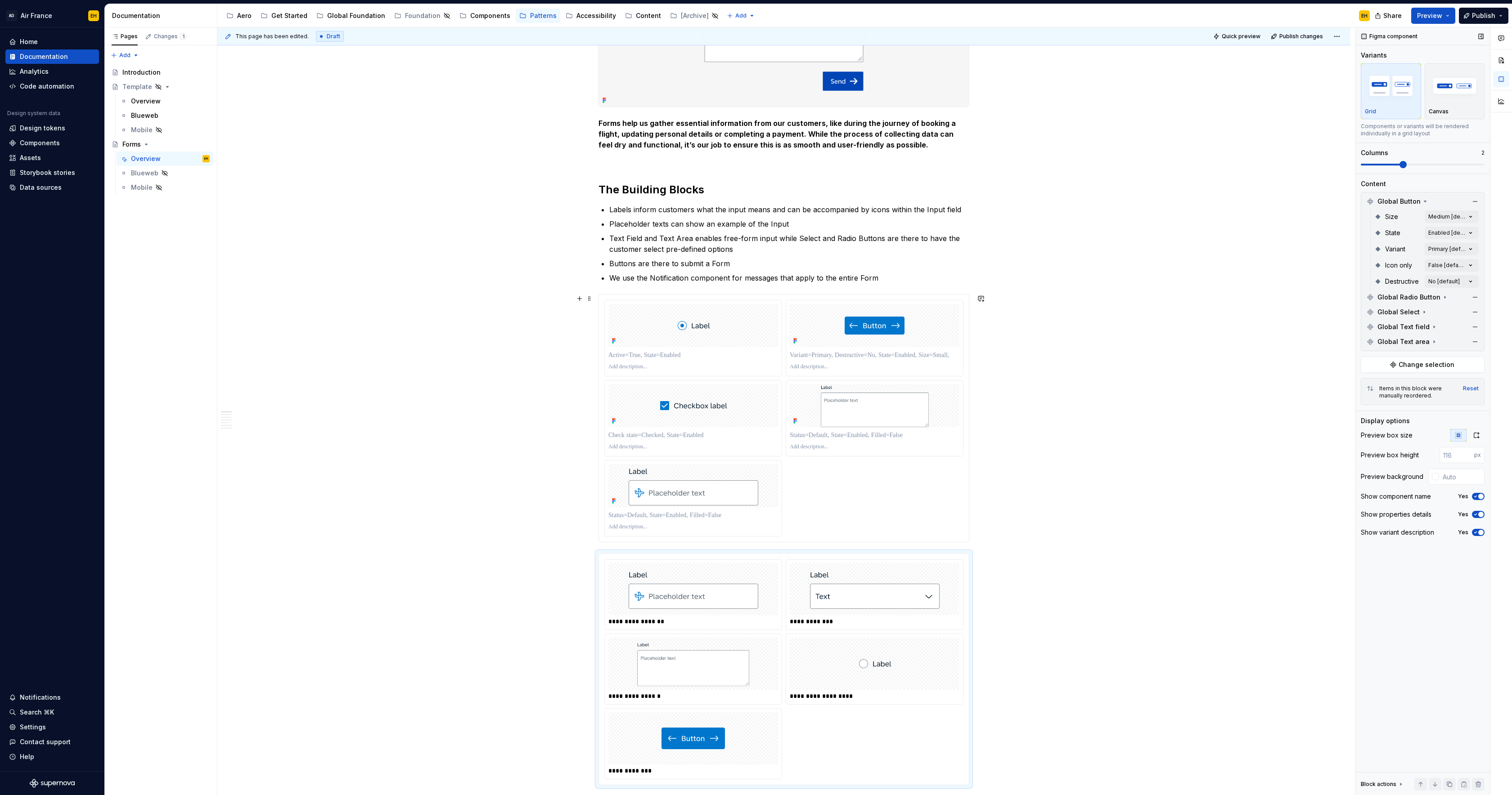
click at [787, 296] on div at bounding box center [784, 418] width 370 height 248
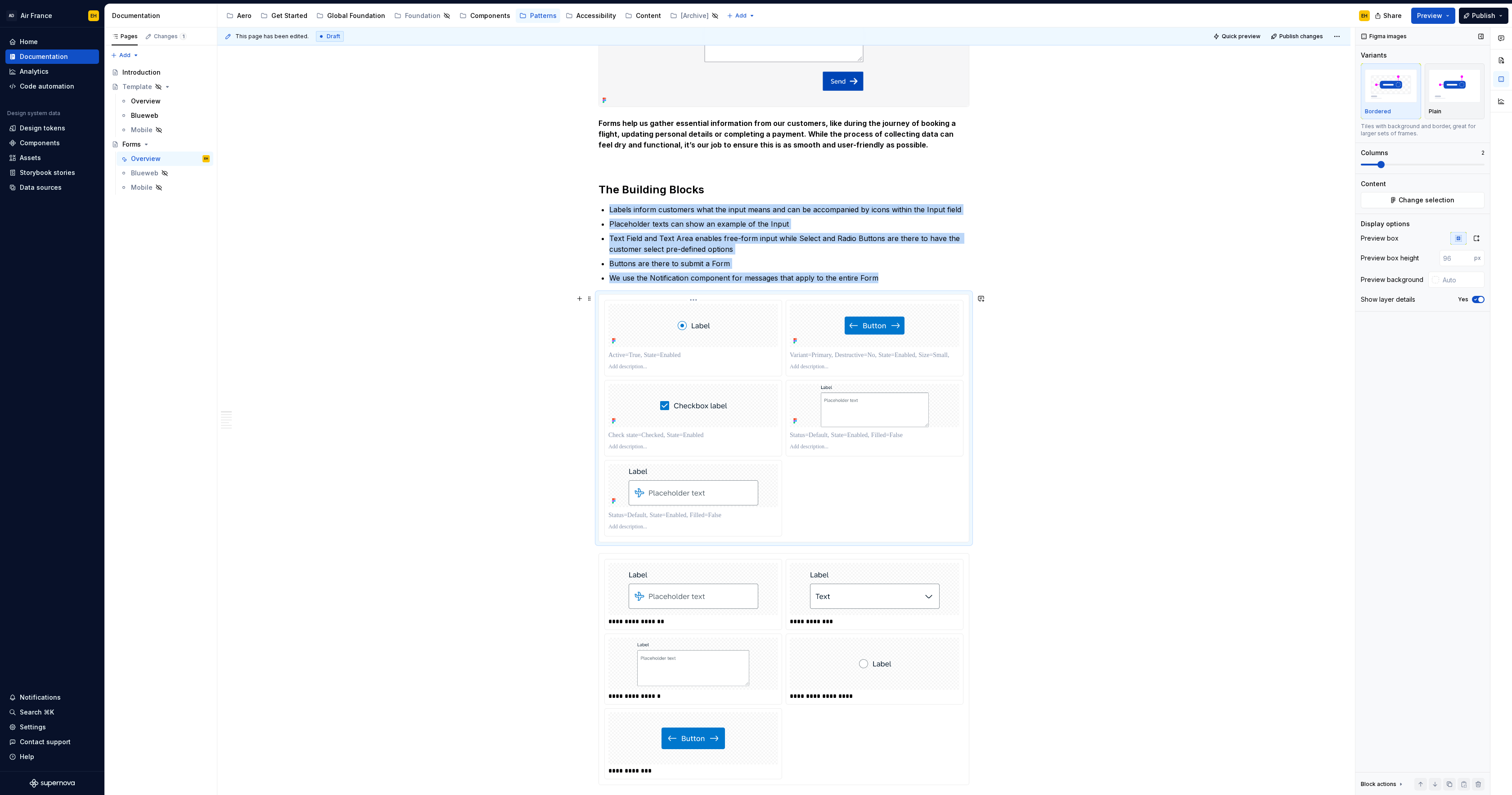
click at [751, 331] on div at bounding box center [693, 326] width 170 height 43
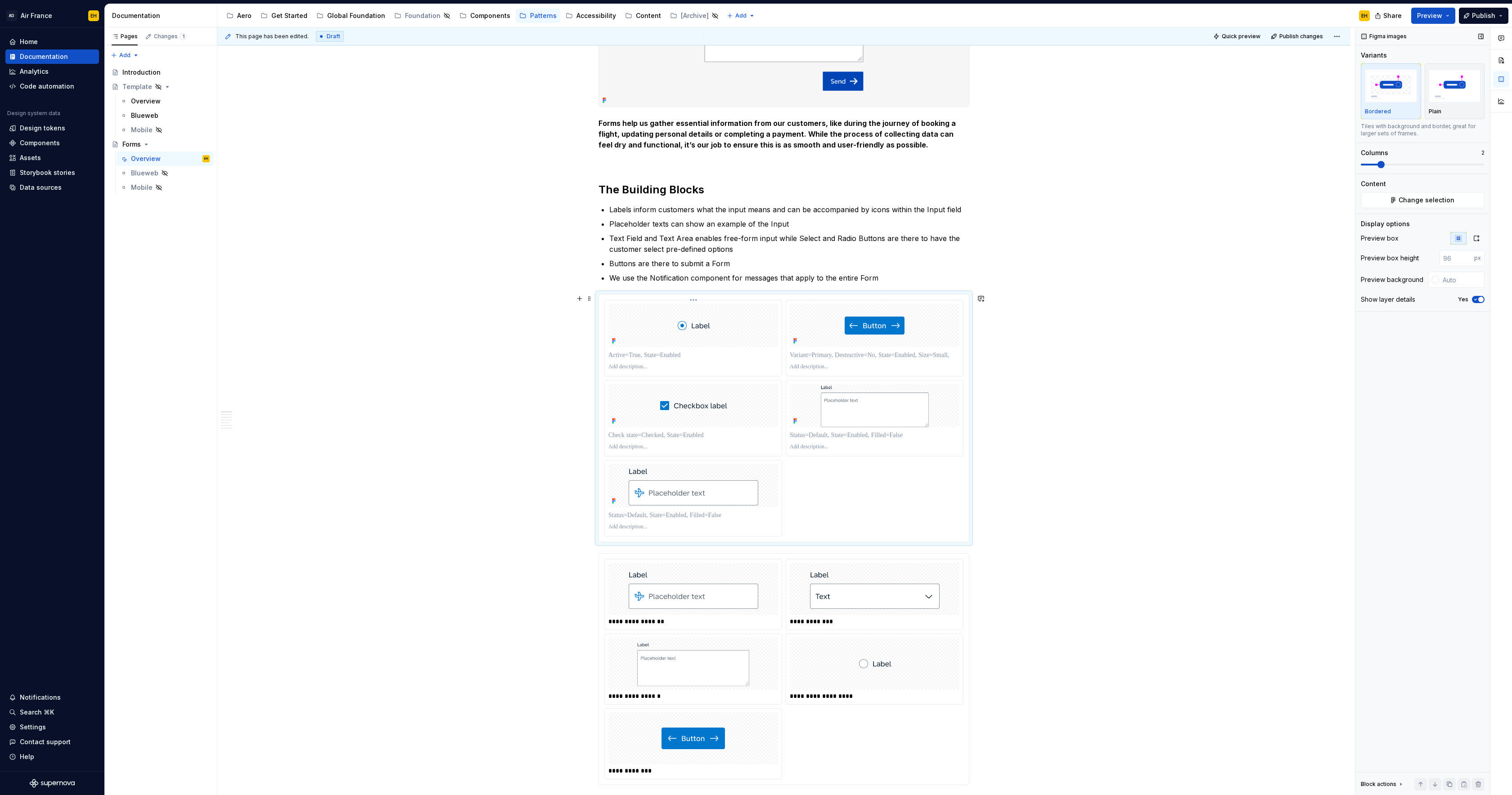
click at [745, 357] on p at bounding box center [693, 355] width 170 height 9
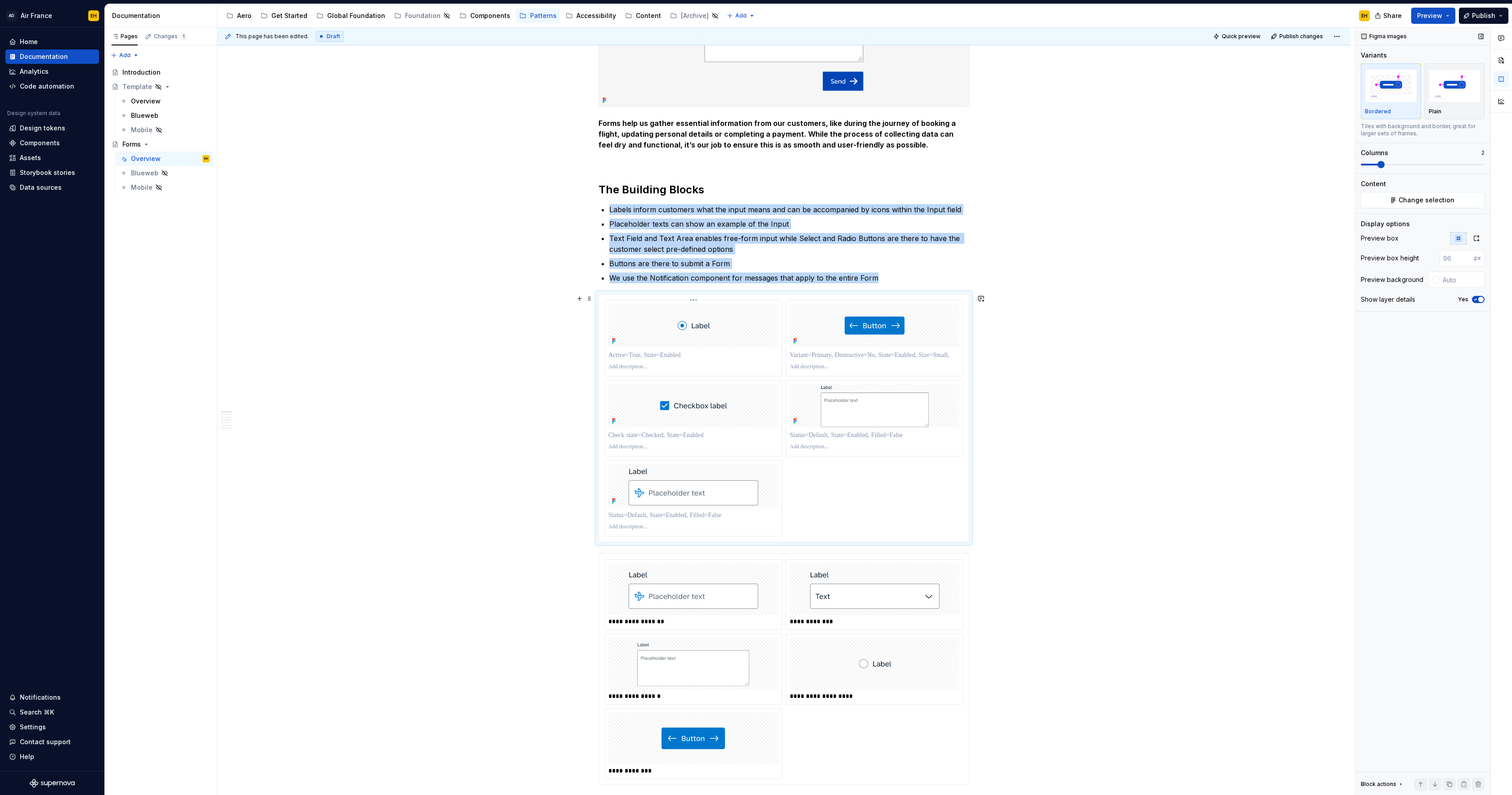
click at [742, 336] on div at bounding box center [693, 326] width 170 height 43
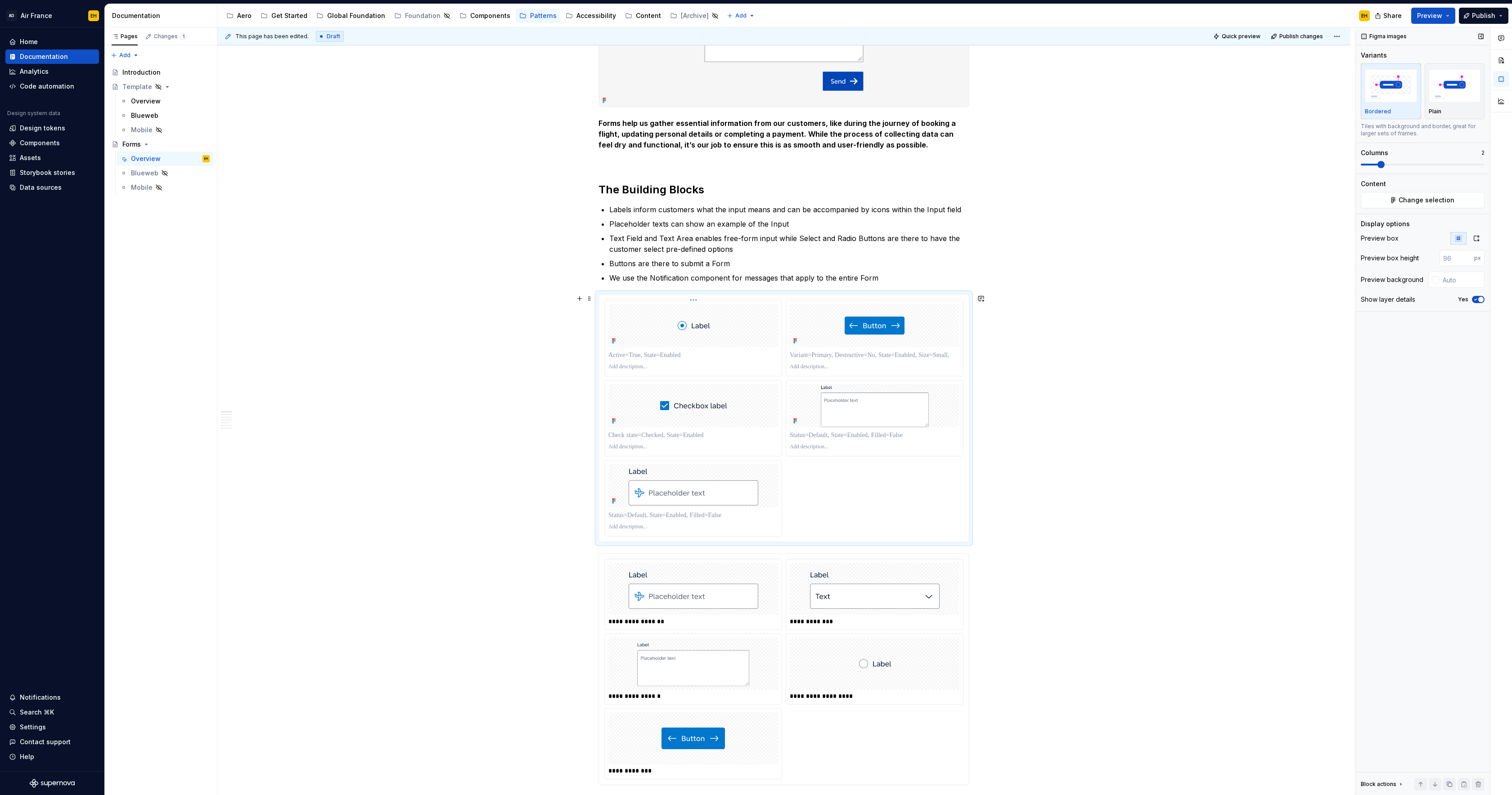
click at [616, 358] on p at bounding box center [693, 355] width 170 height 9
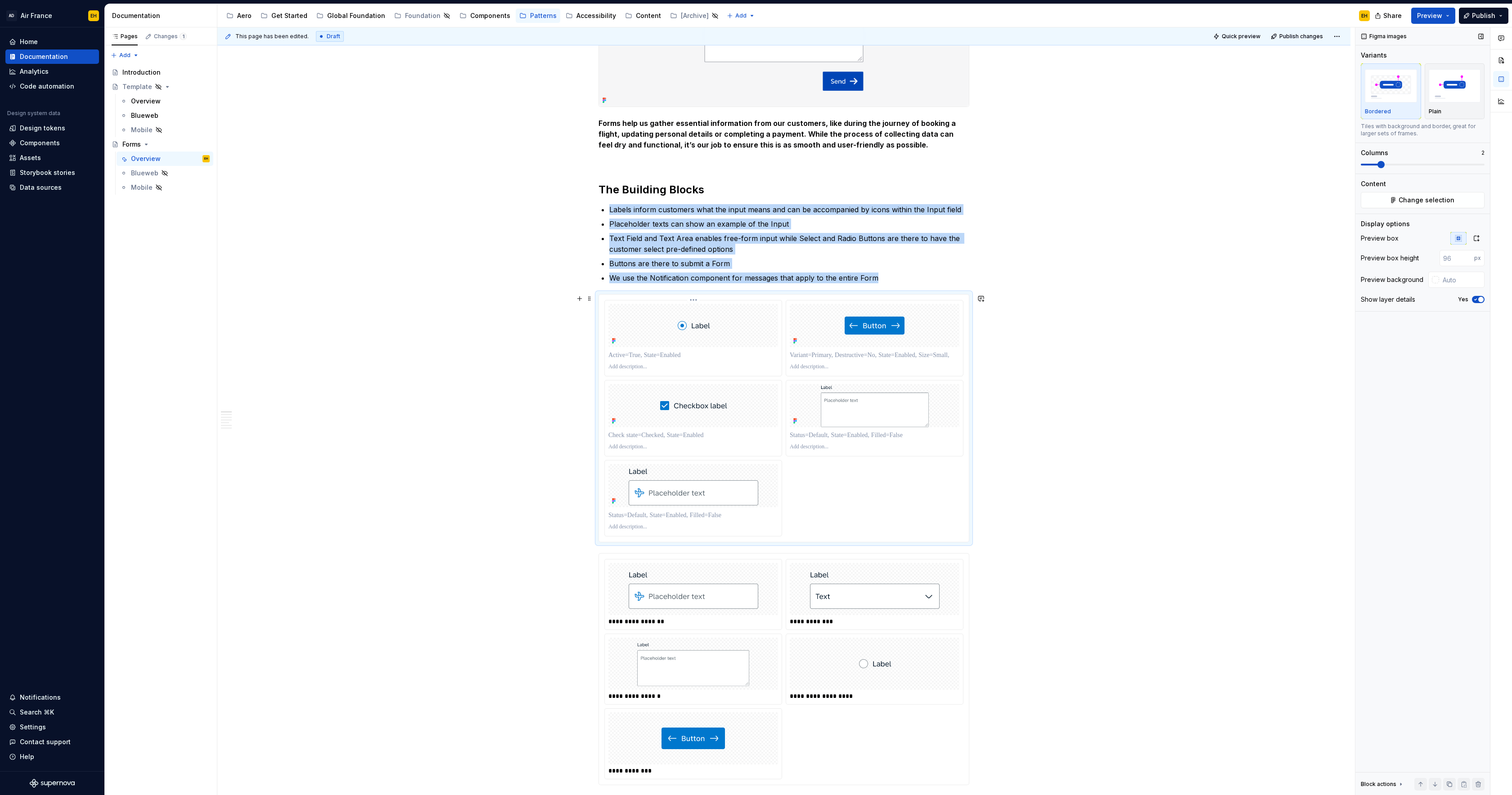
click at [732, 326] on div at bounding box center [693, 326] width 170 height 43
click at [696, 299] on html "AD Air France EH Home Documentation Analytics Code automation Design system dat…" at bounding box center [756, 397] width 1512 height 795
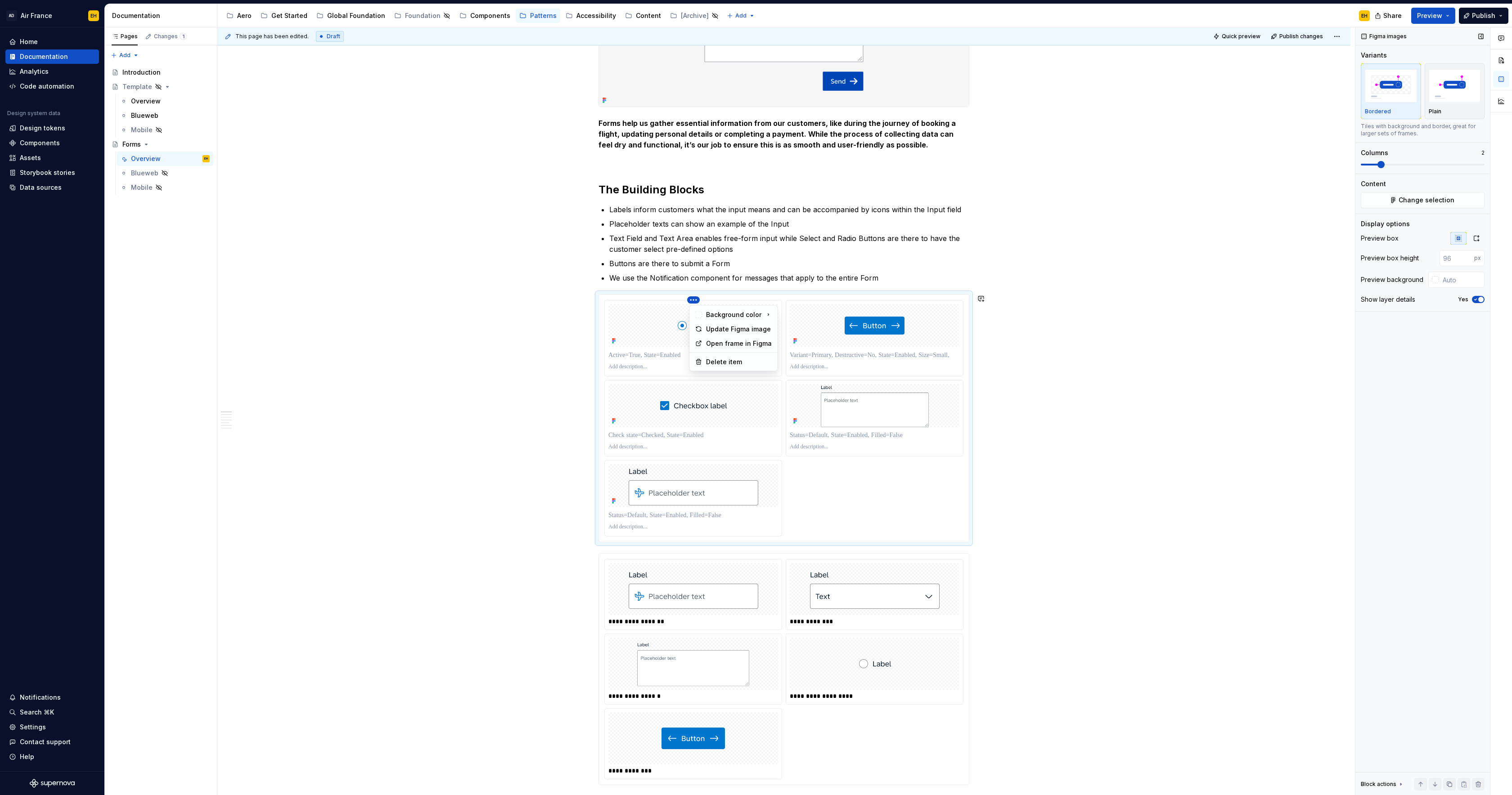
click at [697, 300] on html "AD Air France EH Home Documentation Analytics Code automation Design system dat…" at bounding box center [756, 397] width 1512 height 795
click at [1428, 204] on span "Change selection" at bounding box center [1426, 200] width 56 height 9
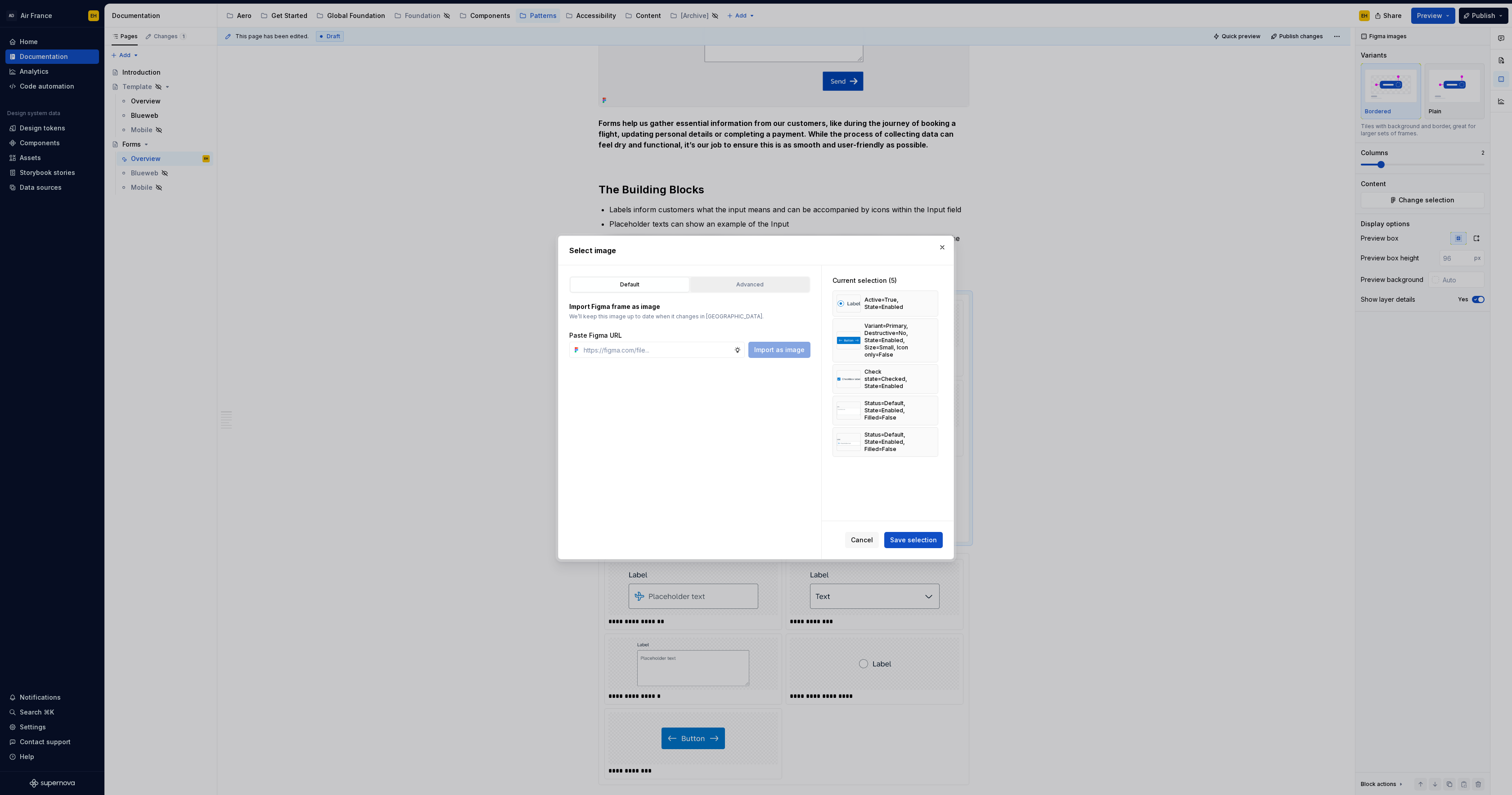
click at [719, 282] on div "Advanced" at bounding box center [750, 285] width 113 height 9
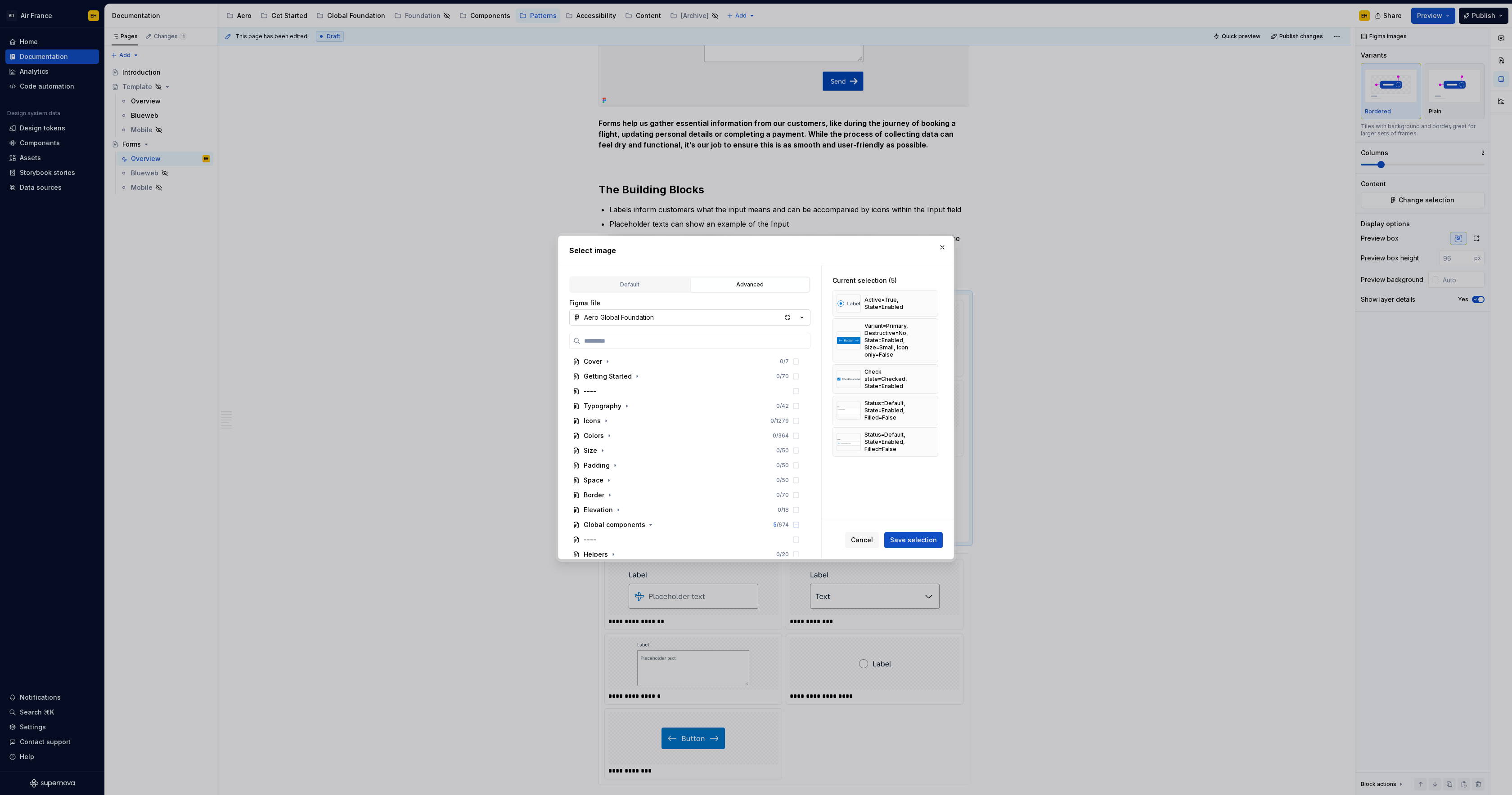
click at [804, 316] on icon "button" at bounding box center [802, 317] width 9 height 9
click at [821, 259] on div "Select image Default Advanced Import Figma frame as image We’ll keep this image…" at bounding box center [756, 397] width 1512 height 795
click at [862, 539] on span "Cancel" at bounding box center [862, 540] width 22 height 9
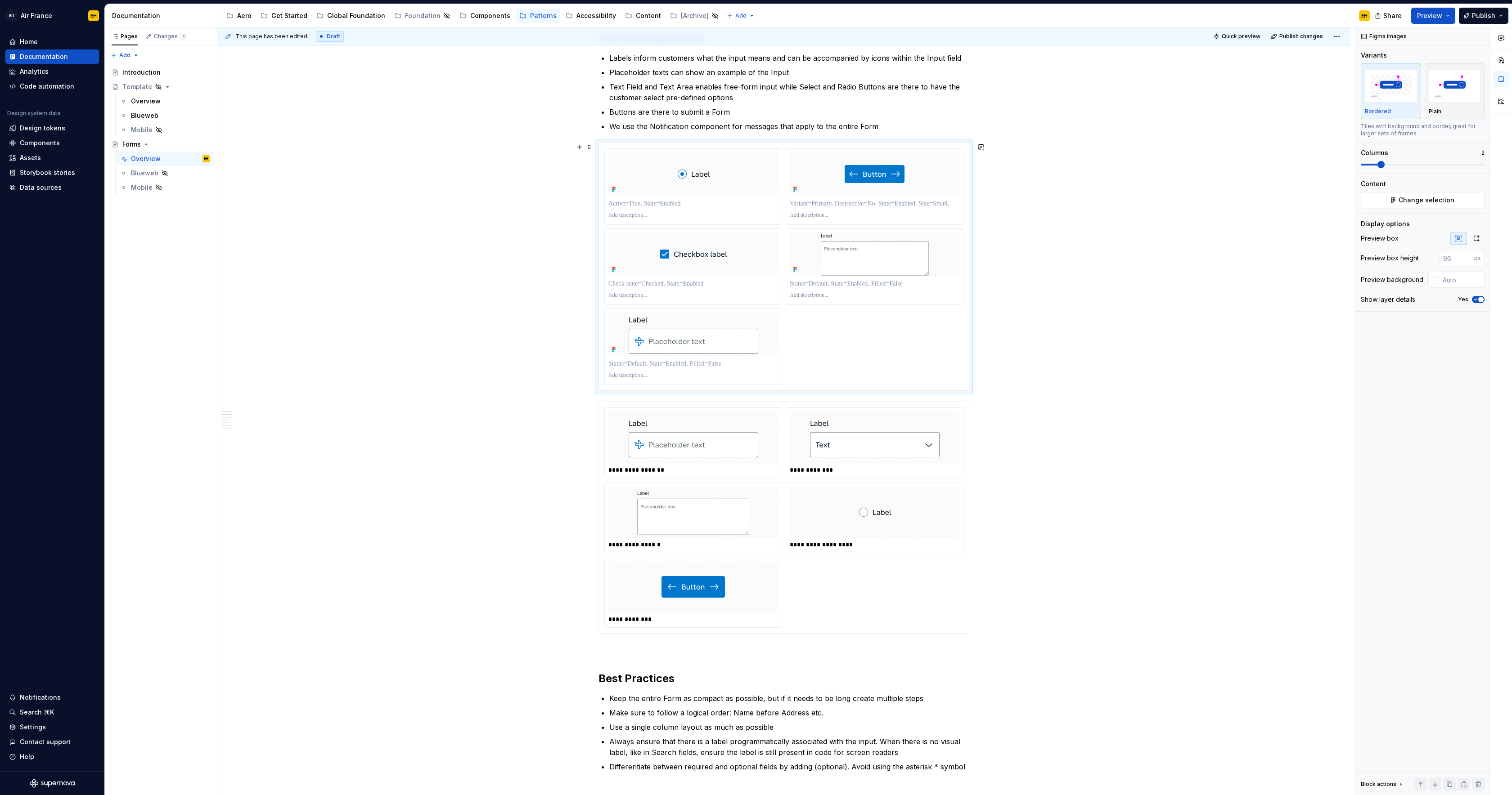
scroll to position [486, 0]
click at [871, 402] on div "**********" at bounding box center [784, 519] width 371 height 232
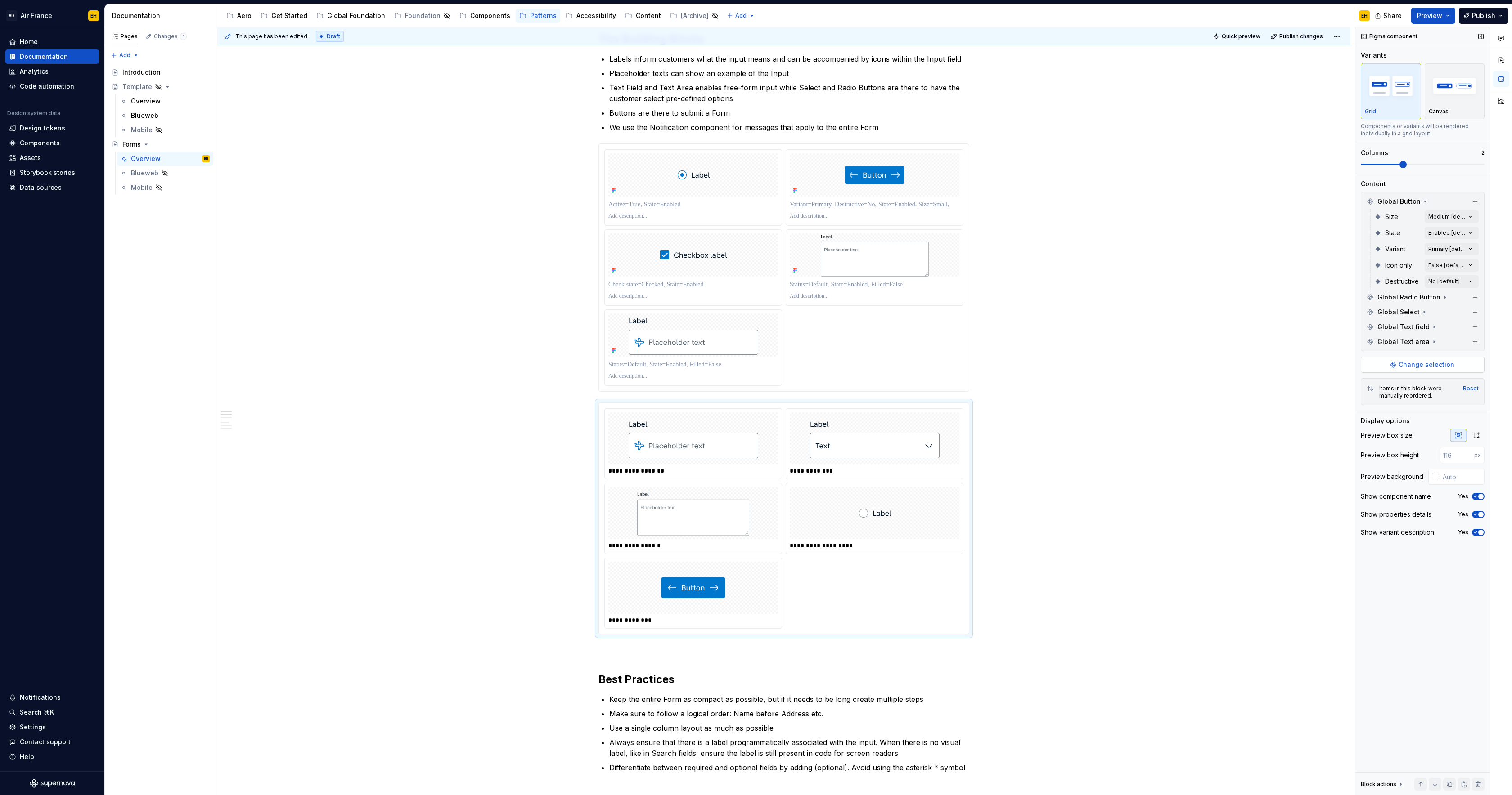
click at [1416, 368] on span "Change selection" at bounding box center [1426, 364] width 56 height 9
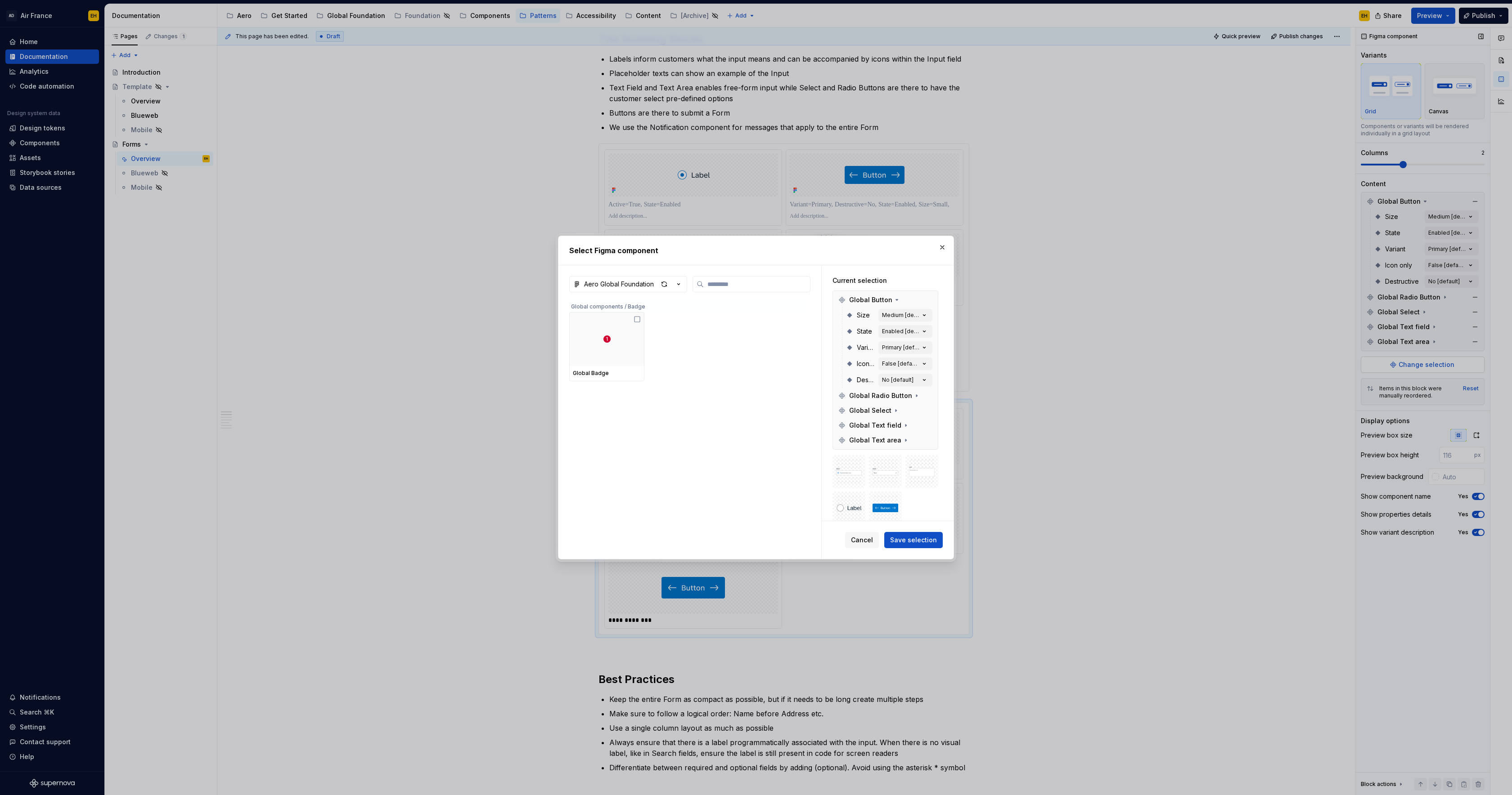
type textarea "*"
type input "*****"
click at [637, 319] on icon at bounding box center [637, 319] width 7 height 7
click at [915, 538] on span "Save selection" at bounding box center [913, 540] width 47 height 9
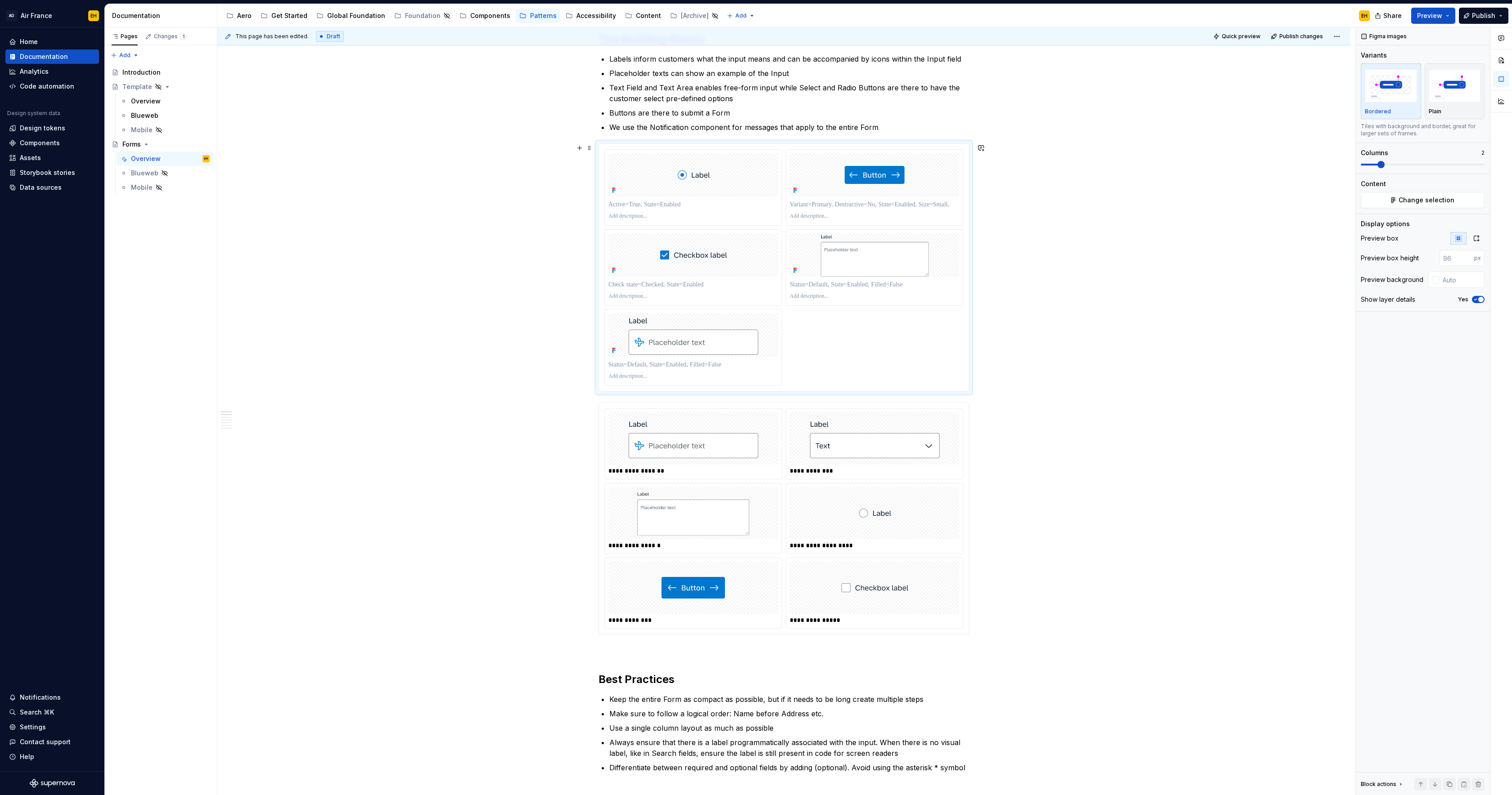
click at [615, 146] on div at bounding box center [784, 268] width 370 height 248
click at [721, 406] on div "**********" at bounding box center [784, 519] width 370 height 231
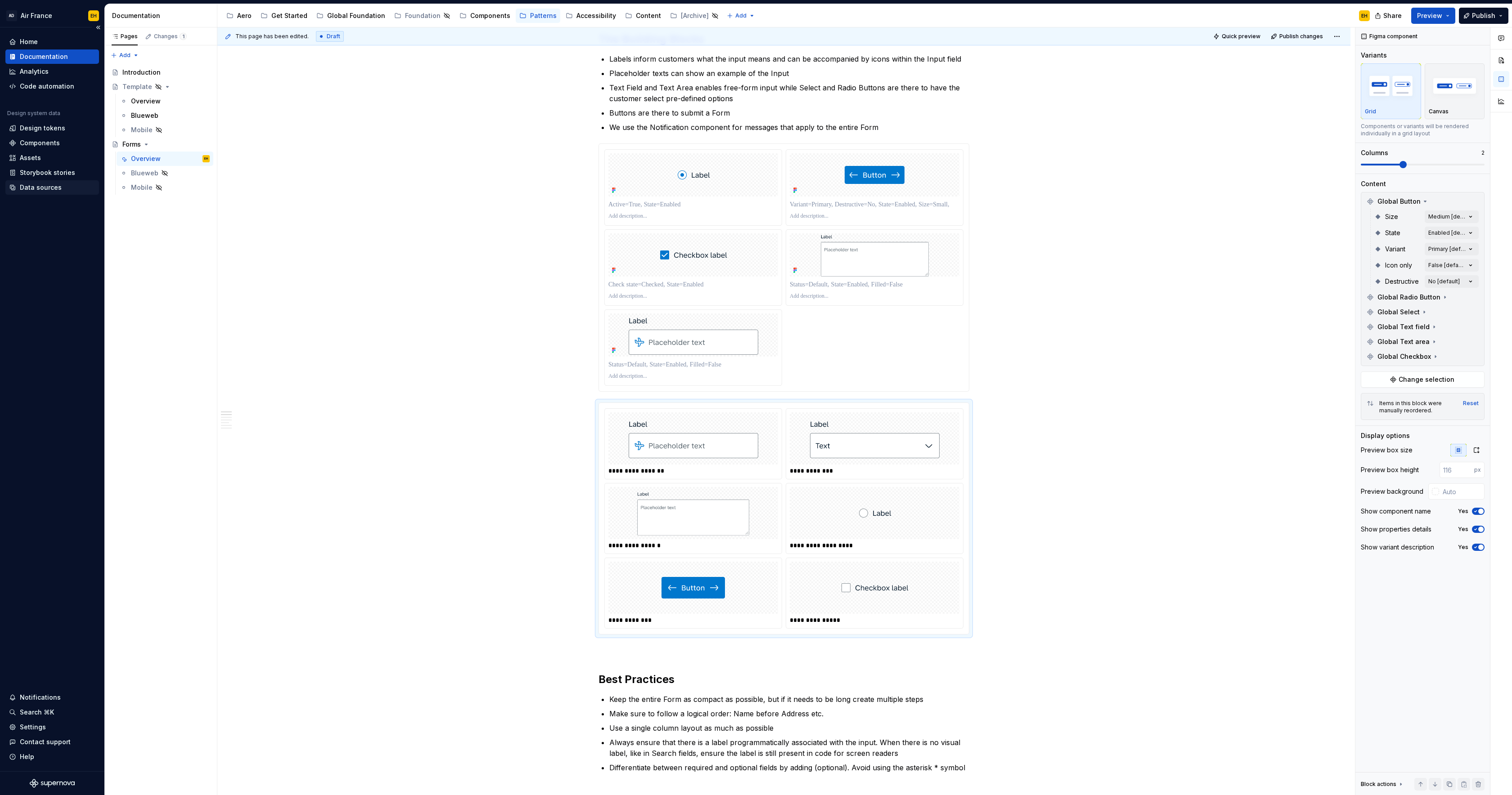
click at [35, 190] on div "Data sources" at bounding box center [41, 187] width 42 height 9
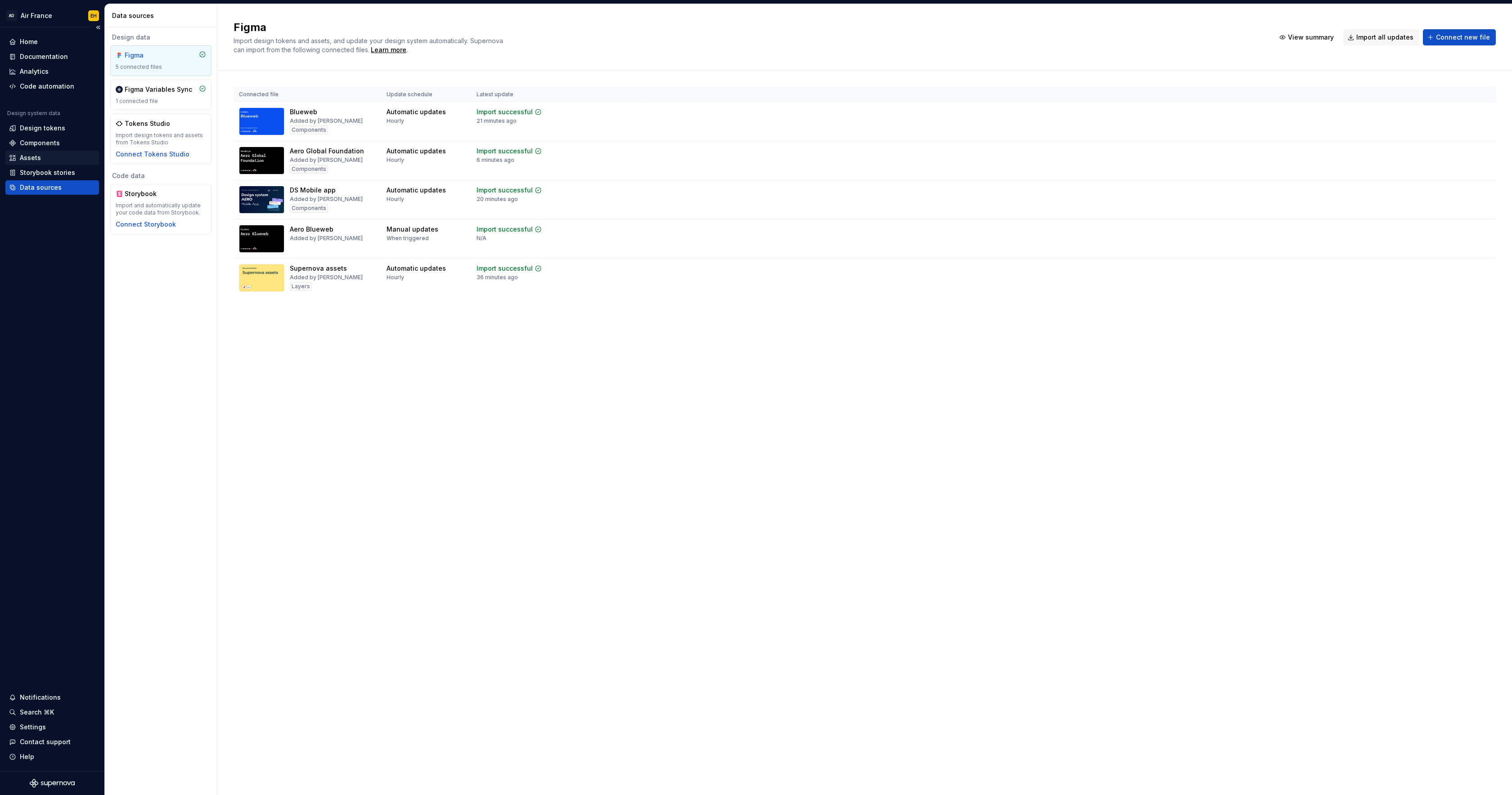
click at [38, 156] on div "Assets" at bounding box center [31, 157] width 21 height 9
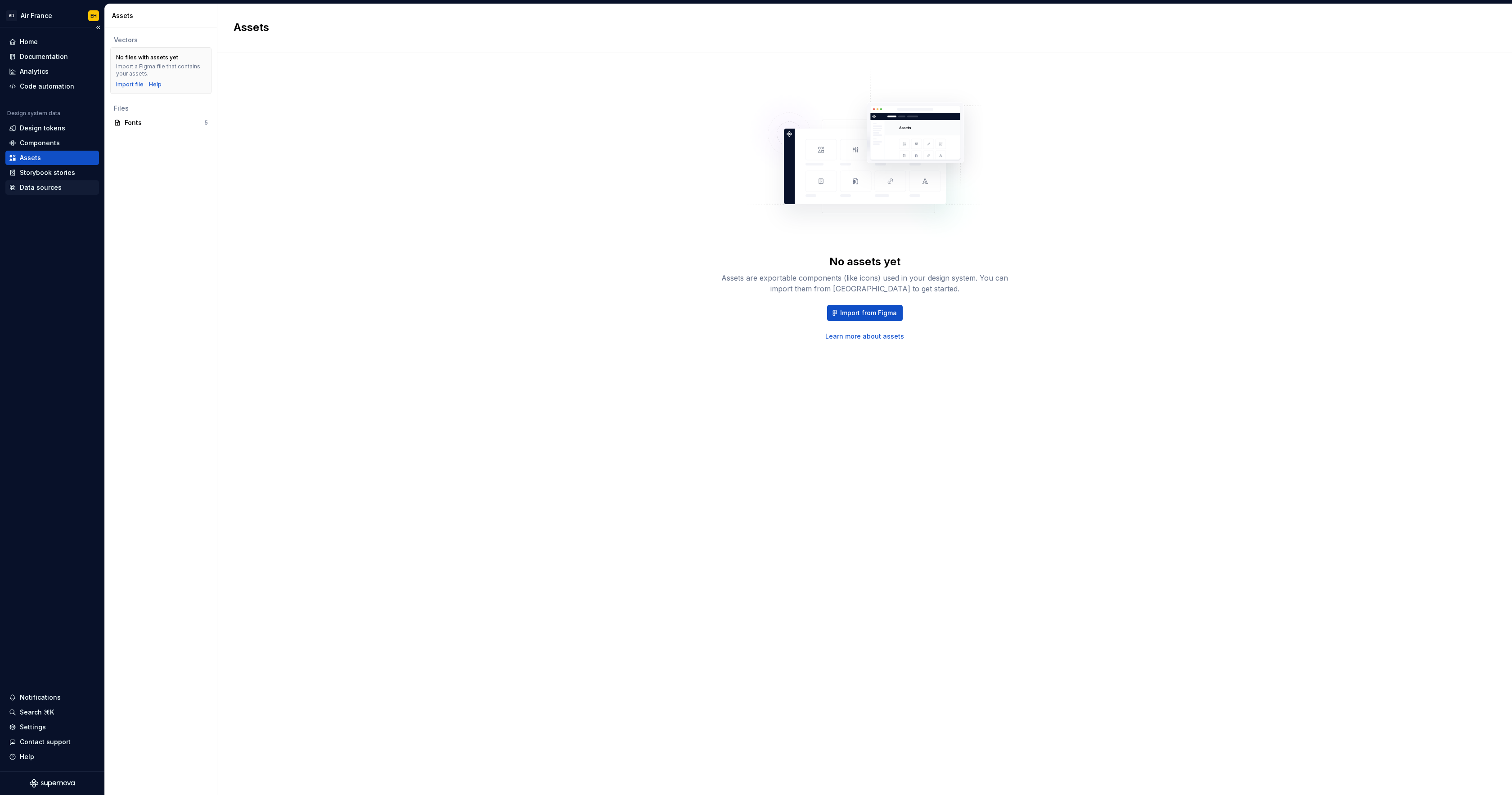
click at [38, 190] on div "Data sources" at bounding box center [41, 187] width 42 height 9
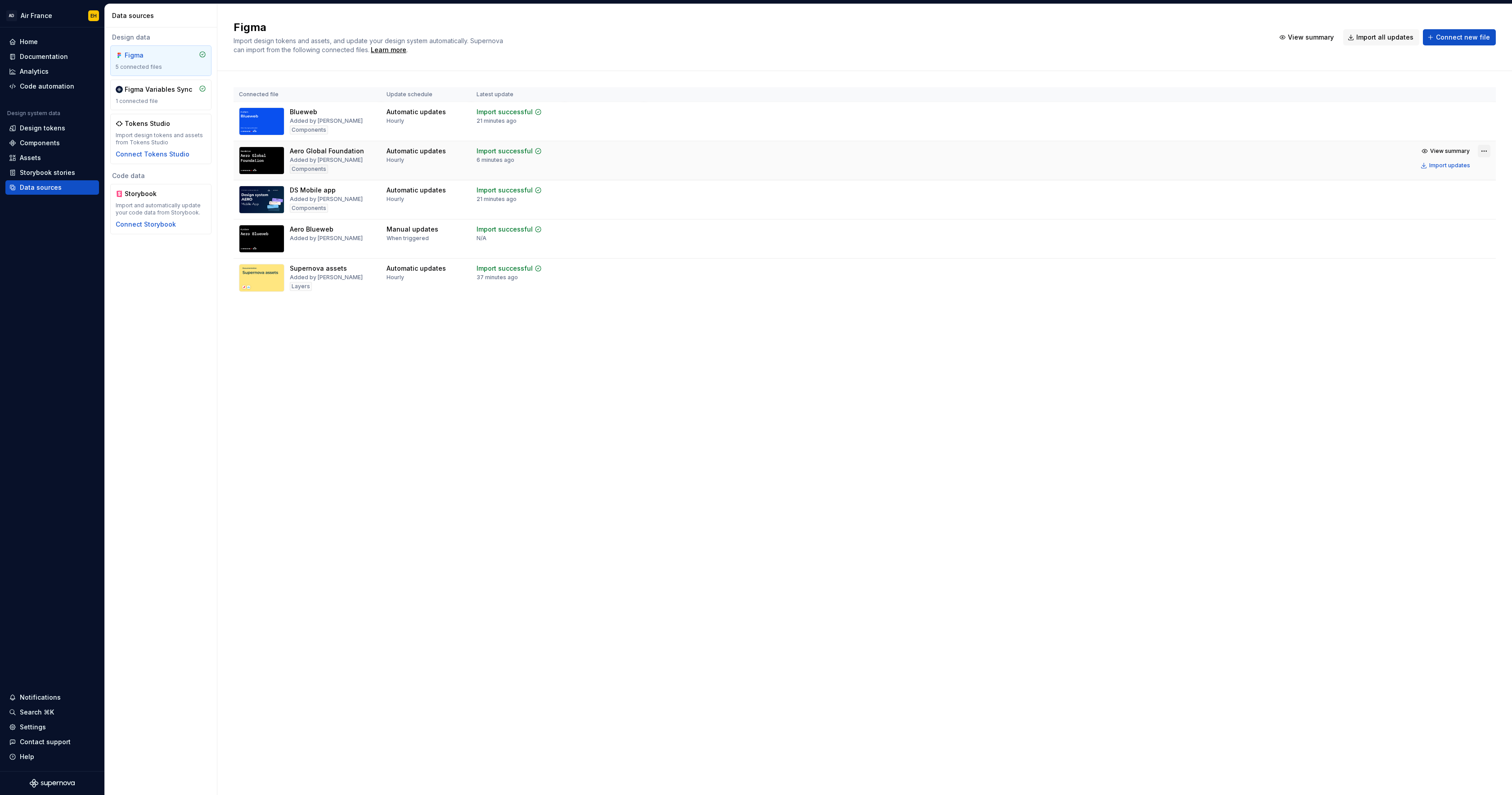
click at [1486, 151] on html "AD Air France EH Home Documentation Analytics Code automation Design system dat…" at bounding box center [756, 397] width 1512 height 795
click at [37, 142] on div "Components" at bounding box center [40, 143] width 40 height 9
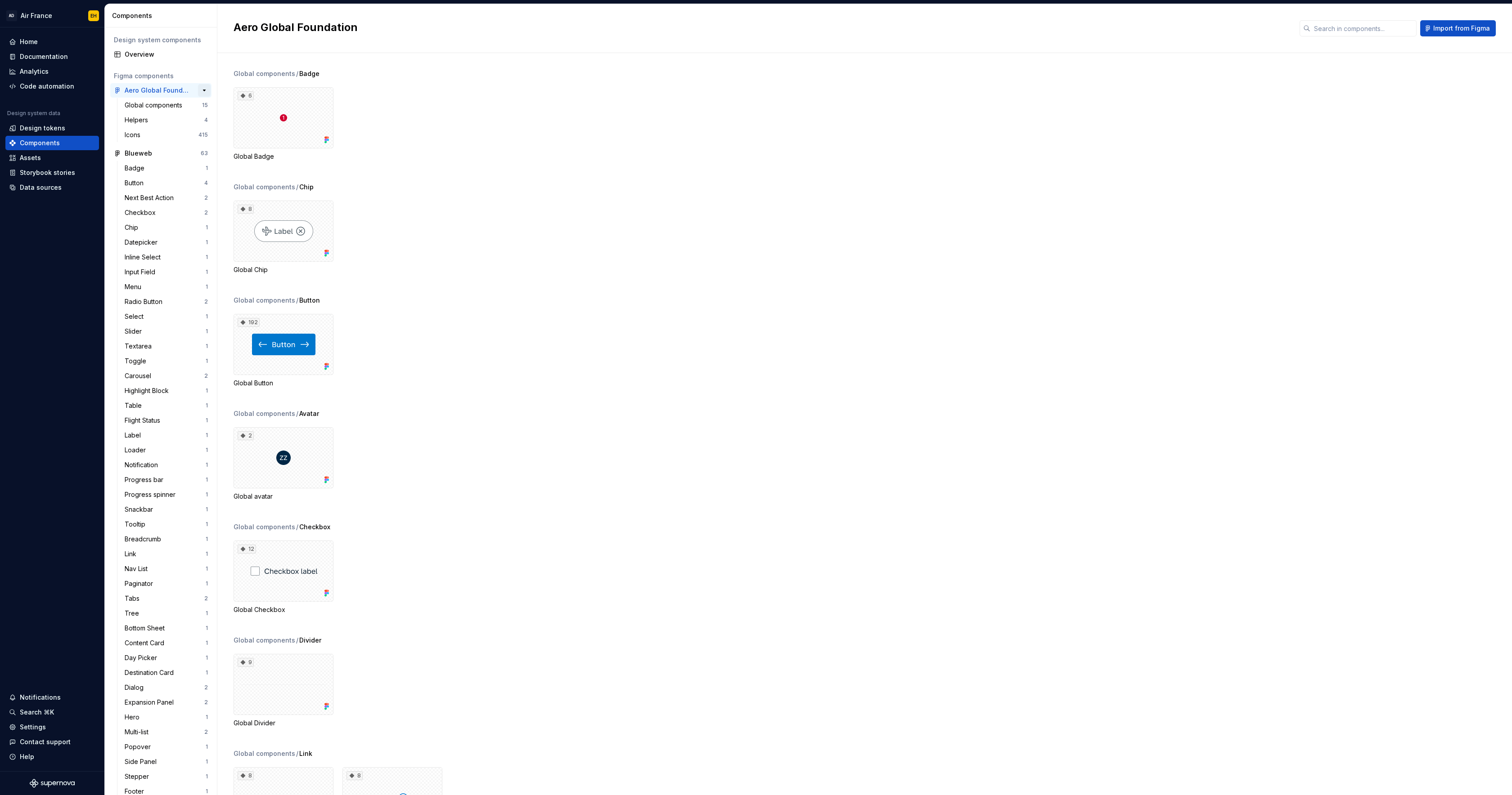
click at [207, 92] on button "button" at bounding box center [204, 90] width 12 height 12
click at [138, 105] on div "Global components" at bounding box center [155, 105] width 61 height 9
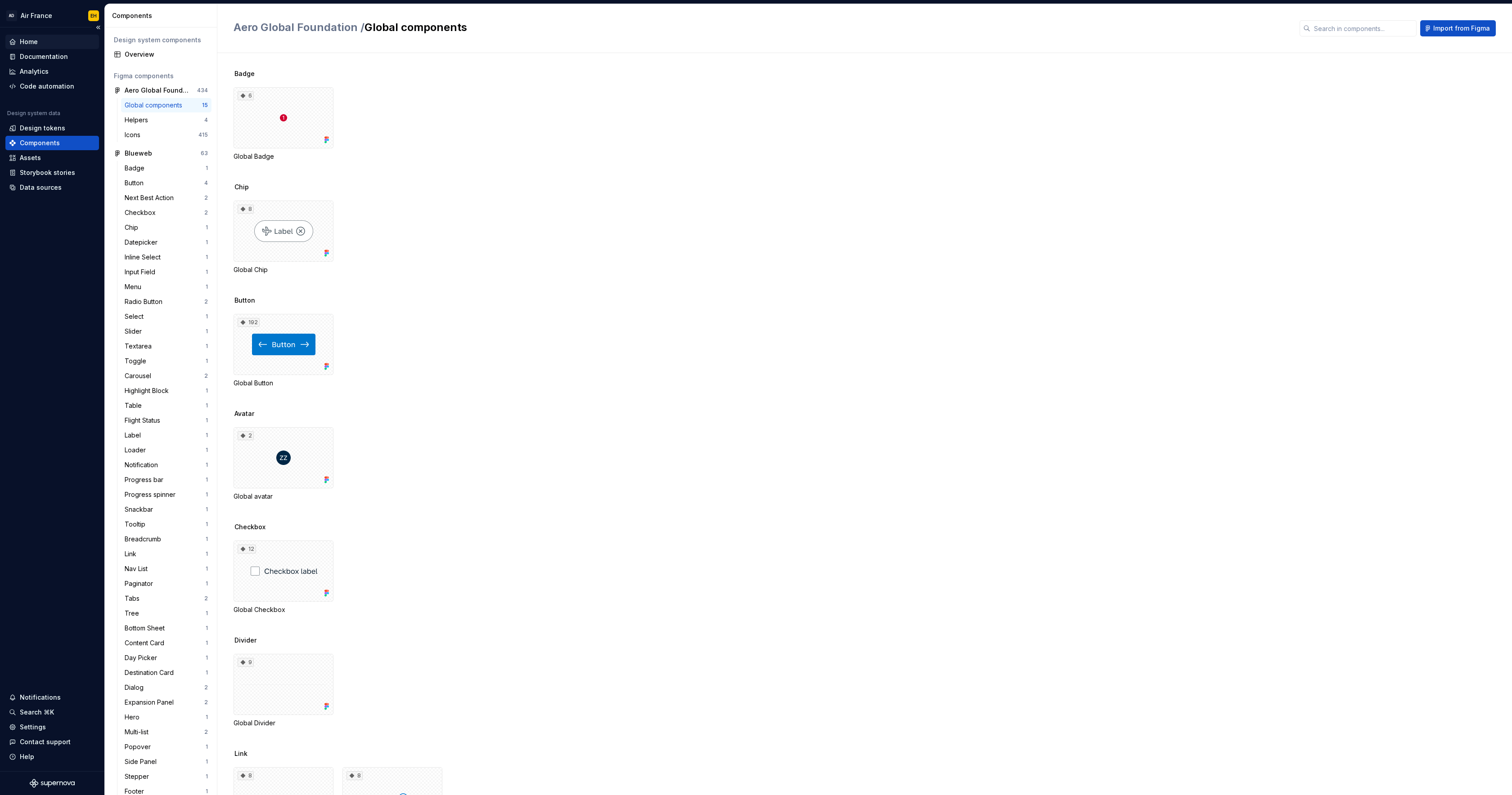
click at [35, 38] on div "Home" at bounding box center [29, 42] width 18 height 9
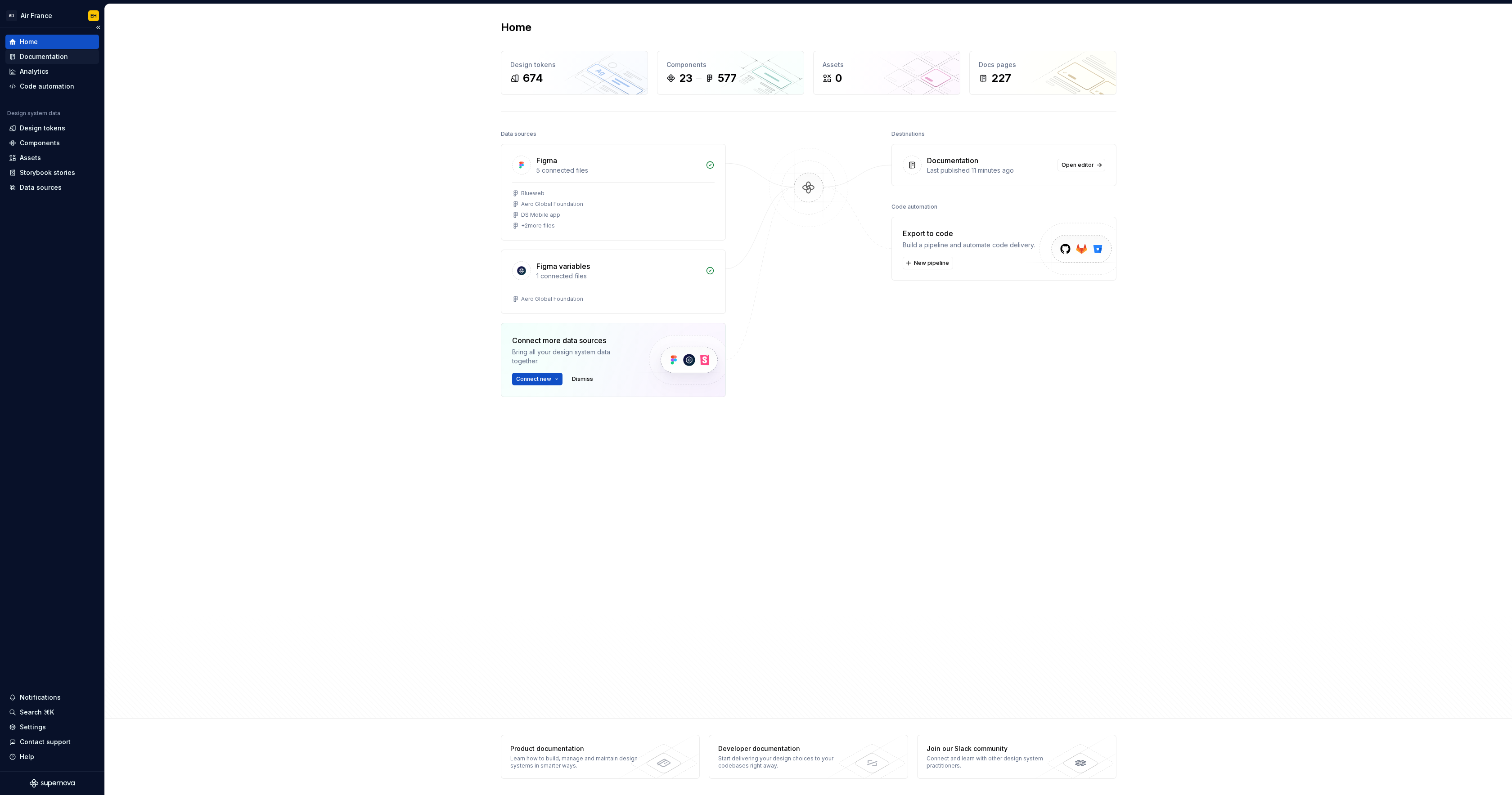
click at [43, 56] on div "Documentation" at bounding box center [44, 56] width 48 height 9
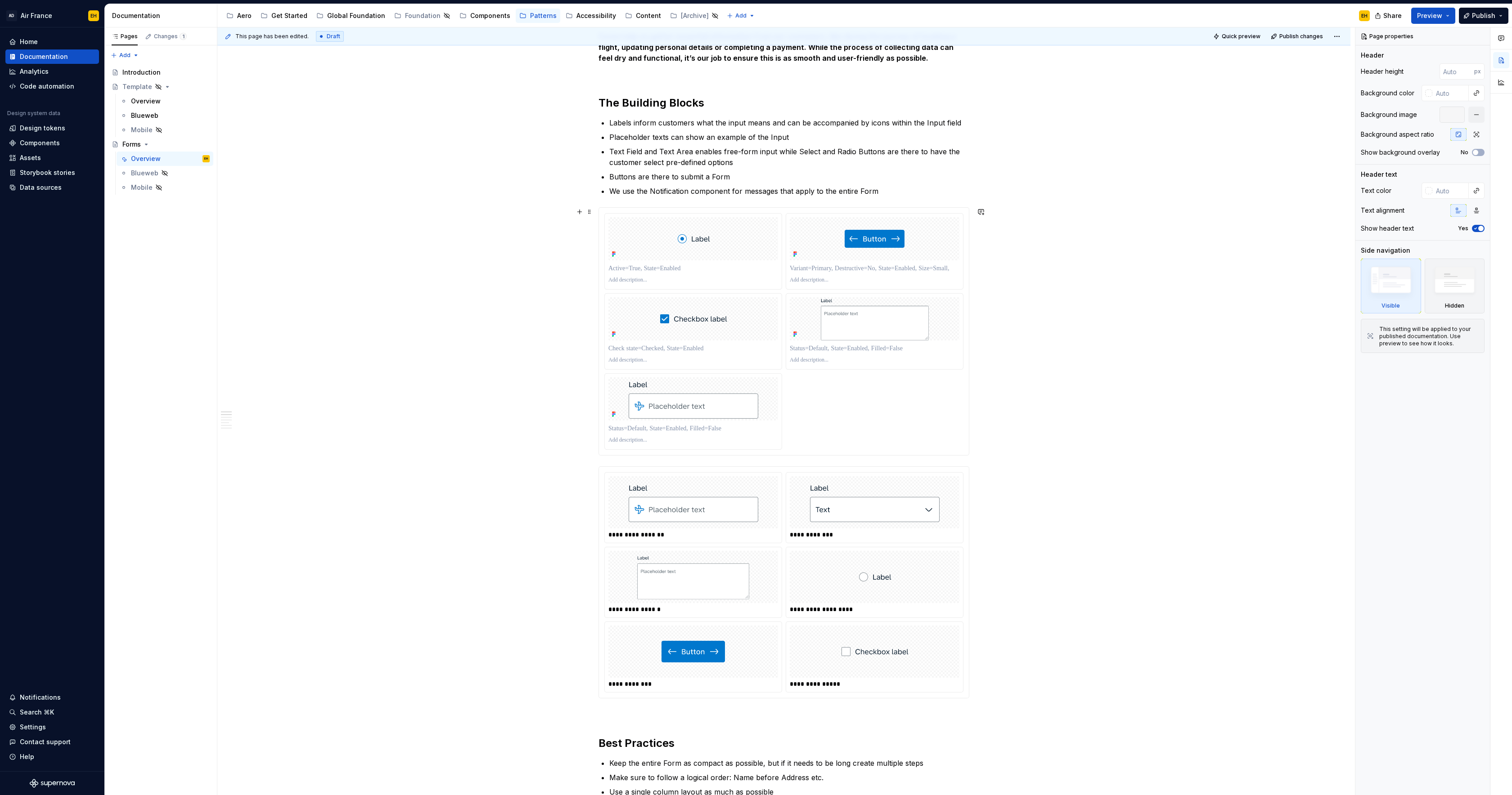
scroll to position [459, 0]
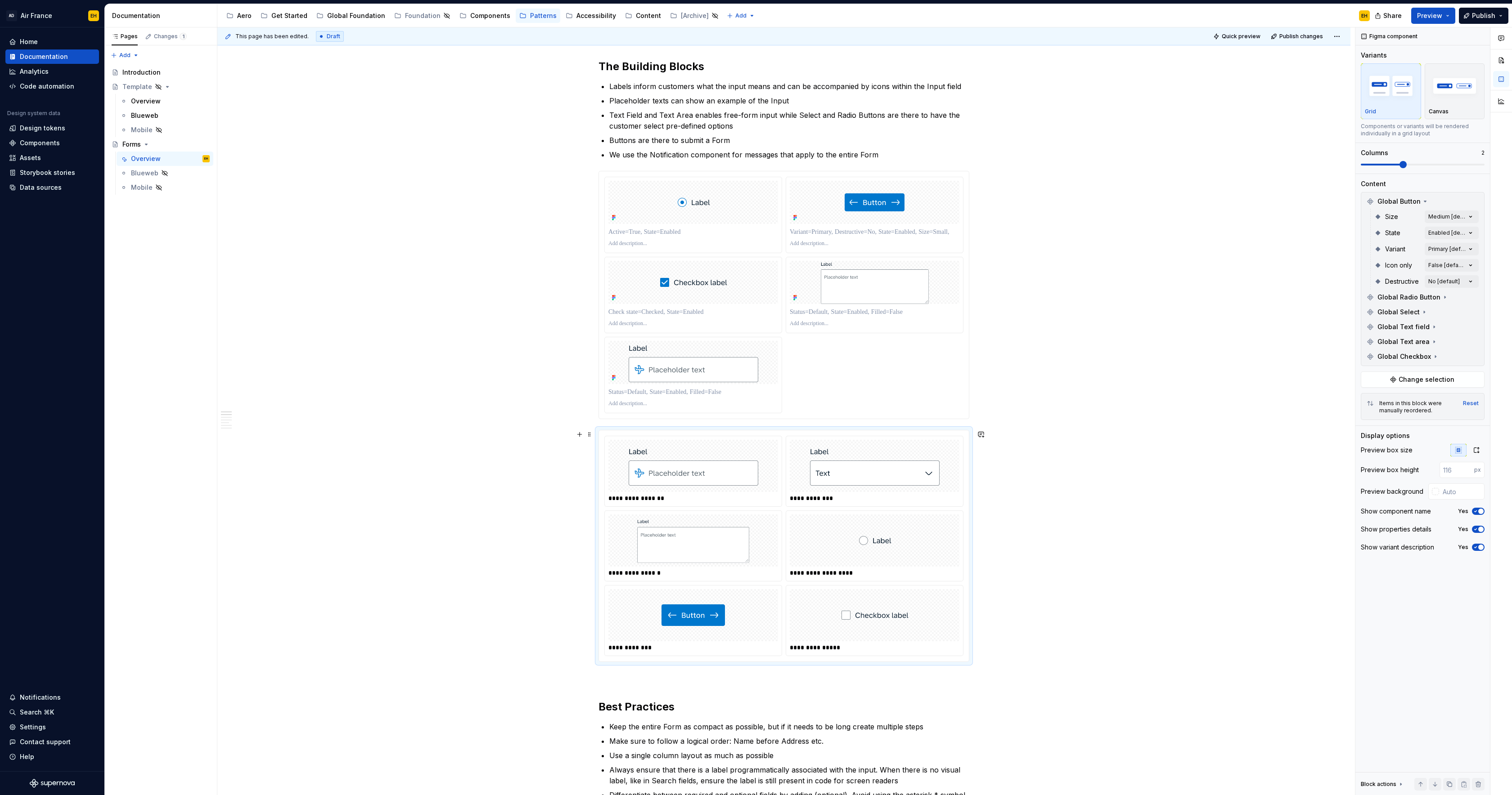
click at [773, 430] on div "**********" at bounding box center [784, 546] width 371 height 232
click at [1423, 383] on span "Change selection" at bounding box center [1426, 379] width 56 height 9
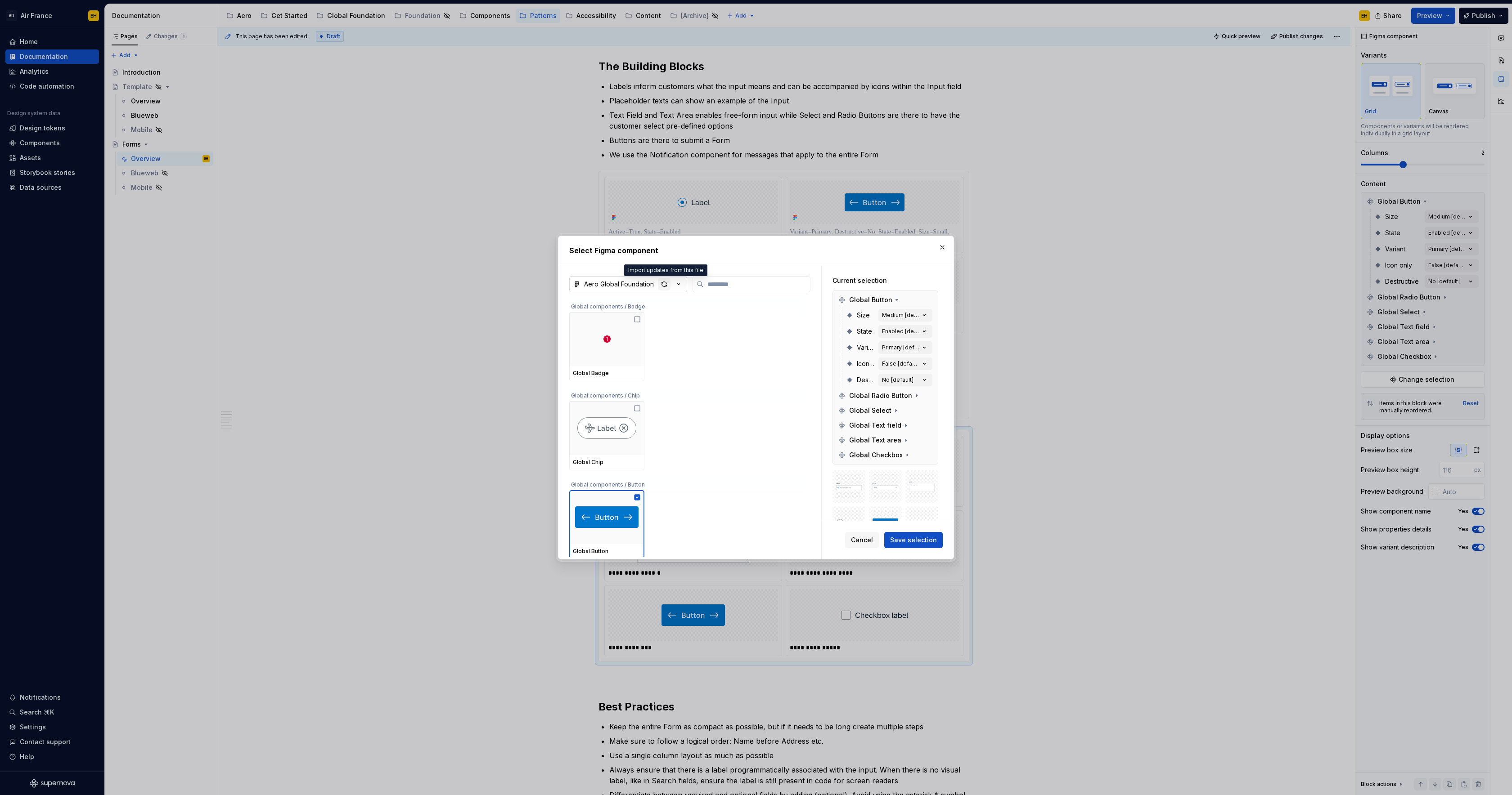
click at [664, 285] on div "button" at bounding box center [664, 284] width 12 height 12
click at [664, 286] on div "button" at bounding box center [664, 284] width 12 height 12
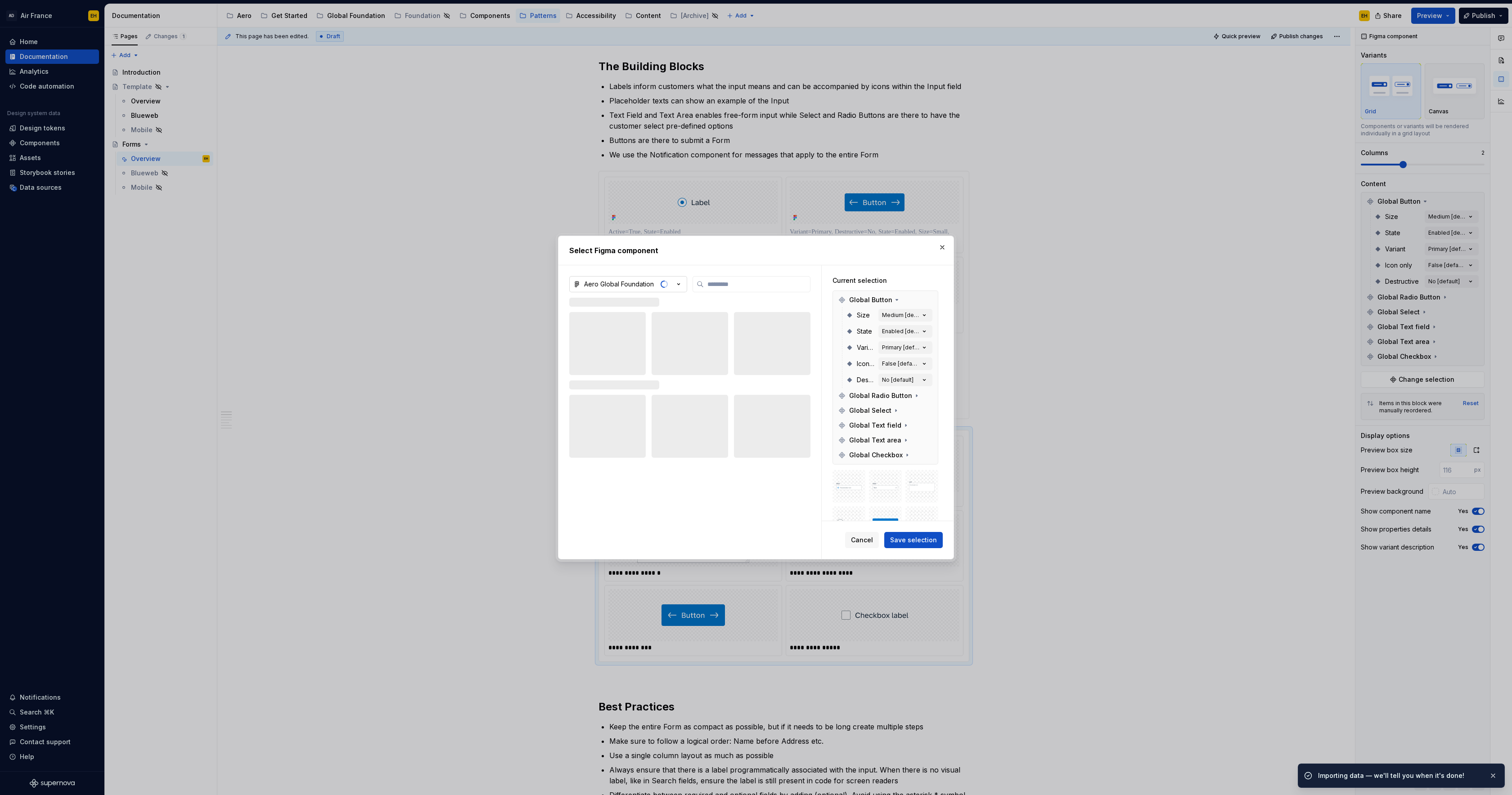
scroll to position [32, 0]
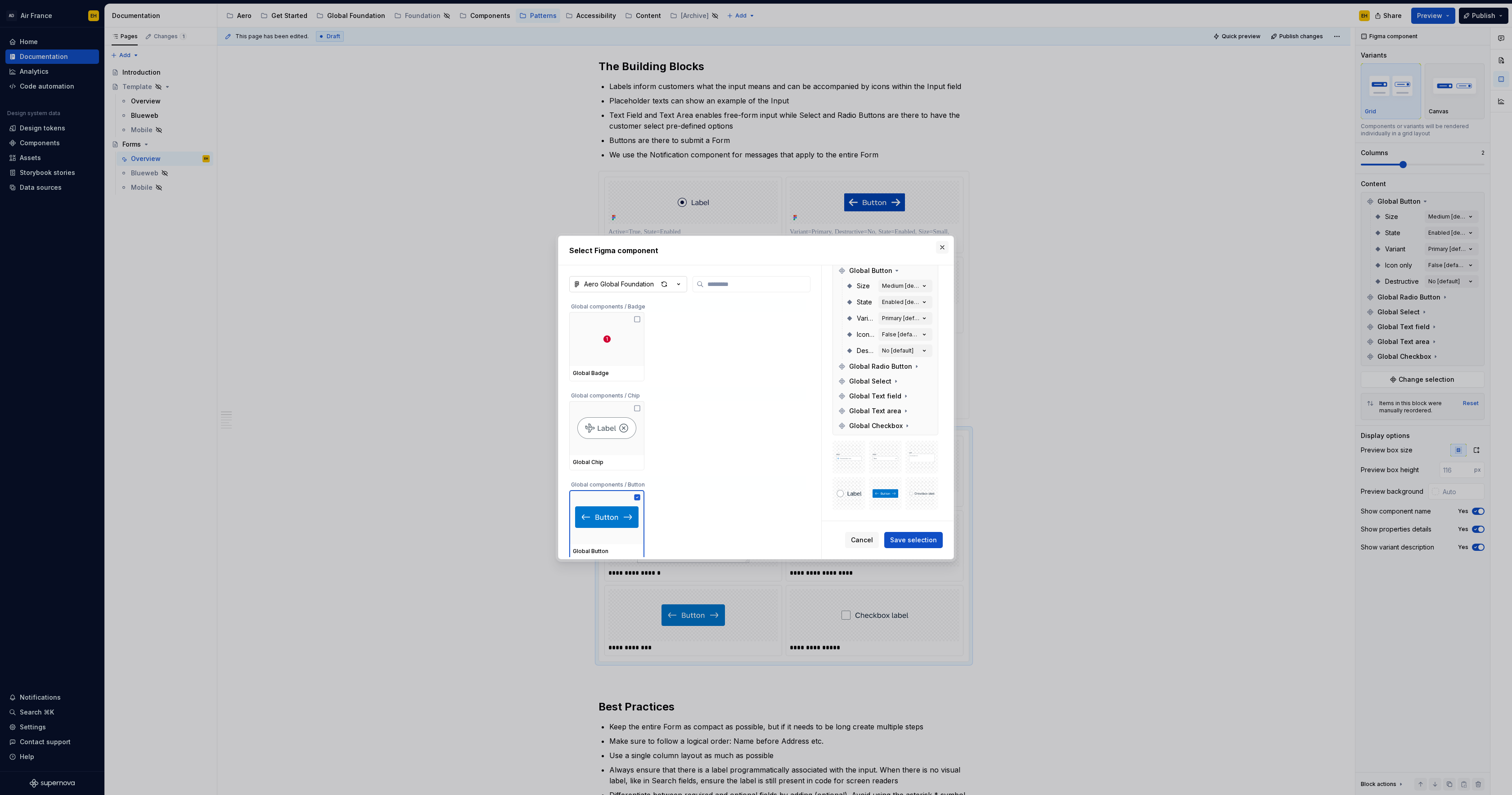
click at [944, 247] on button "button" at bounding box center [942, 247] width 12 height 12
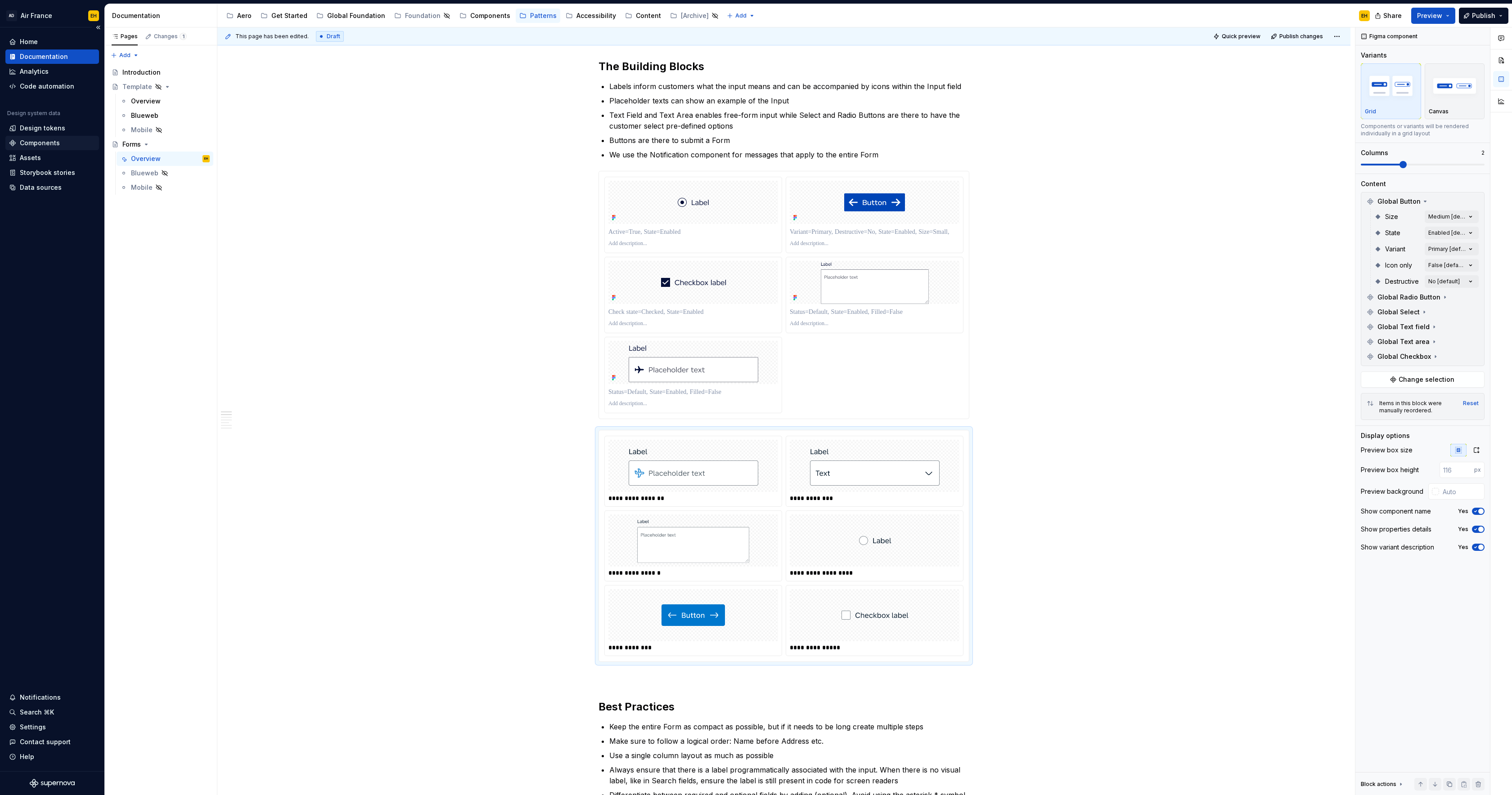
click at [49, 141] on div "Components" at bounding box center [40, 143] width 40 height 9
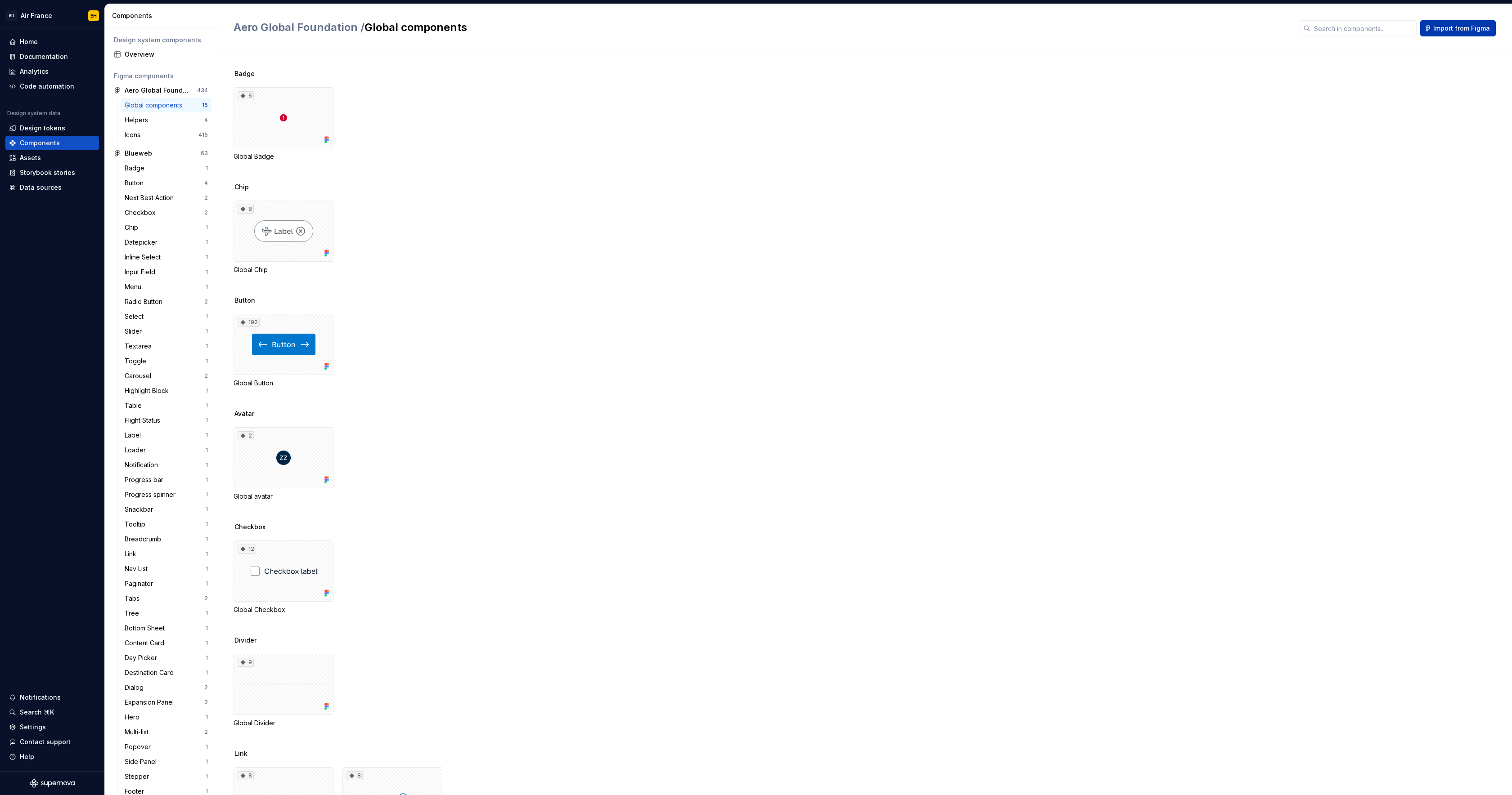
click at [1462, 25] on span "Import from Figma" at bounding box center [1462, 28] width 57 height 9
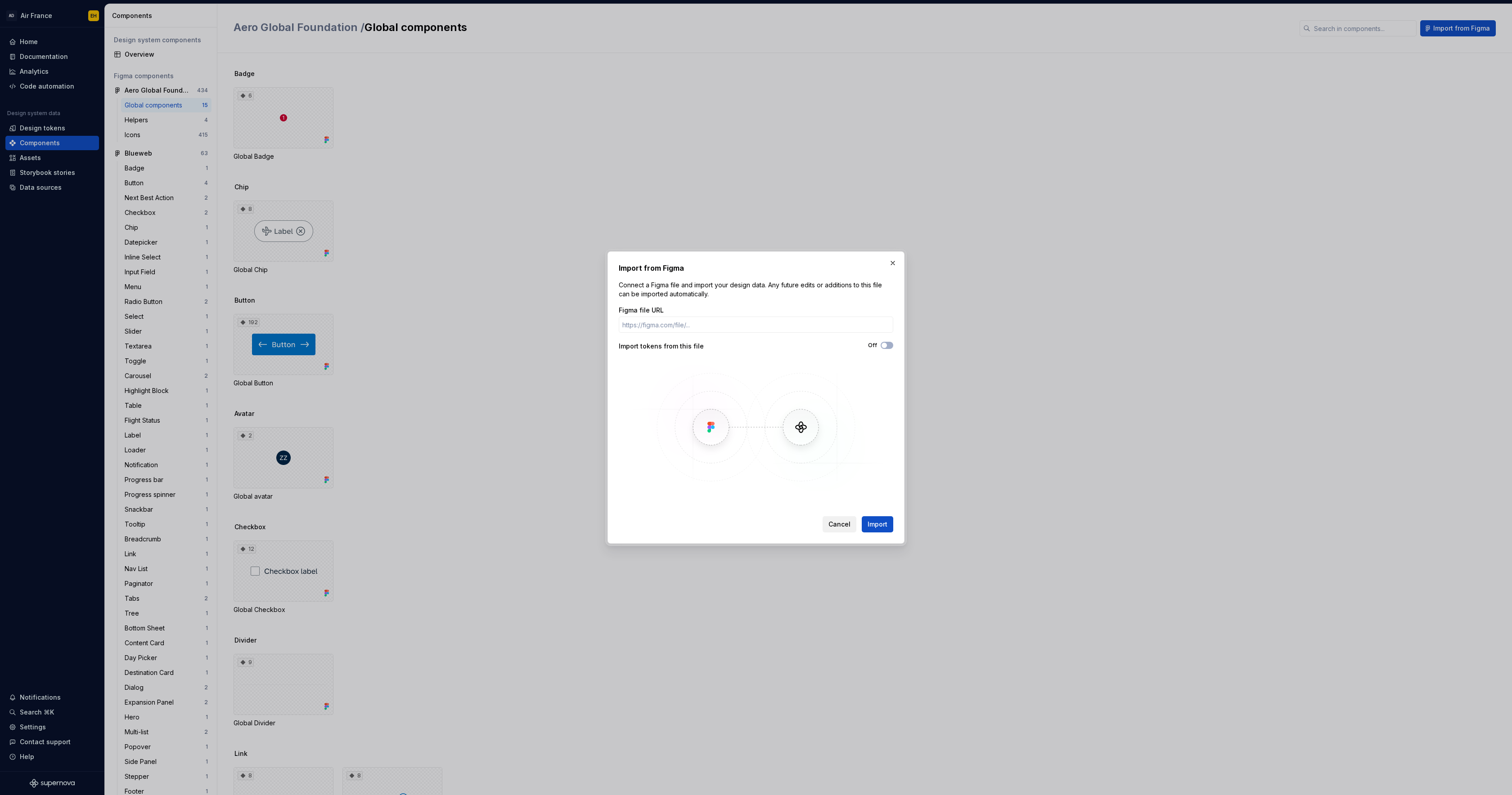
click at [844, 523] on span "Cancel" at bounding box center [839, 524] width 22 height 9
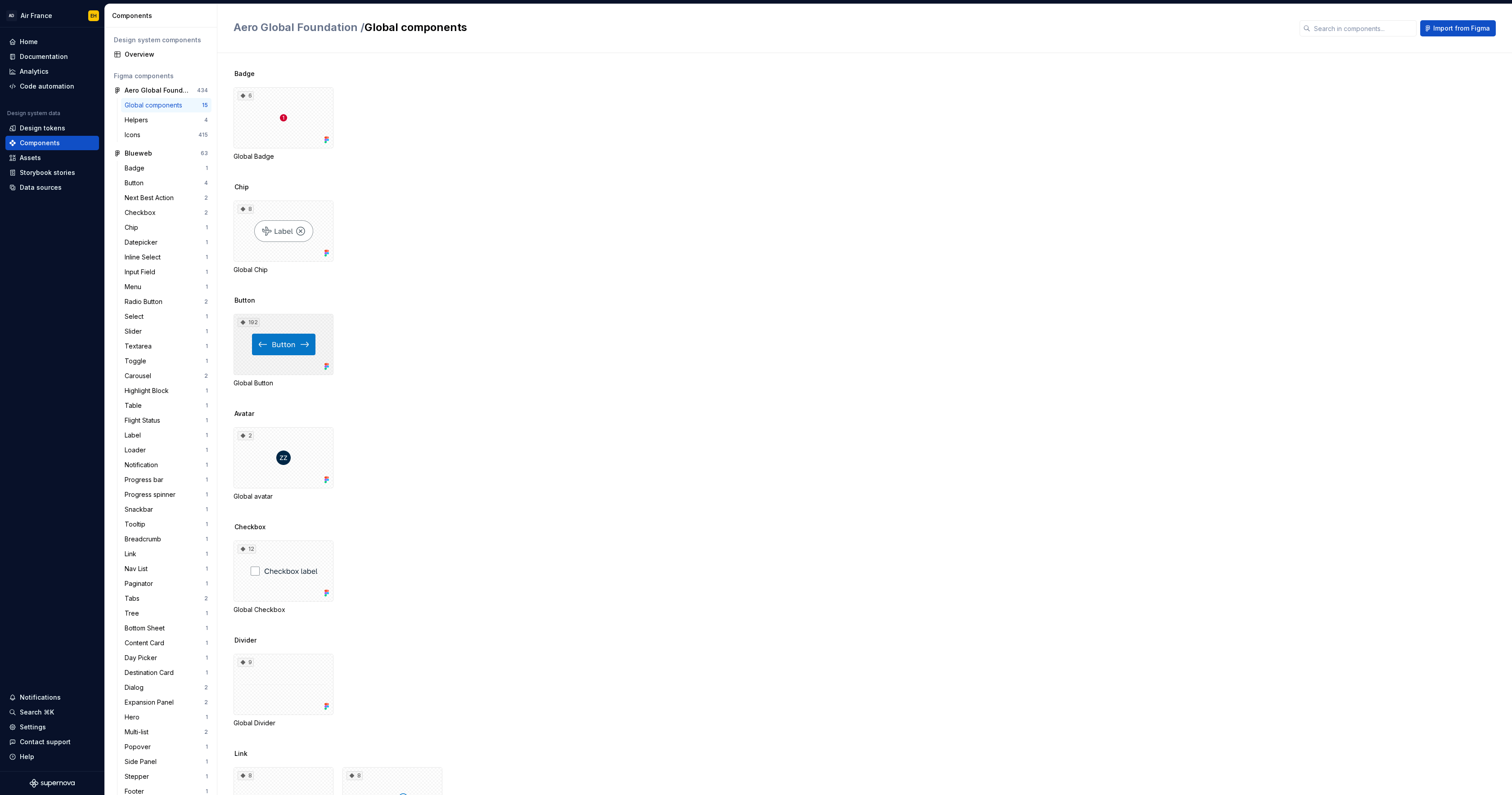
click at [317, 331] on div "192" at bounding box center [284, 344] width 100 height 61
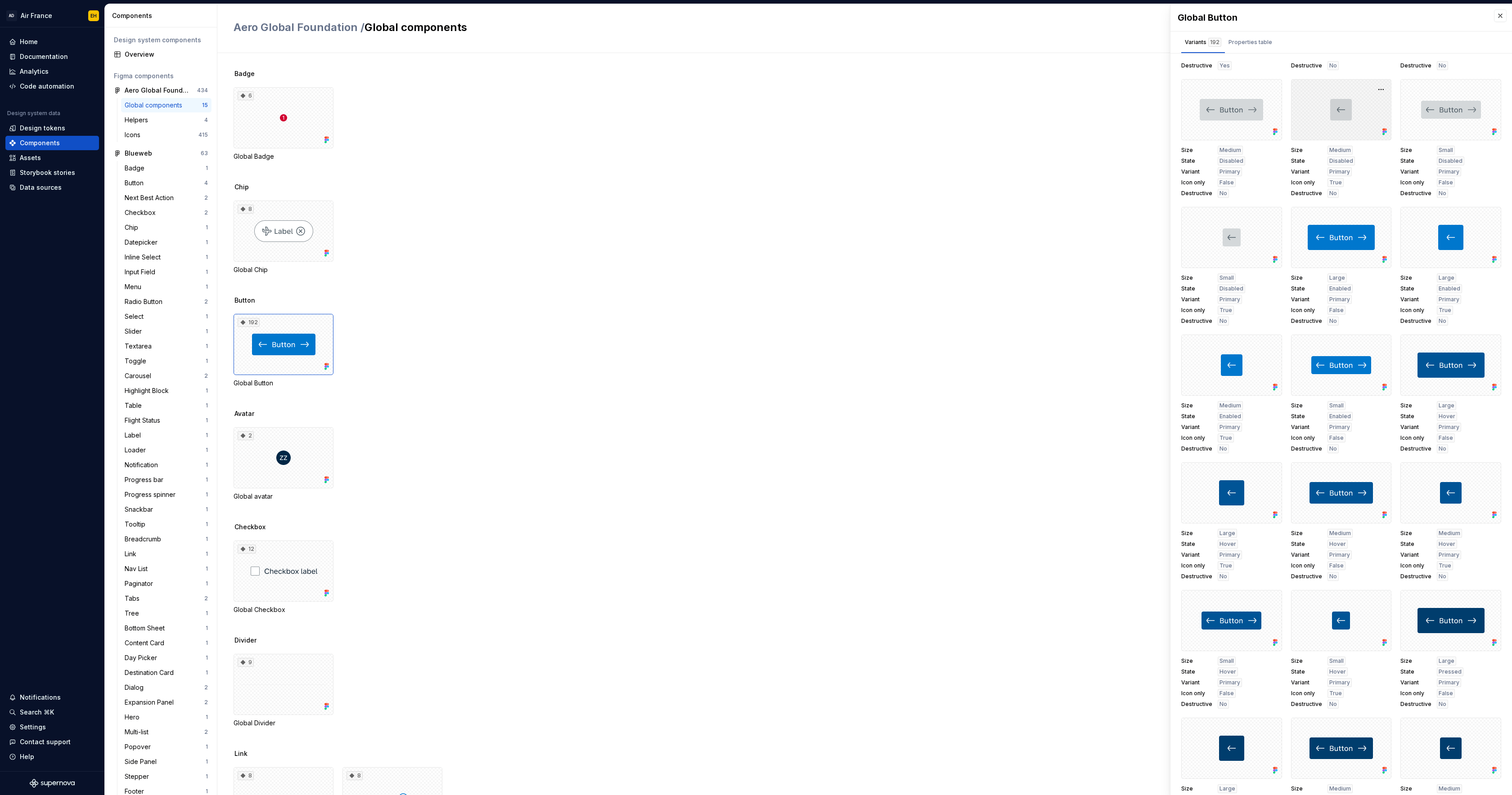
scroll to position [1913, 0]
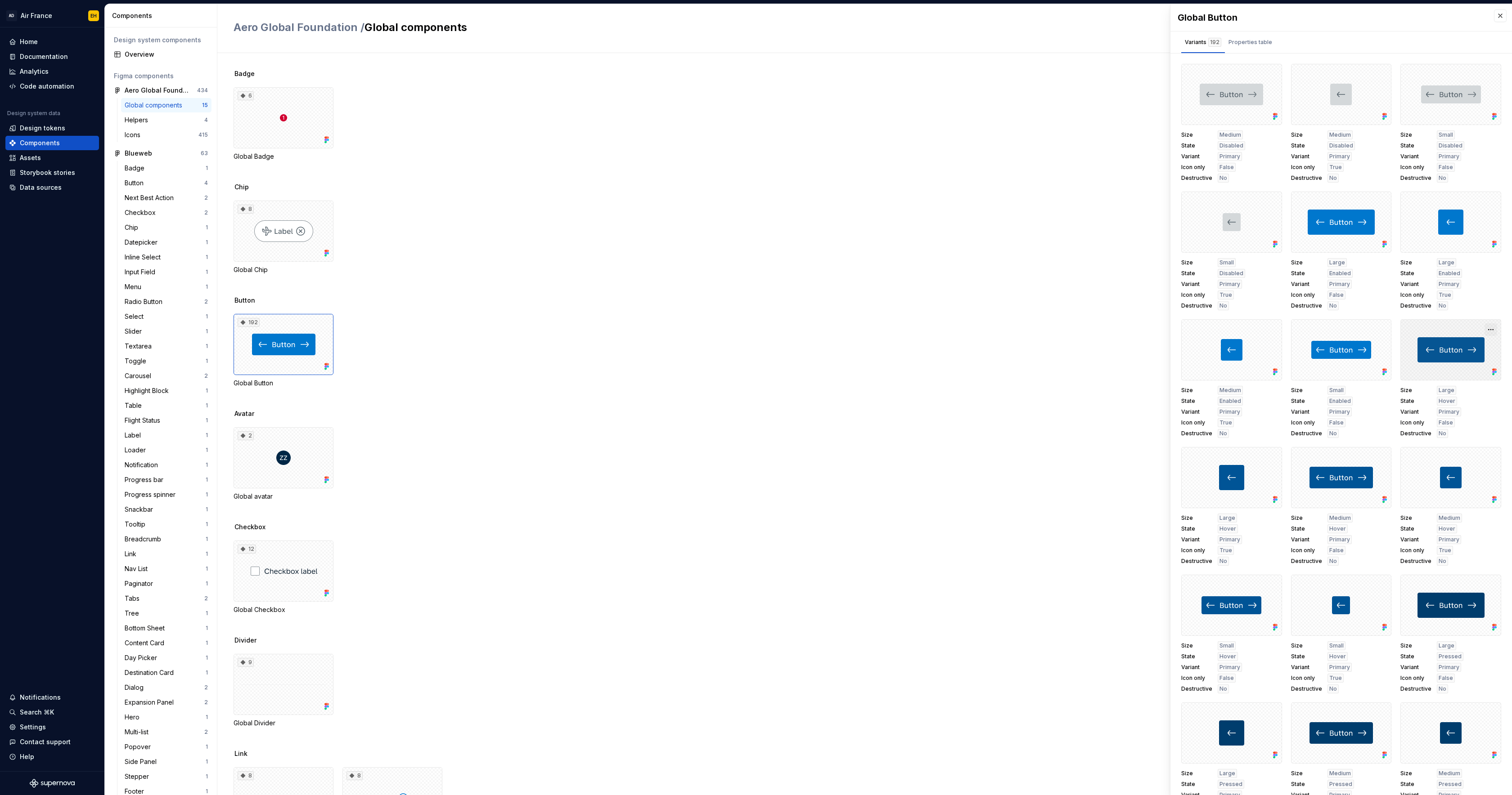
click at [1493, 329] on button "button" at bounding box center [1490, 329] width 12 height 12
click at [1490, 421] on div "Size Large State Hover Variant Primary Icon only False Destructive No" at bounding box center [1451, 412] width 101 height 52
click at [1442, 366] on div at bounding box center [1451, 350] width 101 height 61
click at [1494, 373] on icon at bounding box center [1496, 372] width 2 height 2
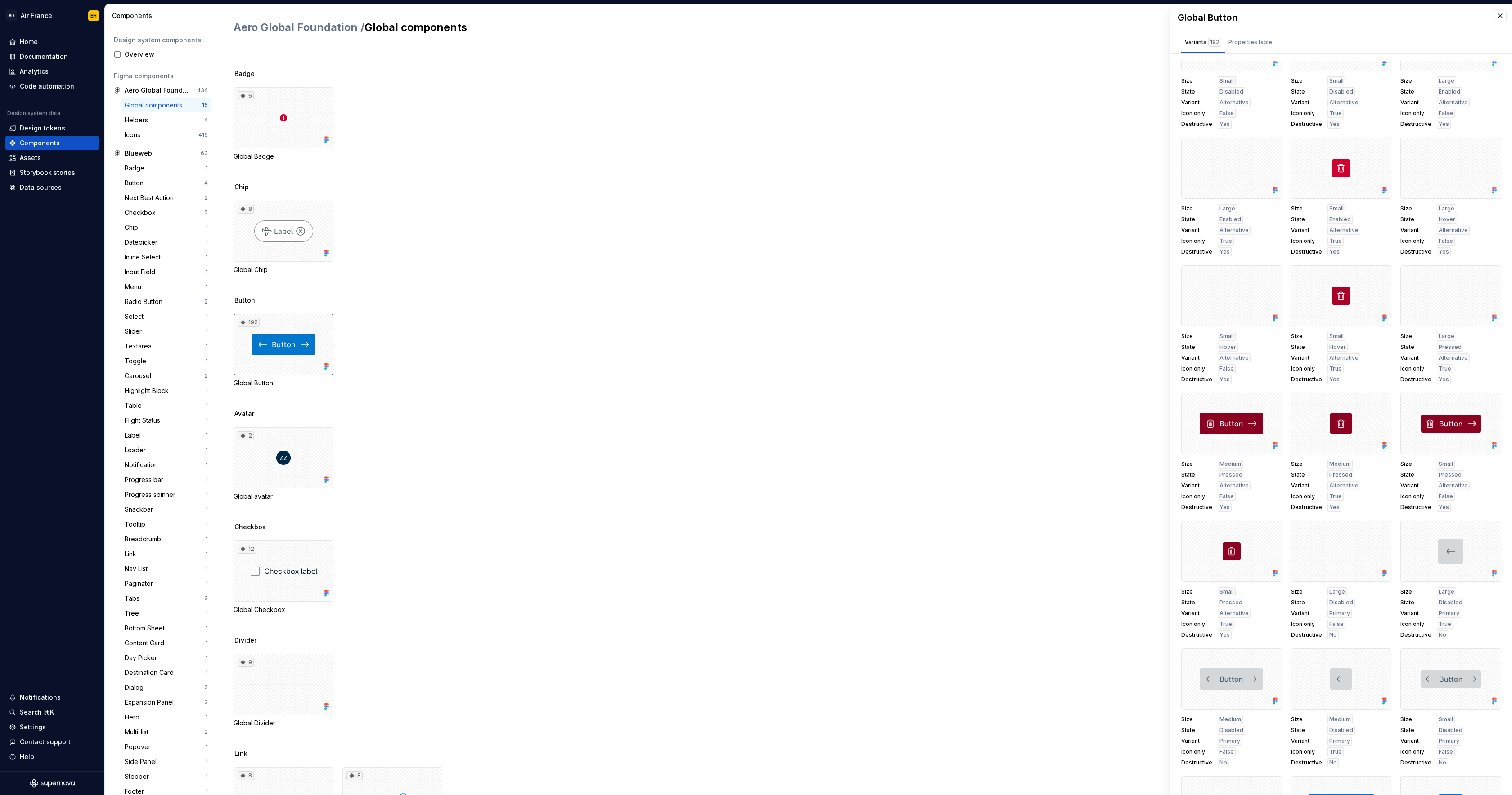
scroll to position [0, 0]
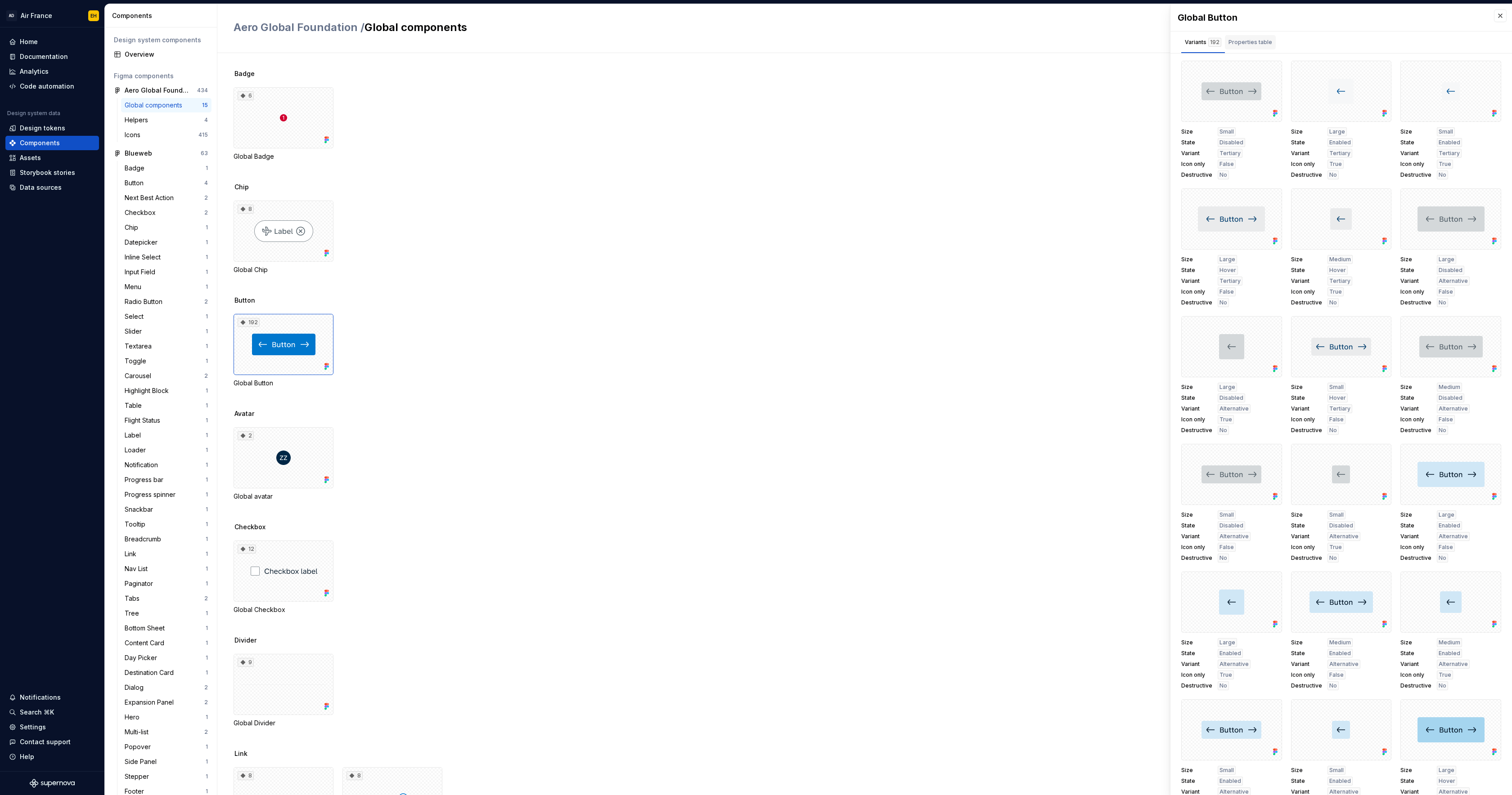
click at [1251, 43] on div "Properties table" at bounding box center [1250, 42] width 43 height 9
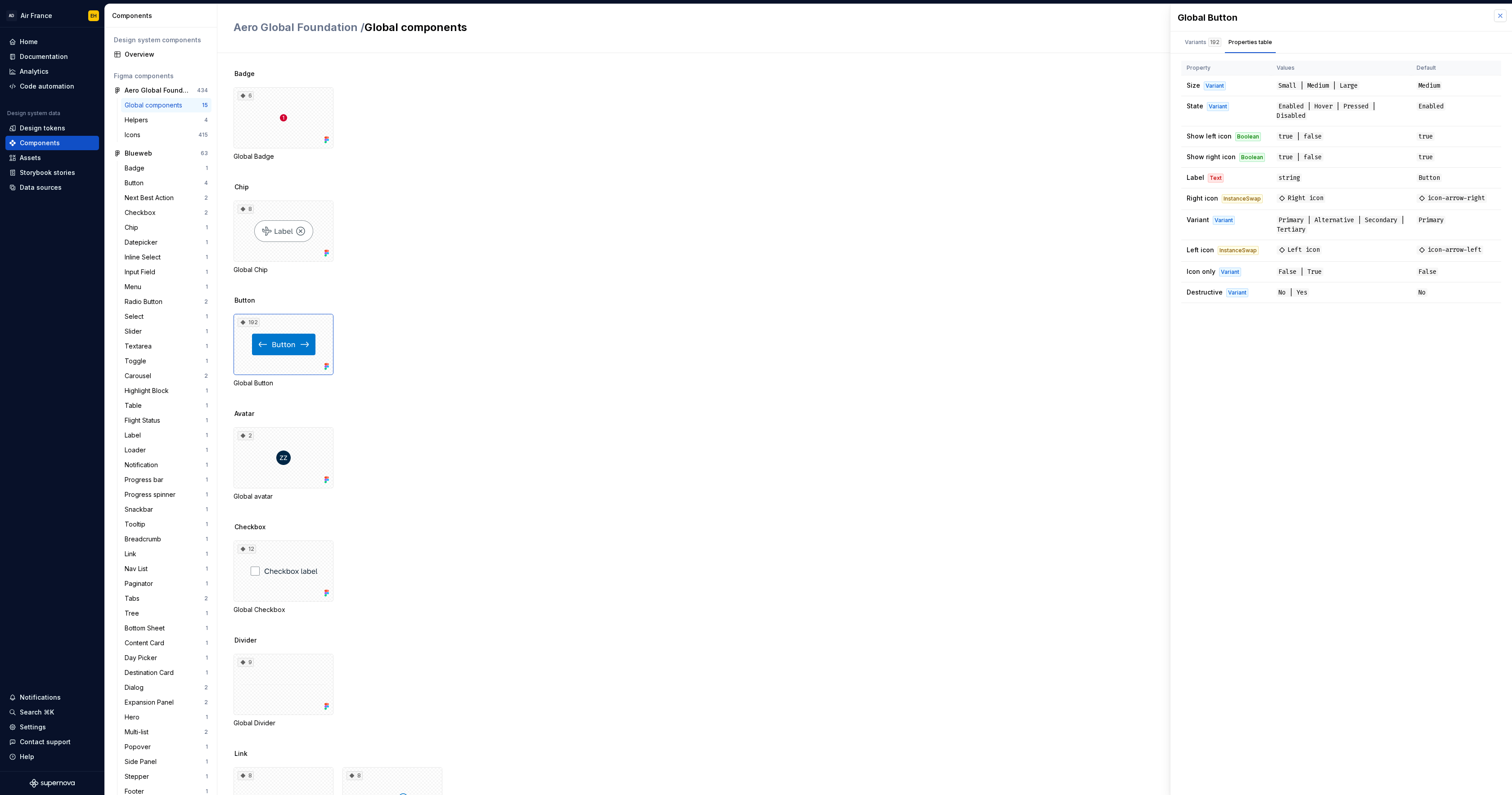
click at [1500, 16] on button "button" at bounding box center [1500, 15] width 12 height 12
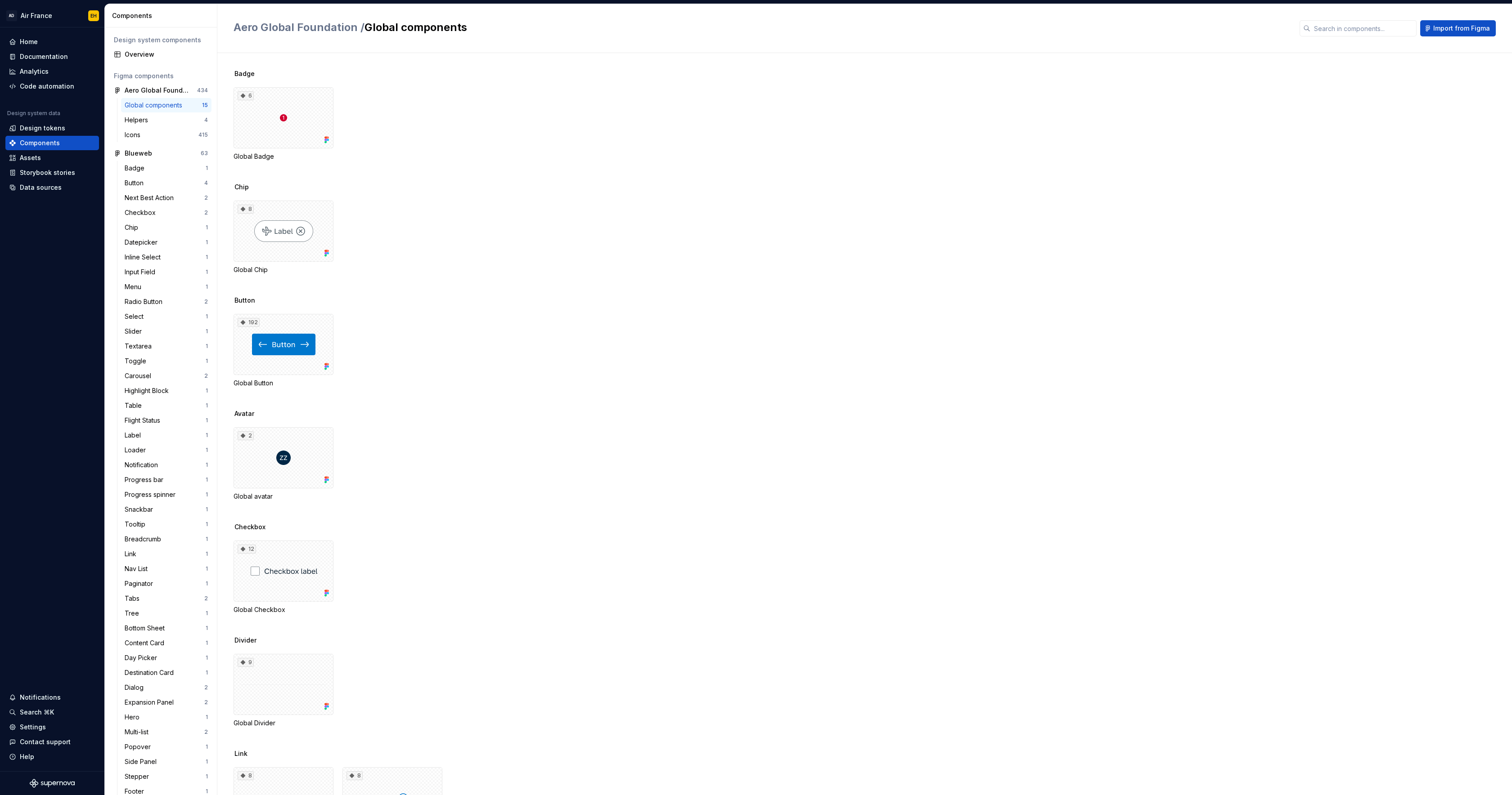
click at [446, 259] on div "8 Global Chip" at bounding box center [873, 238] width 1278 height 74
click at [45, 48] on div "Home" at bounding box center [52, 42] width 93 height 15
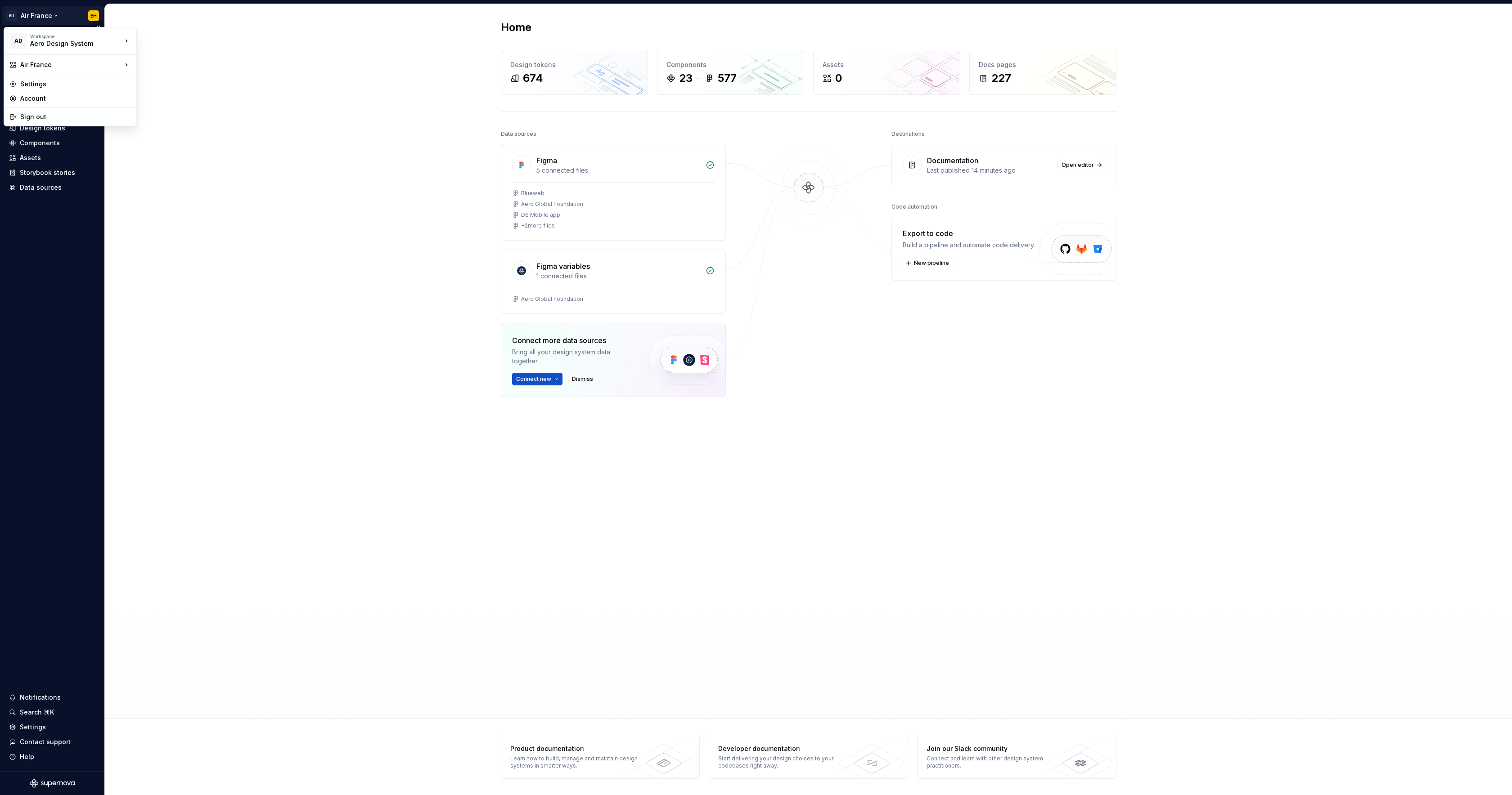
click at [44, 12] on html "AD Air France EH Home Documentation Analytics Code automation Design system dat…" at bounding box center [756, 397] width 1512 height 795
click at [346, 105] on html "AD Air France EH Home Documentation Analytics Code automation Design system dat…" at bounding box center [756, 397] width 1512 height 795
click at [39, 15] on html "AD Air France EH Home Documentation Analytics Code automation Design system dat…" at bounding box center [756, 397] width 1512 height 795
click at [57, 142] on div "Components" at bounding box center [40, 143] width 40 height 9
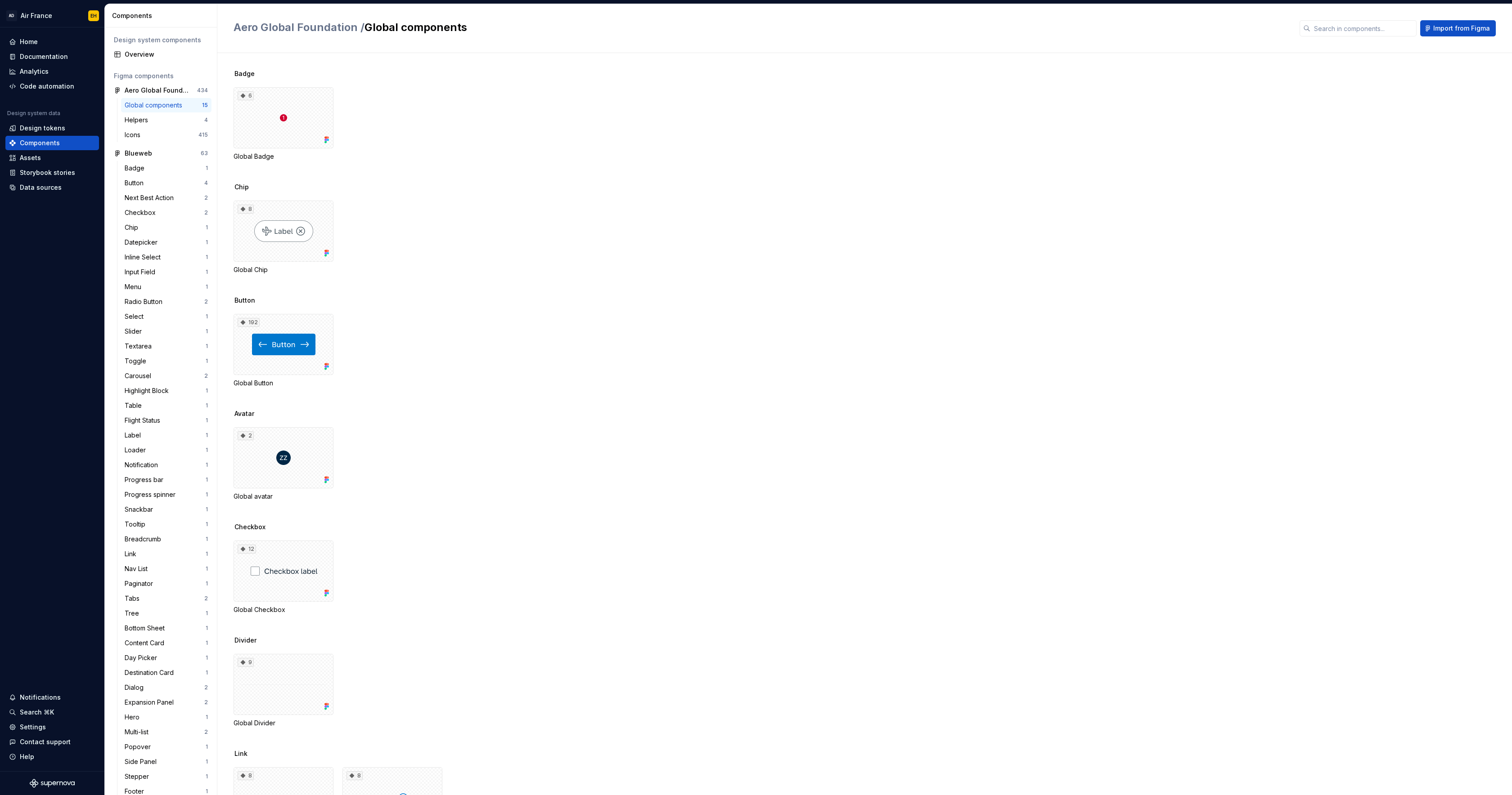
click at [411, 103] on div "6 Global Badge" at bounding box center [873, 124] width 1278 height 74
click at [139, 54] on div "Overview" at bounding box center [166, 54] width 83 height 9
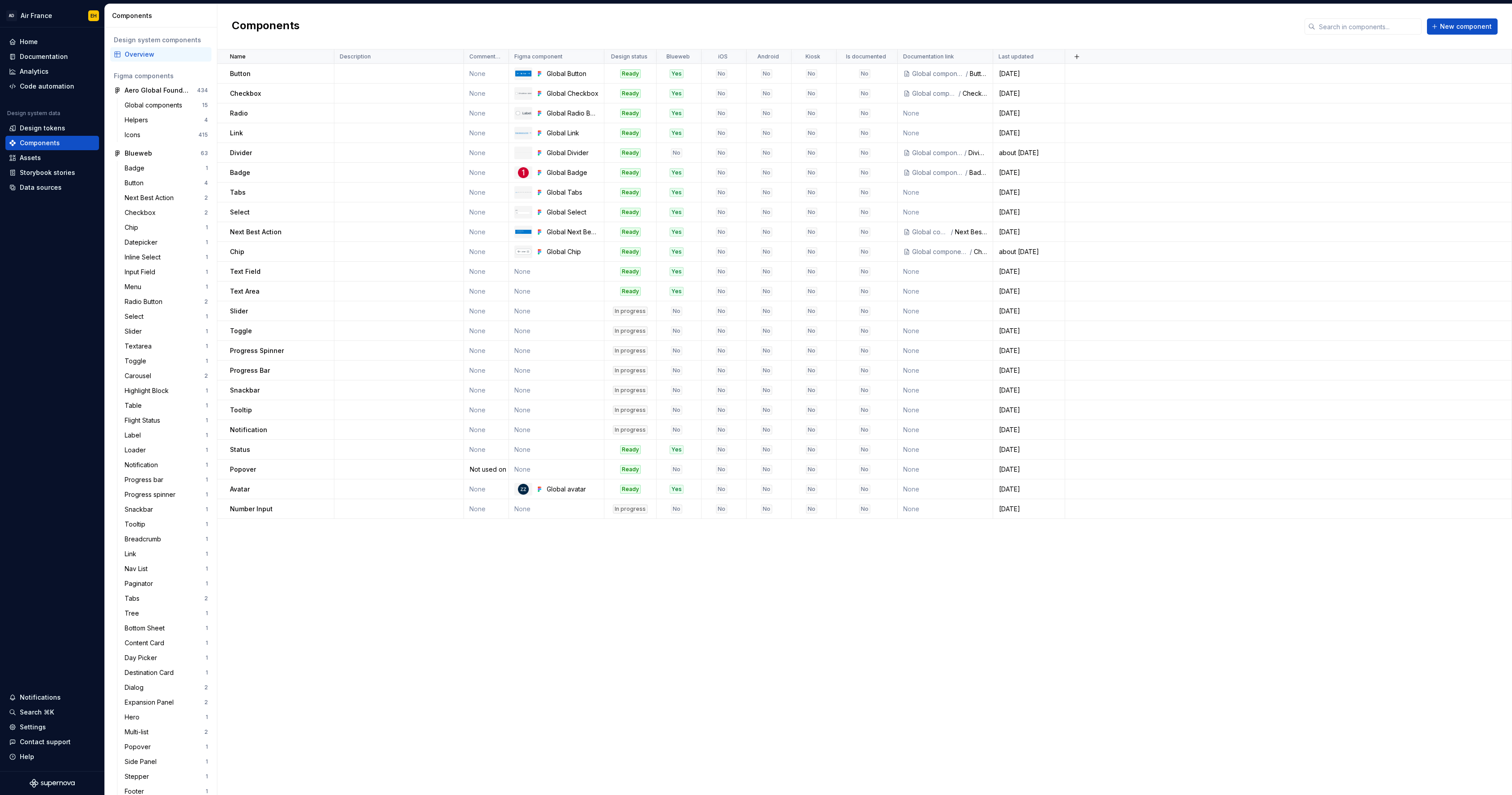
click at [687, 554] on div "Name Description Comments for Aero team Figma component Design status Blueweb i…" at bounding box center [865, 422] width 1295 height 746
click at [143, 104] on div "Global components" at bounding box center [155, 105] width 61 height 9
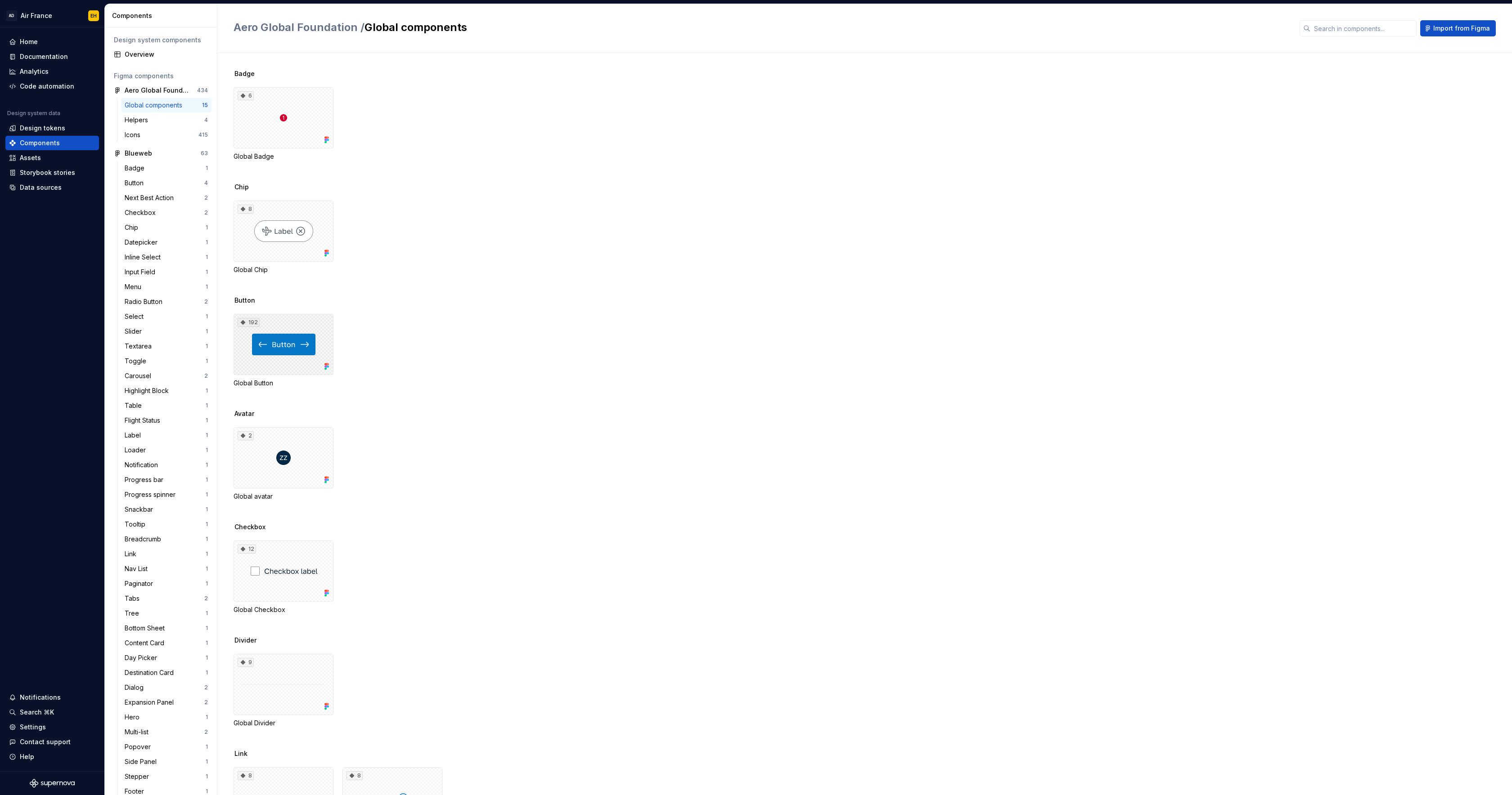
click at [291, 323] on div "192" at bounding box center [284, 344] width 100 height 61
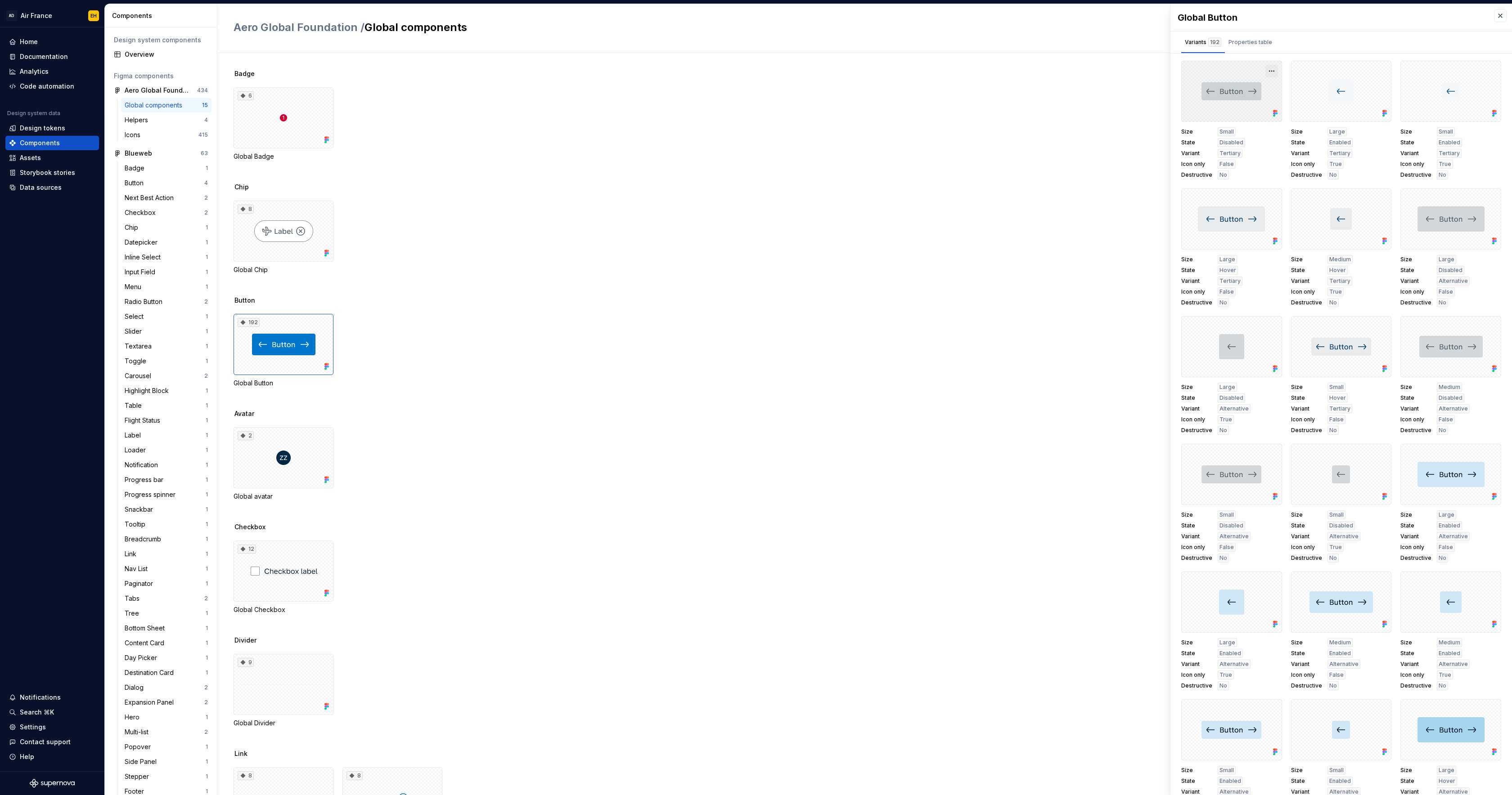
click at [1271, 71] on button "button" at bounding box center [1271, 70] width 12 height 12
click at [1501, 16] on button "button" at bounding box center [1500, 15] width 12 height 12
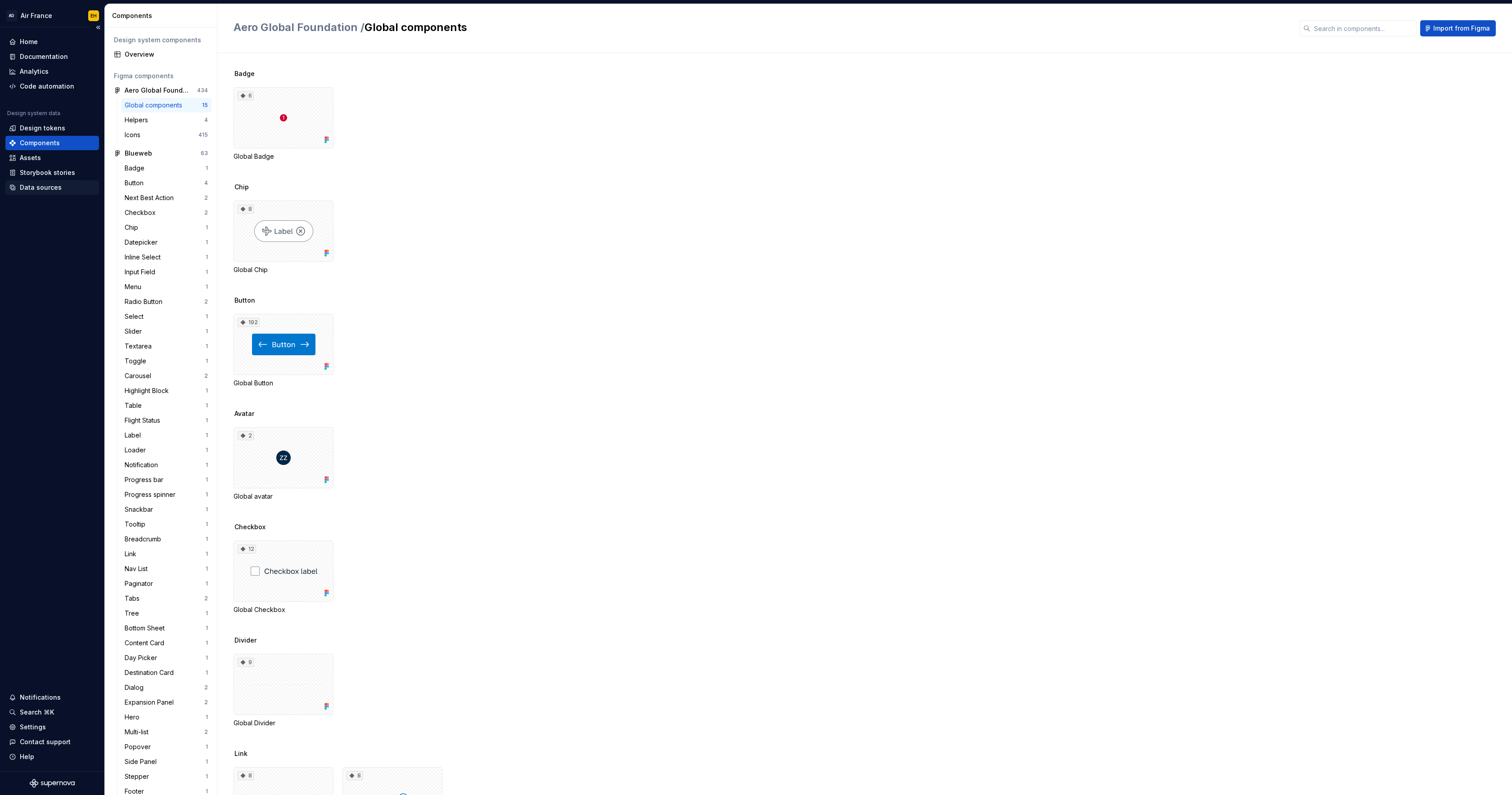
click at [34, 190] on div "Data sources" at bounding box center [41, 187] width 42 height 9
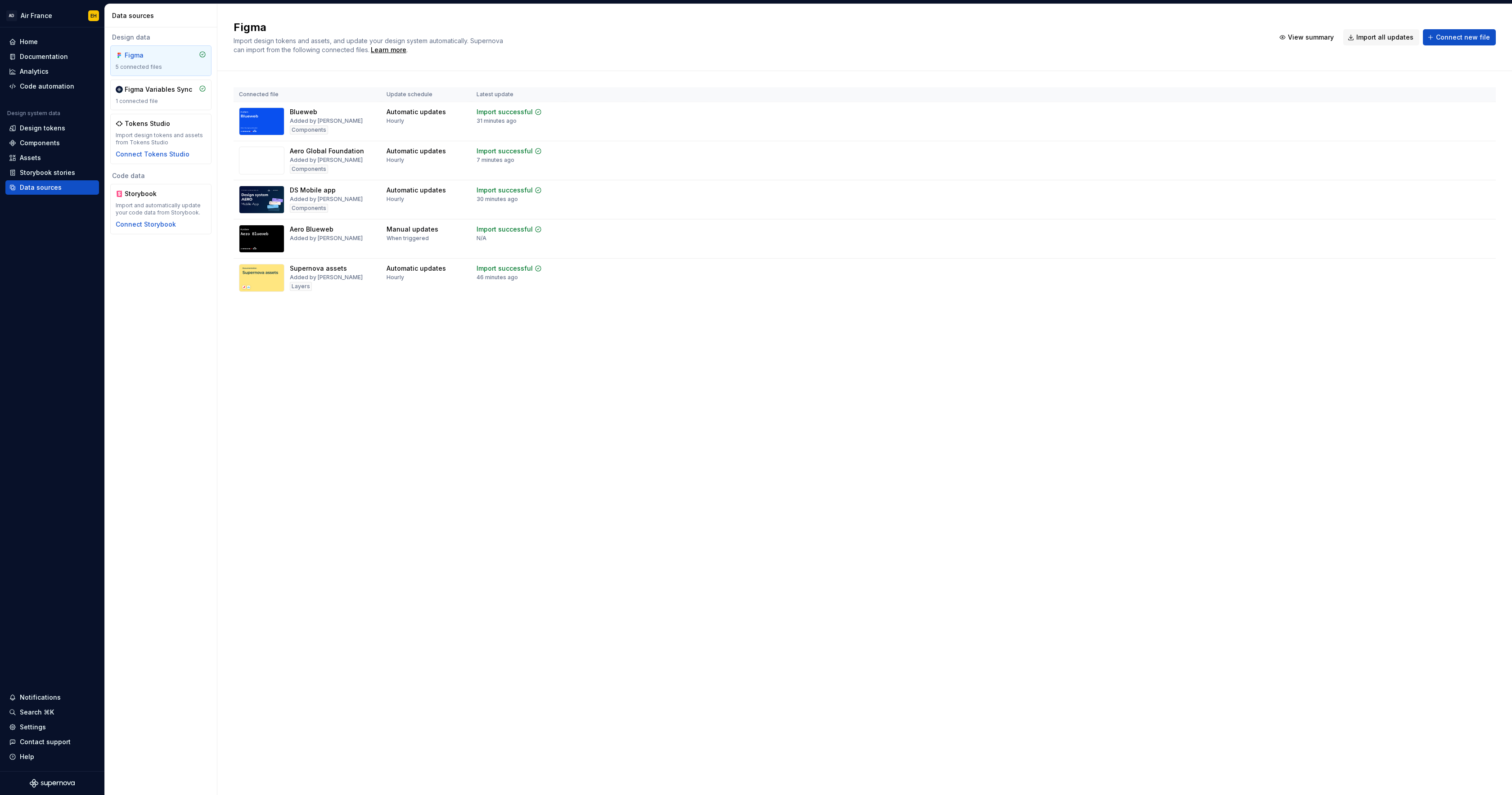
click at [1485, 150] on html "AD Air France EH Home Documentation Analytics Code automation Design system dat…" at bounding box center [756, 397] width 1512 height 795
click at [1437, 169] on div "Edit import scope" at bounding box center [1456, 168] width 103 height 9
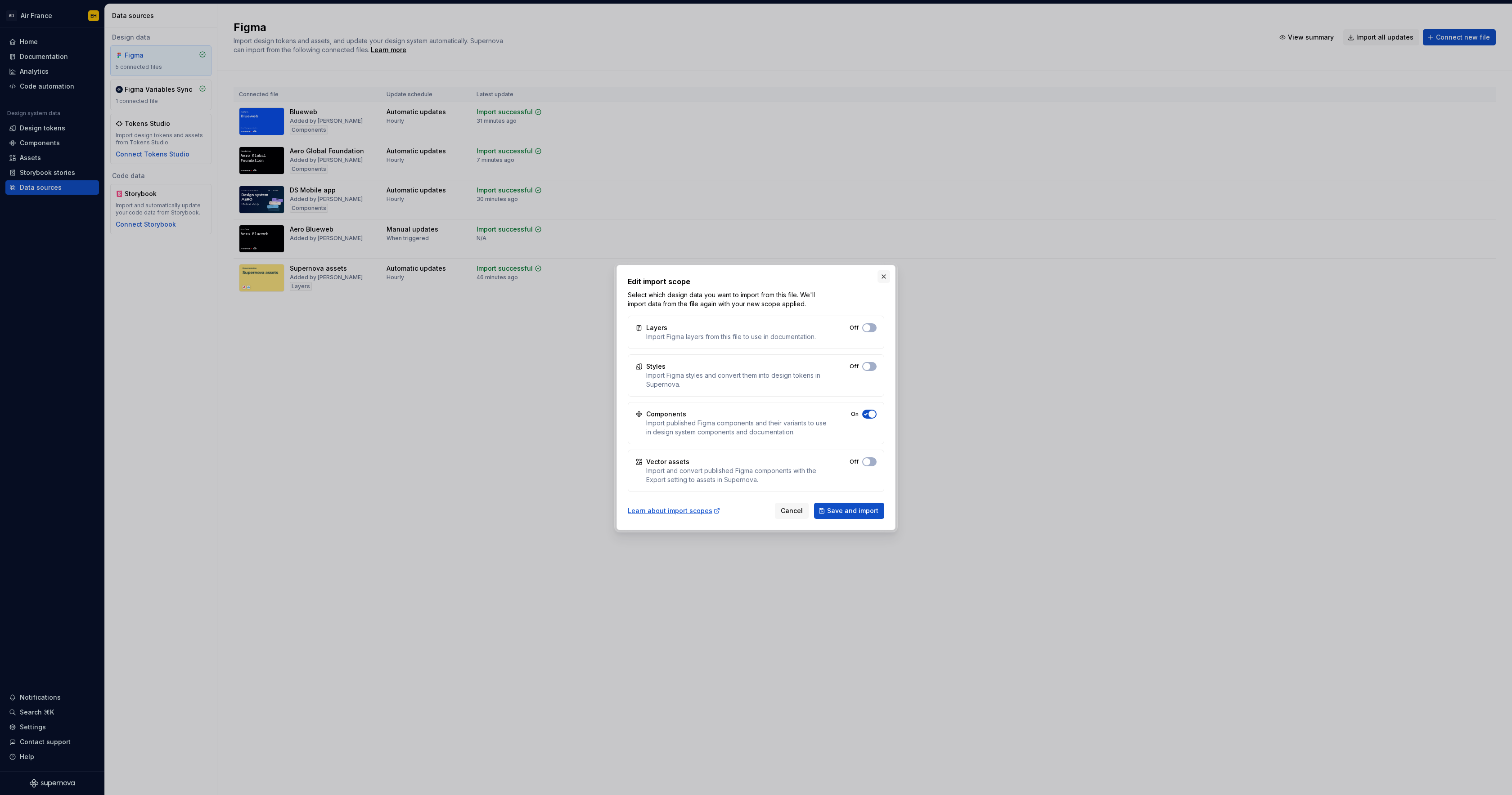
click at [884, 278] on button "button" at bounding box center [883, 276] width 12 height 12
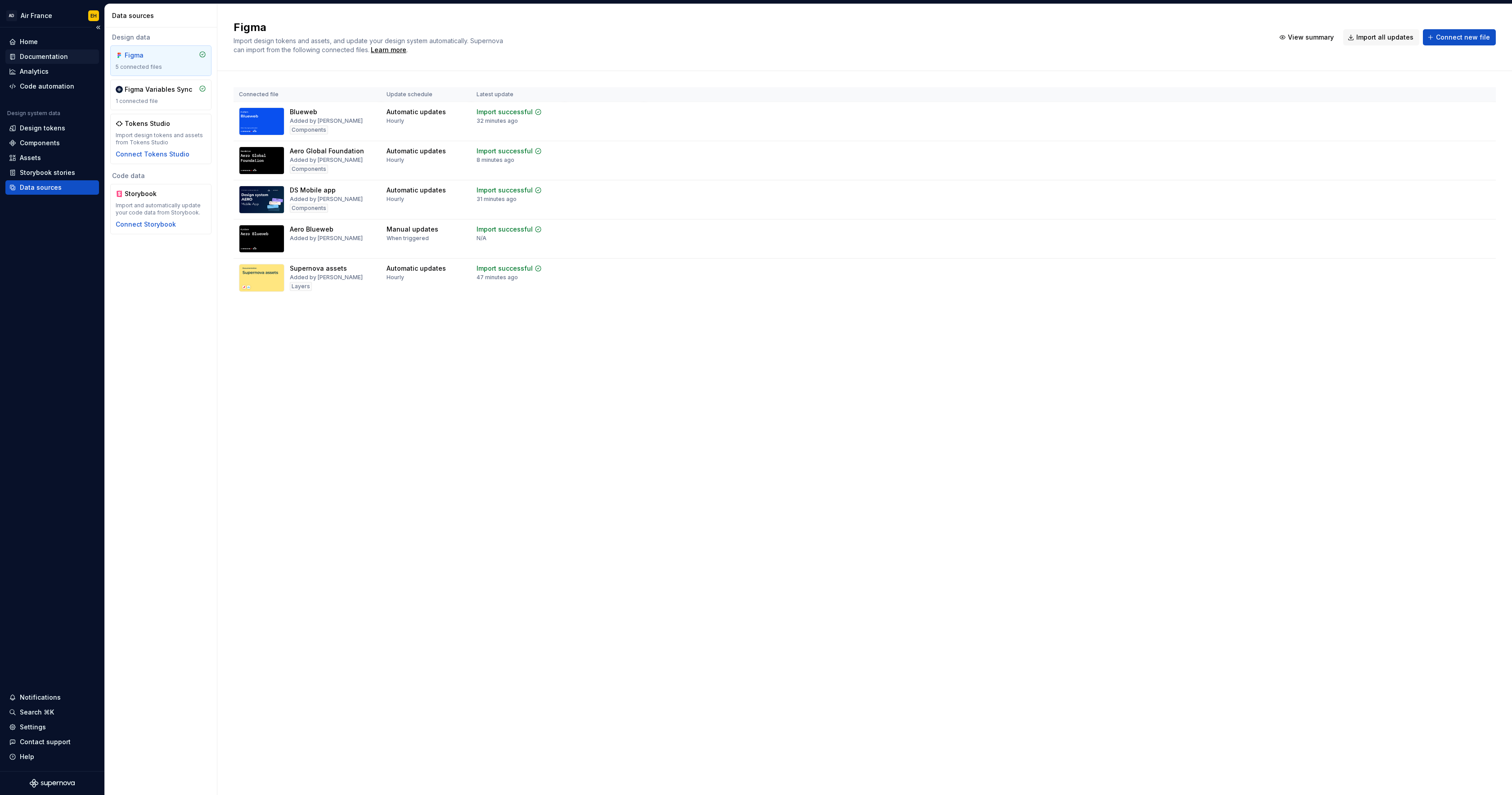
click at [37, 59] on div "Documentation" at bounding box center [44, 56] width 48 height 9
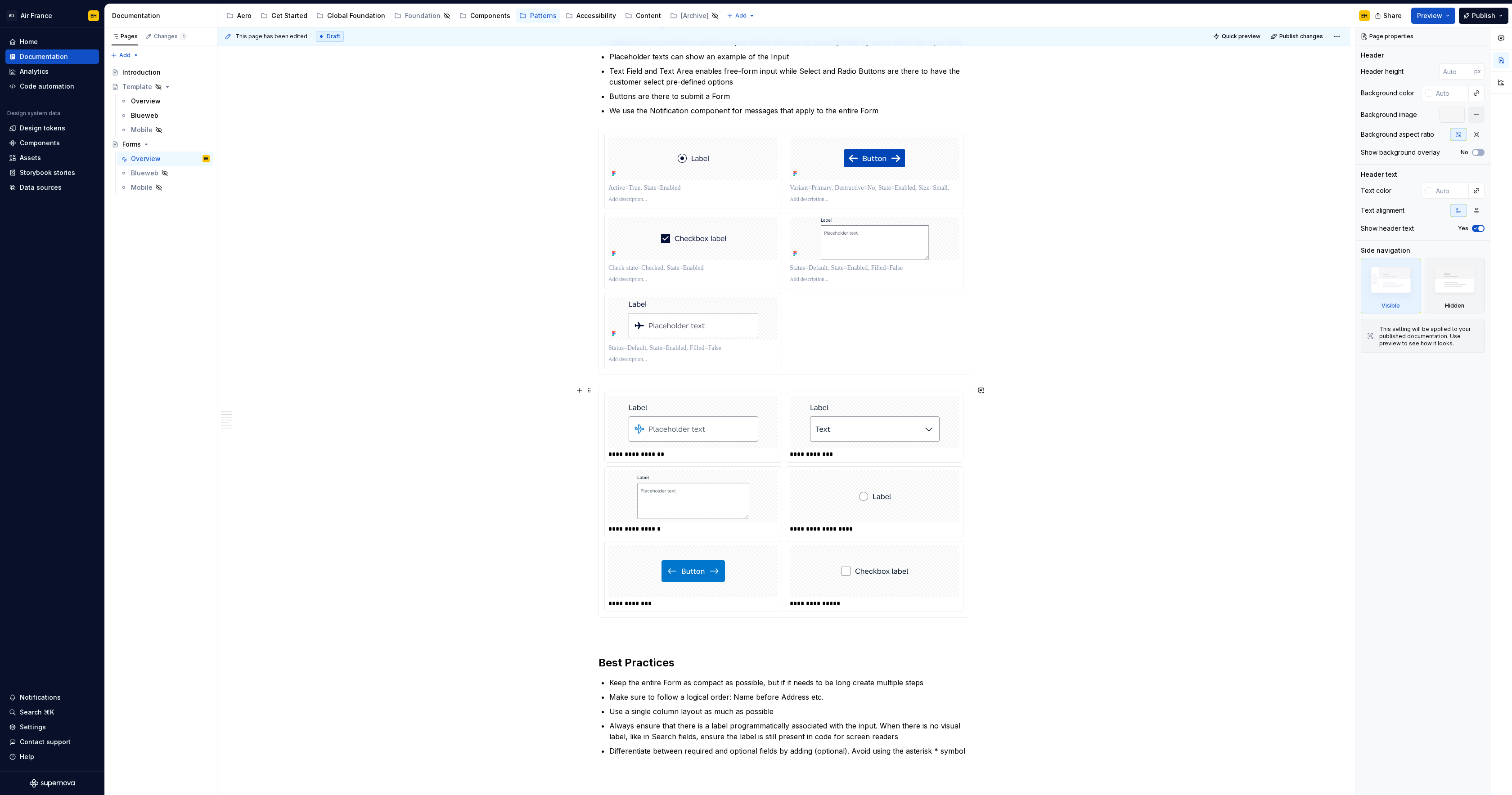
scroll to position [486, 0]
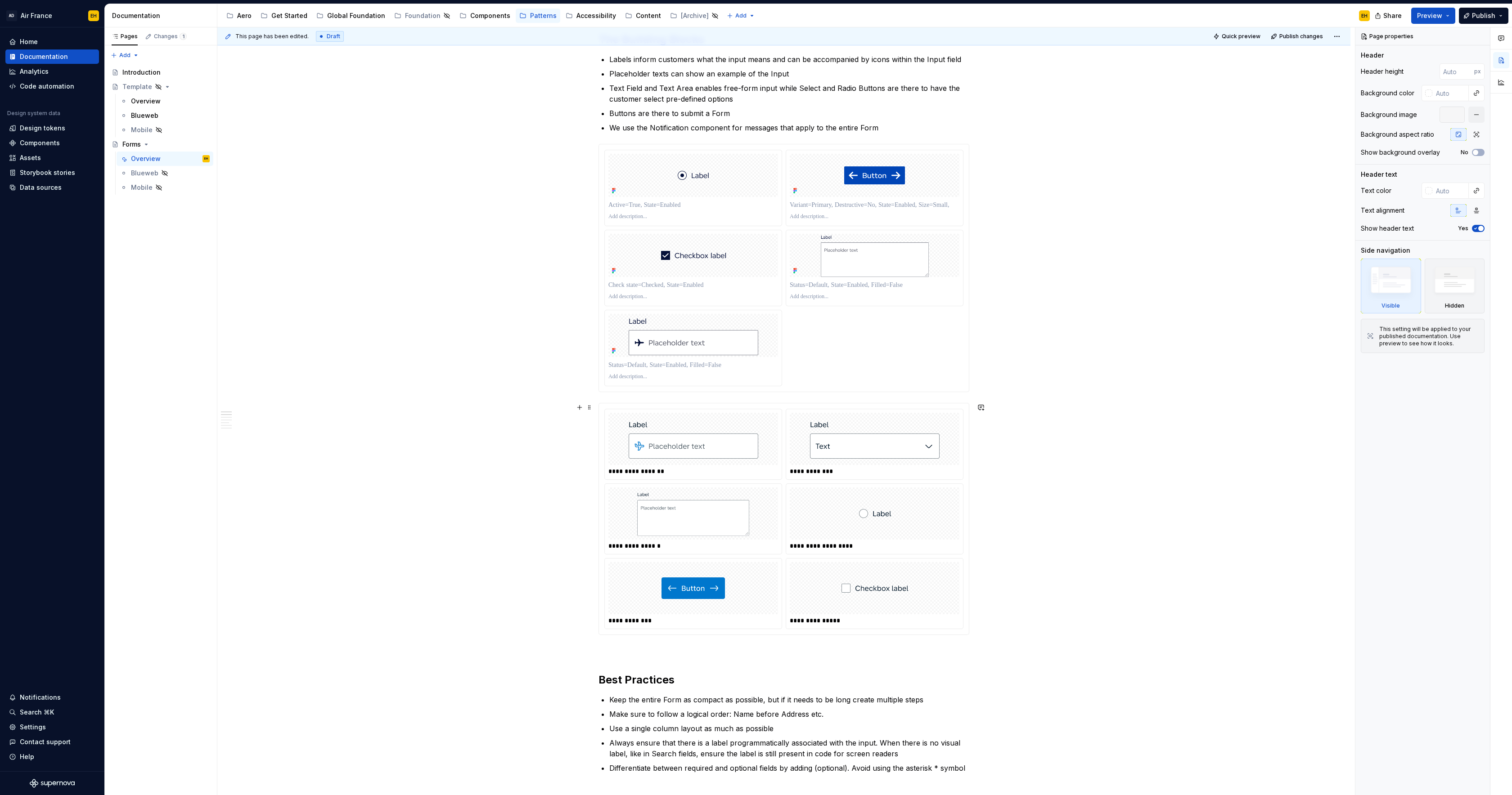
click at [711, 405] on div "**********" at bounding box center [784, 519] width 370 height 231
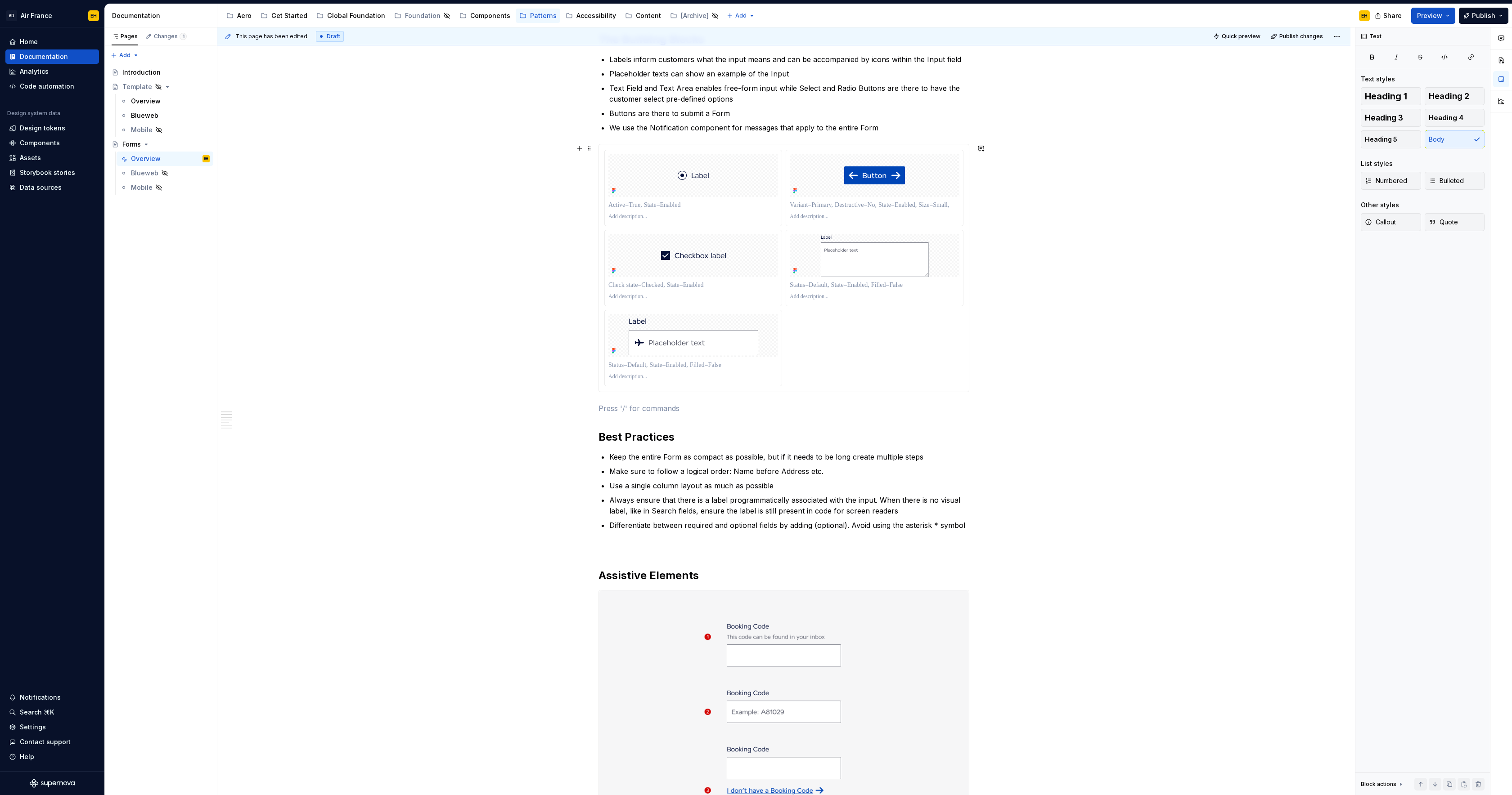
click at [779, 147] on div at bounding box center [784, 268] width 370 height 248
click at [1406, 203] on span "Change selection" at bounding box center [1426, 200] width 56 height 9
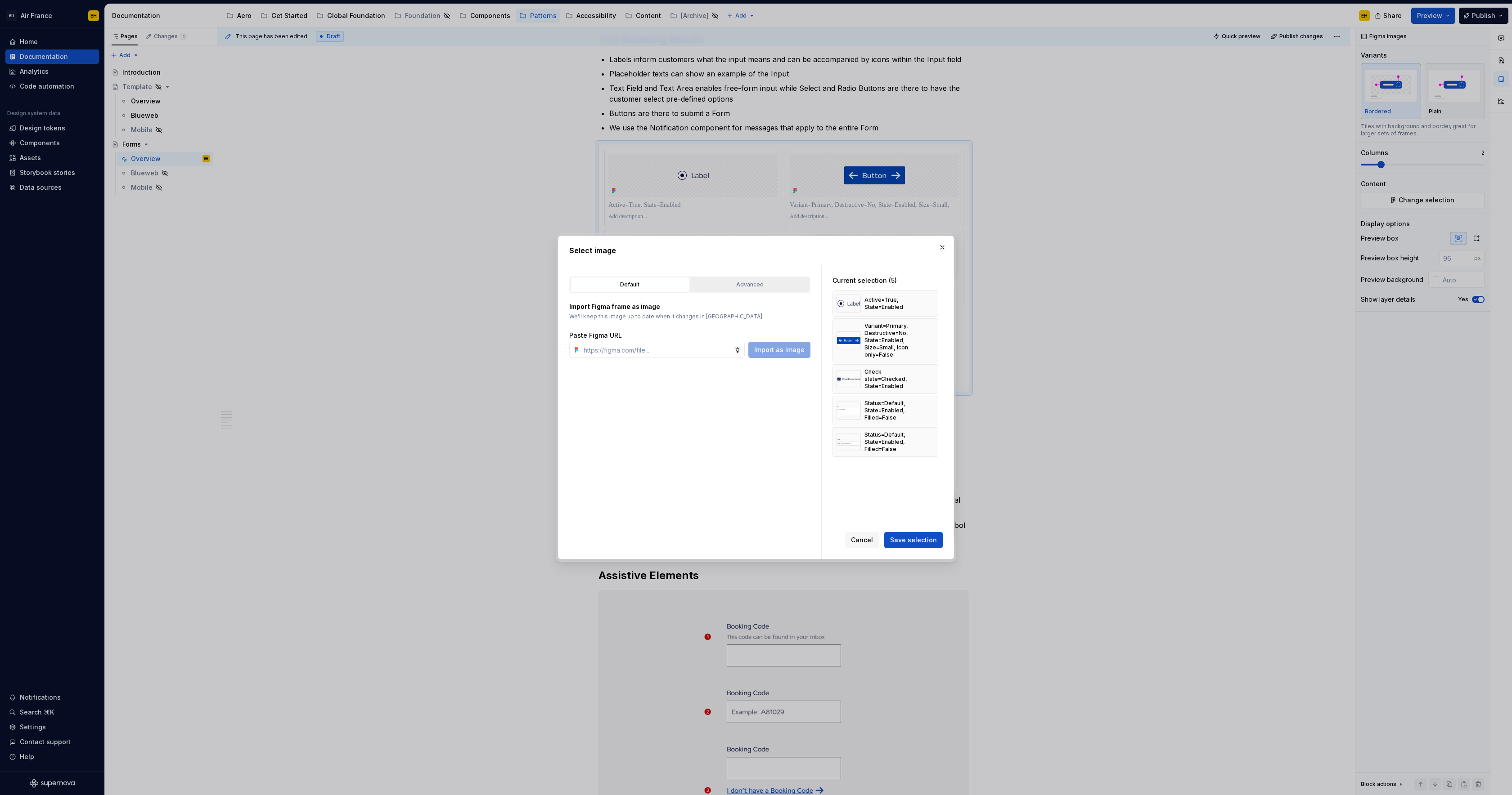
drag, startPoint x: 744, startPoint y: 279, endPoint x: 740, endPoint y: 285, distance: 7.2
click at [744, 279] on button "Advanced" at bounding box center [750, 285] width 119 height 15
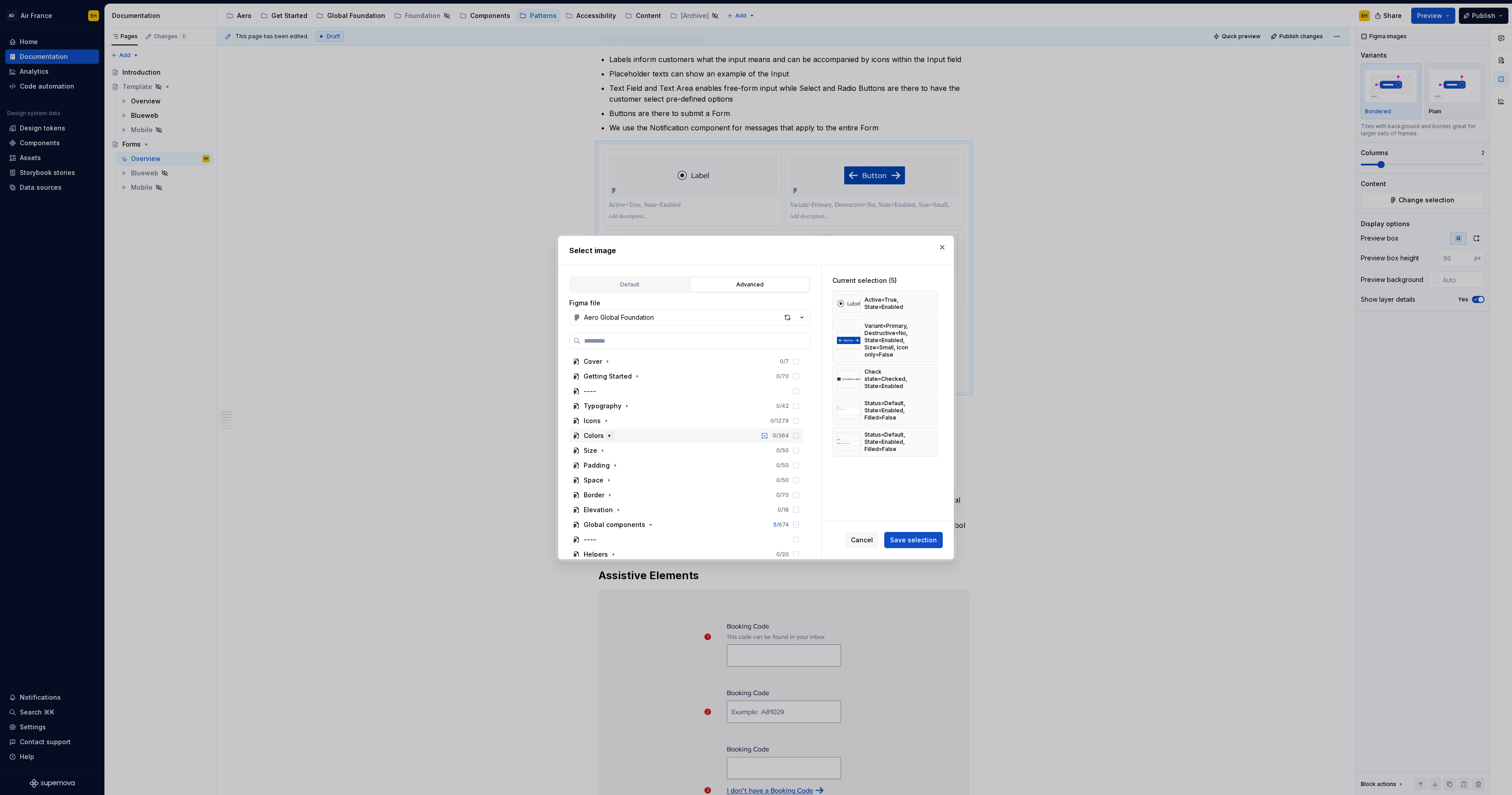
scroll to position [5, 0]
click at [649, 522] on icon "button" at bounding box center [650, 519] width 7 height 7
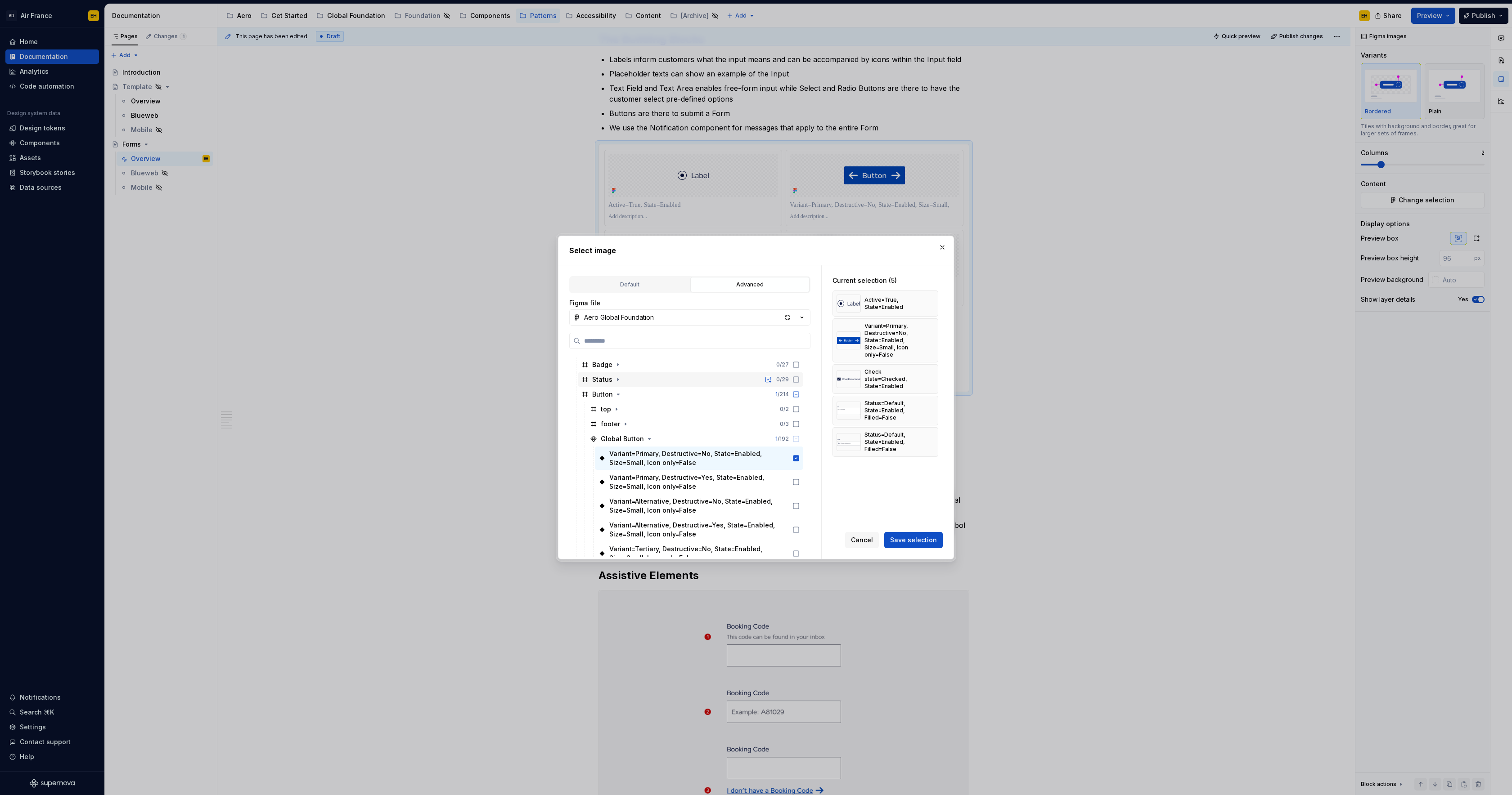
scroll to position [185, 0]
click at [649, 427] on icon "button" at bounding box center [649, 428] width 7 height 7
click at [656, 427] on icon "button" at bounding box center [660, 427] width 7 height 7
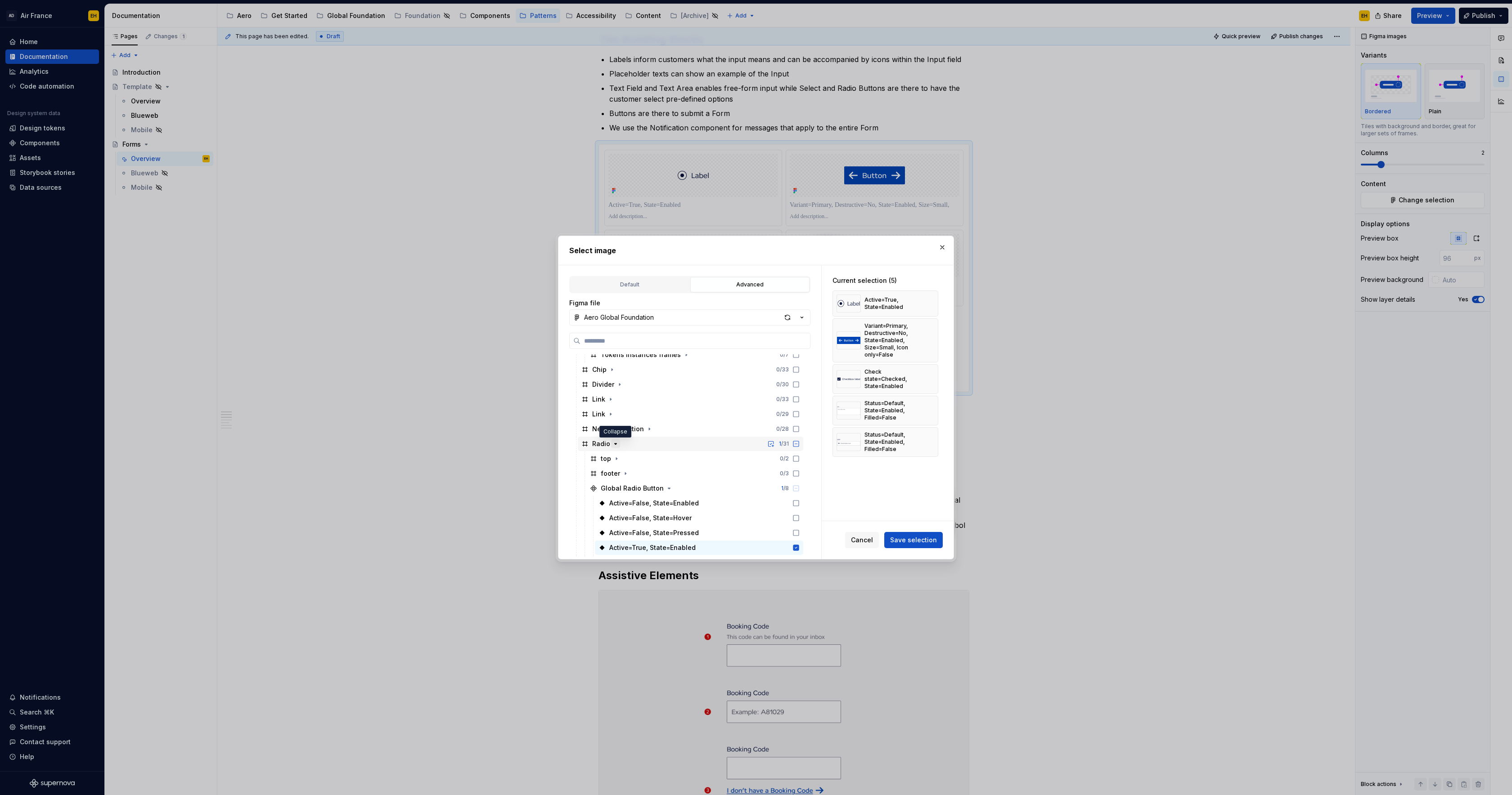
click at [615, 445] on icon "button" at bounding box center [616, 444] width 7 height 7
click at [616, 461] on icon "button" at bounding box center [617, 459] width 7 height 7
click at [647, 505] on icon "button" at bounding box center [649, 503] width 7 height 7
click at [799, 454] on icon at bounding box center [796, 454] width 7 height 7
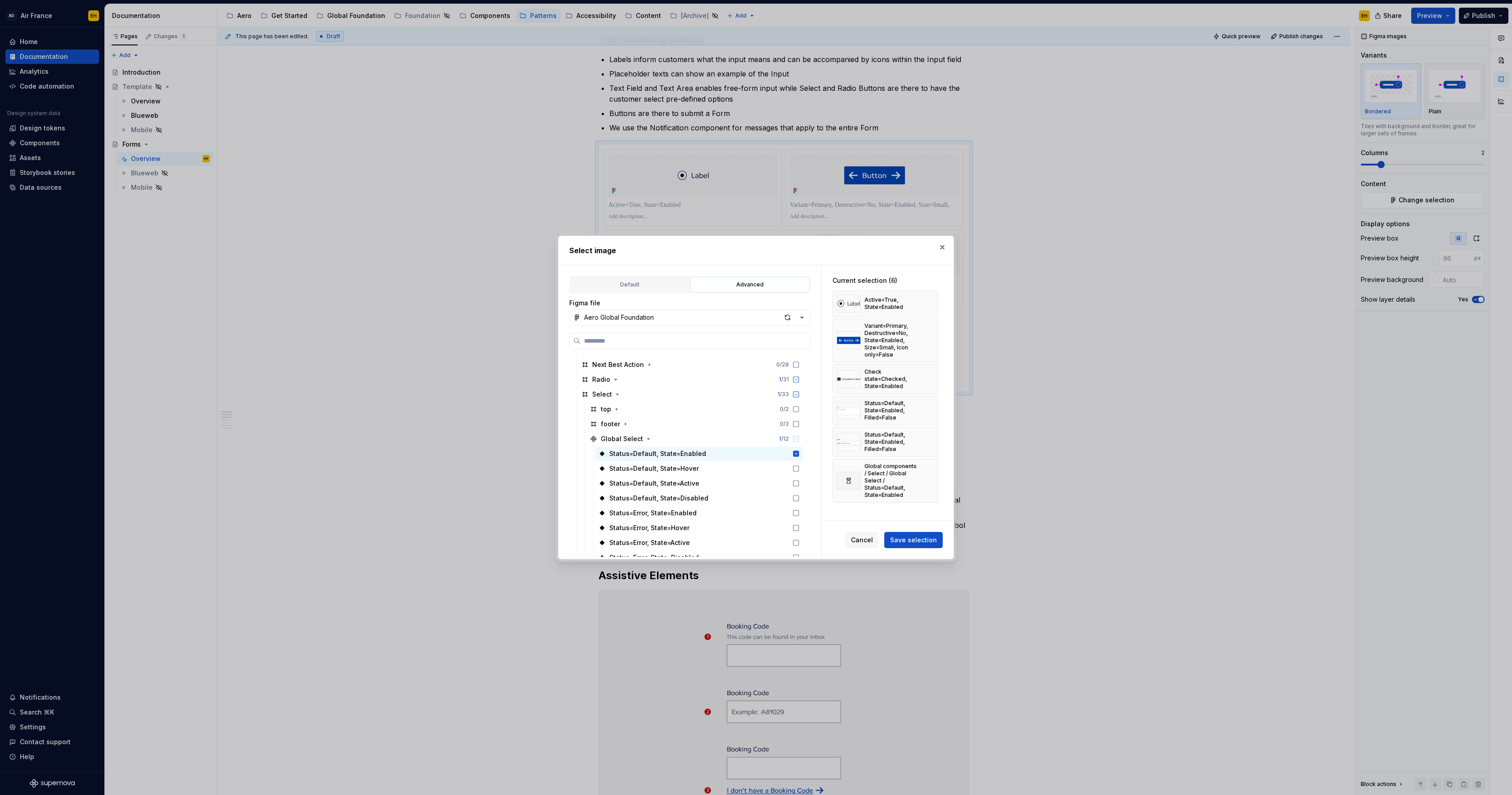
click at [914, 542] on span "Save selection" at bounding box center [913, 540] width 47 height 9
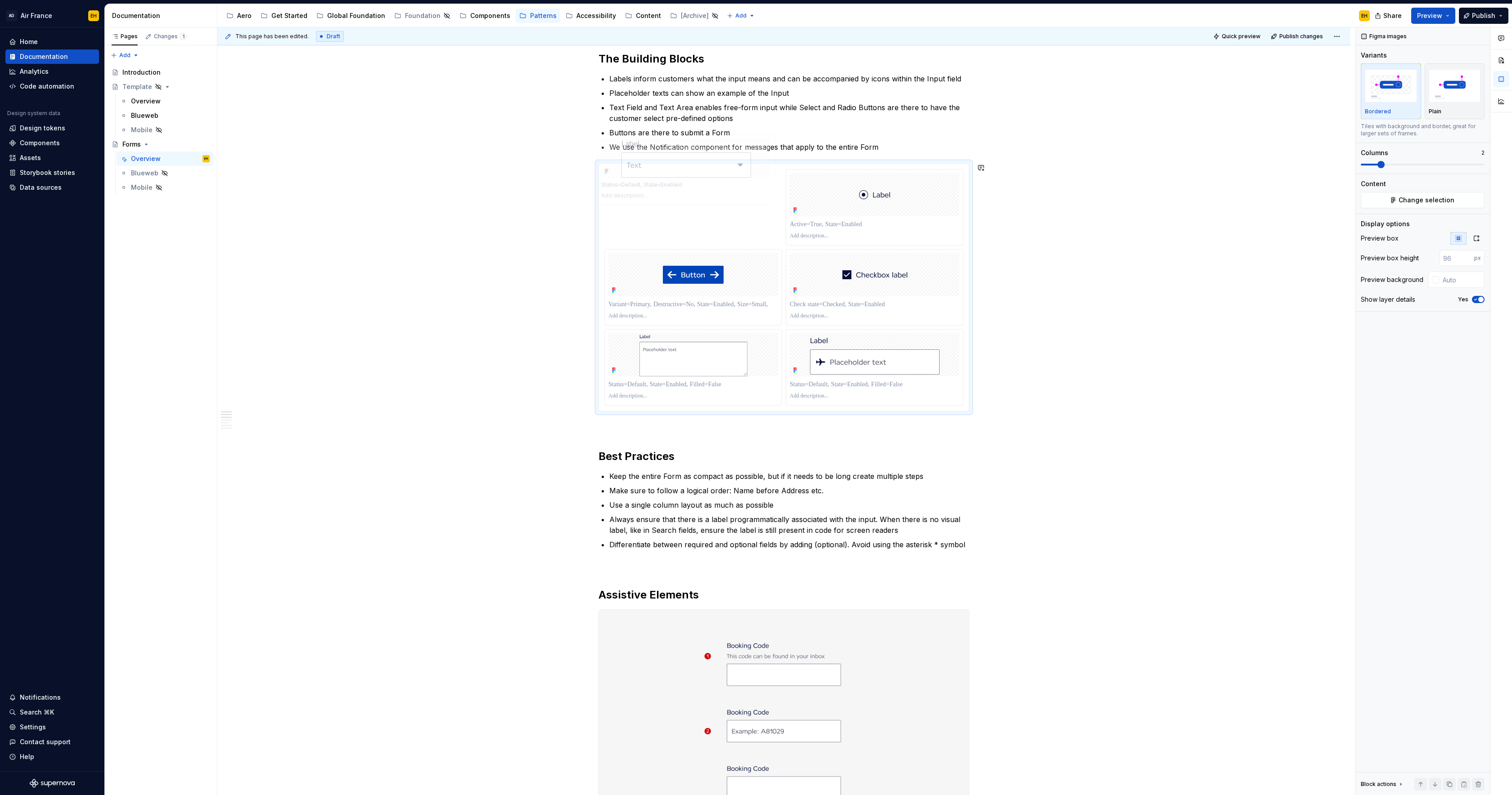
scroll to position [458, 0]
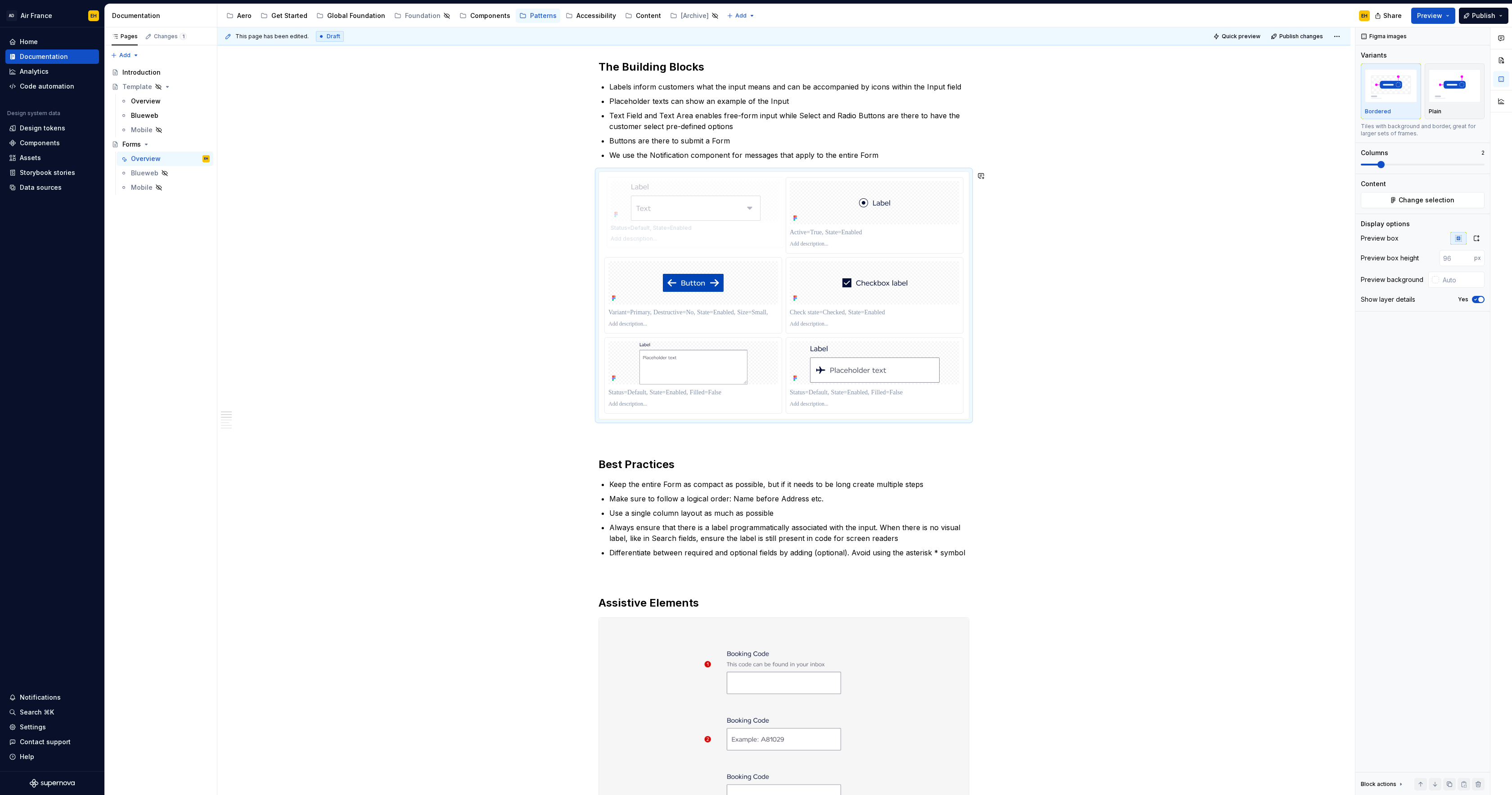
drag, startPoint x: 892, startPoint y: 341, endPoint x: 718, endPoint y: 217, distance: 213.7
click at [717, 215] on body "AD Air France EH Home Documentation Analytics Code automation Design system dat…" at bounding box center [756, 397] width 1512 height 795
drag, startPoint x: 886, startPoint y: 363, endPoint x: 889, endPoint y: 229, distance: 134.0
click at [889, 226] on body "AD Air France EH Home Documentation Analytics Code automation Design system dat…" at bounding box center [756, 397] width 1512 height 795
drag, startPoint x: 855, startPoint y: 366, endPoint x: 874, endPoint y: 209, distance: 158.1
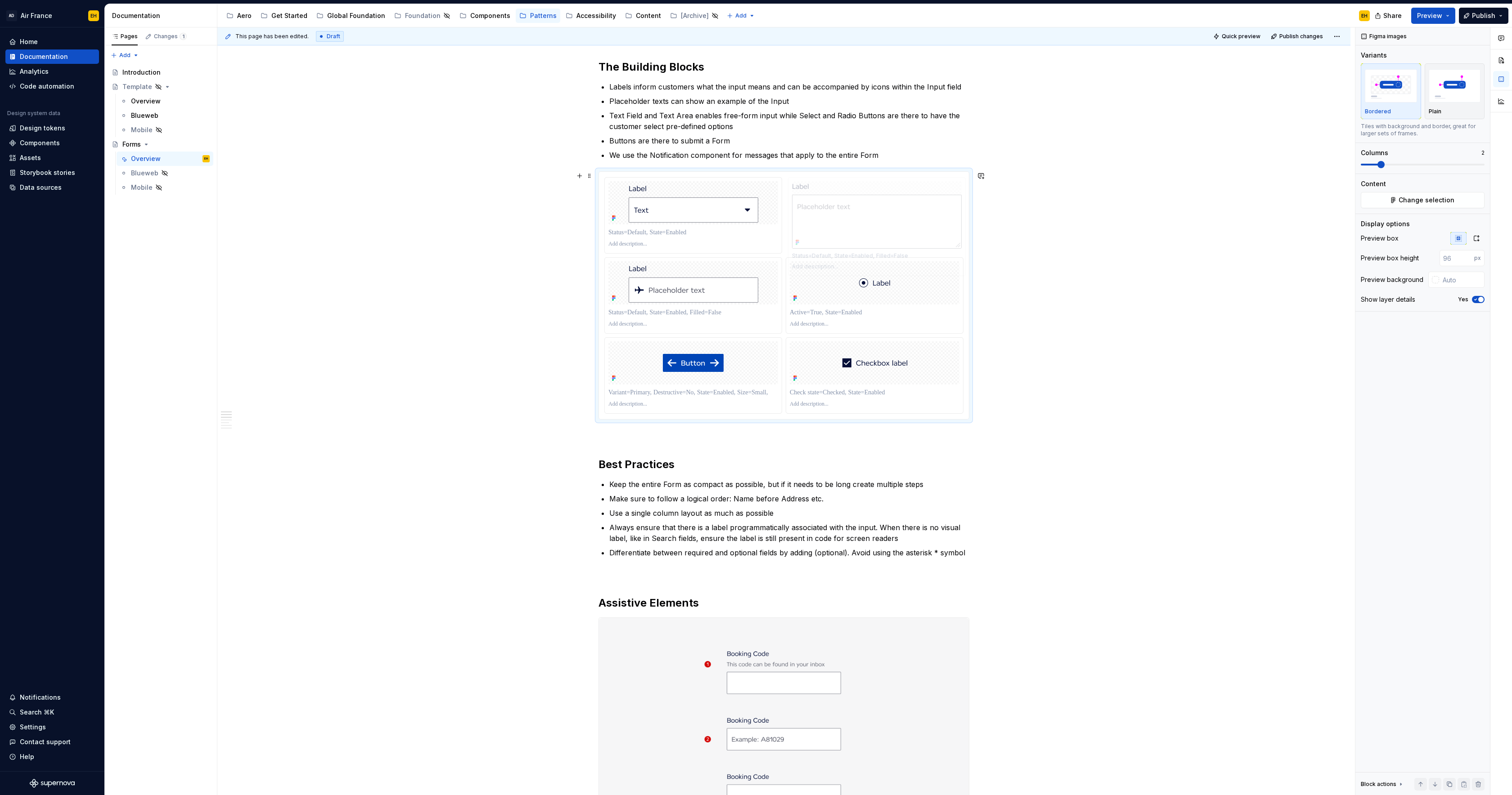
click at [877, 205] on body "AD Air France EH Home Documentation Analytics Code automation Design system dat…" at bounding box center [756, 397] width 1512 height 795
drag, startPoint x: 734, startPoint y: 290, endPoint x: 728, endPoint y: 216, distance: 74.2
click at [724, 212] on body "AD Air France EH Home Documentation Analytics Code automation Design system dat…" at bounding box center [756, 397] width 1512 height 795
drag, startPoint x: 693, startPoint y: 367, endPoint x: 860, endPoint y: 300, distance: 179.9
click at [860, 298] on body "AD Air France EH Home Documentation Analytics Code automation Design system dat…" at bounding box center [756, 397] width 1512 height 795
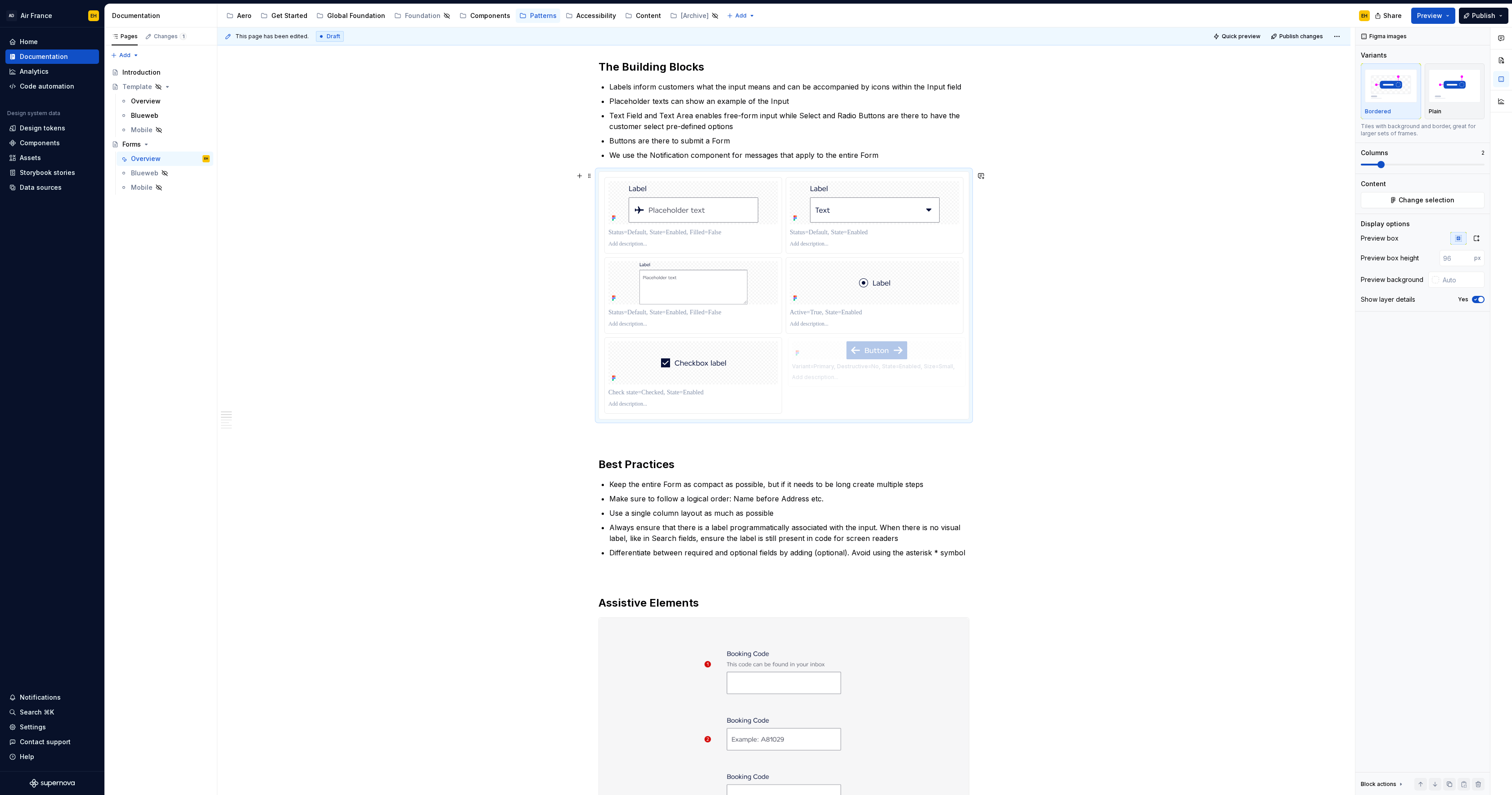
drag, startPoint x: 863, startPoint y: 290, endPoint x: 876, endPoint y: 390, distance: 100.8
click at [1478, 16] on span "Publish" at bounding box center [1484, 15] width 23 height 9
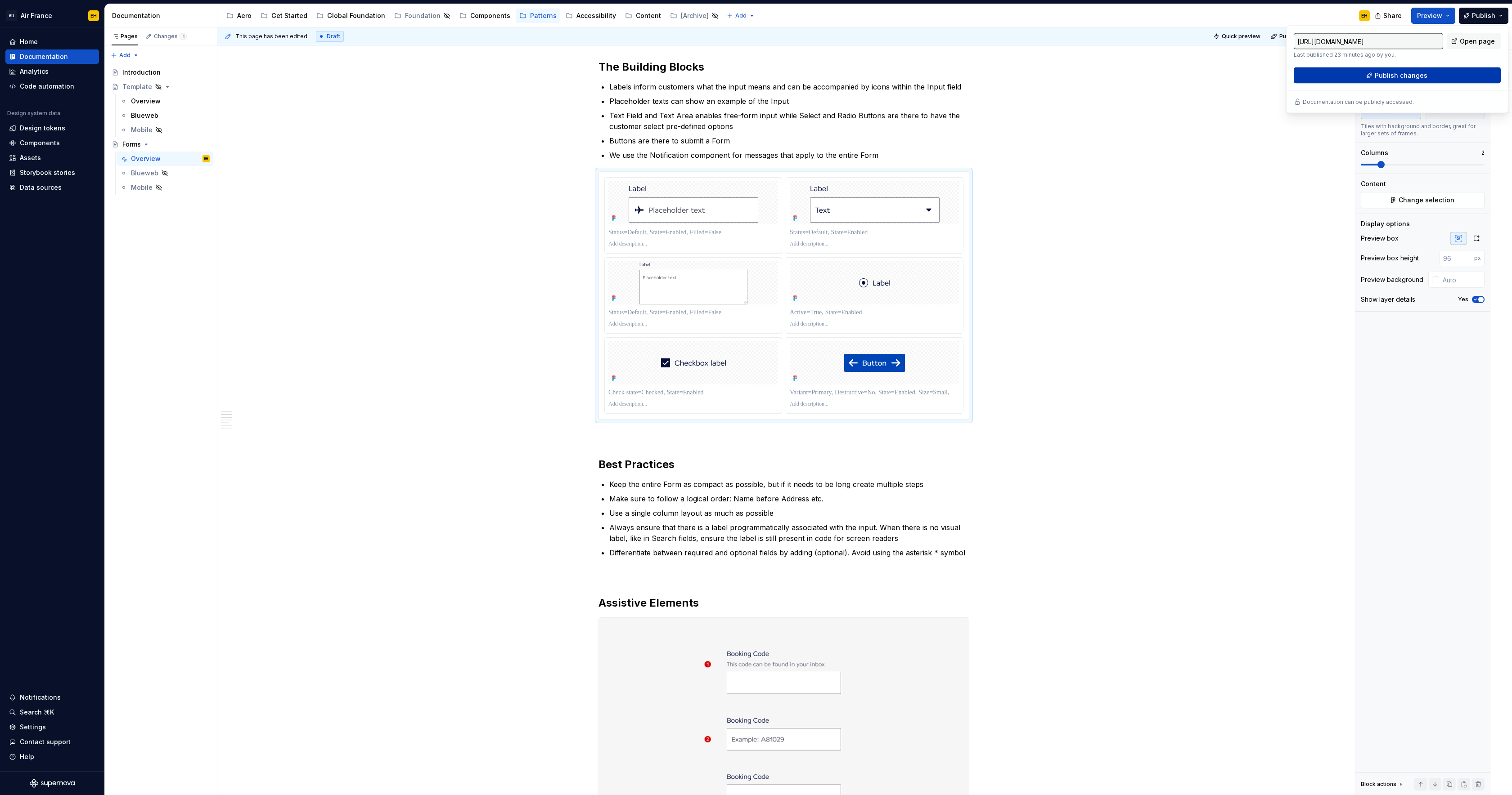
click at [1408, 79] on span "Publish changes" at bounding box center [1401, 75] width 53 height 9
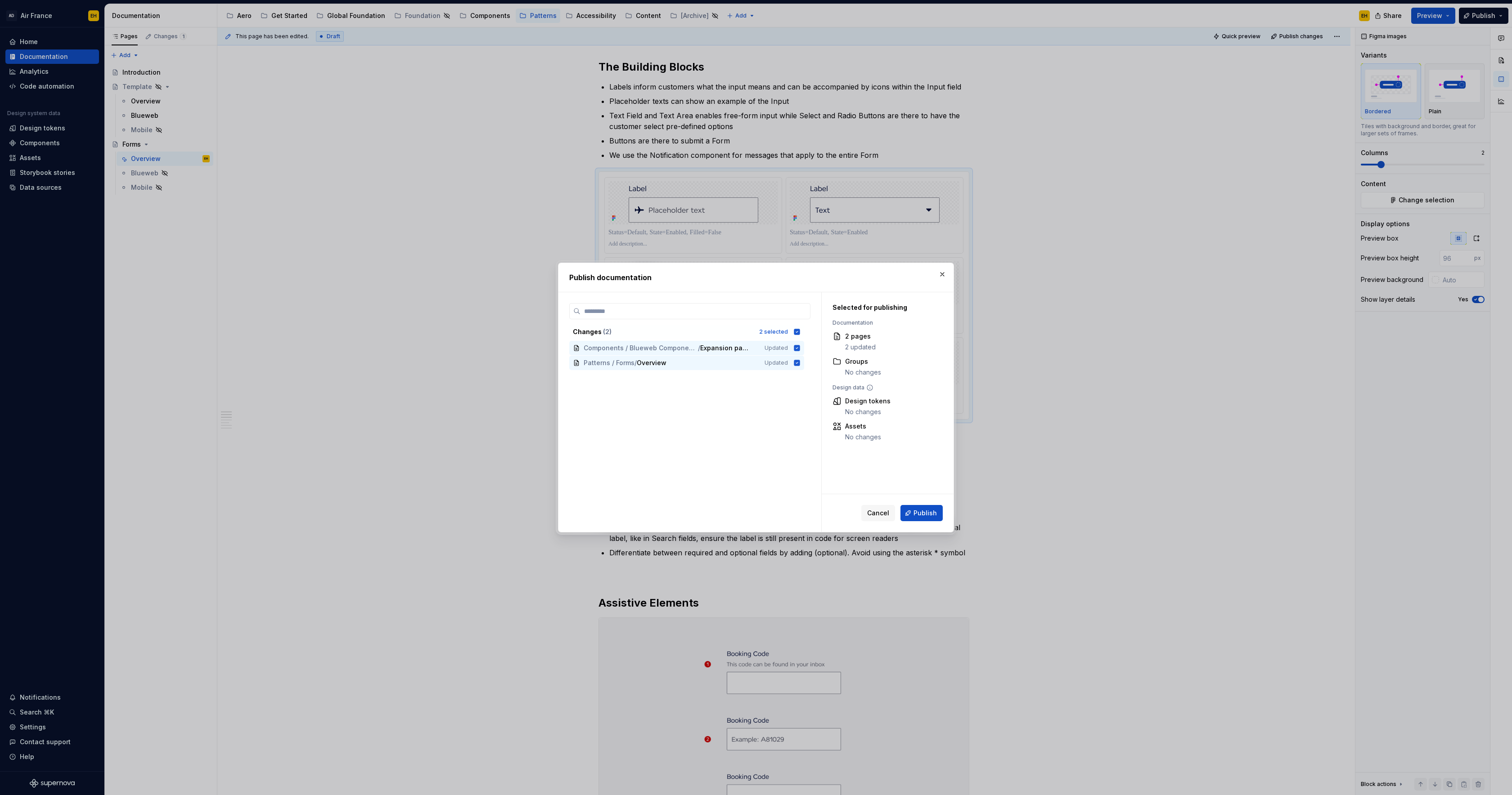
click at [923, 517] on span "Publish" at bounding box center [925, 513] width 23 height 9
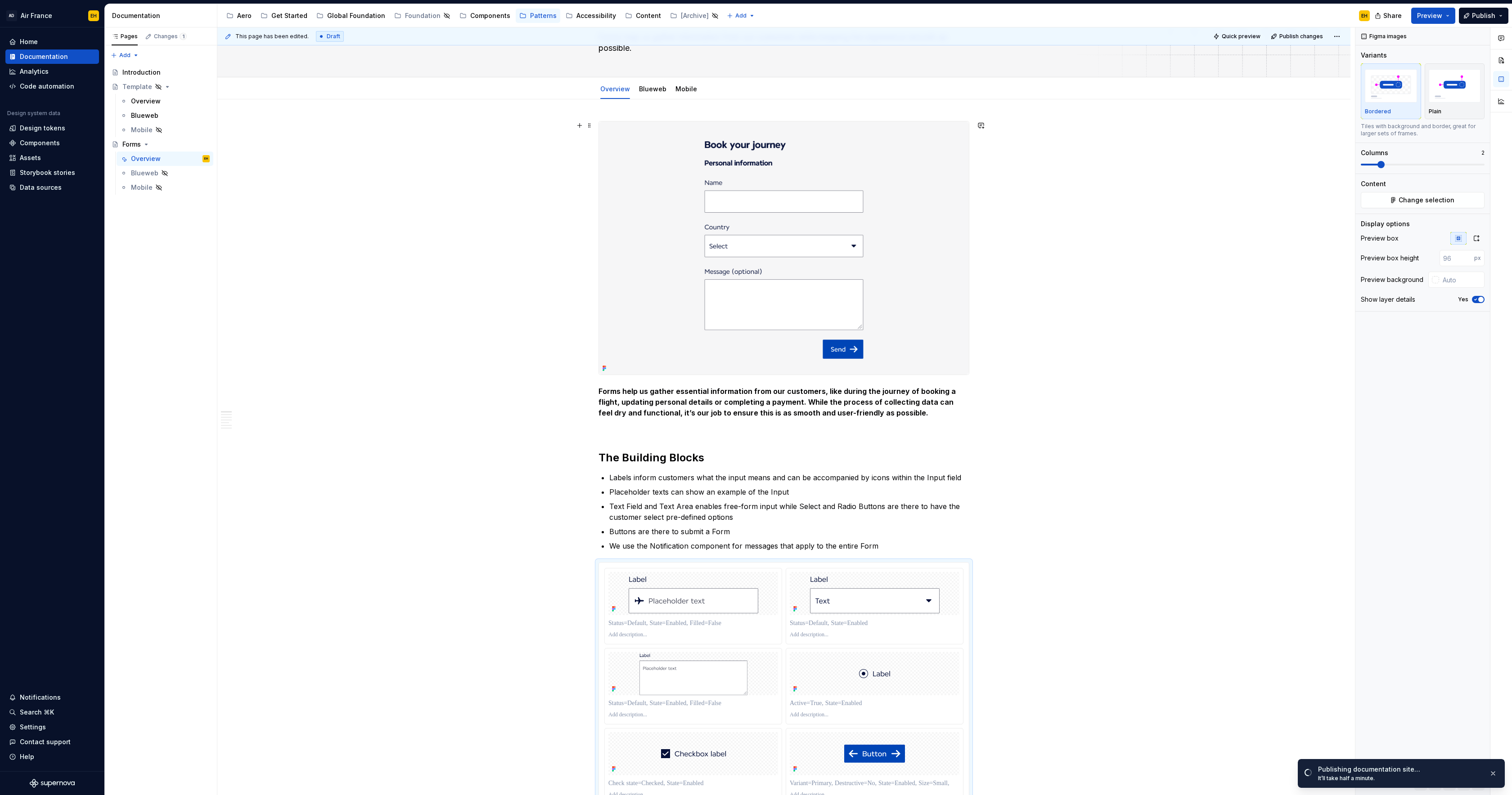
scroll to position [0, 0]
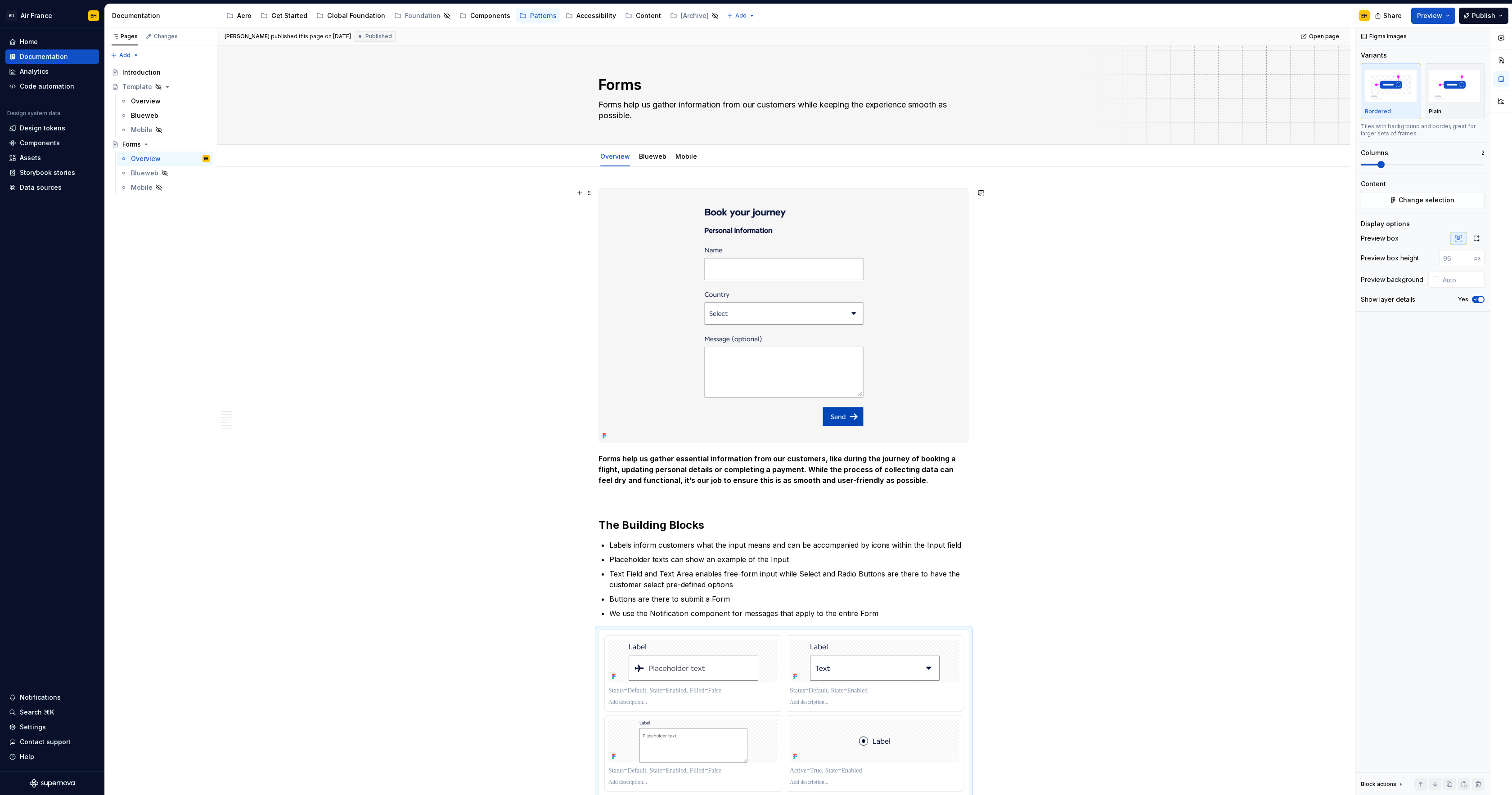
type textarea "*"
